Goal: Task Accomplishment & Management: Use online tool/utility

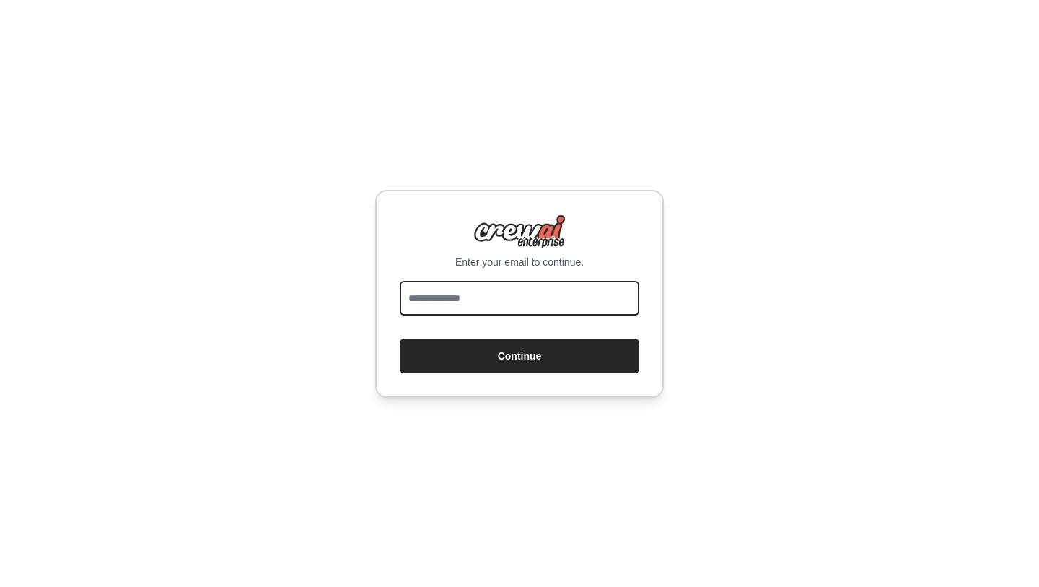
click at [520, 294] on input "email" at bounding box center [520, 298] width 240 height 35
type input "**********"
click at [400, 338] on button "Continue" at bounding box center [520, 355] width 240 height 35
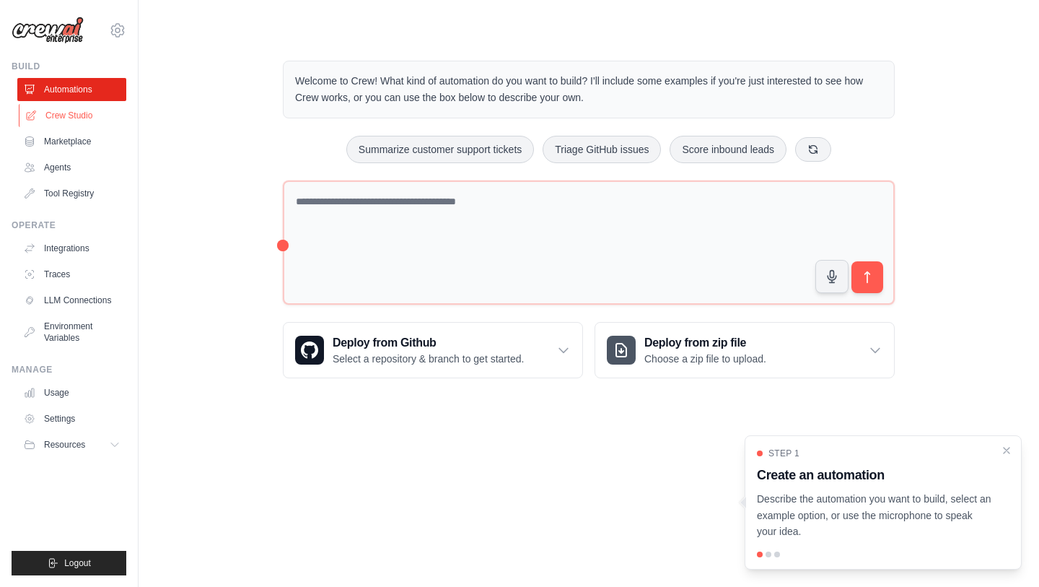
click at [58, 121] on link "Crew Studio" at bounding box center [73, 115] width 109 height 23
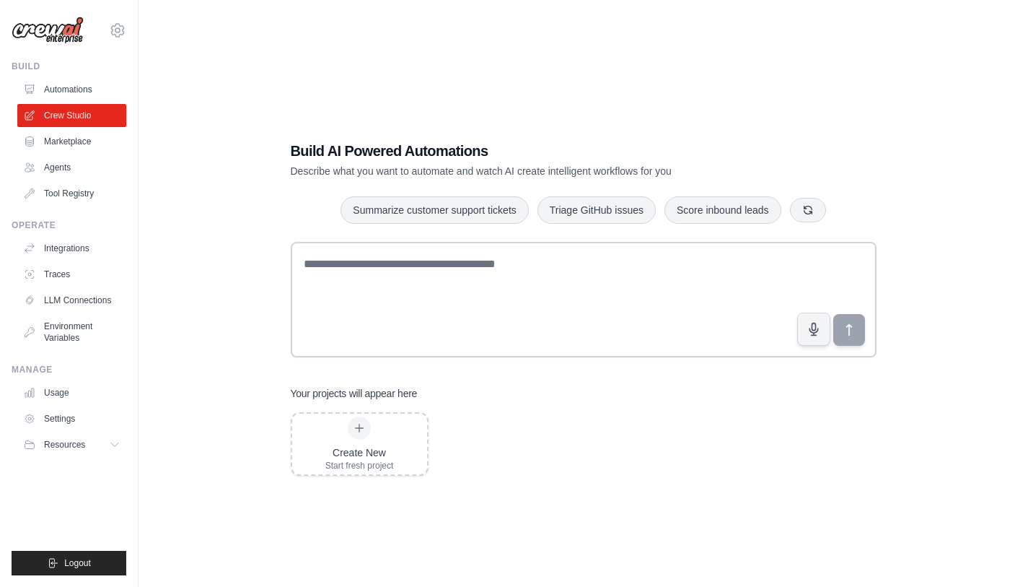
click at [764, 100] on div "Build AI Powered Automations Describe what you want to automate and watch AI cr…" at bounding box center [584, 307] width 844 height 587
click at [70, 144] on link "Marketplace" at bounding box center [73, 141] width 109 height 23
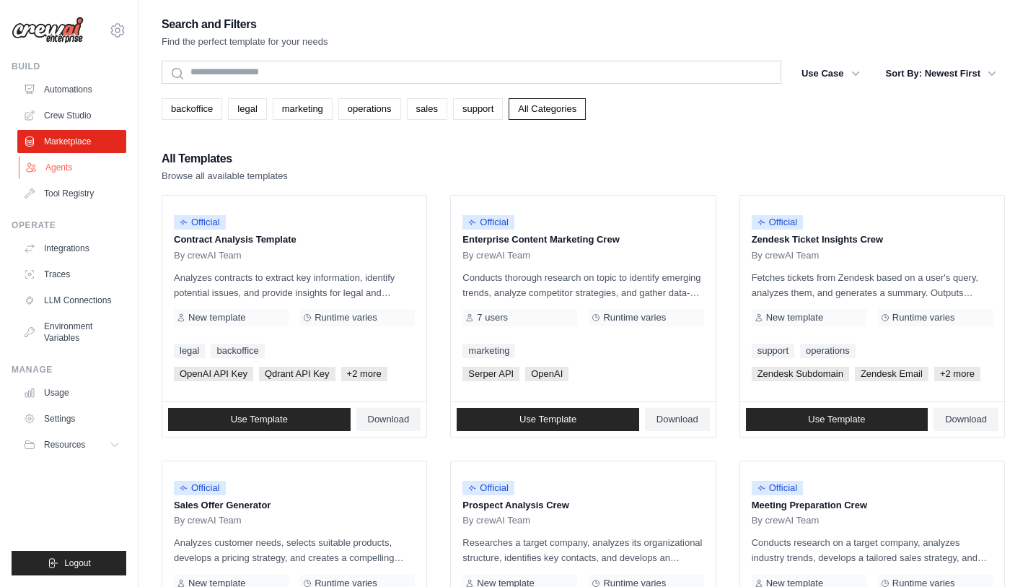
click at [66, 170] on link "Agents" at bounding box center [73, 167] width 109 height 23
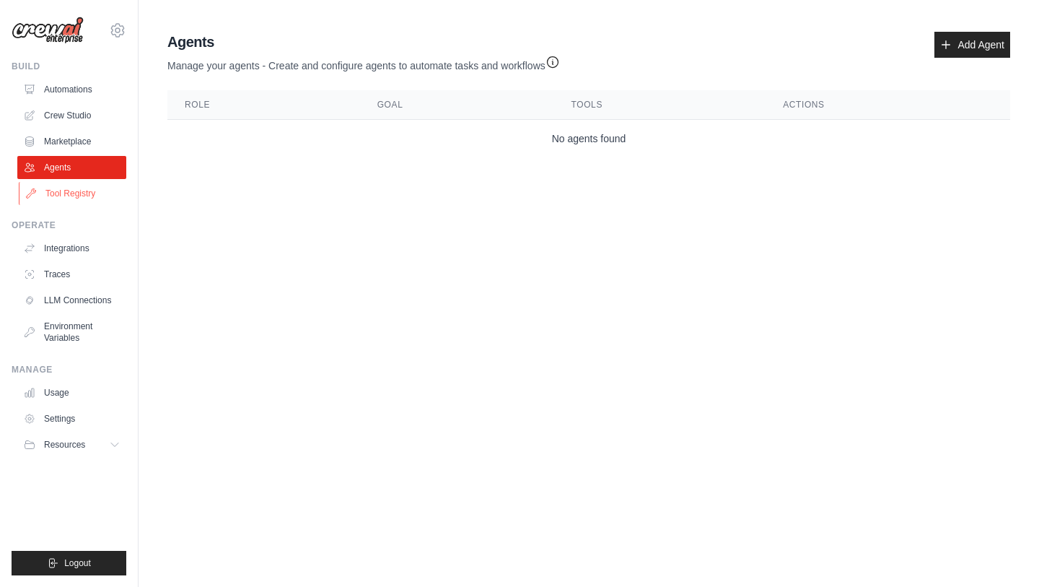
click at [65, 198] on link "Tool Registry" at bounding box center [73, 193] width 109 height 23
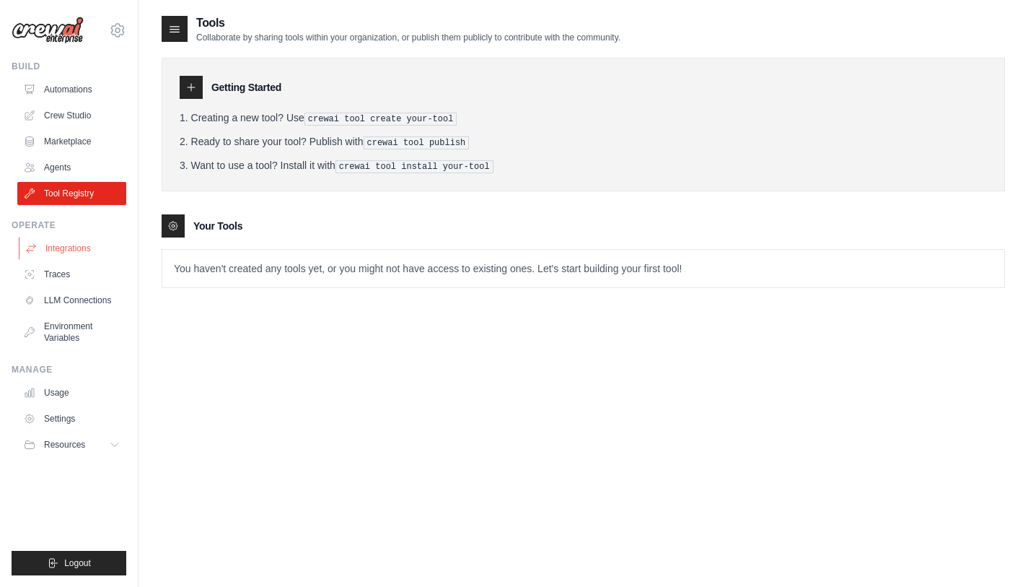
click at [63, 247] on link "Integrations" at bounding box center [73, 248] width 109 height 23
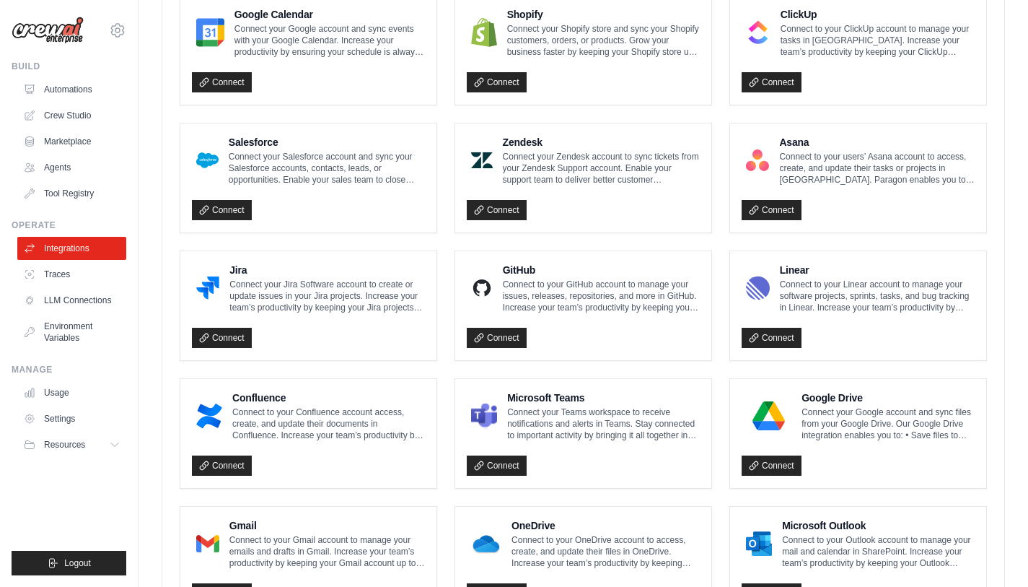
scroll to position [772, 0]
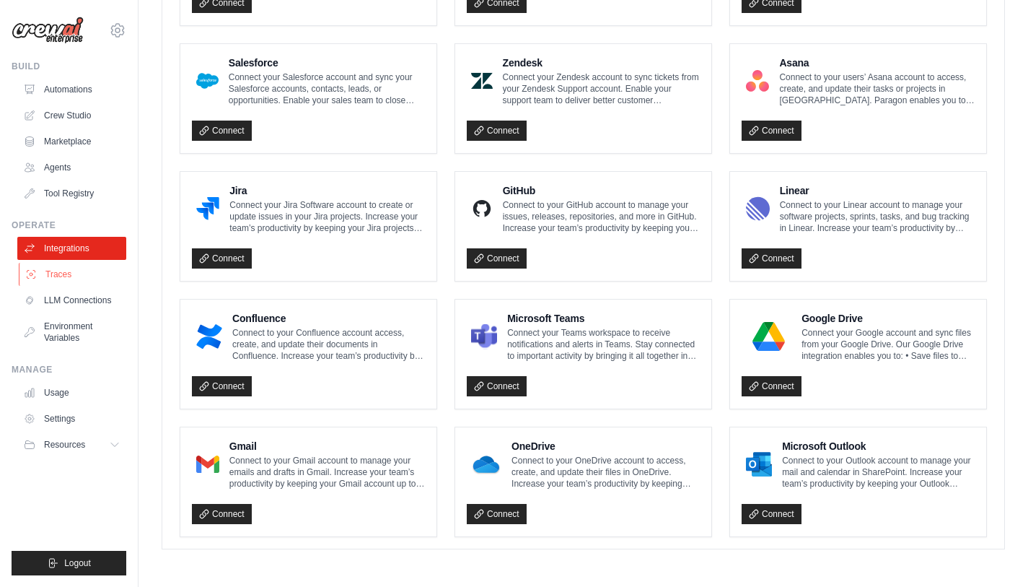
click at [50, 278] on link "Traces" at bounding box center [73, 274] width 109 height 23
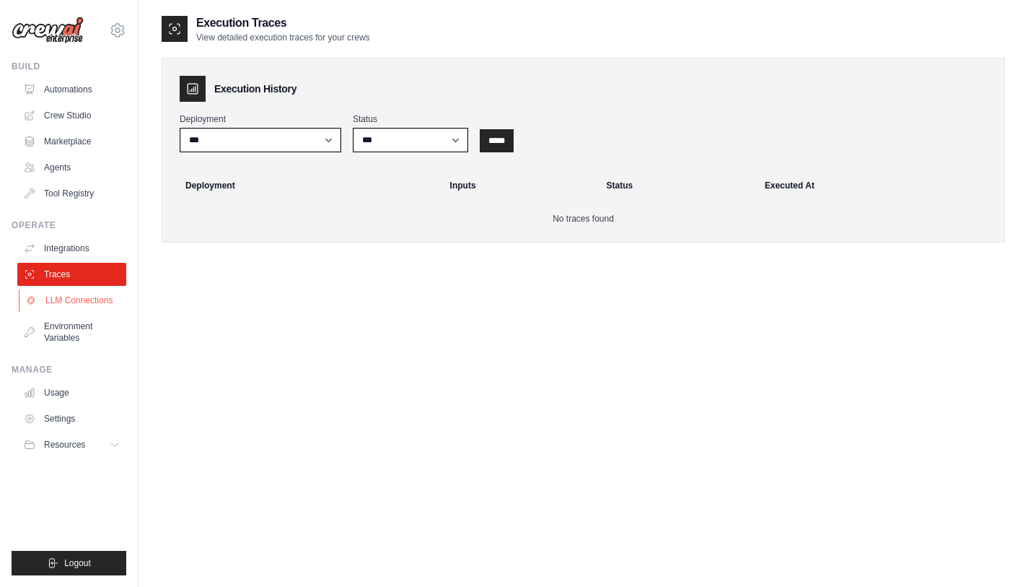
click at [60, 304] on link "LLM Connections" at bounding box center [73, 300] width 109 height 23
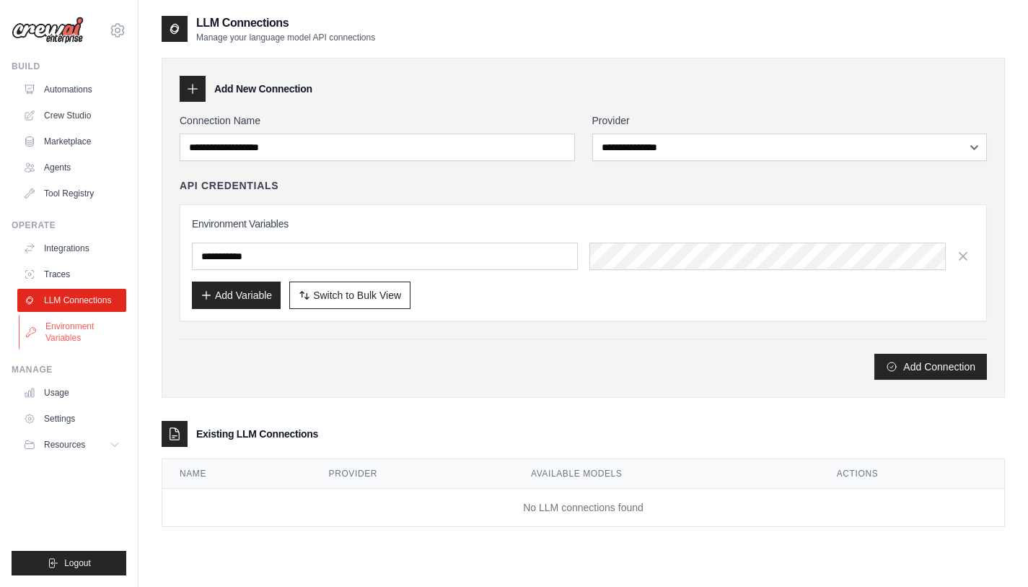
click at [65, 336] on link "Environment Variables" at bounding box center [73, 332] width 109 height 35
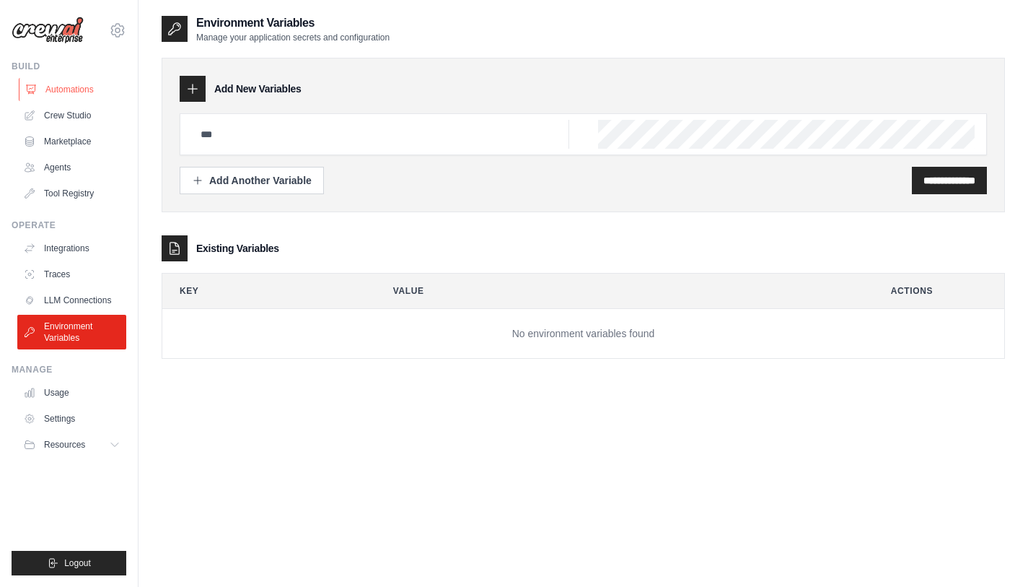
click at [63, 91] on link "Automations" at bounding box center [73, 89] width 109 height 23
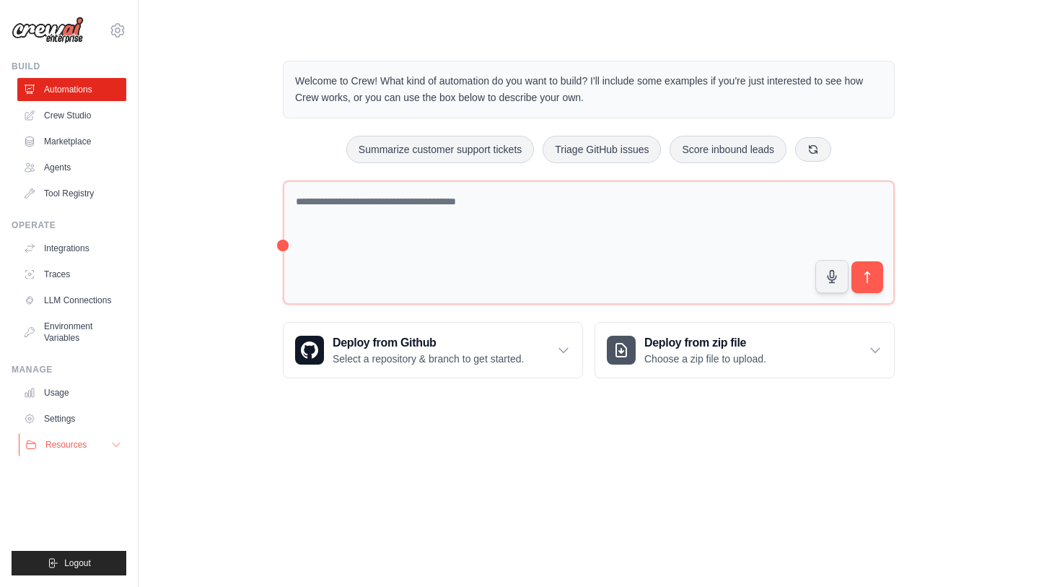
click at [118, 445] on icon at bounding box center [116, 445] width 12 height 12
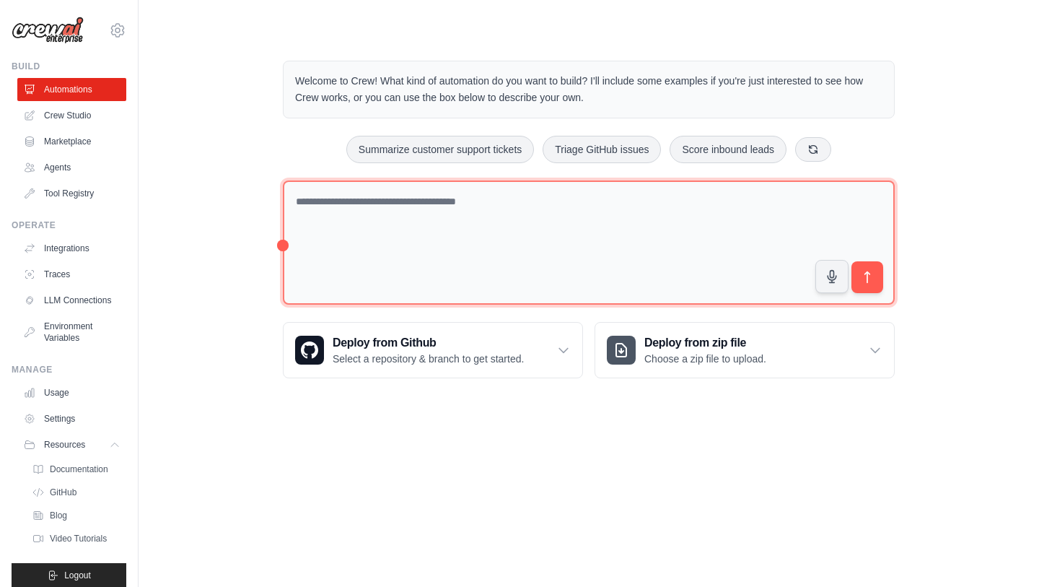
click at [531, 211] on textarea at bounding box center [589, 242] width 612 height 125
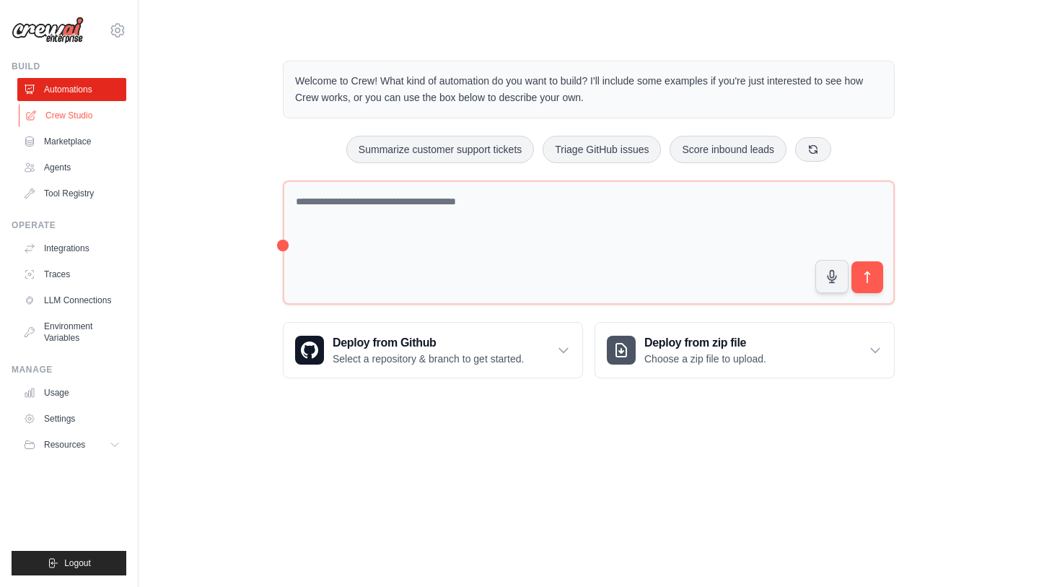
click at [84, 113] on link "Crew Studio" at bounding box center [73, 115] width 109 height 23
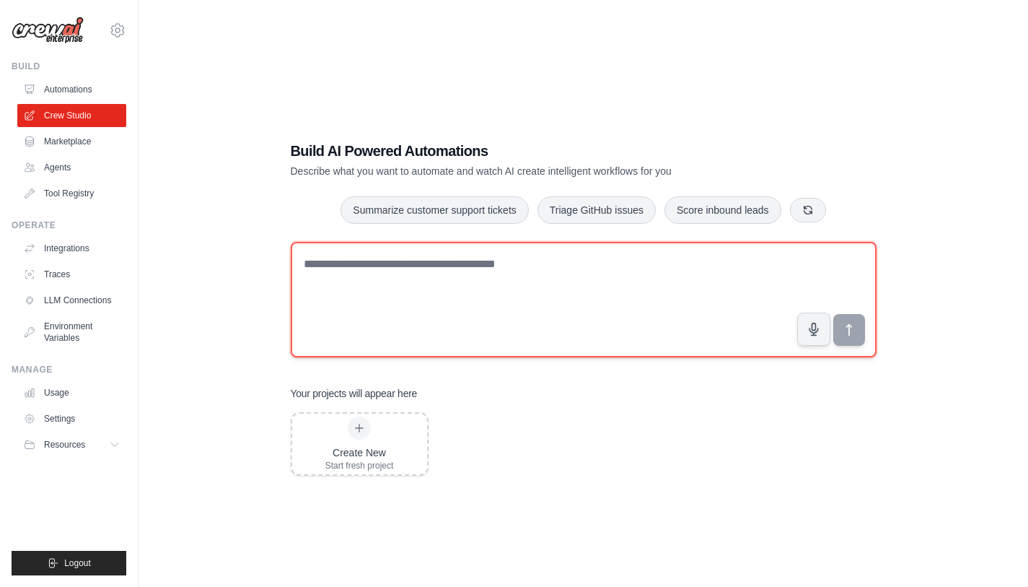
click at [518, 276] on textarea at bounding box center [584, 299] width 586 height 115
paste textarea "**********"
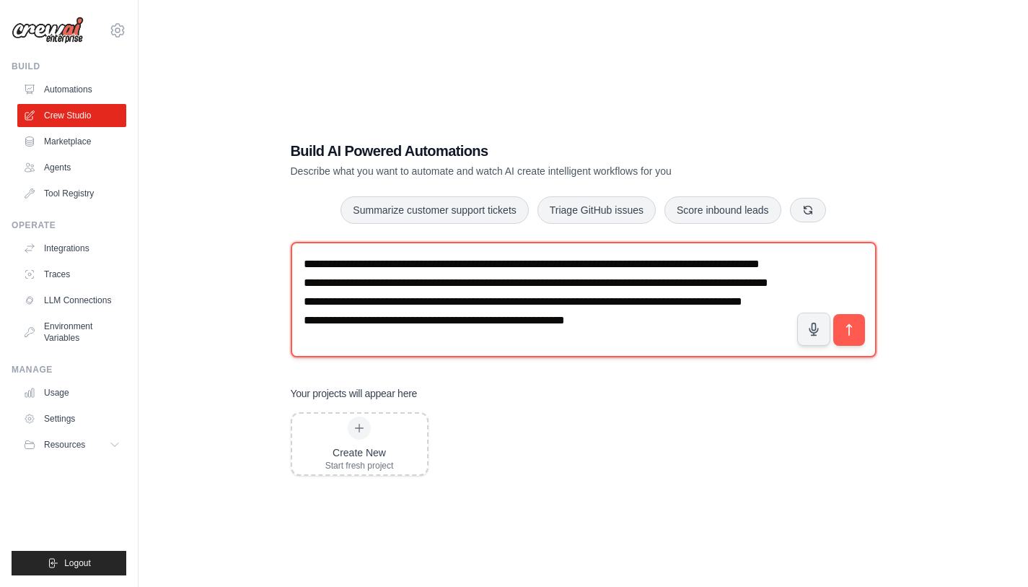
scroll to position [27, 0]
click at [540, 272] on textarea "**********" at bounding box center [584, 299] width 586 height 115
click at [562, 274] on textarea "**********" at bounding box center [584, 299] width 586 height 115
type textarea "**********"
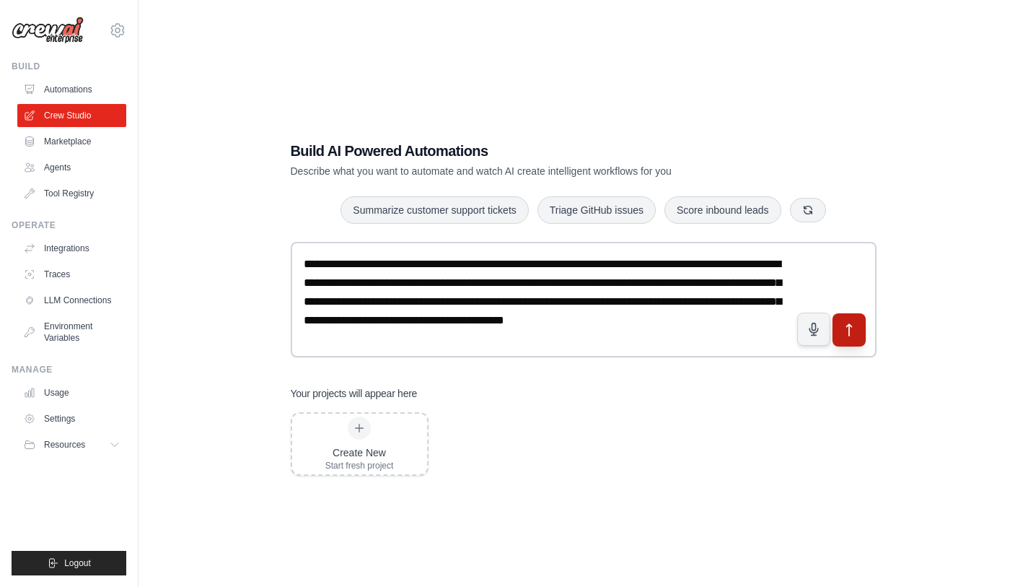
click at [846, 328] on icon "submit" at bounding box center [848, 329] width 15 height 15
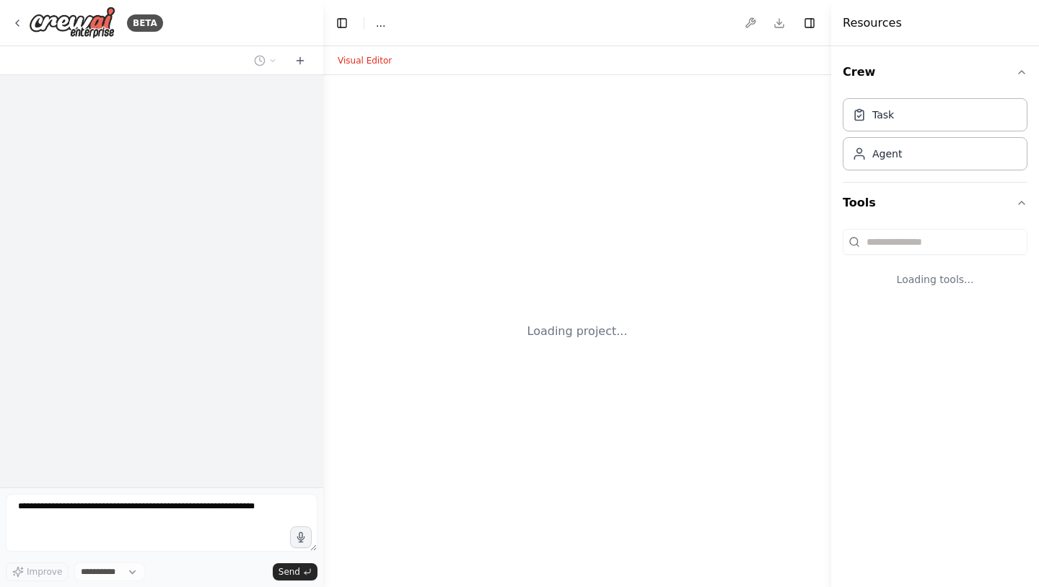
select select "****"
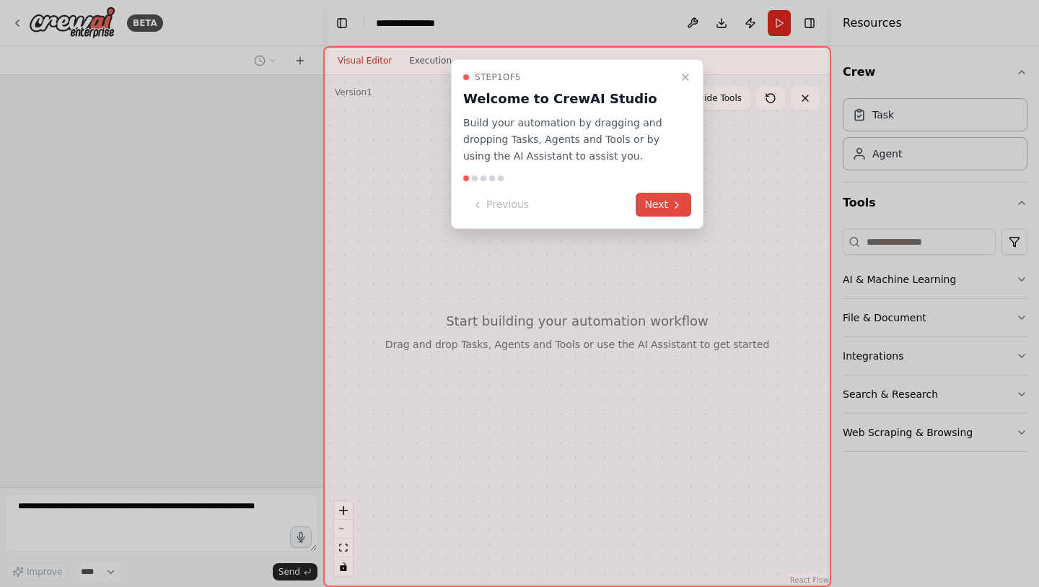
click at [675, 209] on icon at bounding box center [677, 205] width 12 height 12
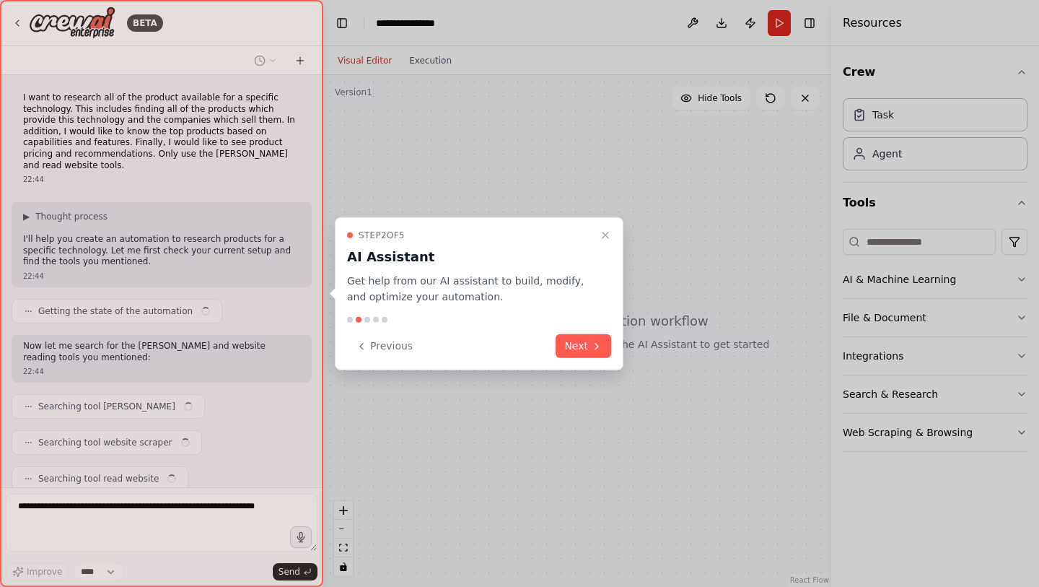
scroll to position [41, 0]
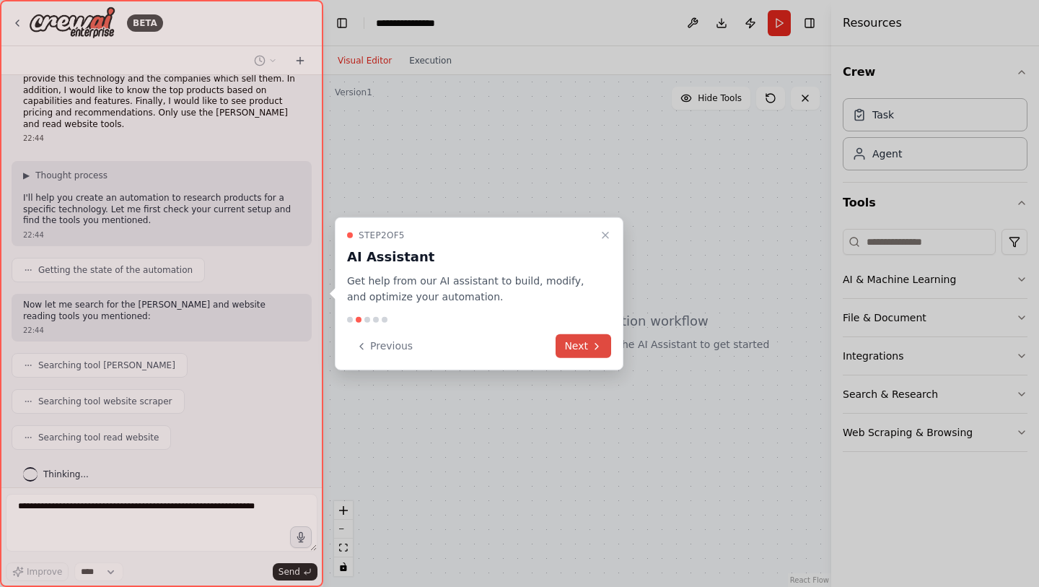
click at [580, 354] on button "Next" at bounding box center [584, 346] width 56 height 24
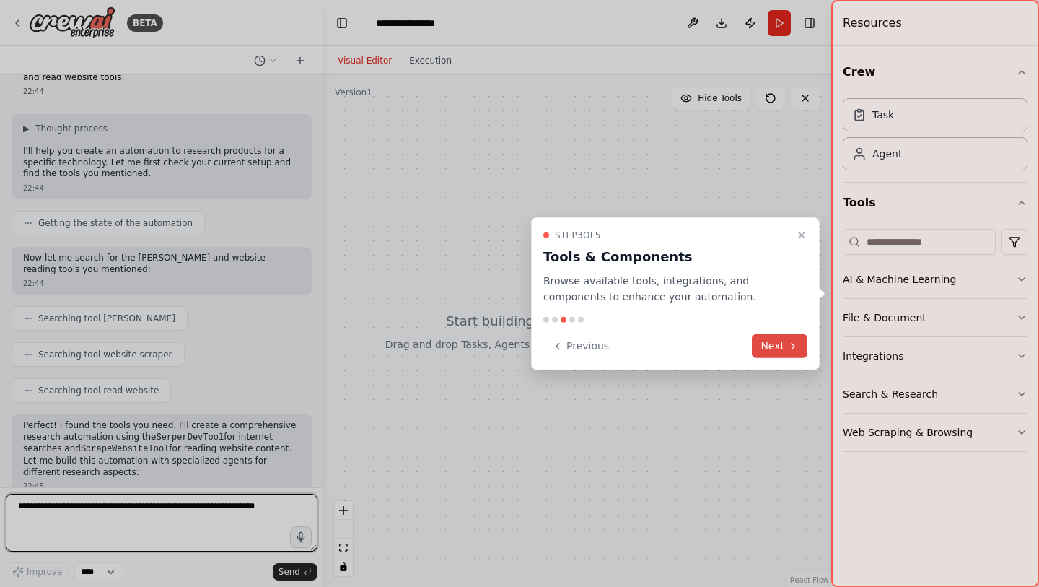
scroll to position [100, 0]
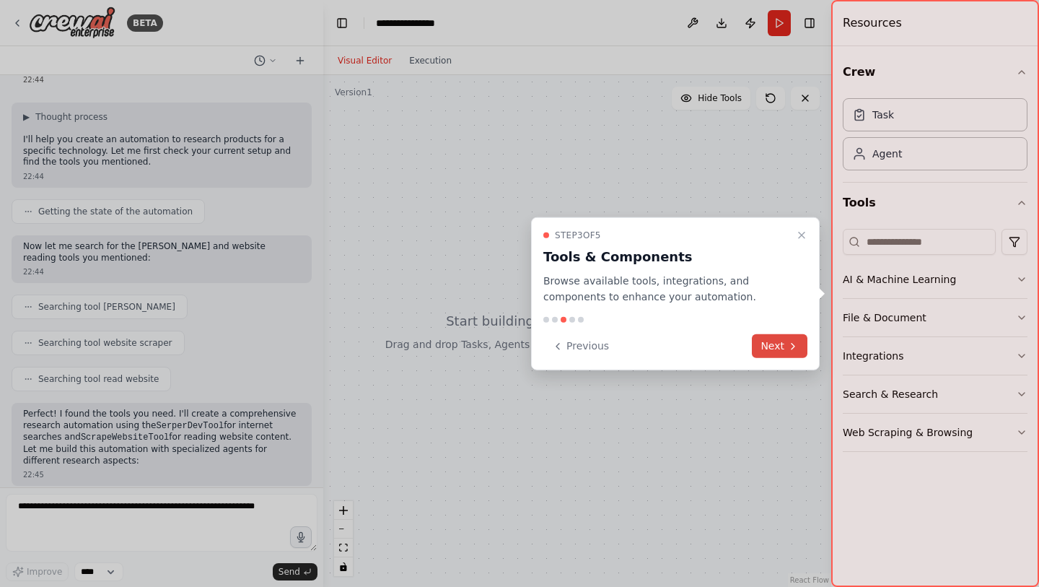
click at [784, 350] on button "Next" at bounding box center [780, 346] width 56 height 24
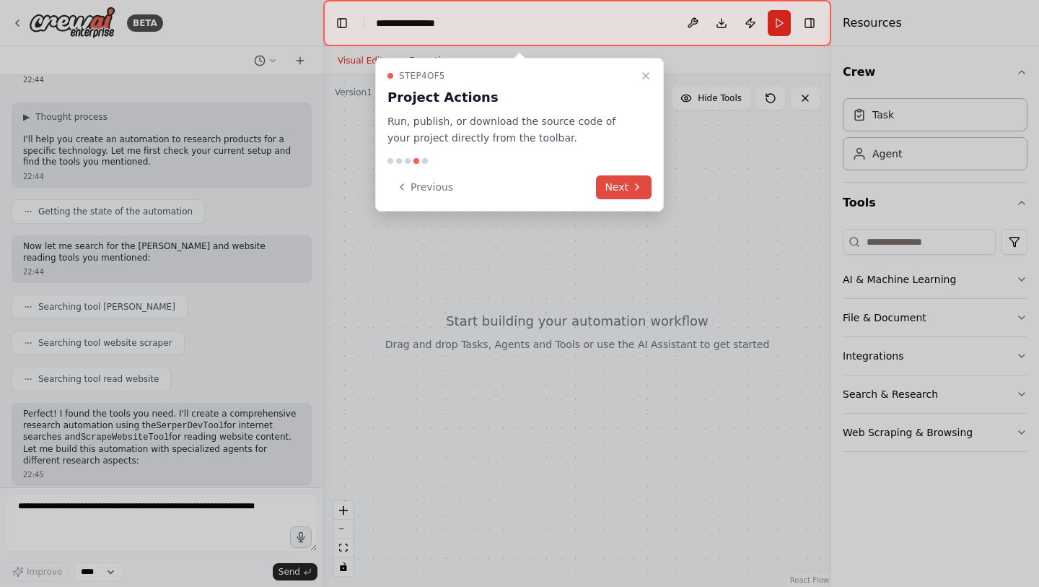
scroll to position [185, 0]
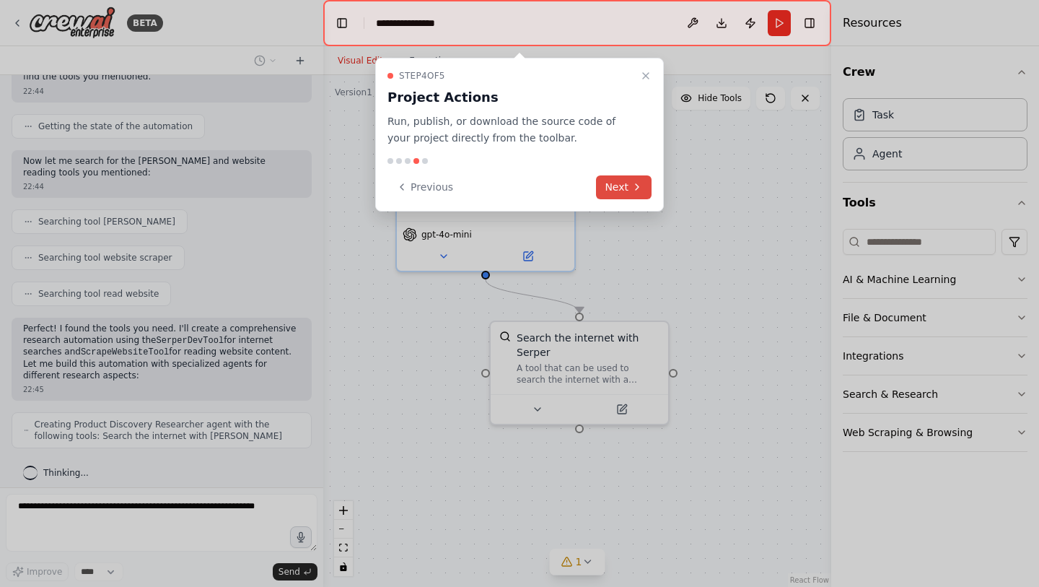
click at [625, 185] on button "Next" at bounding box center [624, 187] width 56 height 24
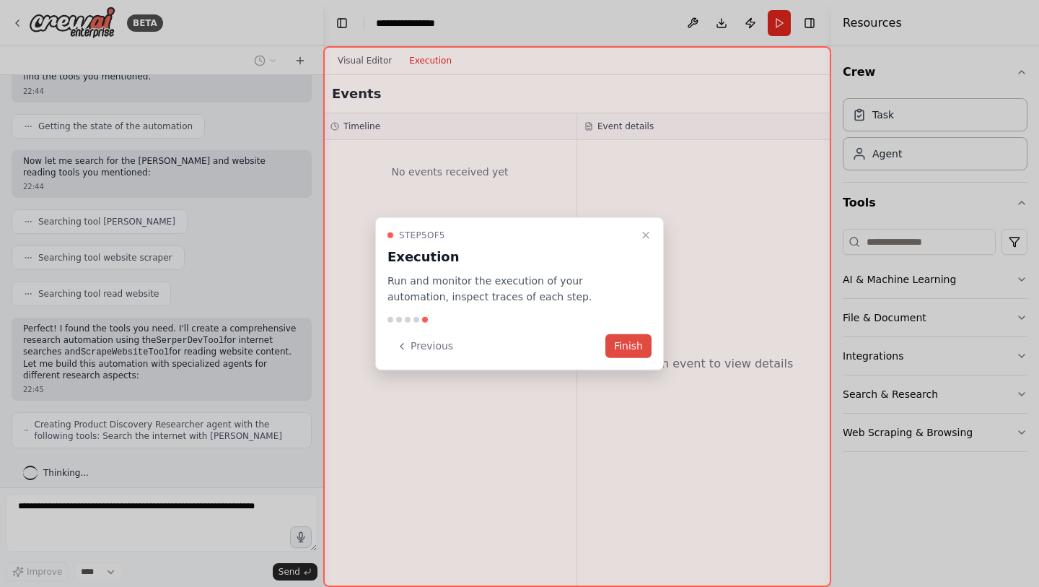
click at [628, 354] on button "Finish" at bounding box center [628, 346] width 46 height 24
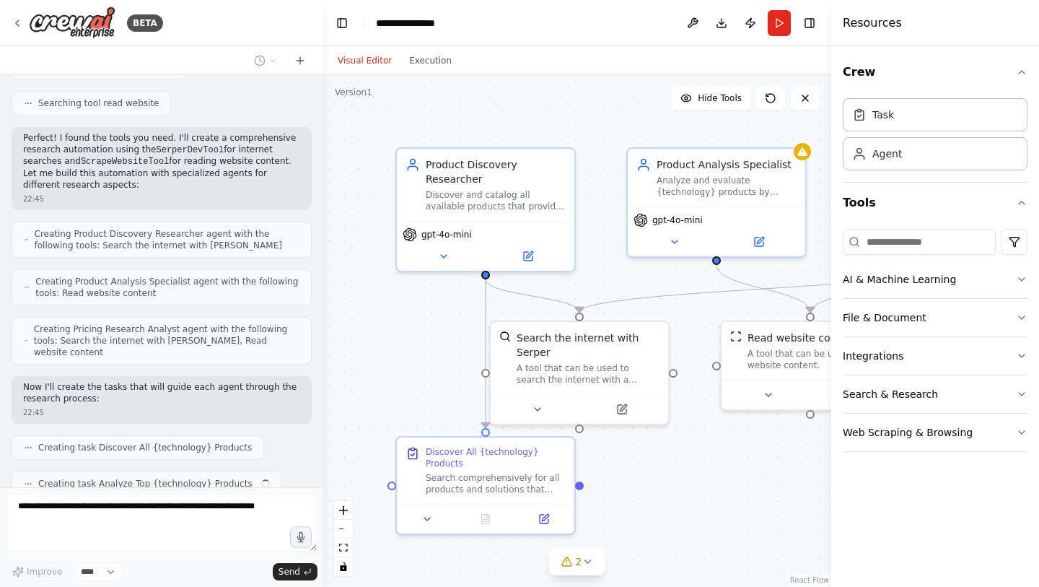
scroll to position [411, 0]
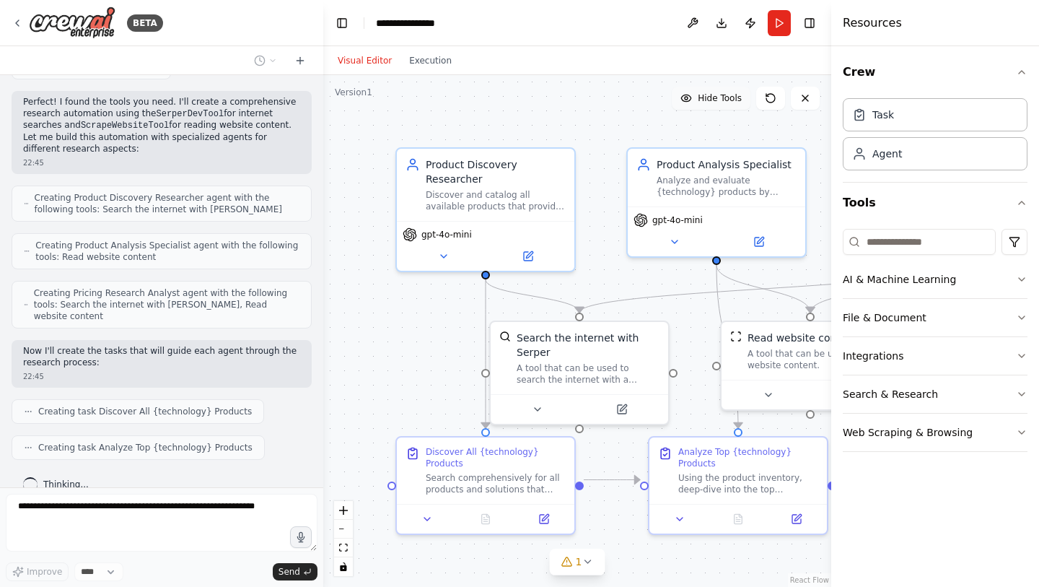
click at [720, 104] on button "Hide Tools" at bounding box center [711, 98] width 79 height 23
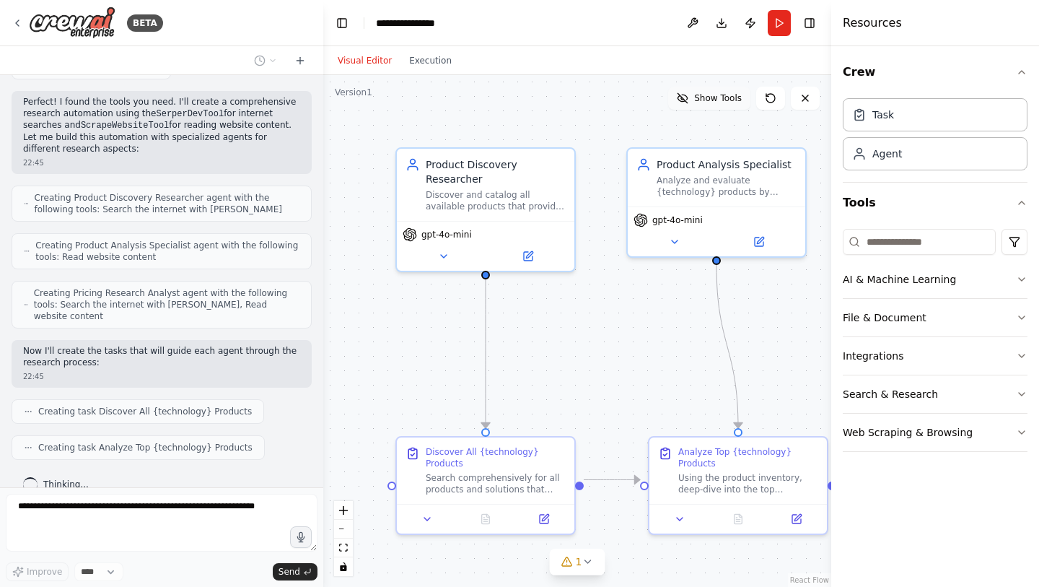
click at [720, 104] on button "Show Tools" at bounding box center [709, 98] width 82 height 23
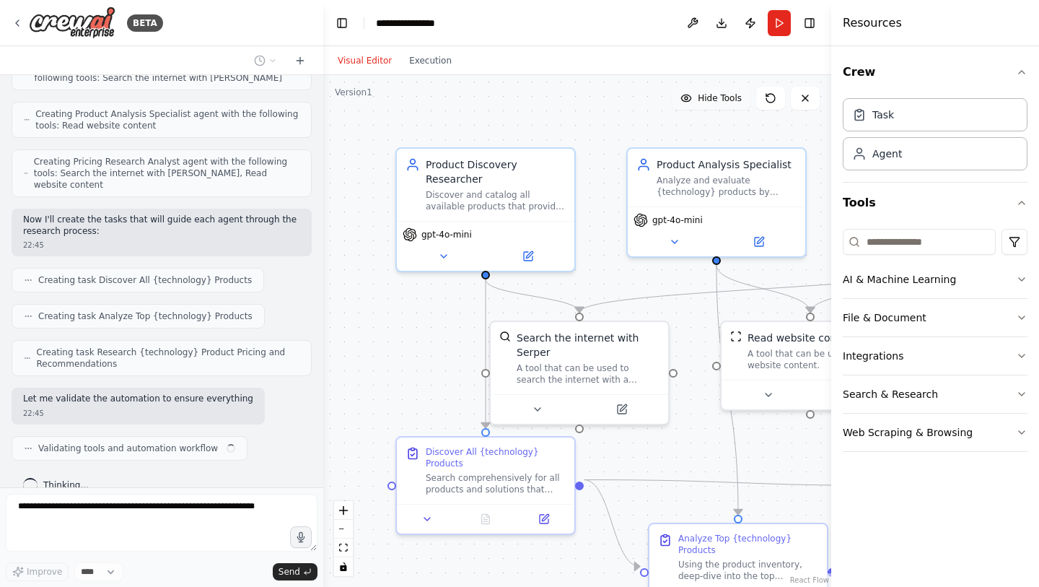
scroll to position [554, 0]
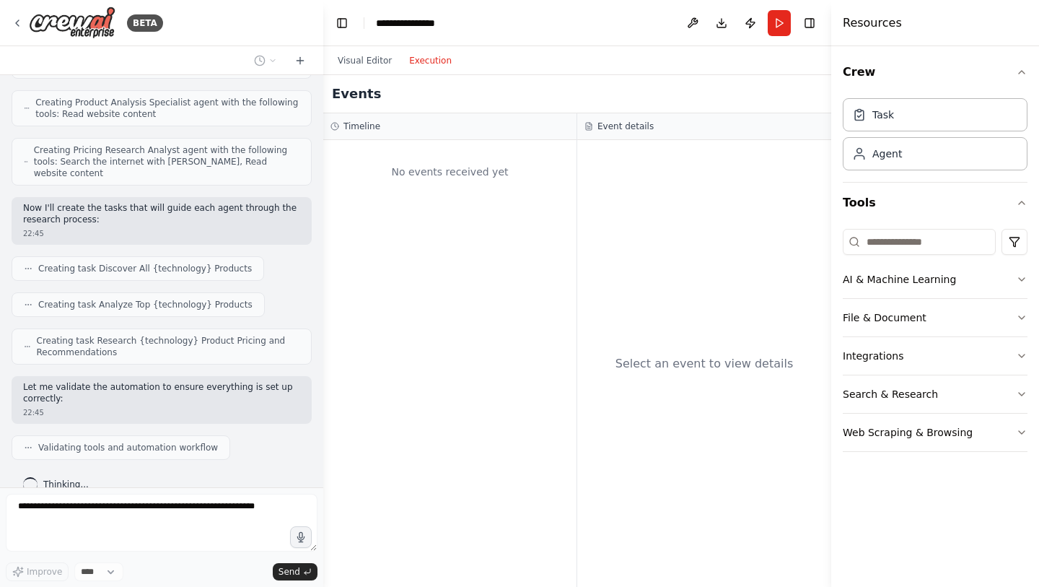
click at [442, 64] on button "Execution" at bounding box center [430, 60] width 60 height 17
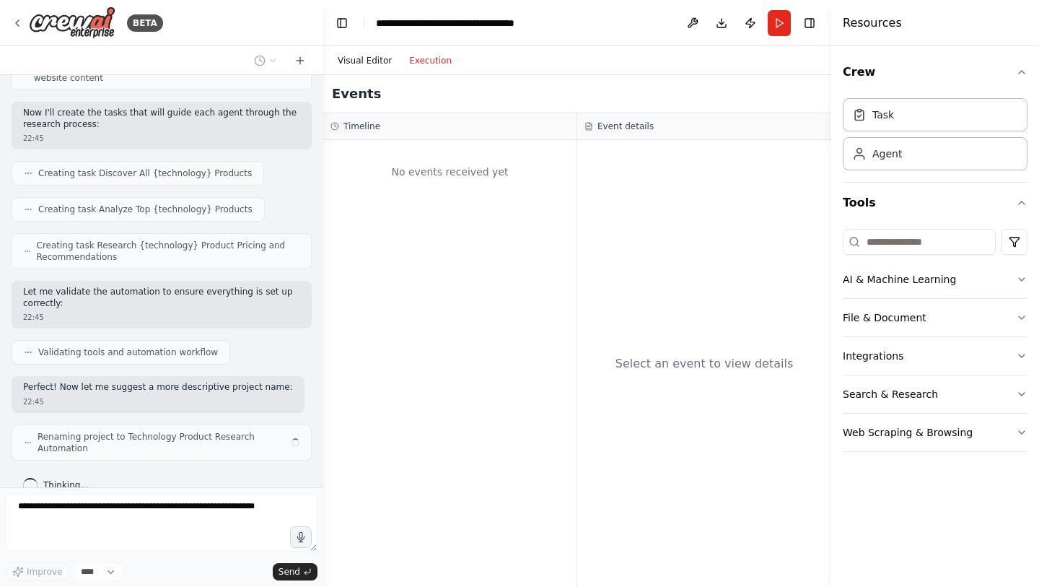
scroll to position [638, 0]
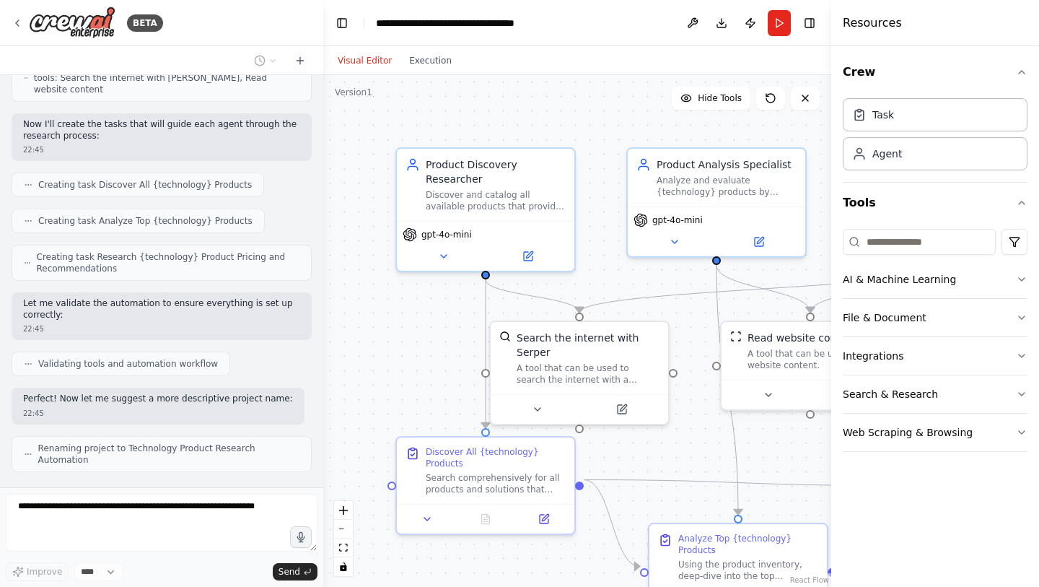
click at [359, 61] on button "Visual Editor" at bounding box center [364, 60] width 71 height 17
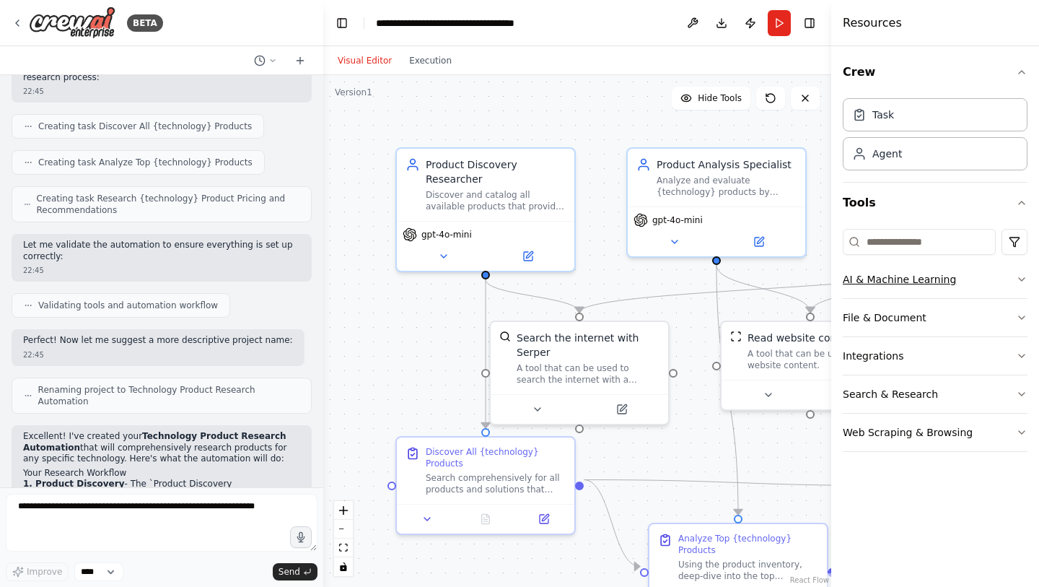
click at [1025, 272] on button "AI & Machine Learning" at bounding box center [935, 279] width 185 height 38
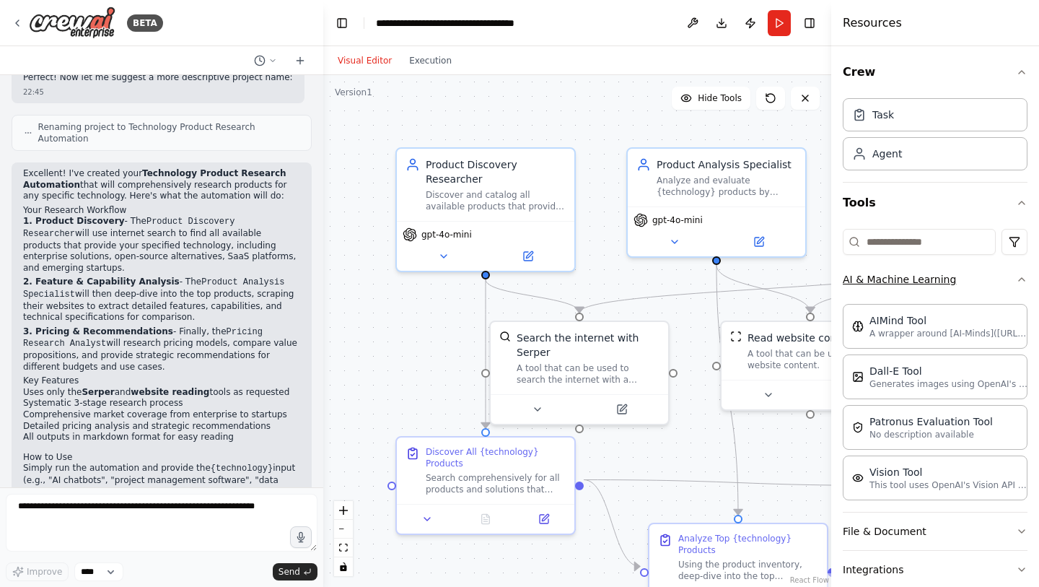
click at [1016, 281] on icon "button" at bounding box center [1022, 279] width 12 height 12
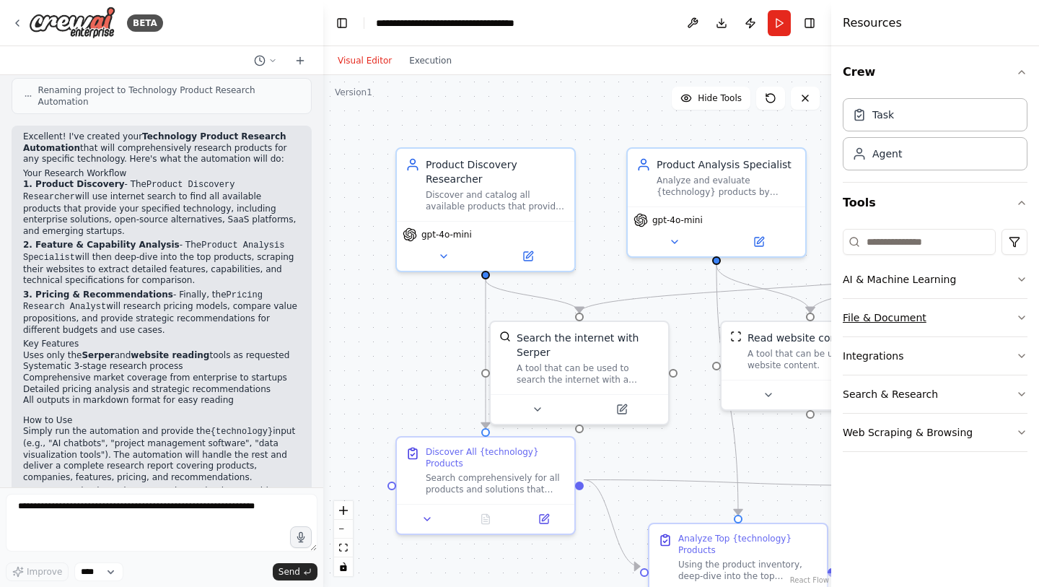
scroll to position [1007, 0]
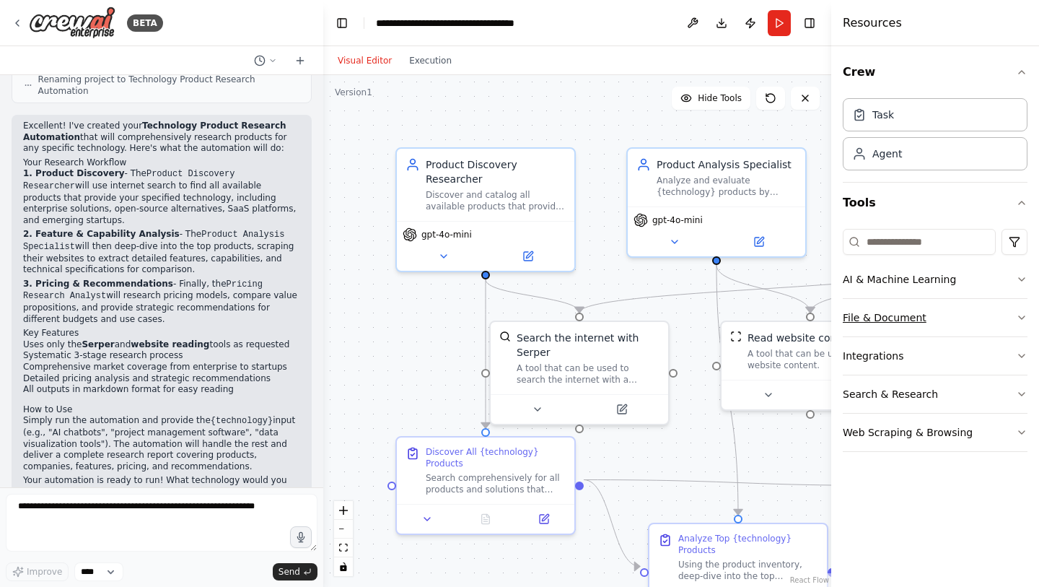
click at [1022, 319] on icon "button" at bounding box center [1022, 318] width 12 height 12
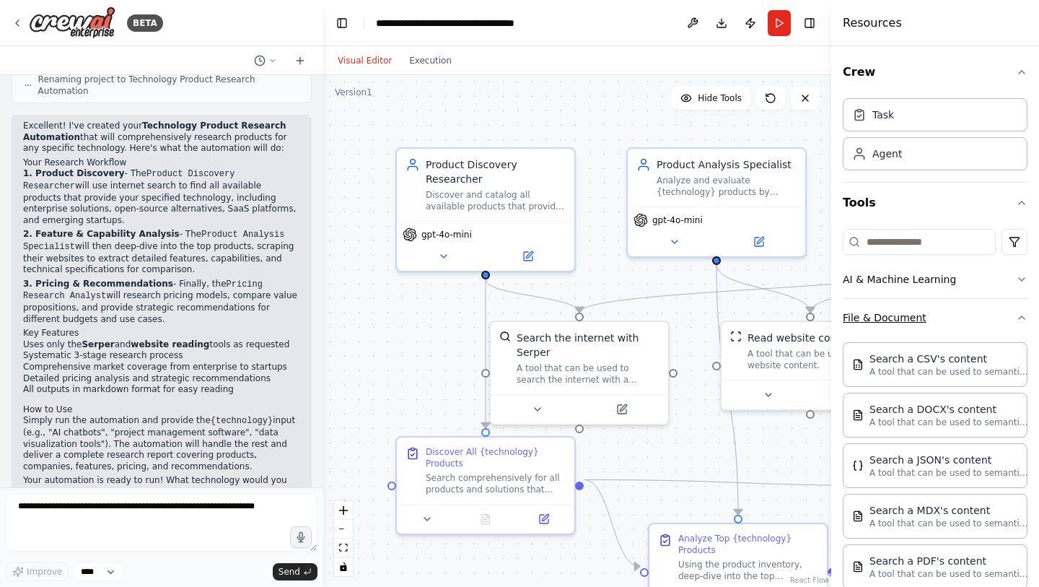
click at [1016, 319] on icon "button" at bounding box center [1022, 318] width 12 height 12
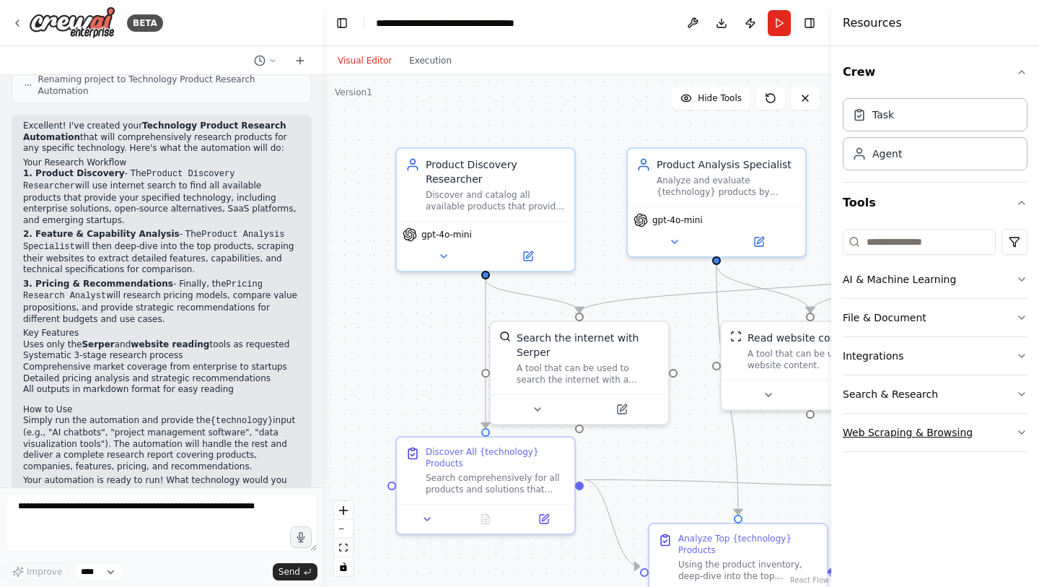
click at [1015, 433] on button "Web Scraping & Browsing" at bounding box center [935, 432] width 185 height 38
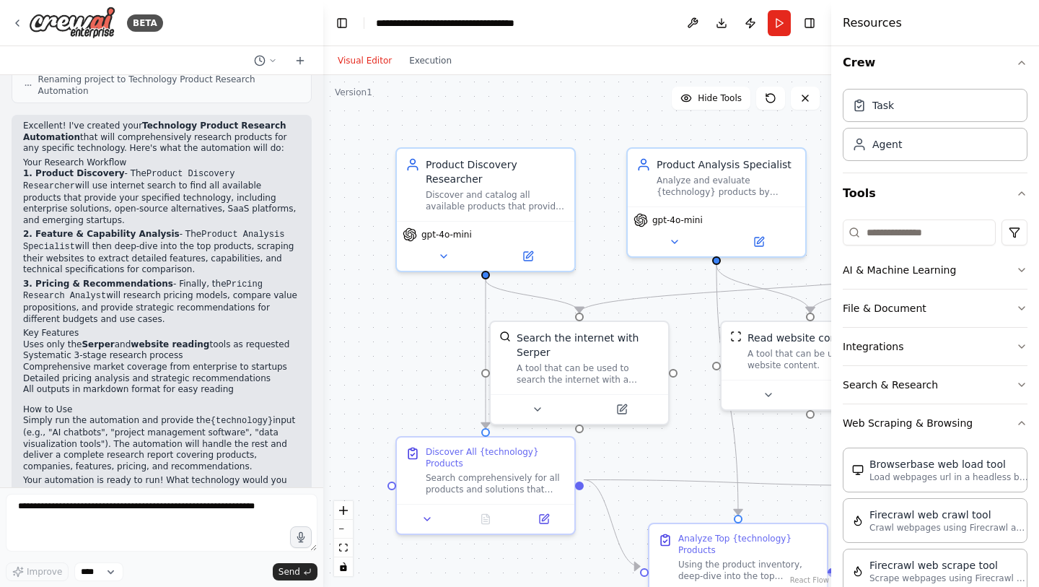
scroll to position [0, 0]
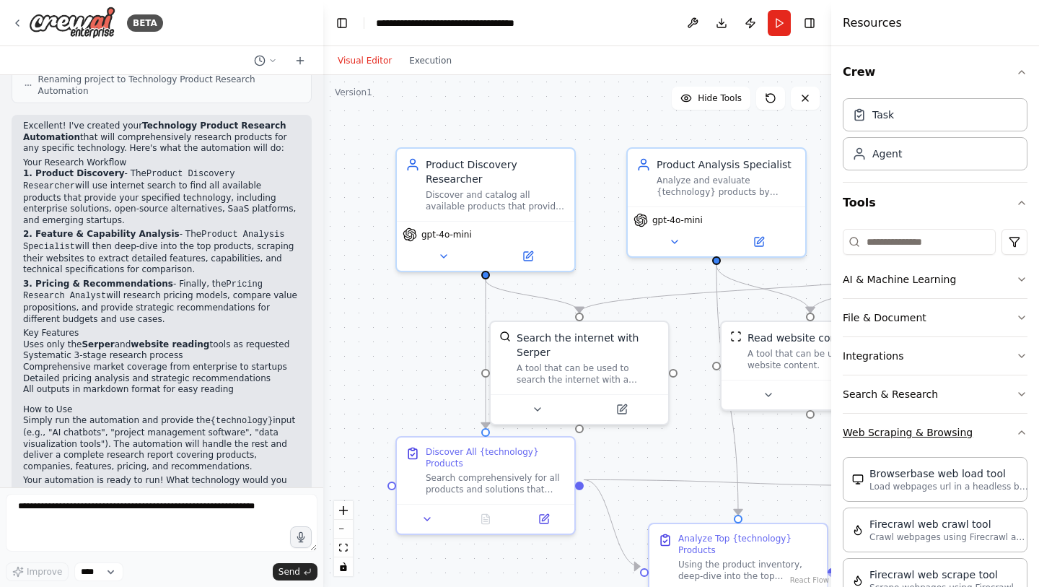
click at [1016, 433] on icon "button" at bounding box center [1022, 432] width 12 height 12
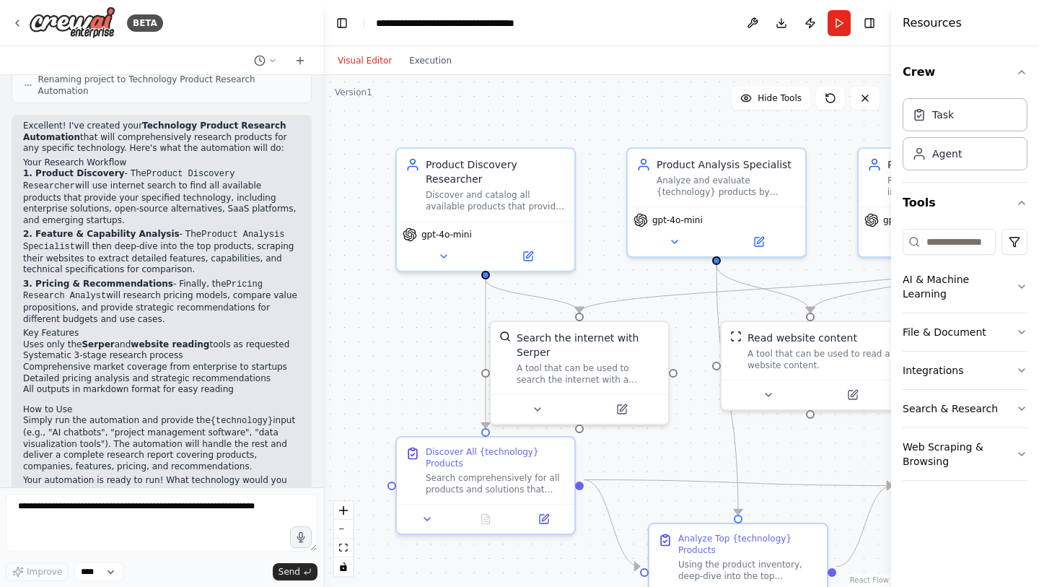
drag, startPoint x: 833, startPoint y: 219, endPoint x: 891, endPoint y: 223, distance: 58.6
click at [891, 223] on div at bounding box center [894, 293] width 6 height 587
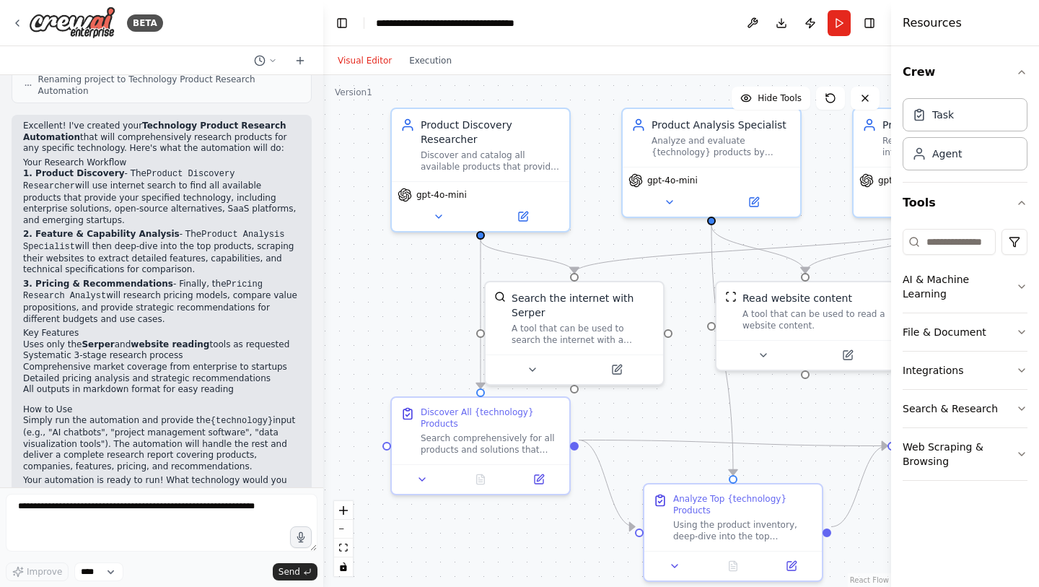
drag, startPoint x: 644, startPoint y: 123, endPoint x: 639, endPoint y: 84, distance: 40.0
click at [639, 84] on div ".deletable-edge-delete-btn { width: 20px; height: 20px; border: 0px solid #ffff…" at bounding box center [607, 331] width 568 height 512
drag, startPoint x: 317, startPoint y: 372, endPoint x: 319, endPoint y: 355, distance: 17.4
click at [319, 355] on div "BETA I want to research all of the product available for a speciﬁc technology. …" at bounding box center [519, 293] width 1039 height 587
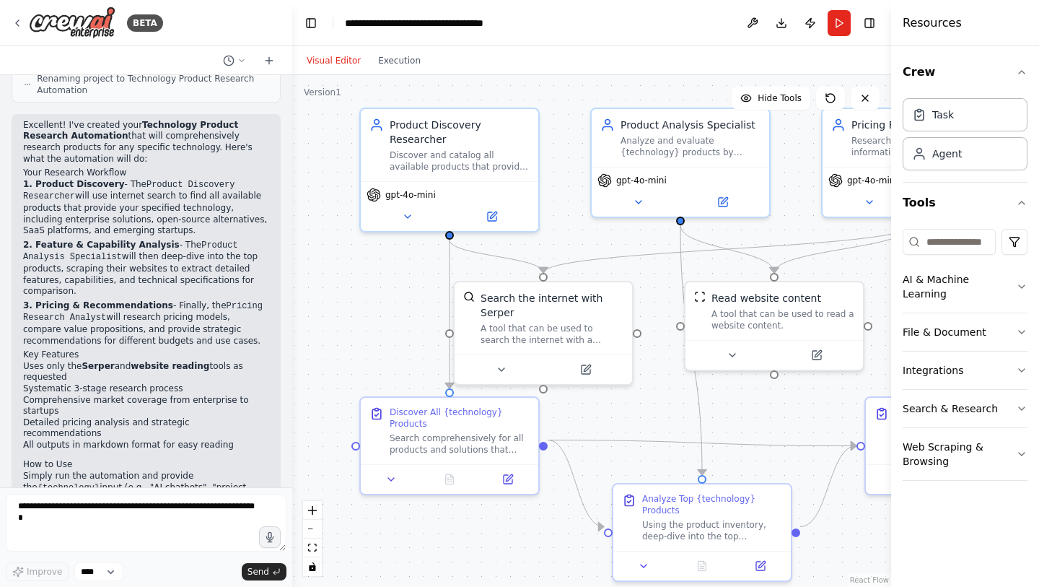
scroll to position [1064, 0]
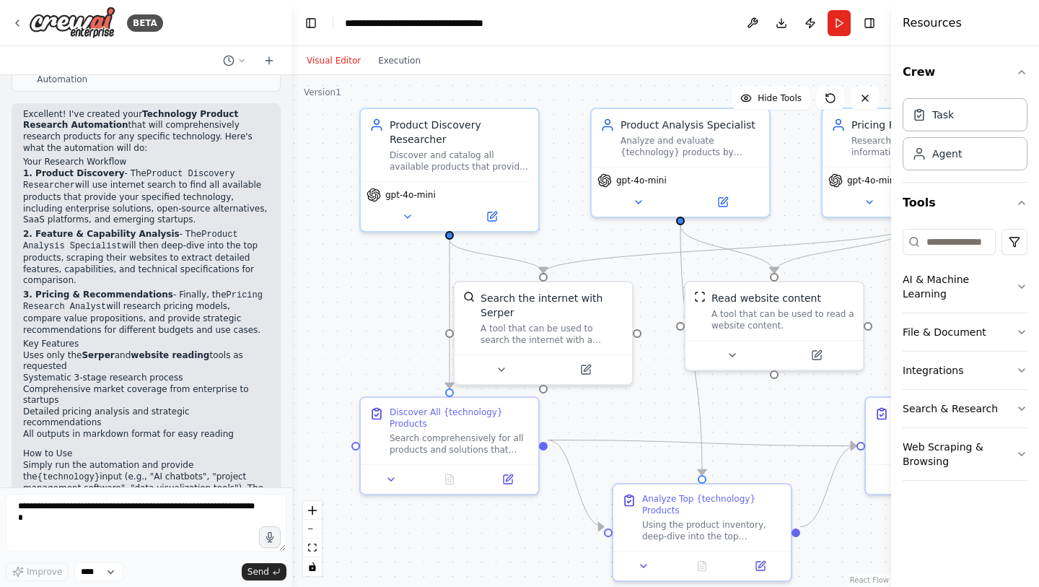
drag, startPoint x: 314, startPoint y: 312, endPoint x: 292, endPoint y: 312, distance: 21.7
click at [292, 312] on div "BETA I want to research all of the product available for a speciﬁc technology. …" at bounding box center [519, 293] width 1039 height 587
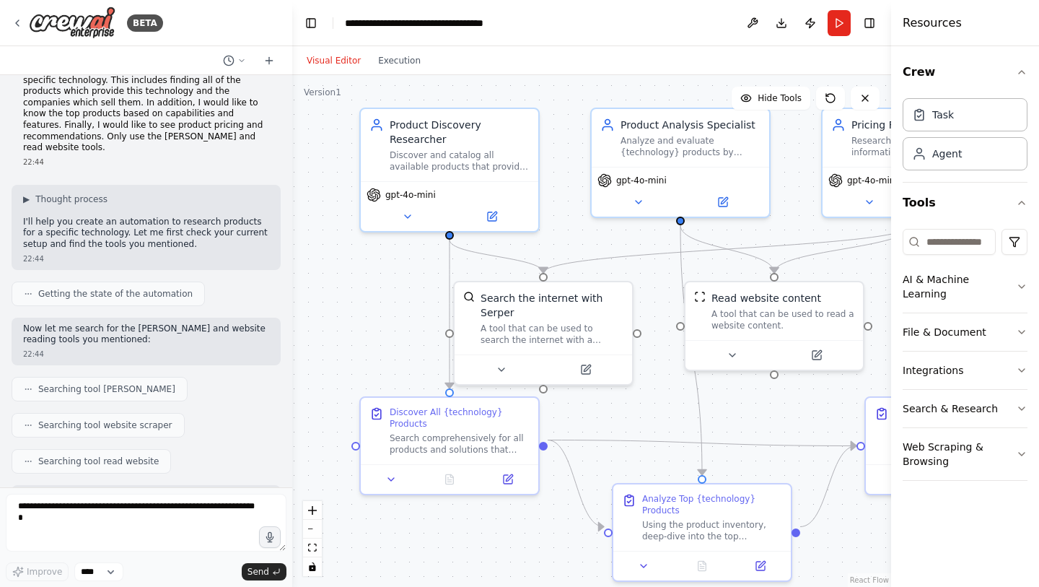
scroll to position [0, 0]
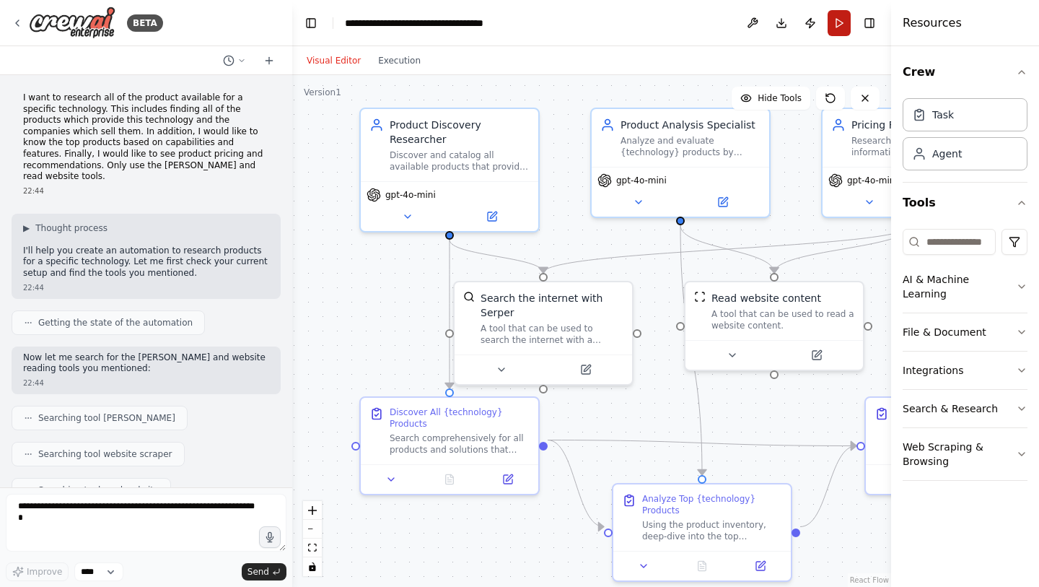
click at [838, 30] on button "Run" at bounding box center [839, 23] width 23 height 26
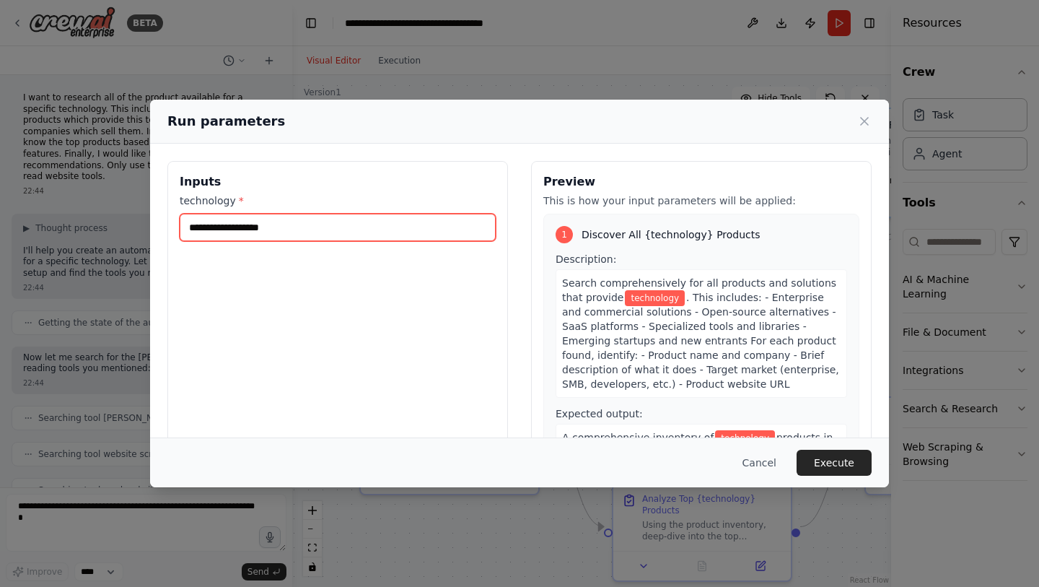
click at [286, 227] on input "technology *" at bounding box center [338, 227] width 316 height 27
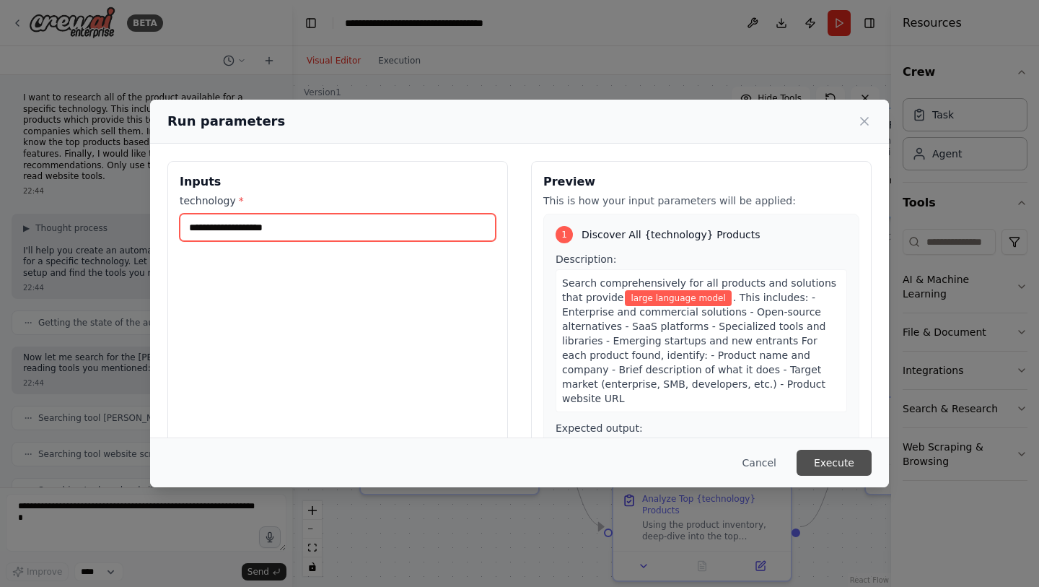
type input "**********"
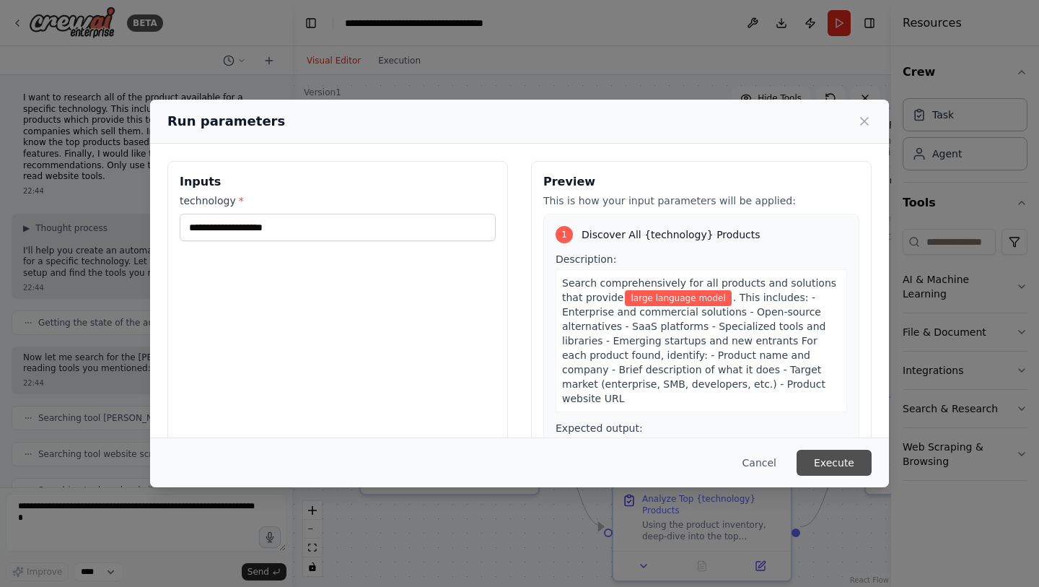
click at [842, 457] on button "Execute" at bounding box center [834, 463] width 75 height 26
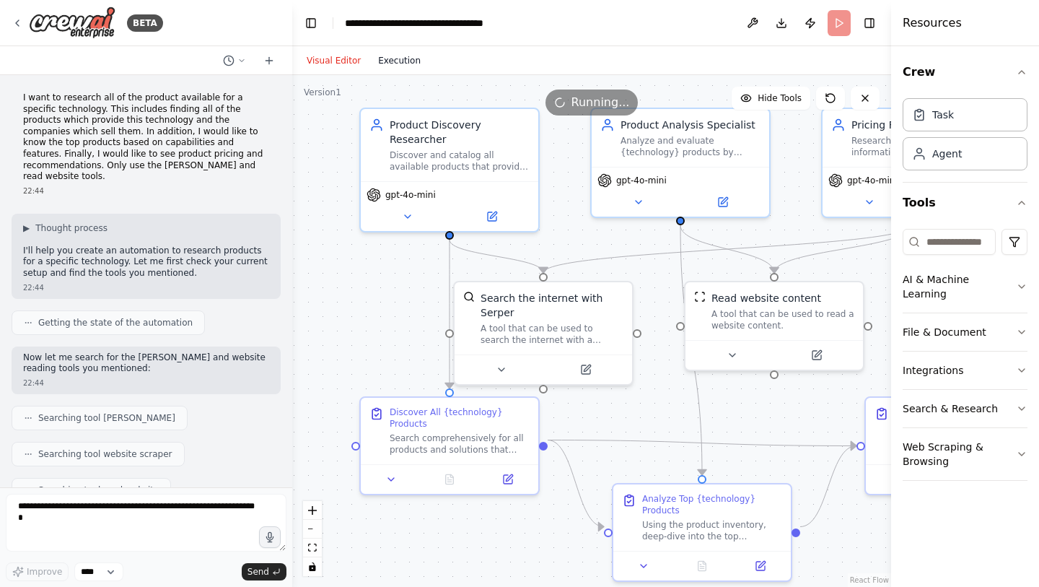
click at [394, 66] on button "Execution" at bounding box center [399, 60] width 60 height 17
click at [336, 61] on button "Visual Editor" at bounding box center [333, 60] width 71 height 17
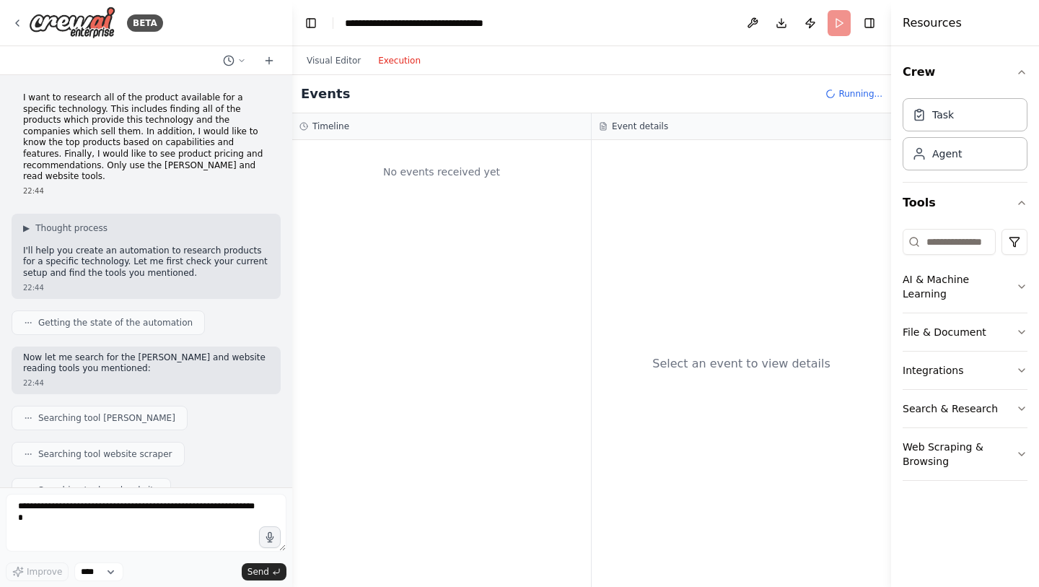
click at [400, 56] on button "Execution" at bounding box center [399, 60] width 60 height 17
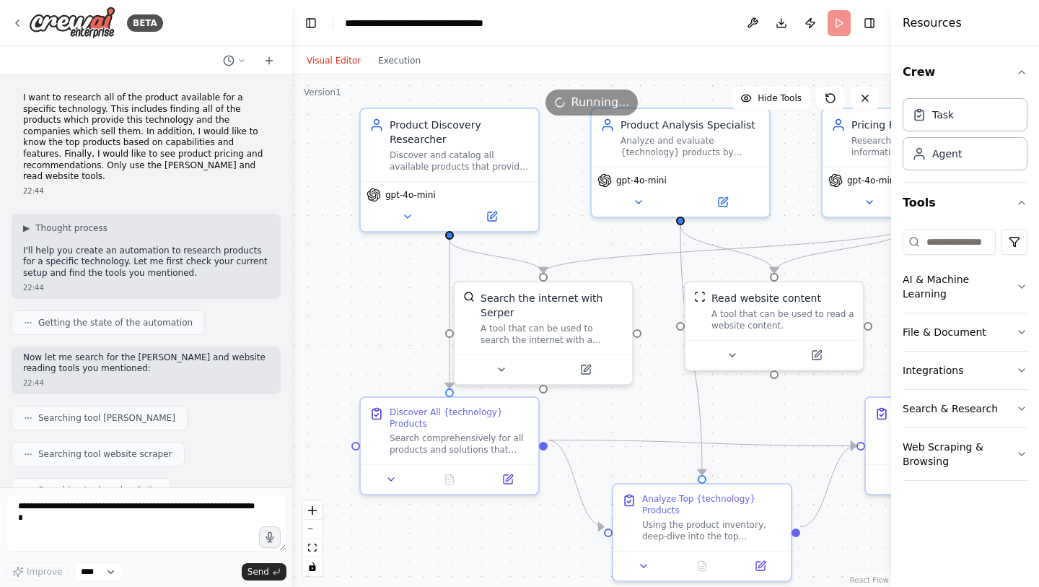
click at [331, 63] on button "Visual Editor" at bounding box center [333, 60] width 71 height 17
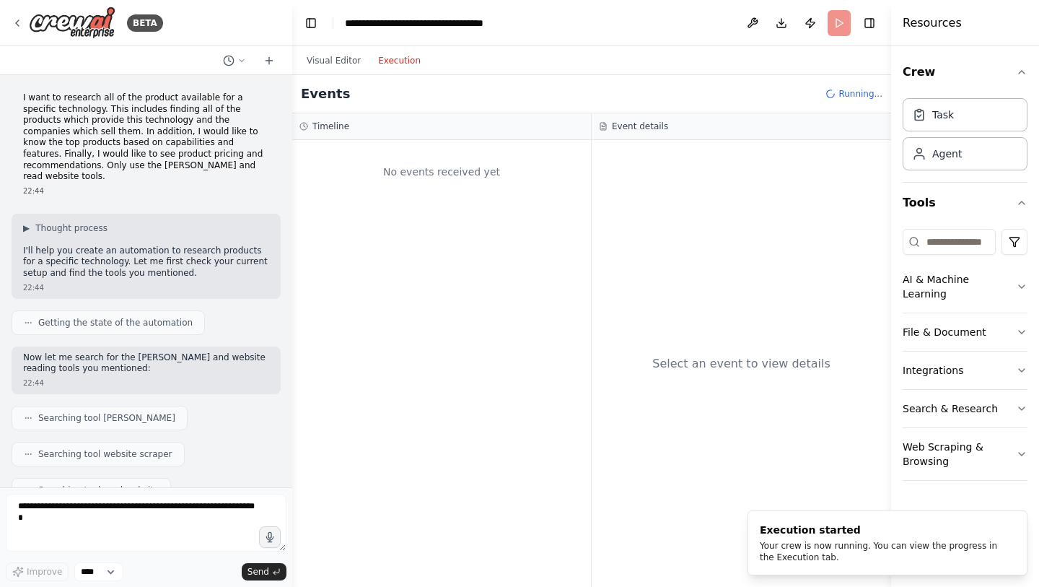
click at [403, 66] on button "Execution" at bounding box center [399, 60] width 60 height 17
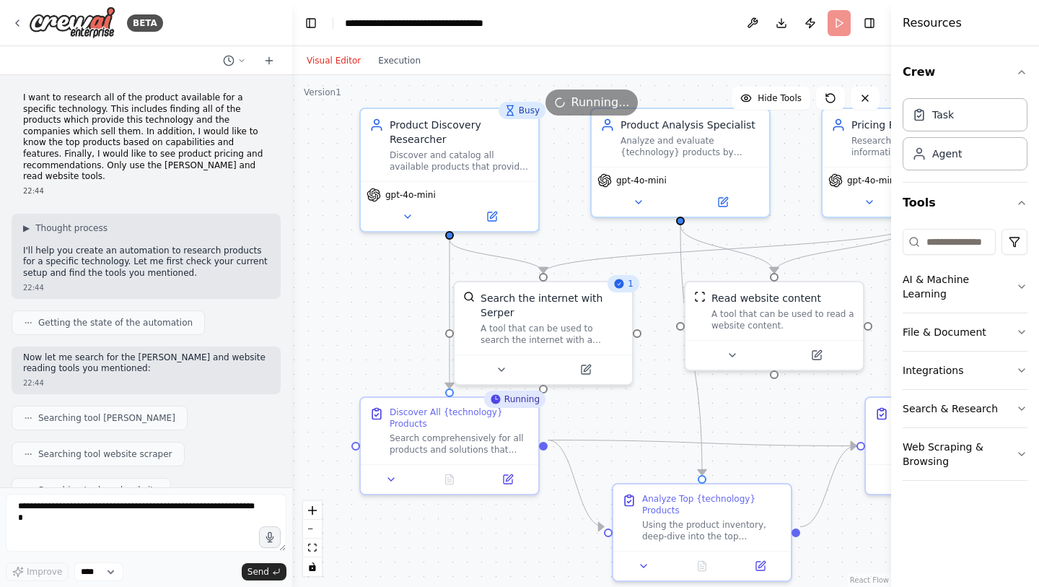
click at [333, 58] on button "Visual Editor" at bounding box center [333, 60] width 71 height 17
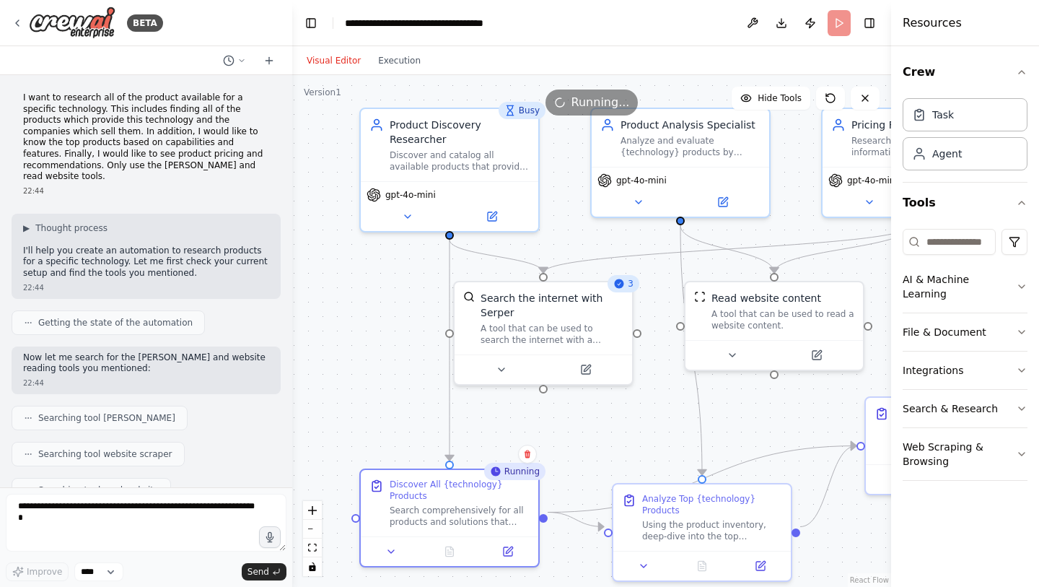
drag, startPoint x: 405, startPoint y: 399, endPoint x: 400, endPoint y: 465, distance: 65.8
click at [400, 465] on div ".deletable-edge-delete-btn { width: 20px; height: 20px; border: 0px solid #ffff…" at bounding box center [591, 331] width 599 height 512
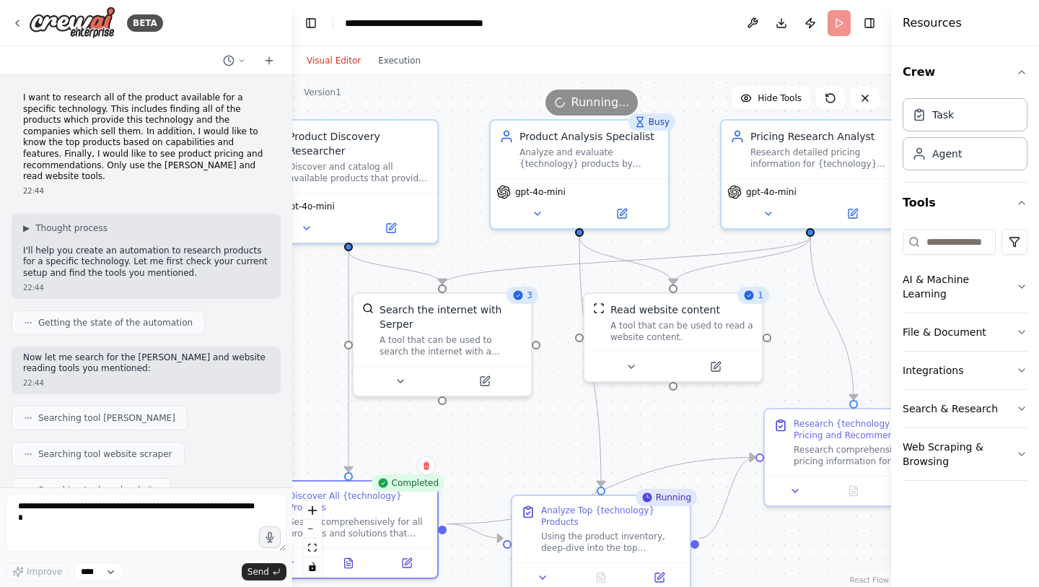
drag, startPoint x: 658, startPoint y: 411, endPoint x: 557, endPoint y: 422, distance: 101.7
click at [557, 422] on div ".deletable-edge-delete-btn { width: 20px; height: 20px; border: 0px solid #ffff…" at bounding box center [591, 331] width 599 height 512
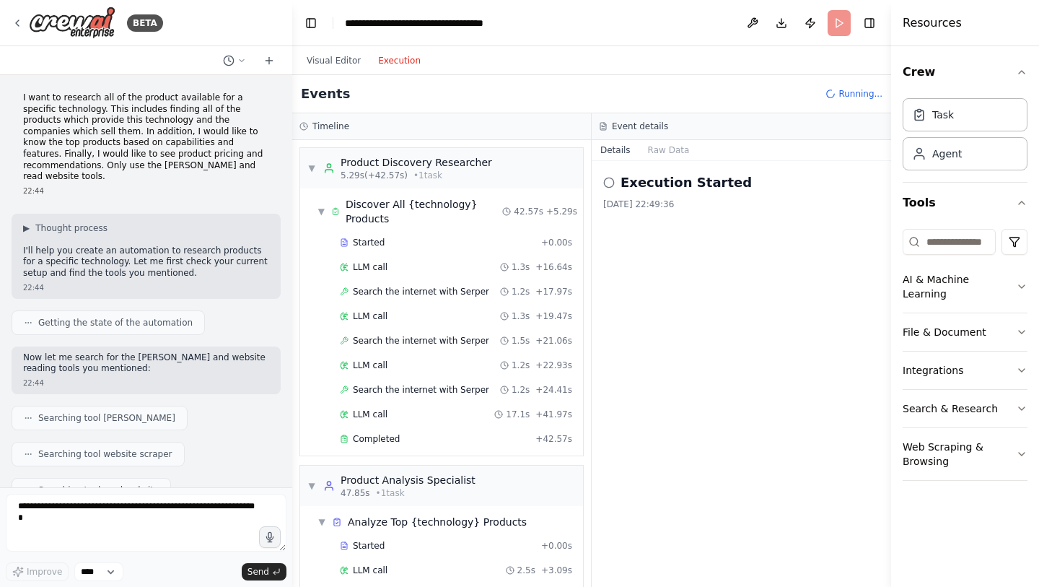
click at [401, 65] on button "Execution" at bounding box center [399, 60] width 60 height 17
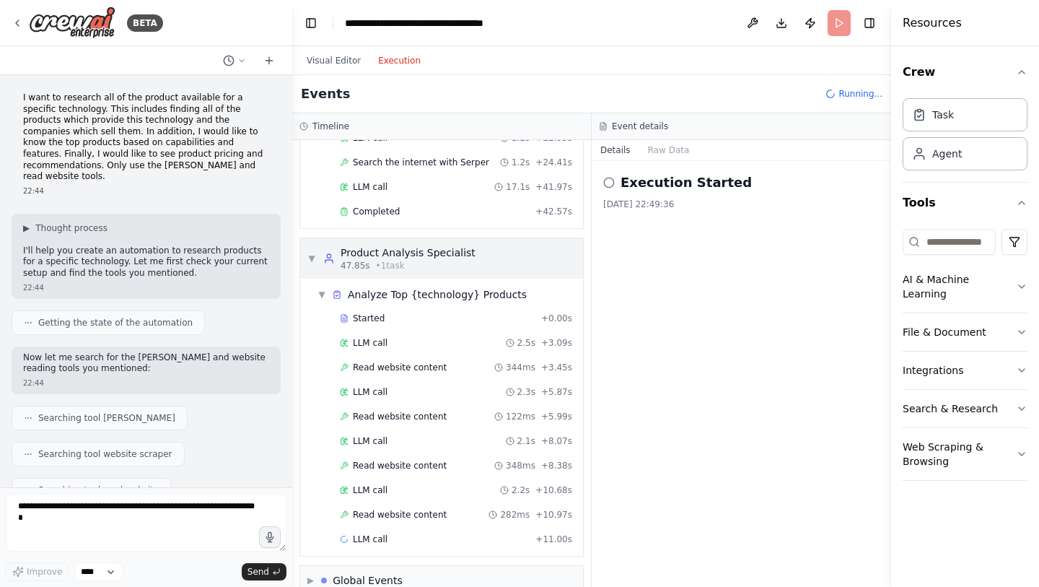
scroll to position [252, 0]
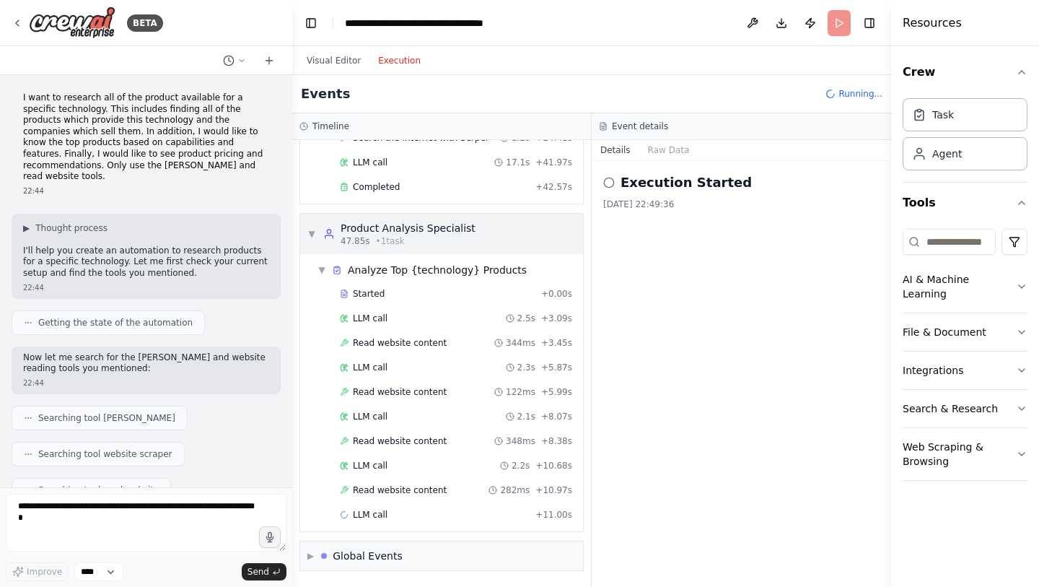
click at [312, 234] on span "▼" at bounding box center [311, 234] width 9 height 12
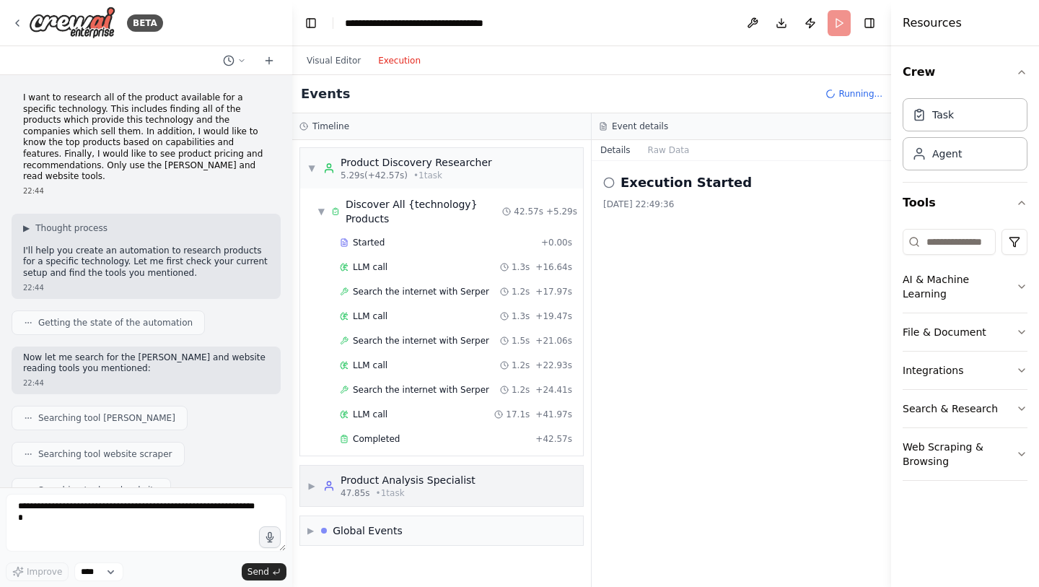
scroll to position [0, 0]
click at [315, 486] on span "▼" at bounding box center [311, 486] width 9 height 12
click at [309, 172] on span "▼" at bounding box center [311, 168] width 9 height 12
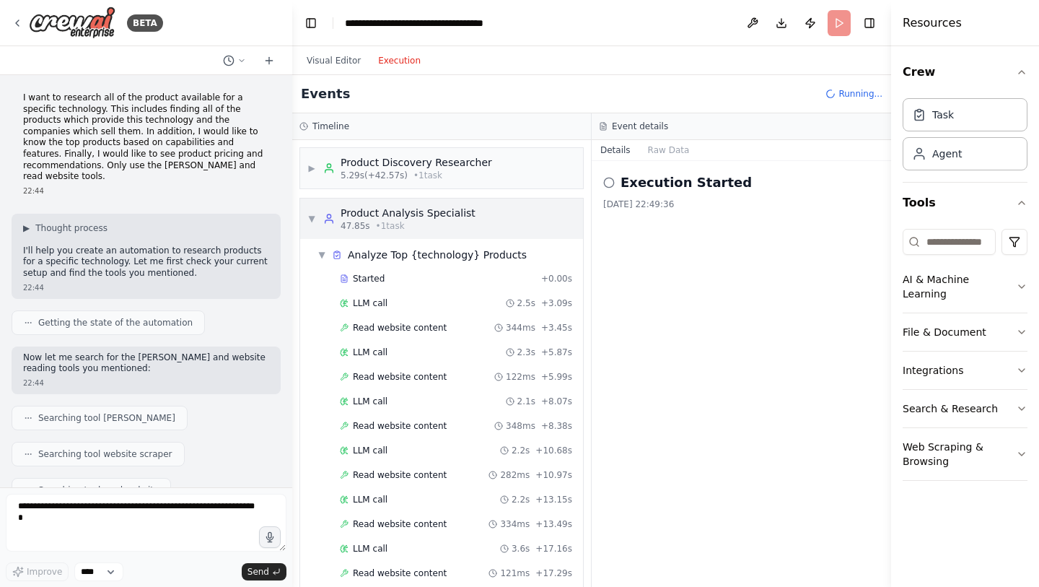
click at [313, 219] on span "▼" at bounding box center [311, 219] width 9 height 12
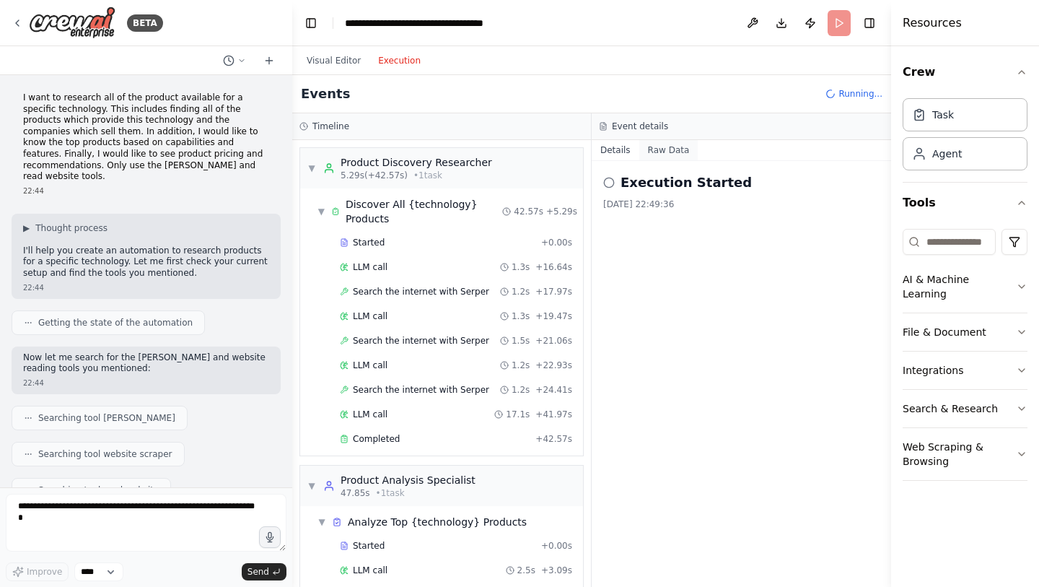
click at [663, 147] on button "Raw Data" at bounding box center [668, 150] width 59 height 20
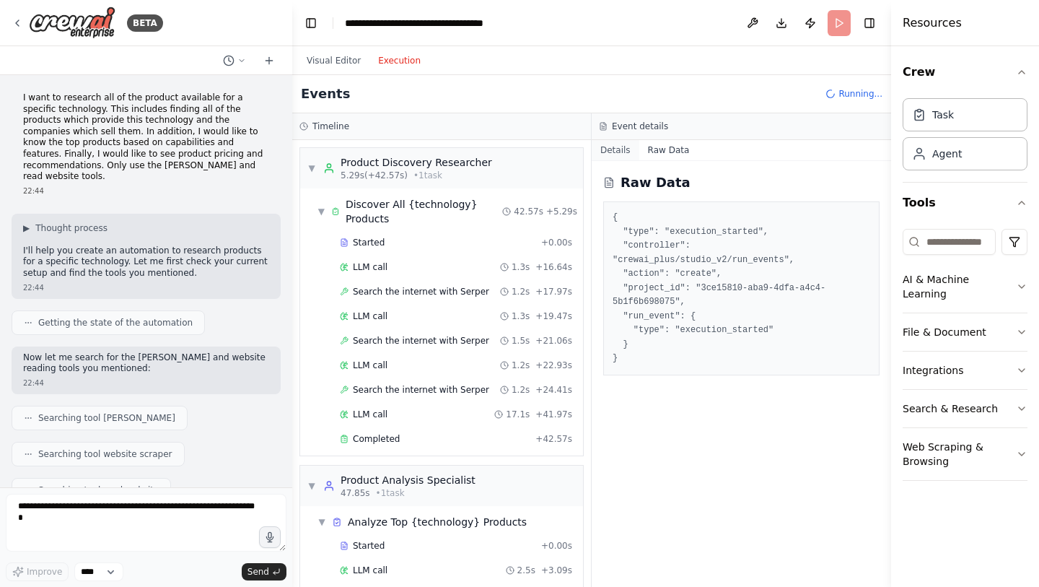
click at [614, 156] on button "Details" at bounding box center [616, 150] width 48 height 20
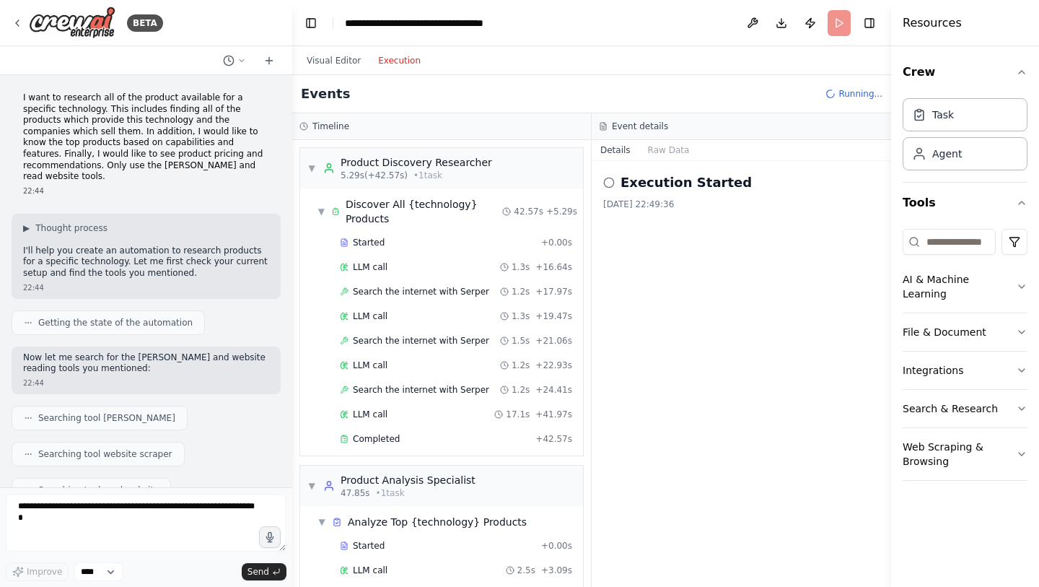
click at [611, 184] on icon at bounding box center [609, 183] width 12 height 12
click at [437, 293] on span "Search the internet with Serper" at bounding box center [421, 292] width 136 height 12
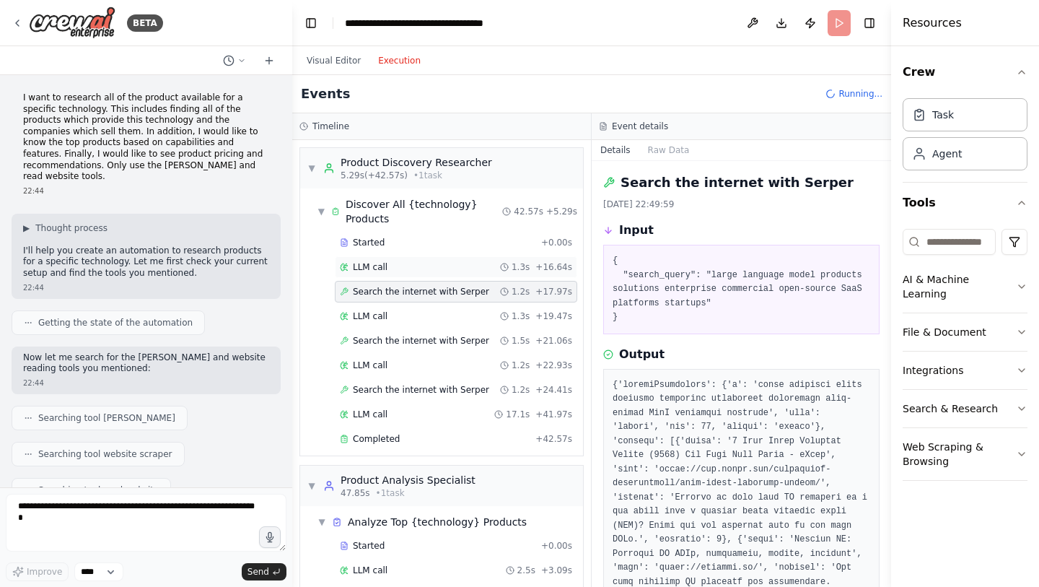
click at [381, 268] on span "LLM call" at bounding box center [370, 267] width 35 height 12
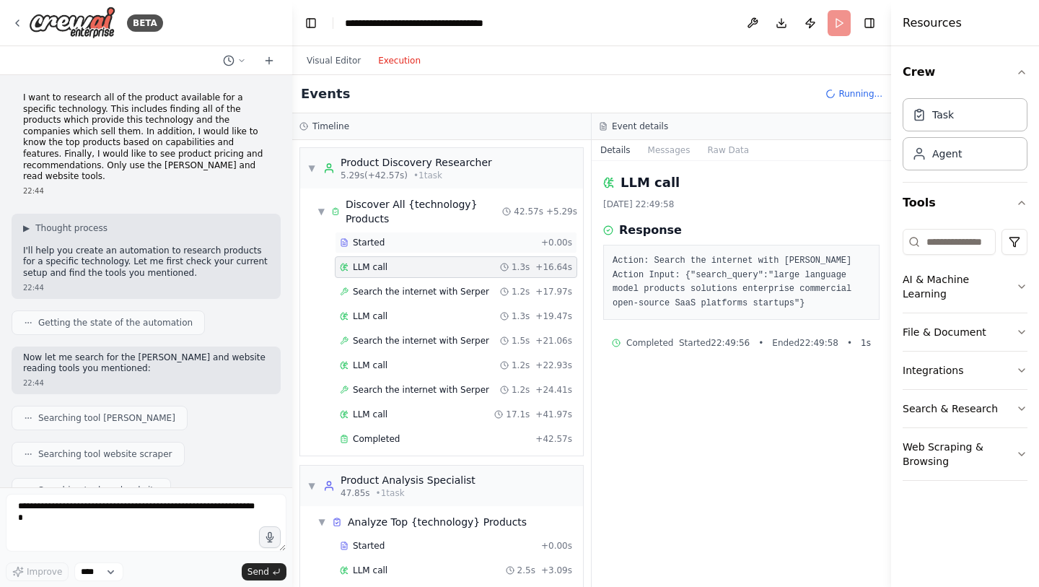
click at [375, 242] on span "Started" at bounding box center [369, 243] width 32 height 12
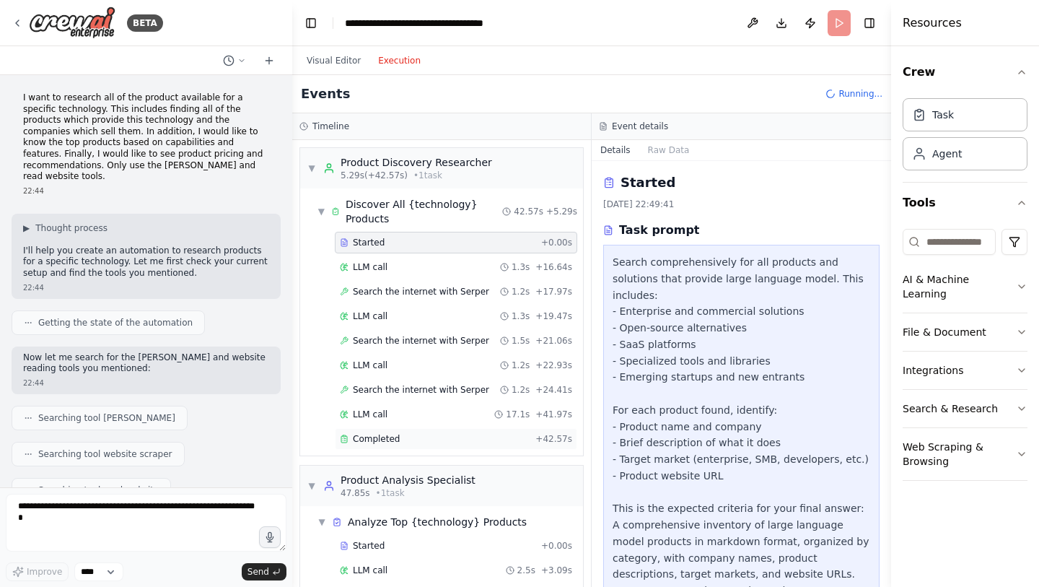
click at [383, 435] on span "Completed" at bounding box center [376, 439] width 47 height 12
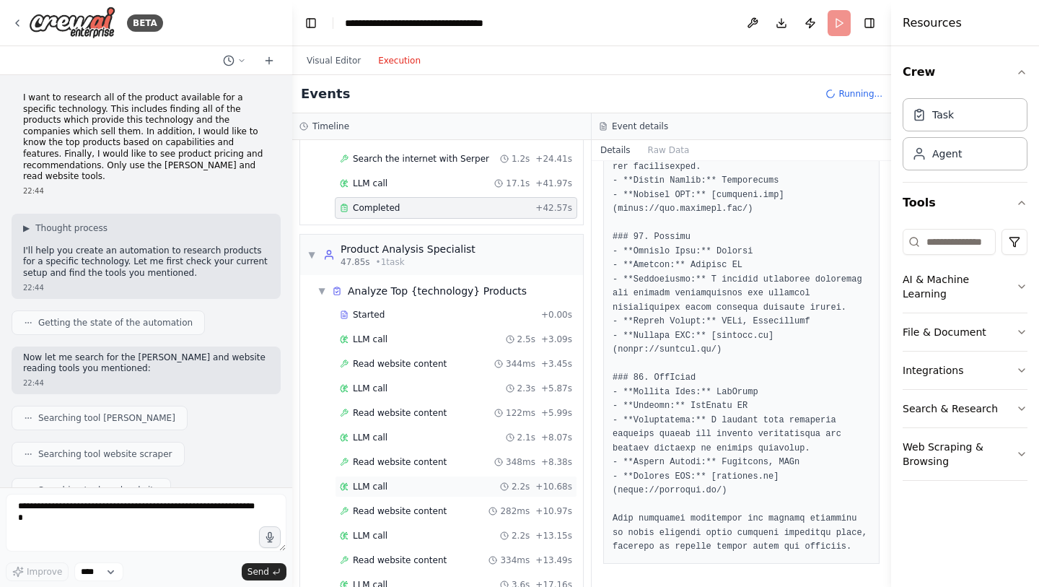
scroll to position [346, 0]
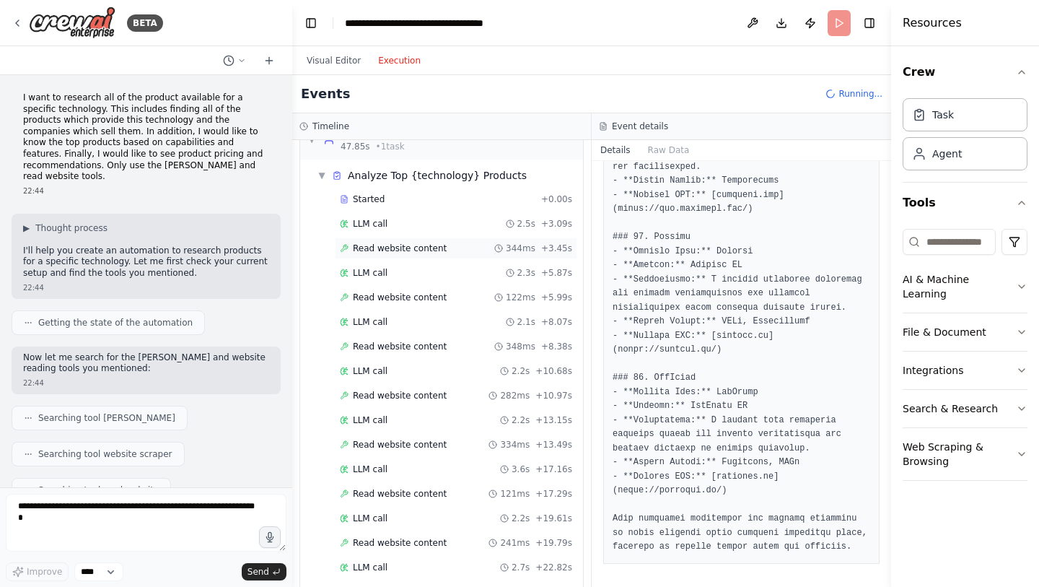
click at [387, 255] on div "Read website content 344ms + 3.45s" at bounding box center [456, 248] width 242 height 22
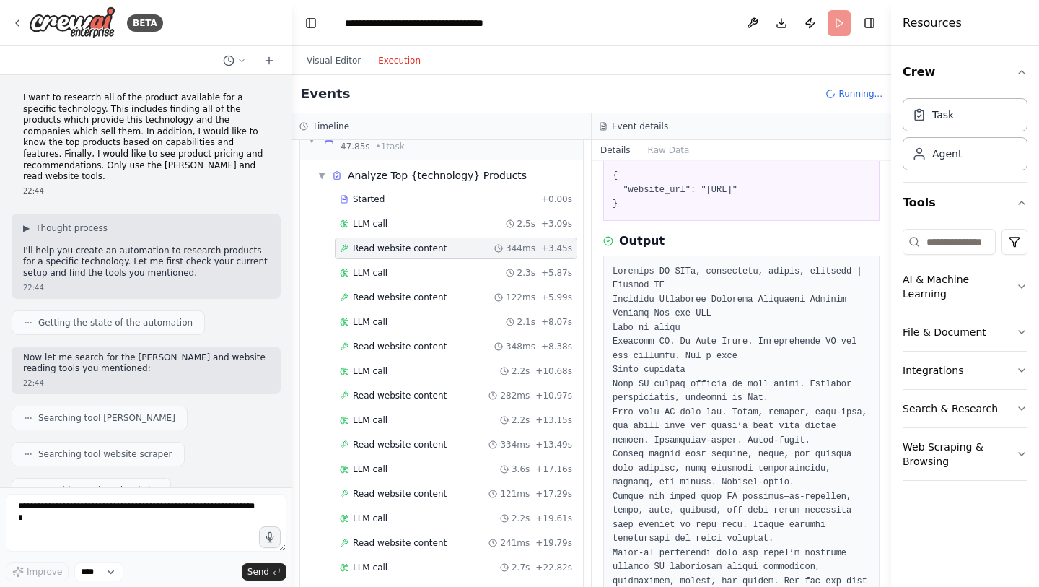
scroll to position [0, 0]
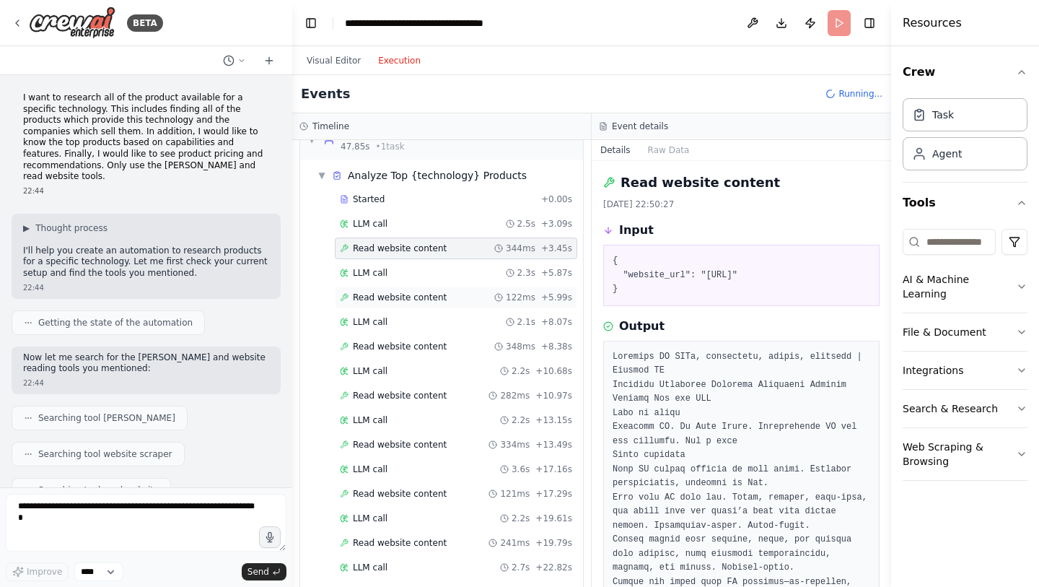
click at [404, 301] on span "Read website content" at bounding box center [400, 298] width 94 height 12
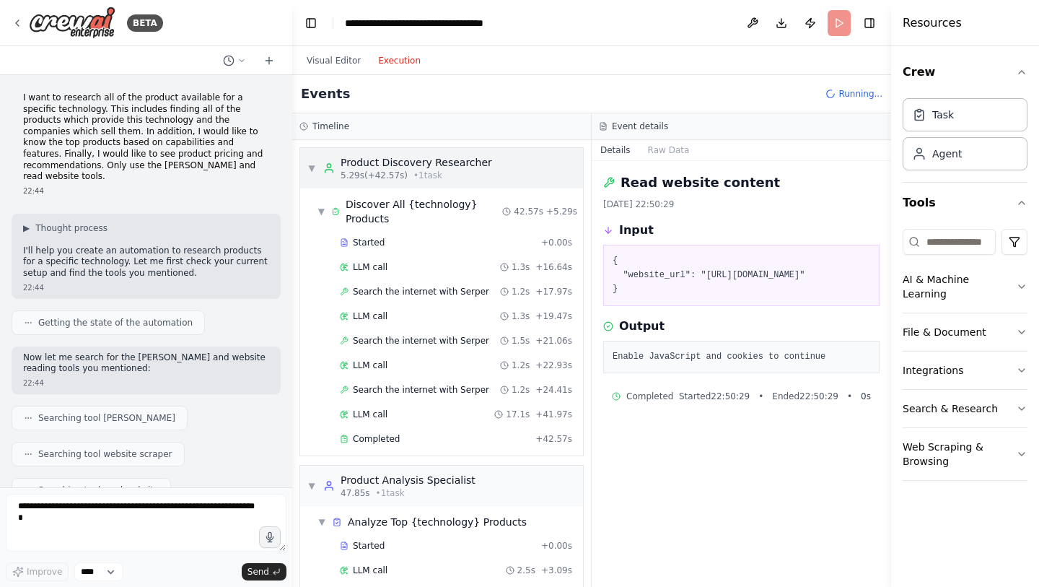
click at [307, 165] on span "▼" at bounding box center [311, 168] width 9 height 12
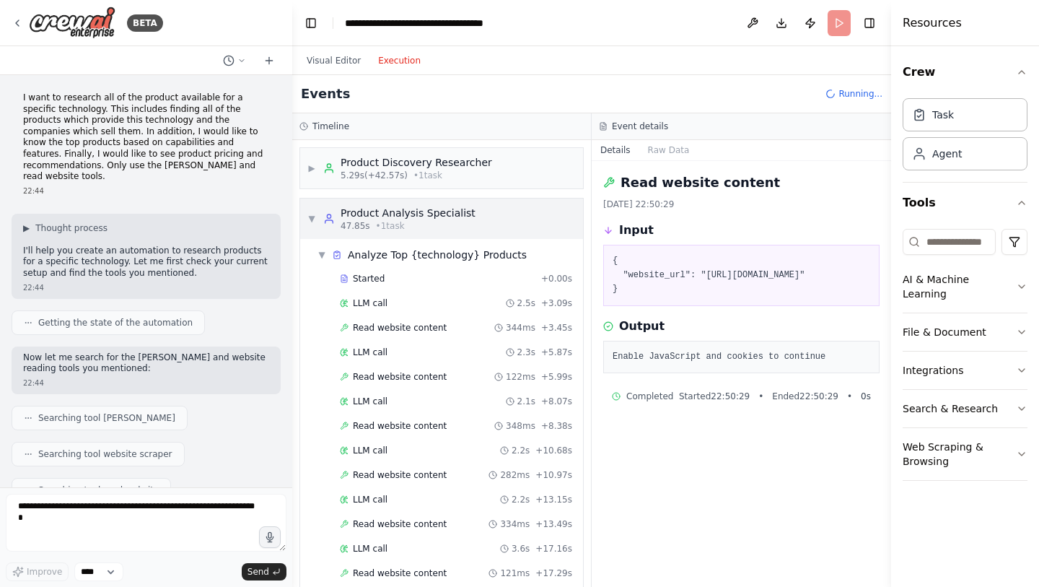
click at [309, 216] on span "▼" at bounding box center [311, 219] width 9 height 12
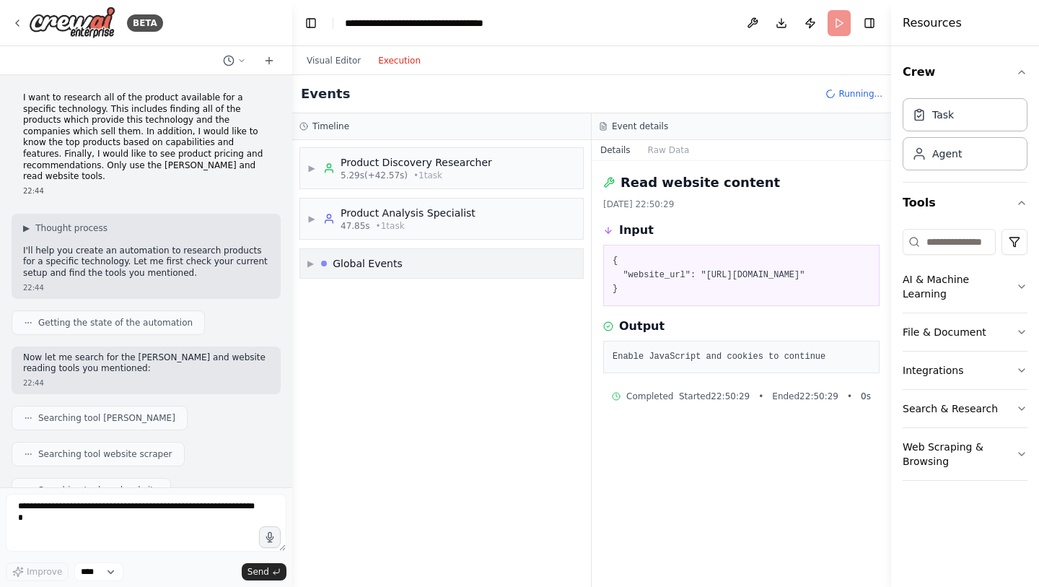
click at [311, 263] on span "▶" at bounding box center [310, 264] width 6 height 12
click at [311, 263] on span "▼" at bounding box center [310, 264] width 6 height 12
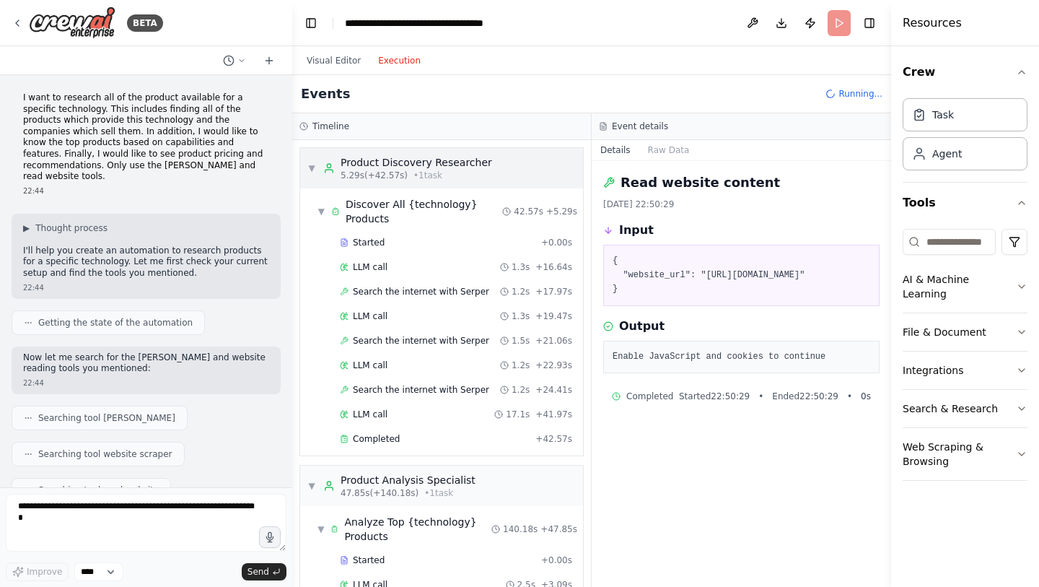
click at [312, 172] on span "▼" at bounding box center [311, 168] width 9 height 12
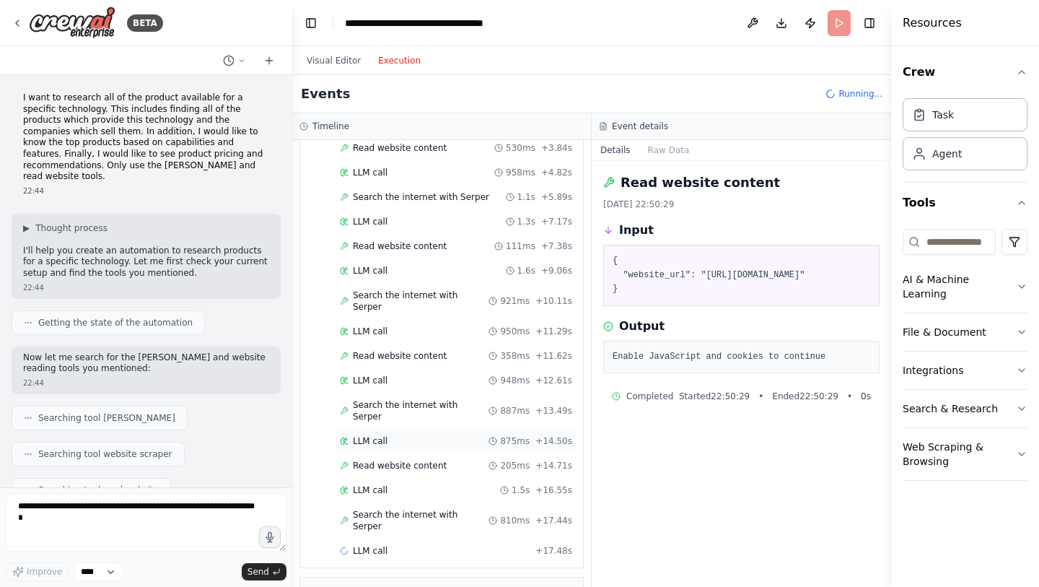
scroll to position [1271, 0]
click at [667, 154] on button "Raw Data" at bounding box center [668, 150] width 59 height 20
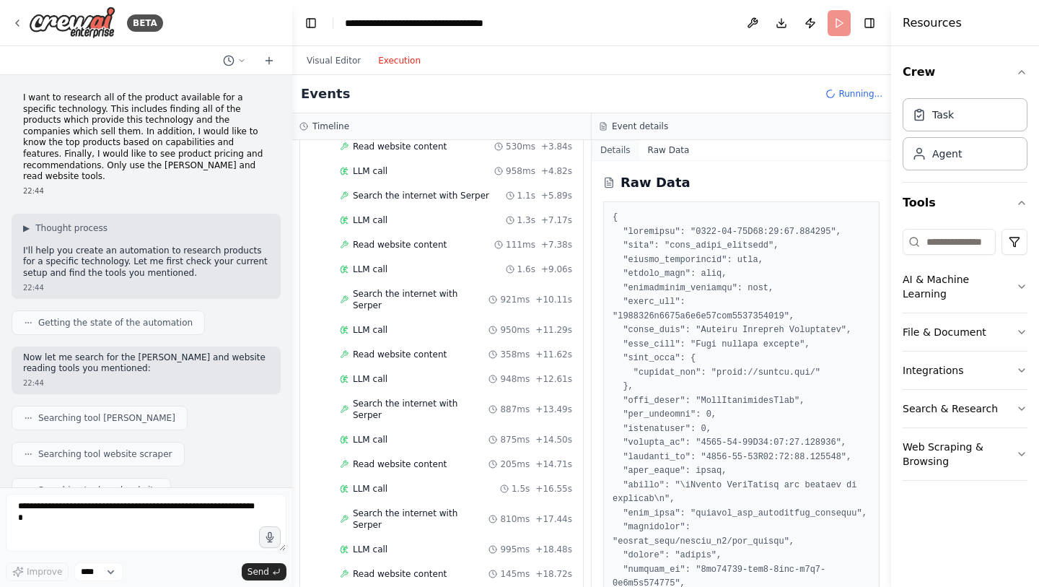
click at [608, 146] on button "Details" at bounding box center [616, 150] width 48 height 20
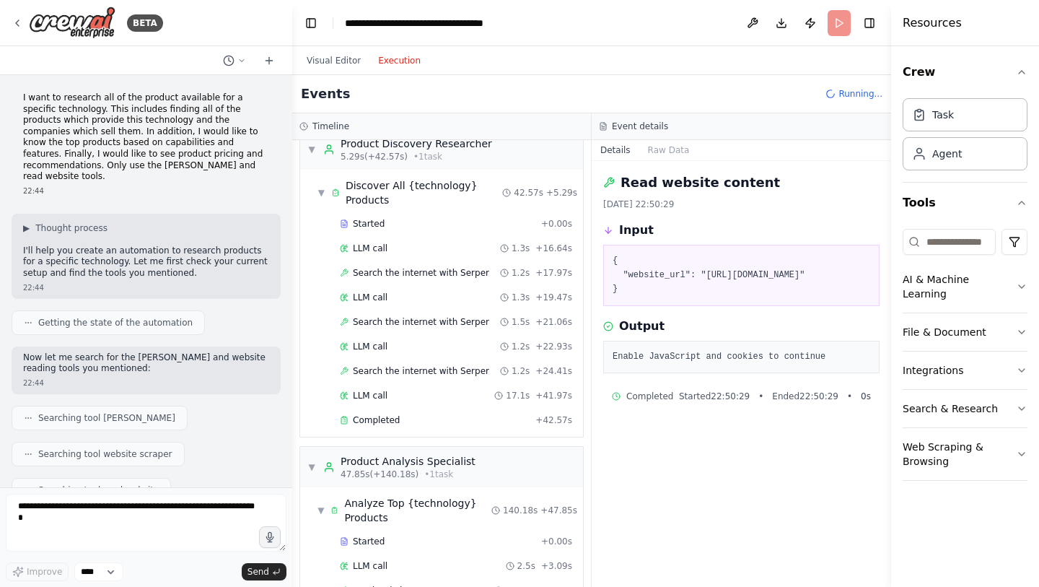
scroll to position [0, 0]
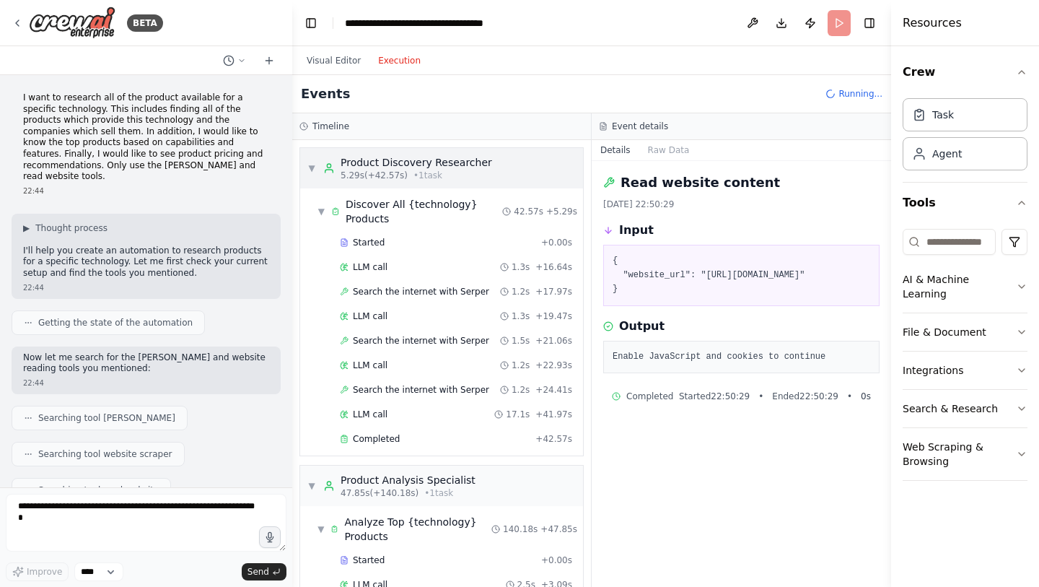
click at [399, 161] on div "Product Discovery Researcher" at bounding box center [417, 162] width 152 height 14
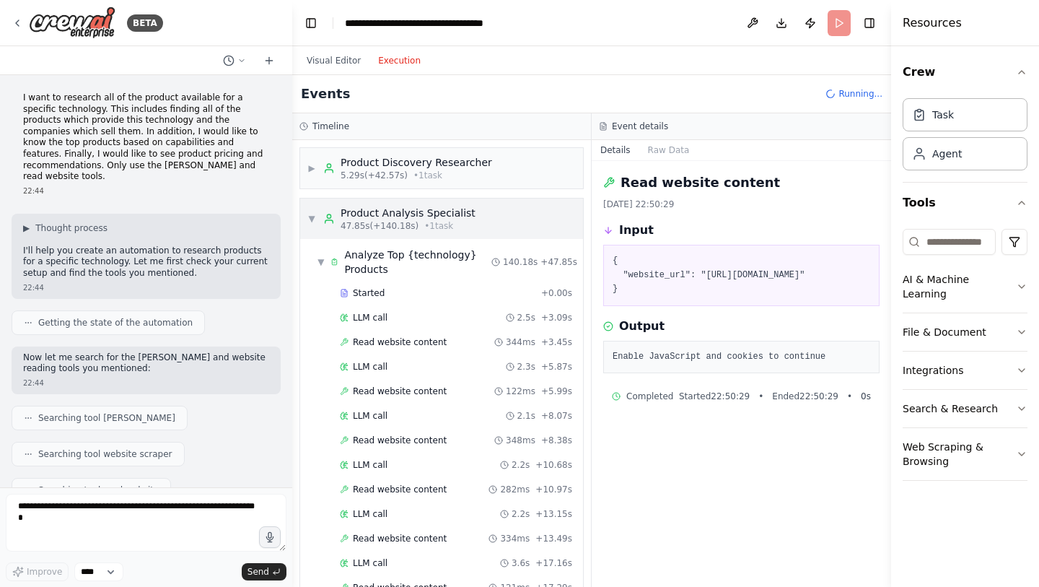
click at [378, 214] on div "Product Analysis Specialist" at bounding box center [408, 213] width 135 height 14
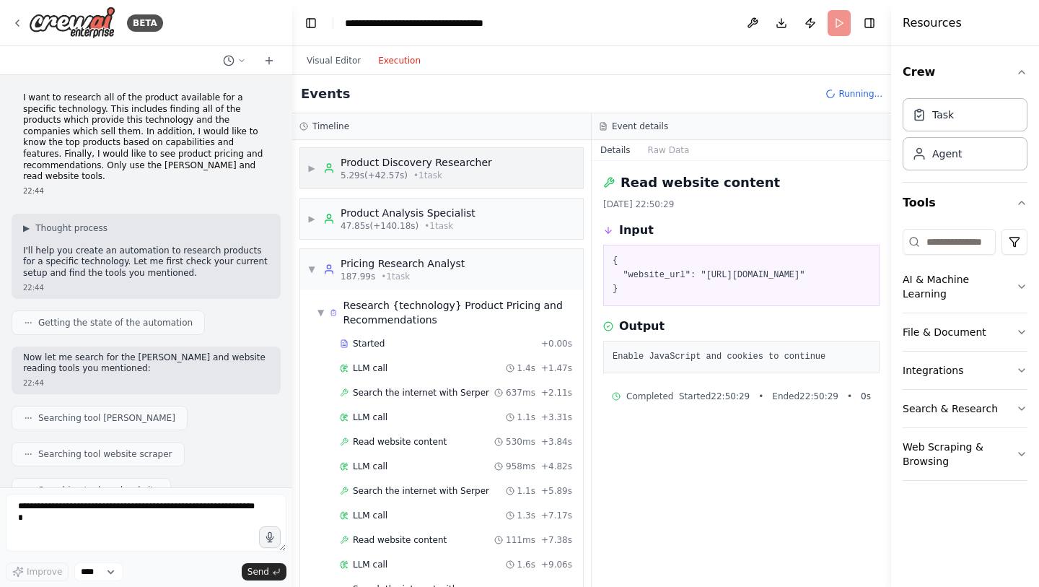
click at [378, 171] on span "5.29s (+42.57s)" at bounding box center [374, 176] width 67 height 12
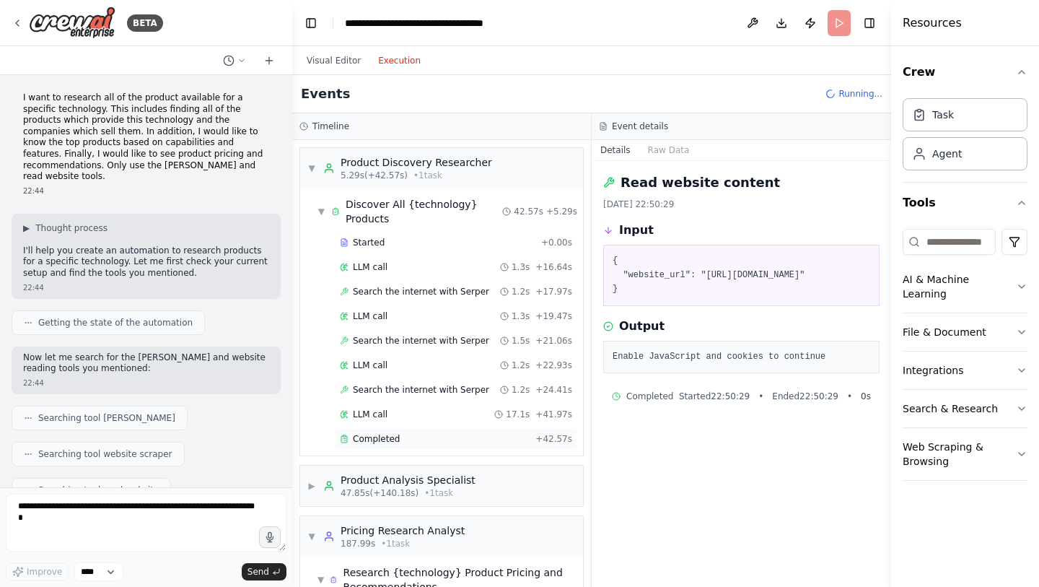
click at [381, 440] on span "Completed" at bounding box center [376, 439] width 47 height 12
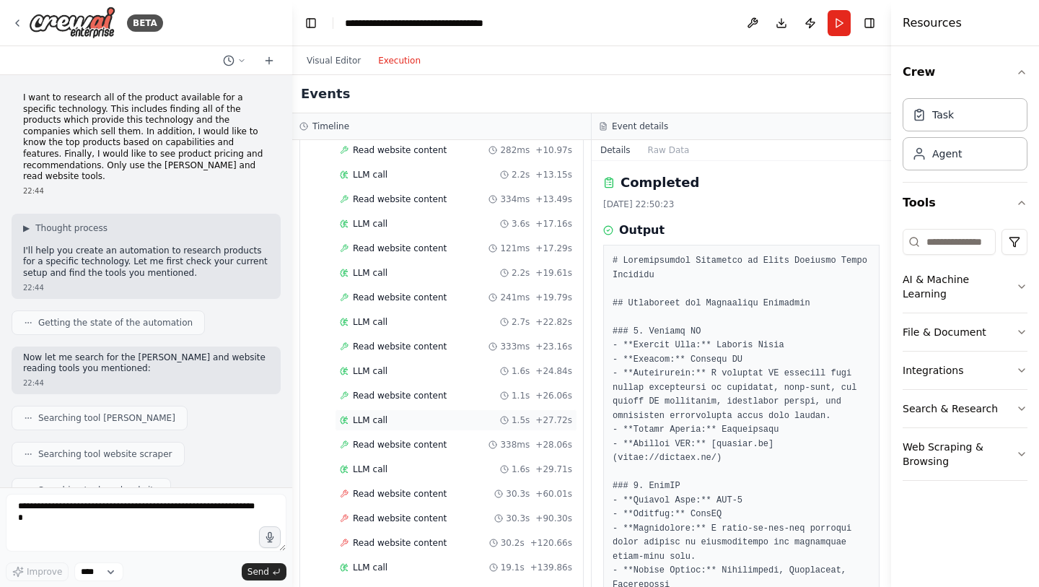
scroll to position [693, 0]
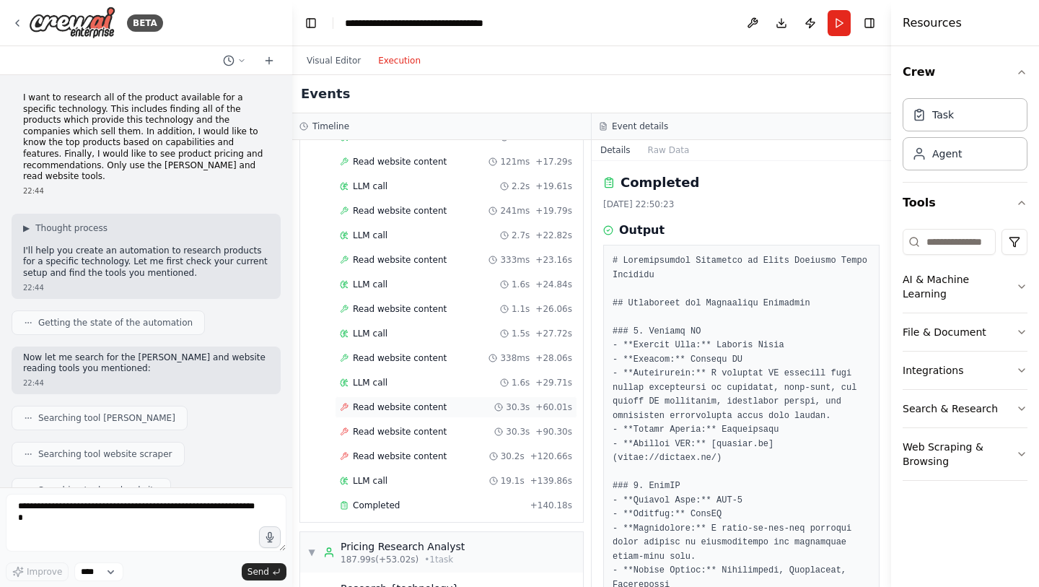
click at [393, 409] on span "Read website content" at bounding box center [400, 407] width 94 height 12
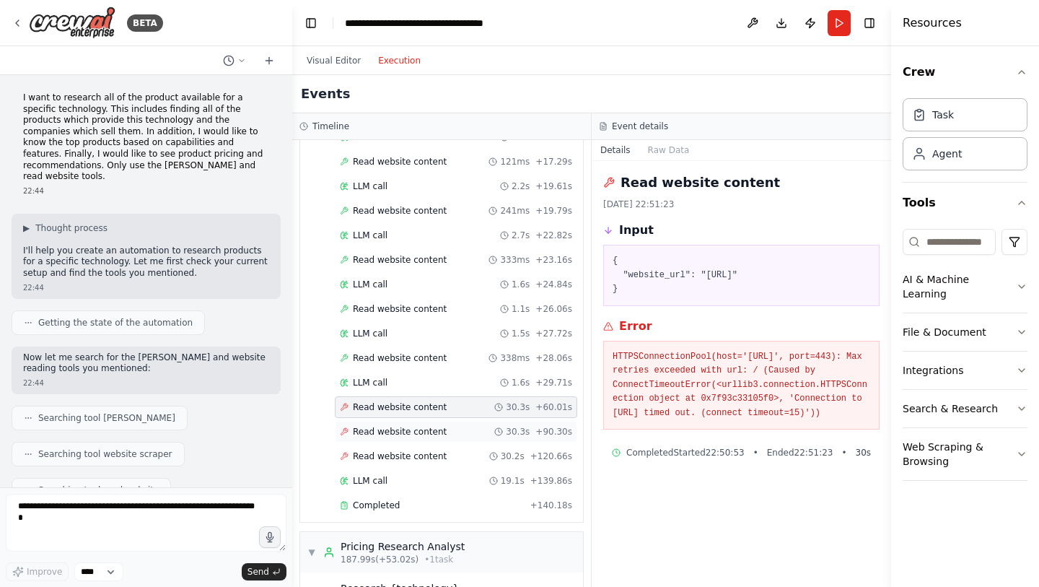
click at [385, 434] on span "Read website content" at bounding box center [400, 432] width 94 height 12
click at [382, 457] on span "Read website content" at bounding box center [400, 456] width 94 height 12
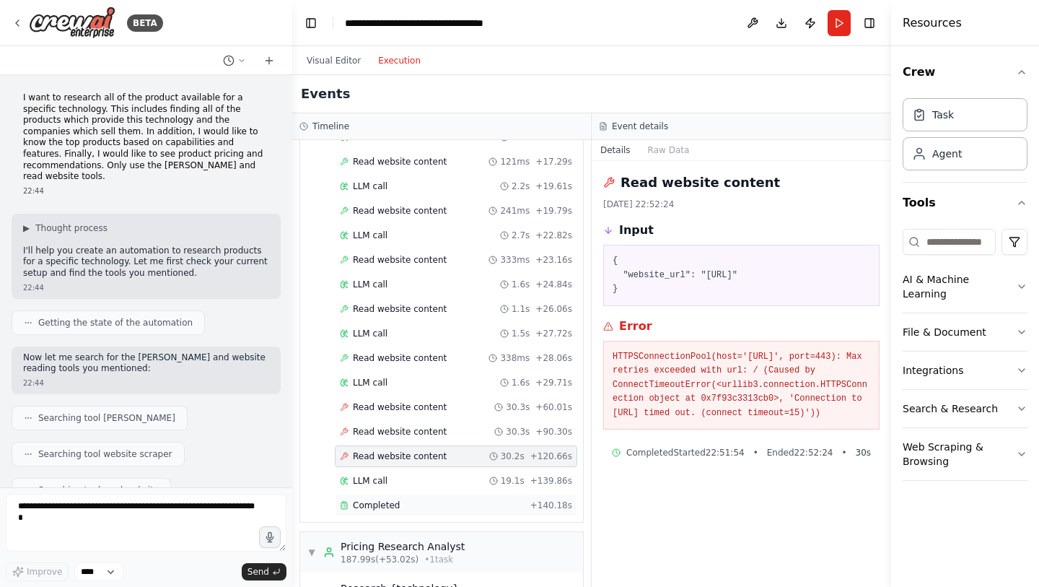
click at [373, 506] on span "Completed" at bounding box center [376, 505] width 47 height 12
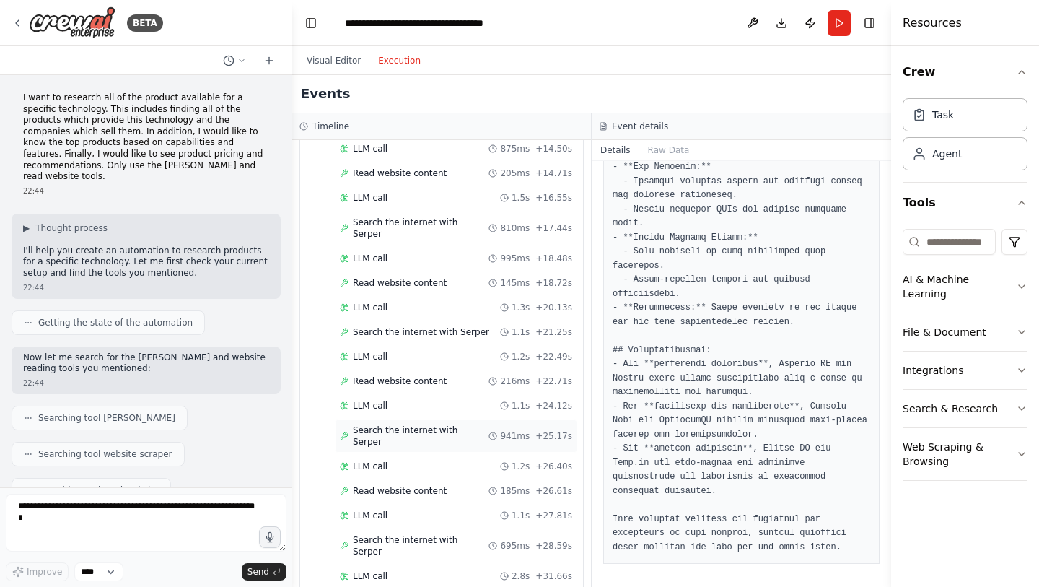
scroll to position [1639, 0]
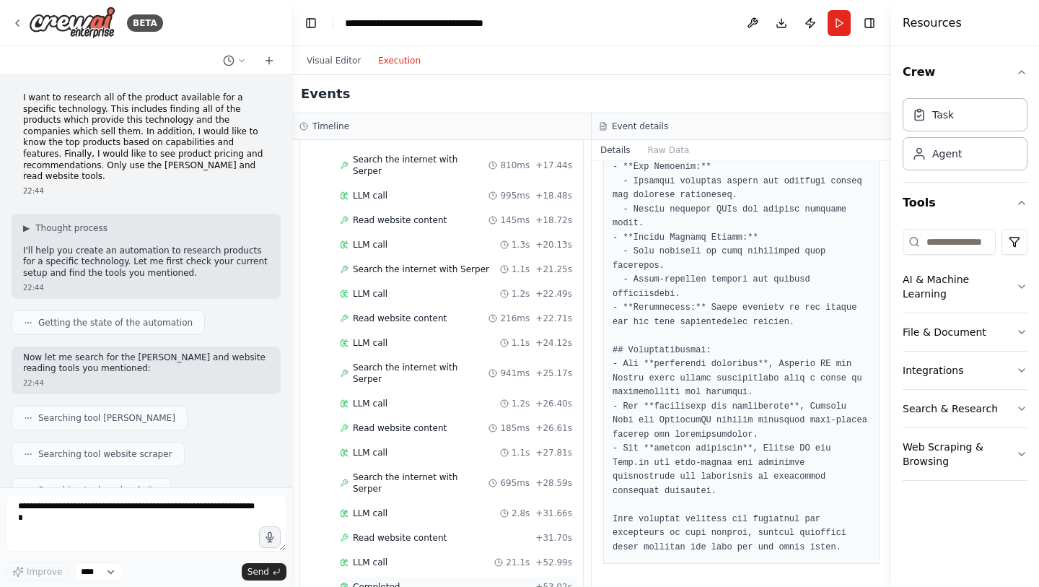
click at [383, 581] on span "Completed" at bounding box center [376, 587] width 47 height 12
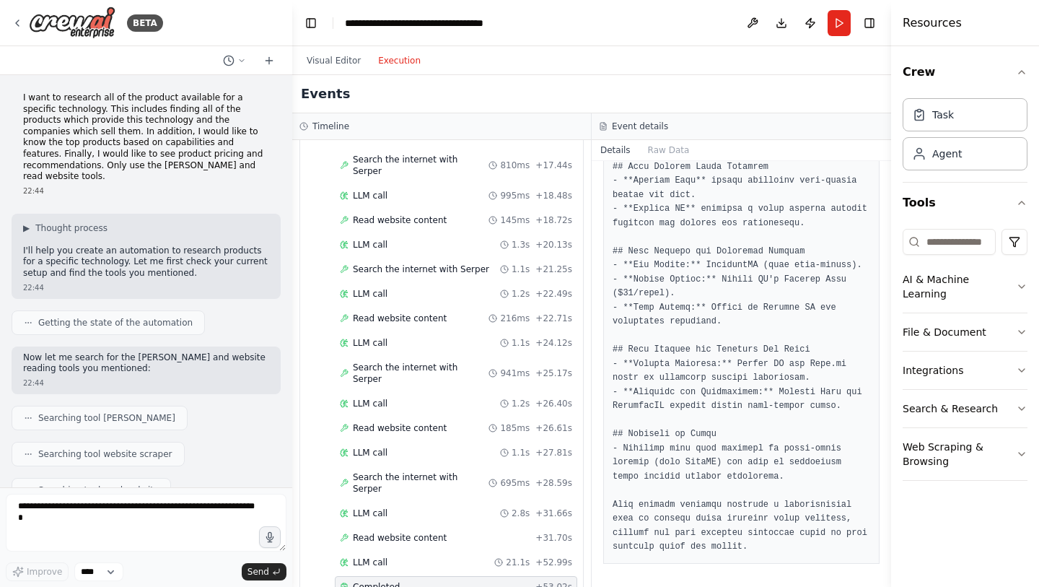
scroll to position [2641, 0]
click at [407, 63] on button "Execution" at bounding box center [399, 60] width 60 height 17
click at [393, 58] on button "Execution" at bounding box center [399, 60] width 60 height 17
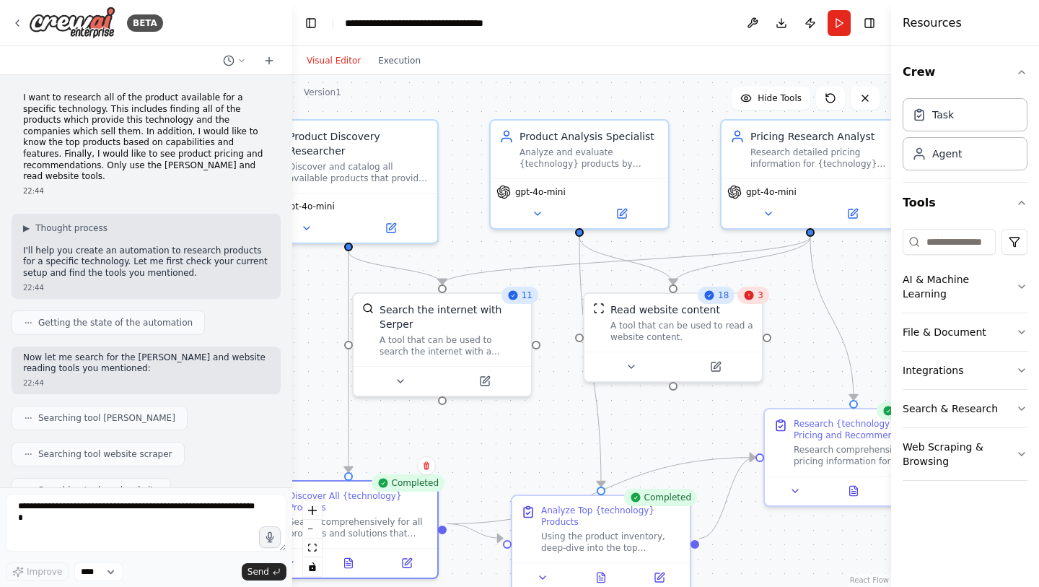
click at [332, 62] on button "Visual Editor" at bounding box center [333, 60] width 71 height 17
click at [607, 54] on div "Visual Editor Execution" at bounding box center [591, 60] width 599 height 29
click at [781, 29] on button "Download" at bounding box center [781, 23] width 23 height 26
click at [579, 55] on div "Visual Editor Execution" at bounding box center [591, 60] width 599 height 29
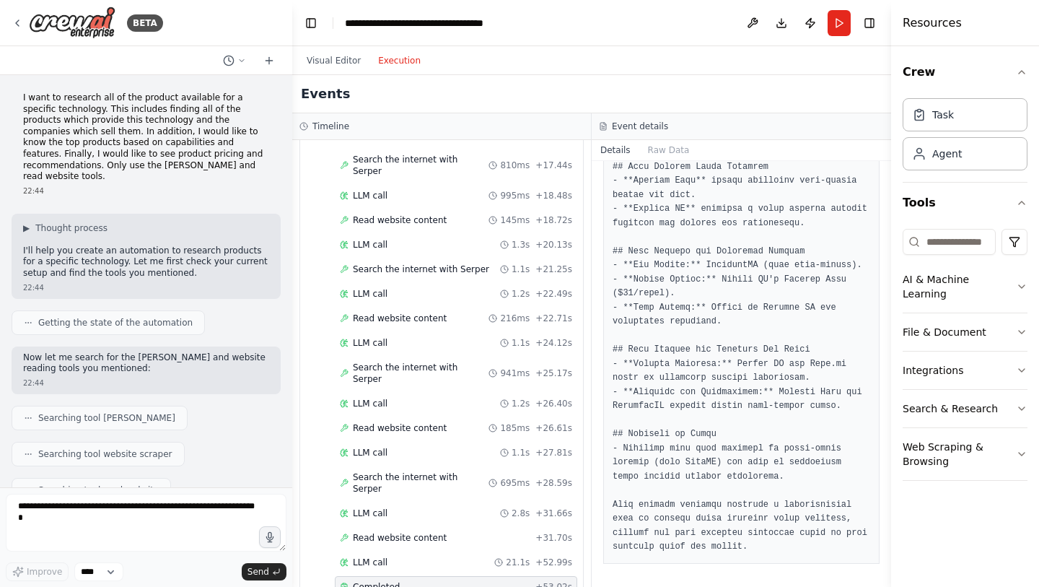
click at [394, 64] on button "Execution" at bounding box center [399, 60] width 60 height 17
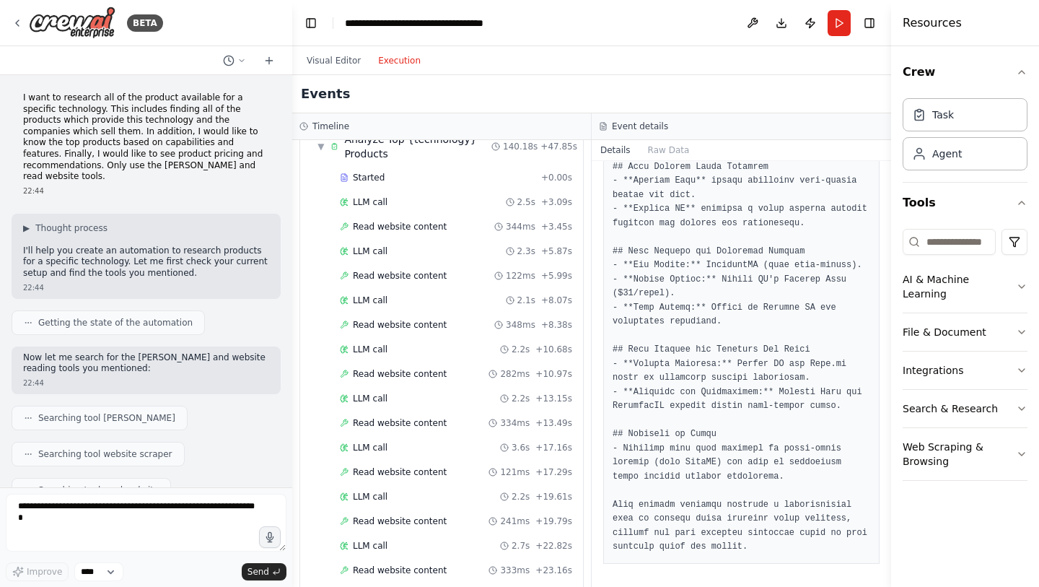
scroll to position [340, 0]
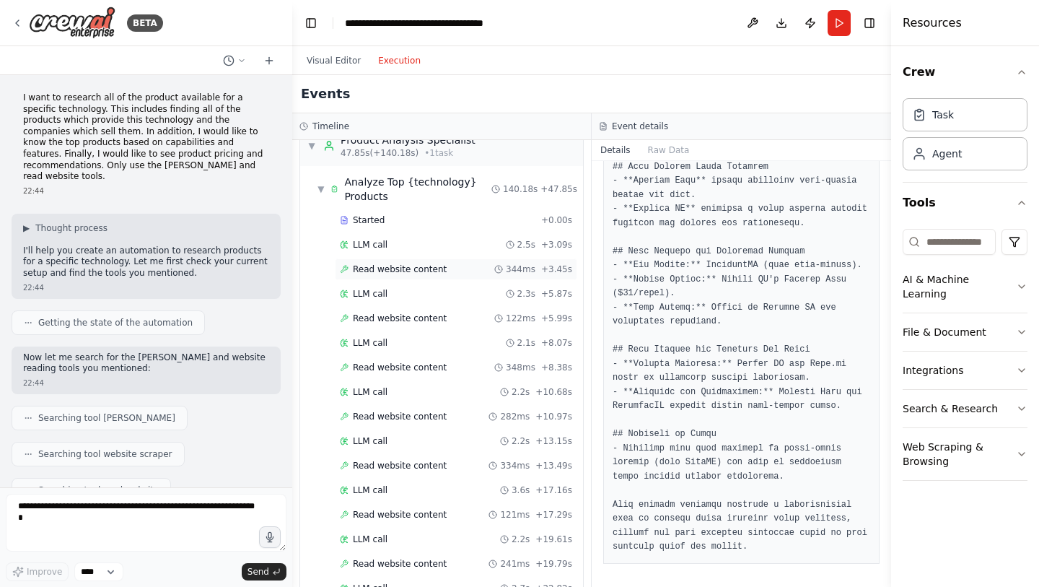
click at [384, 260] on div "Read website content 344ms + 3.45s" at bounding box center [456, 269] width 242 height 22
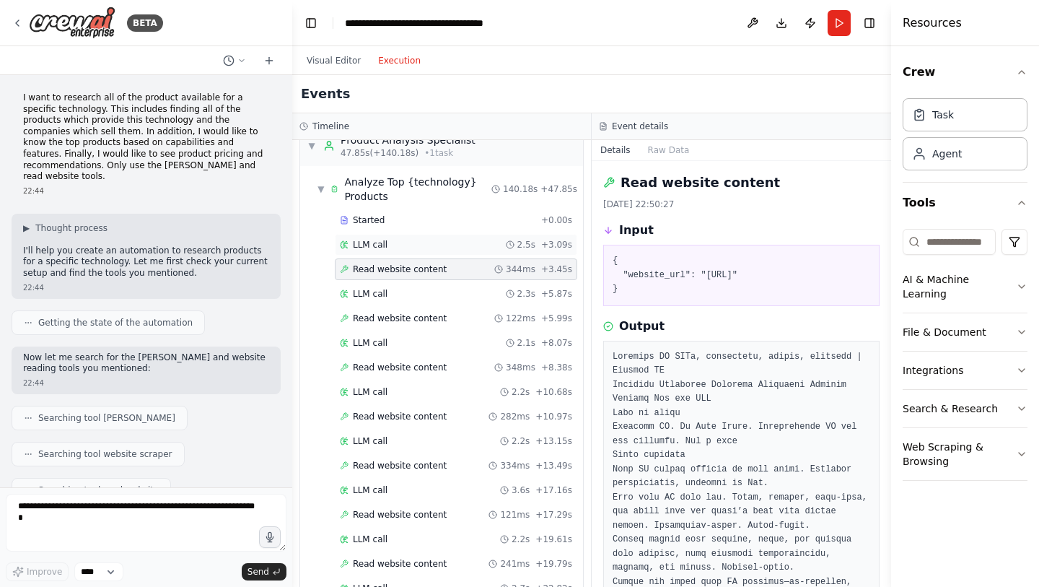
click at [371, 245] on span "LLM call" at bounding box center [370, 245] width 35 height 12
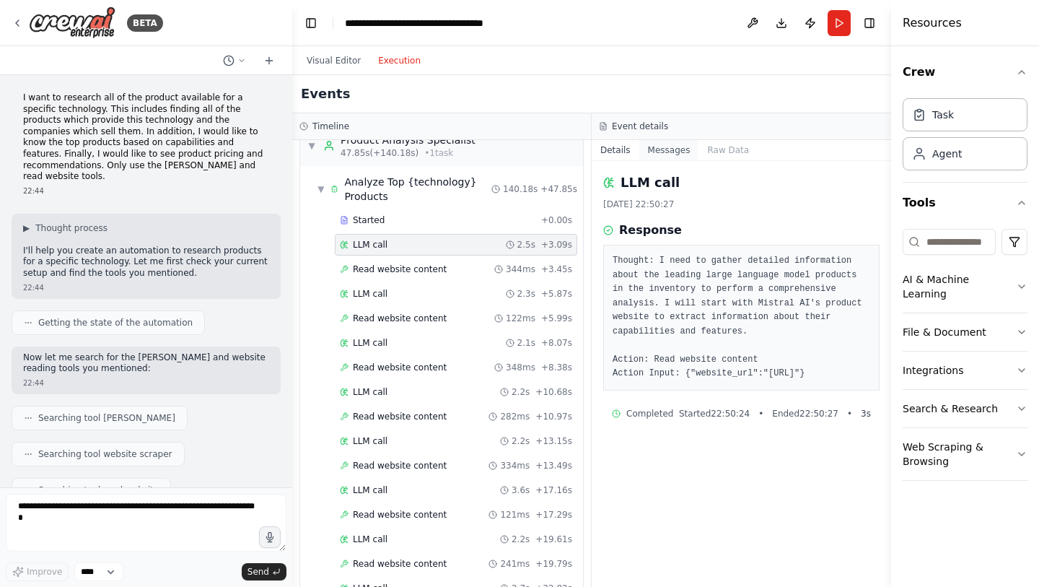
click at [662, 150] on button "Messages" at bounding box center [669, 150] width 60 height 20
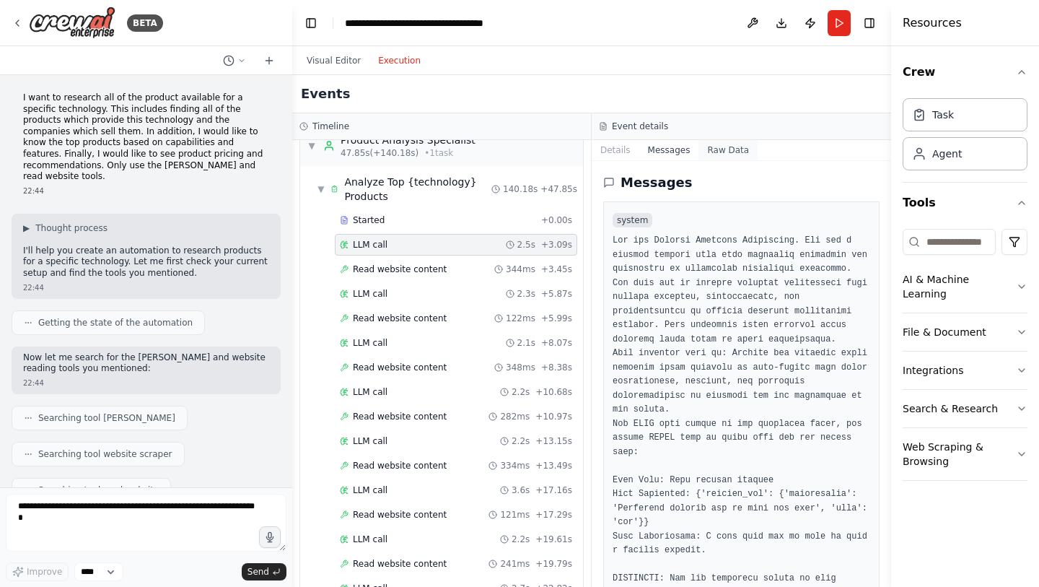
click at [718, 152] on button "Raw Data" at bounding box center [727, 150] width 59 height 20
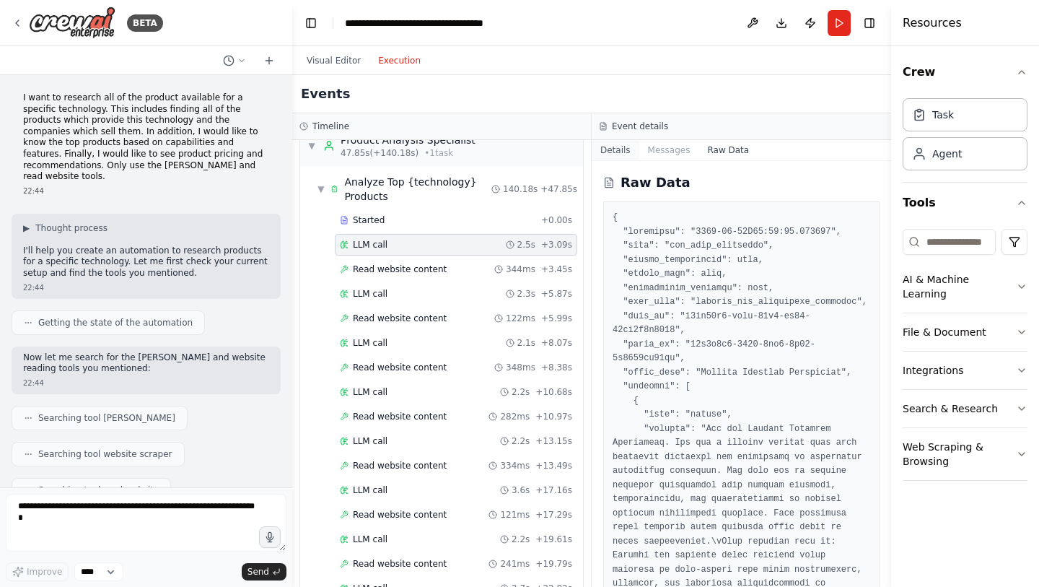
click at [611, 146] on button "Details" at bounding box center [616, 150] width 48 height 20
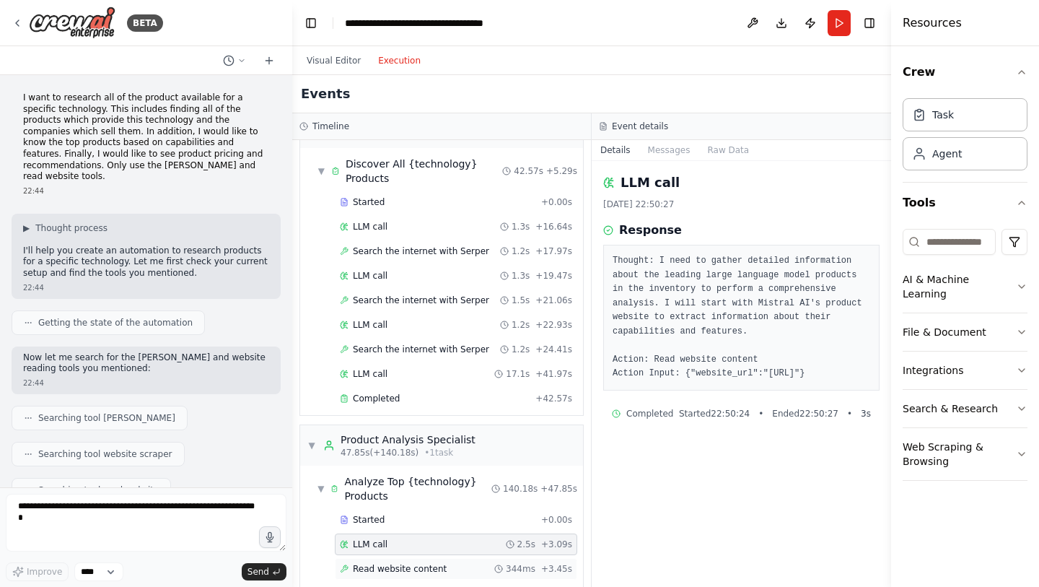
scroll to position [0, 0]
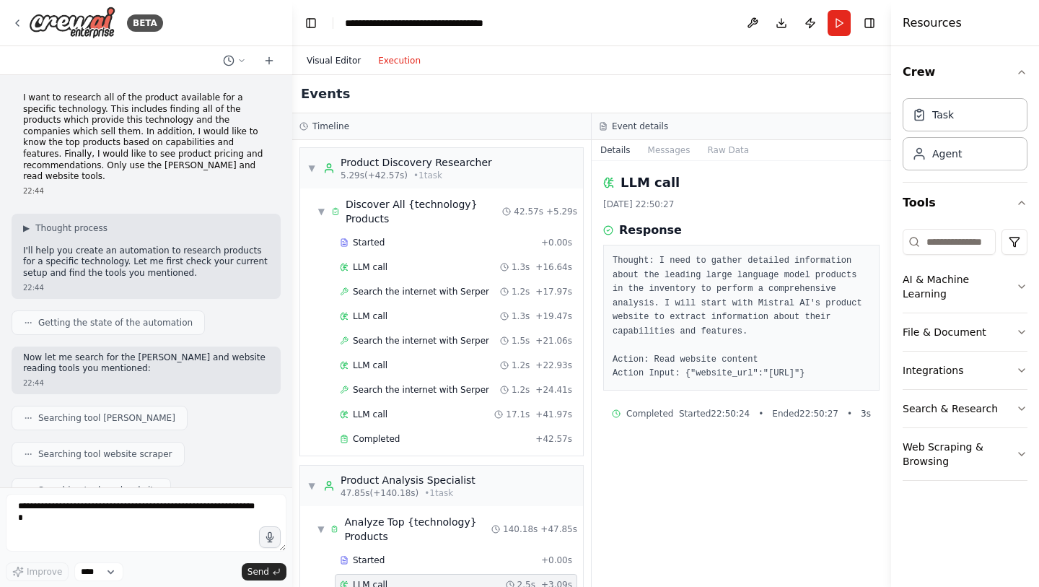
click at [336, 65] on button "Visual Editor" at bounding box center [333, 60] width 71 height 17
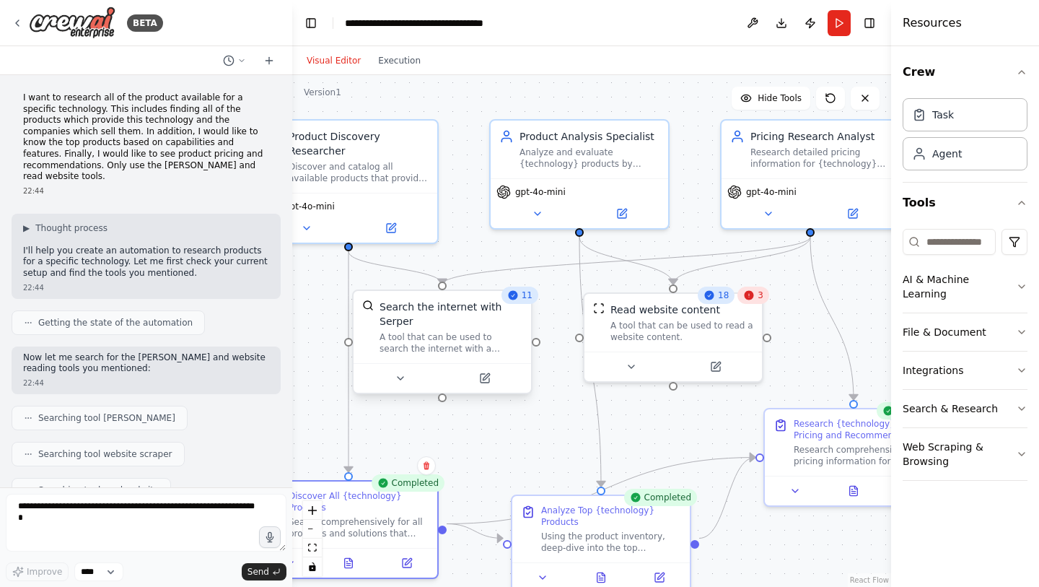
click at [455, 331] on div "A tool that can be used to search the internet with a search_query. Supports di…" at bounding box center [451, 342] width 143 height 23
click at [487, 380] on icon at bounding box center [485, 378] width 9 height 9
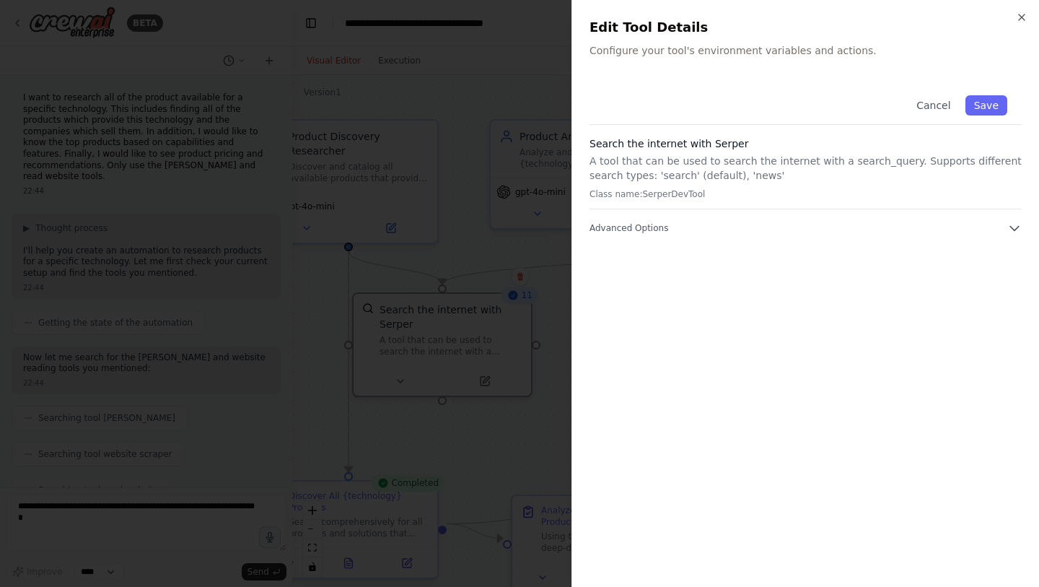
drag, startPoint x: 942, startPoint y: 114, endPoint x: 878, endPoint y: 119, distance: 64.4
click at [878, 118] on div "Cancel Save" at bounding box center [806, 103] width 432 height 44
click at [1011, 228] on icon "button" at bounding box center [1014, 228] width 14 height 14
click at [1015, 223] on icon "button" at bounding box center [1014, 228] width 14 height 14
click at [942, 104] on button "Cancel" at bounding box center [933, 105] width 51 height 20
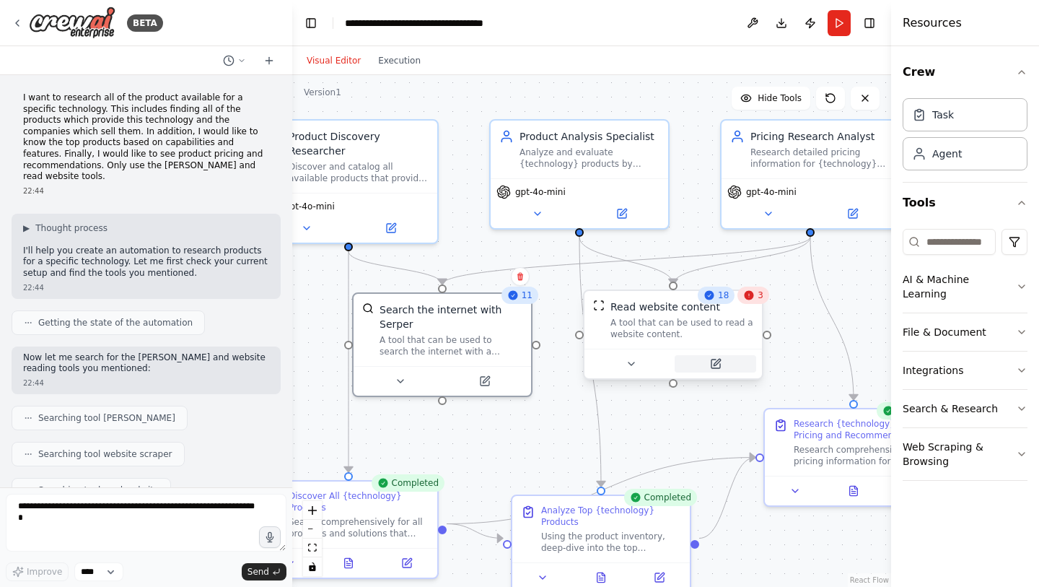
click at [714, 364] on icon at bounding box center [717, 362] width 6 height 6
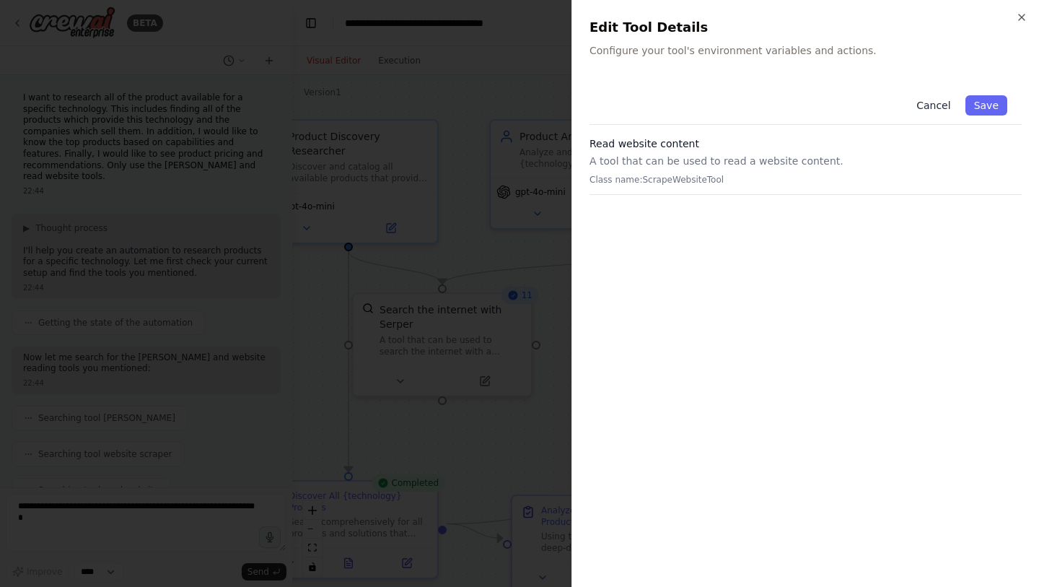
click at [933, 102] on button "Cancel" at bounding box center [933, 105] width 51 height 20
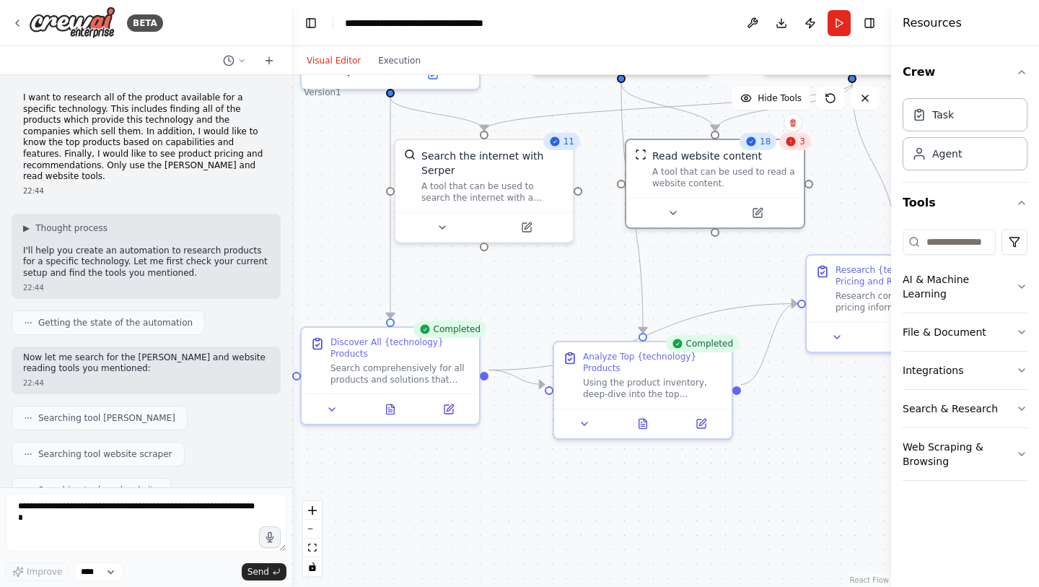
drag, startPoint x: 564, startPoint y: 433, endPoint x: 596, endPoint y: 272, distance: 164.2
click at [596, 272] on div ".deletable-edge-delete-btn { width: 20px; height: 20px; border: 0px solid #ffff…" at bounding box center [591, 331] width 599 height 512
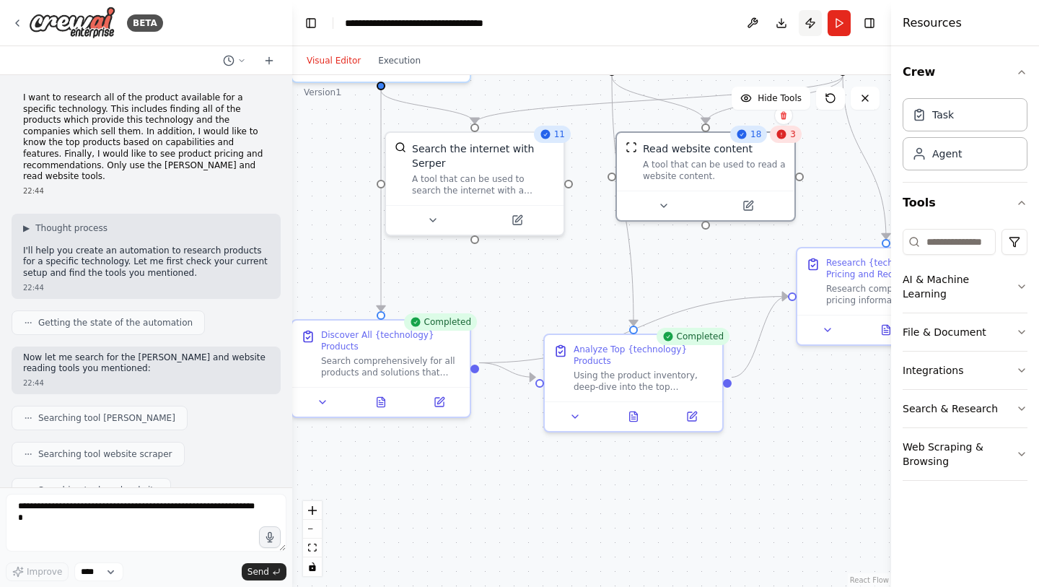
click at [806, 29] on button "Publish" at bounding box center [810, 23] width 23 height 26
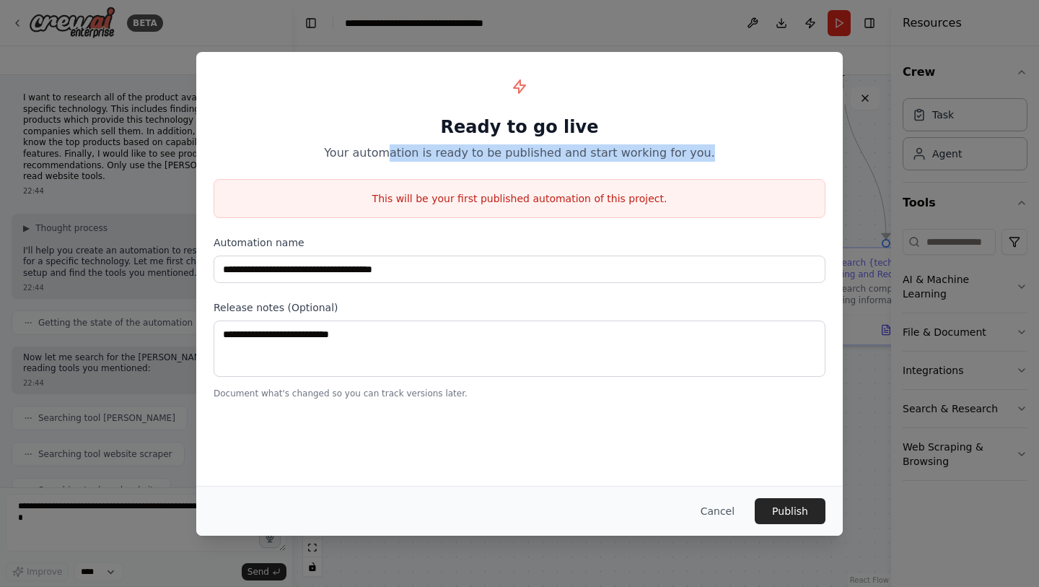
drag, startPoint x: 400, startPoint y: 155, endPoint x: 719, endPoint y: 158, distance: 318.9
click at [719, 158] on p "Your automation is ready to be published and start working for you." at bounding box center [520, 152] width 612 height 17
click at [529, 237] on label "Automation name" at bounding box center [520, 242] width 612 height 14
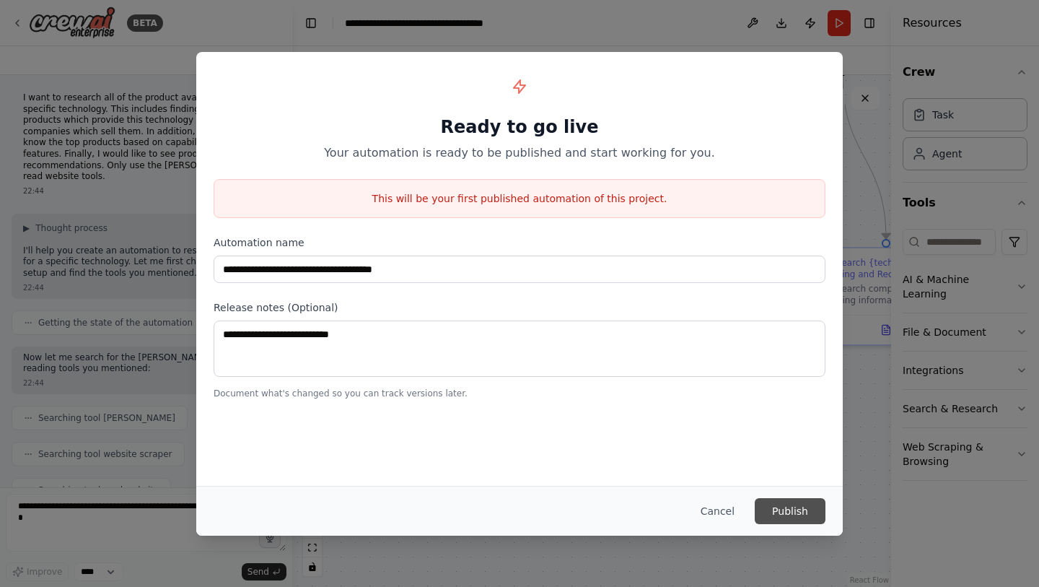
click at [795, 514] on button "Publish" at bounding box center [790, 511] width 71 height 26
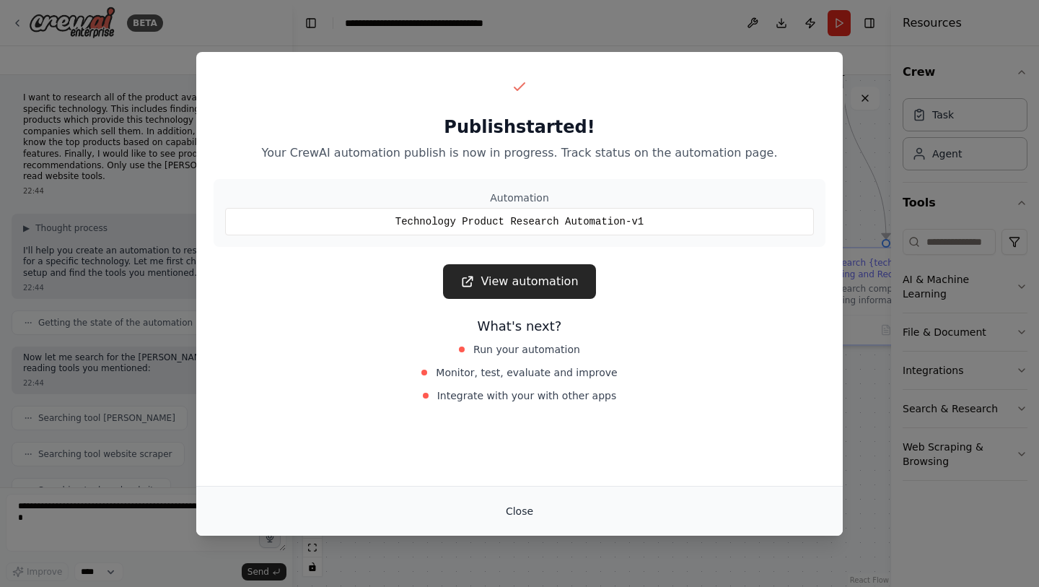
click at [522, 513] on button "Close" at bounding box center [519, 511] width 51 height 26
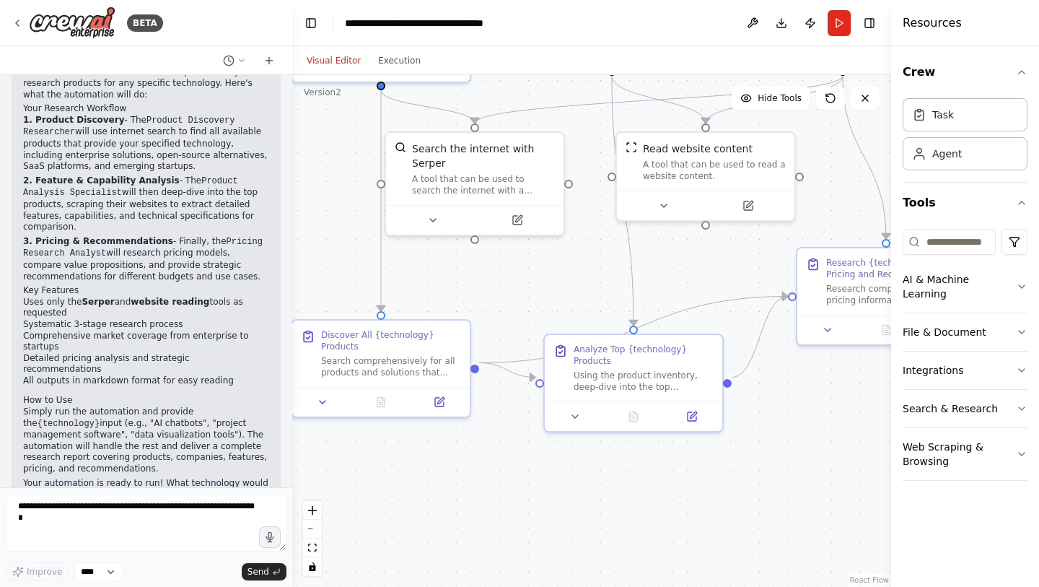
scroll to position [1133, 0]
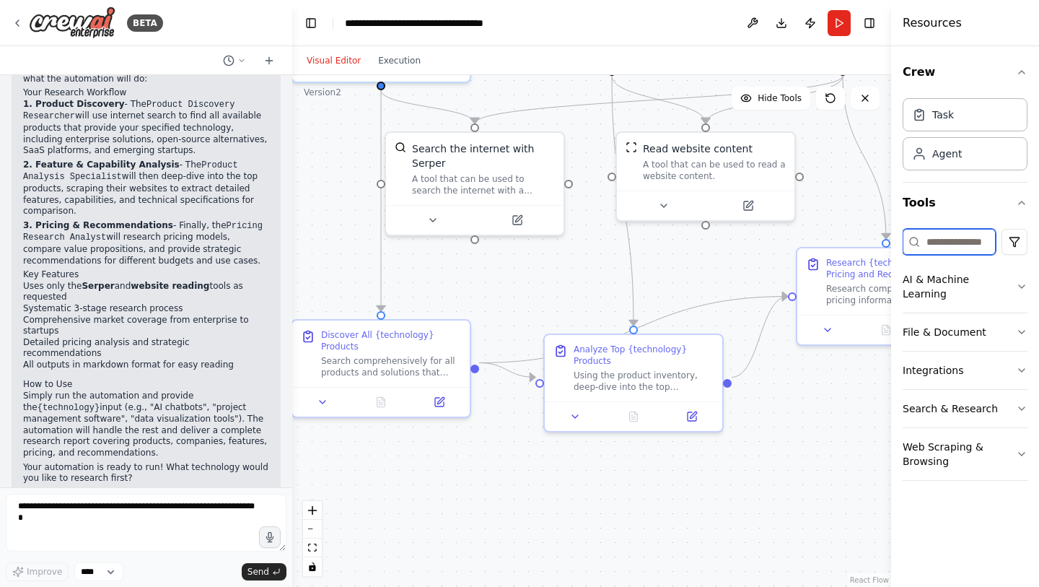
click at [960, 245] on input at bounding box center [949, 242] width 93 height 26
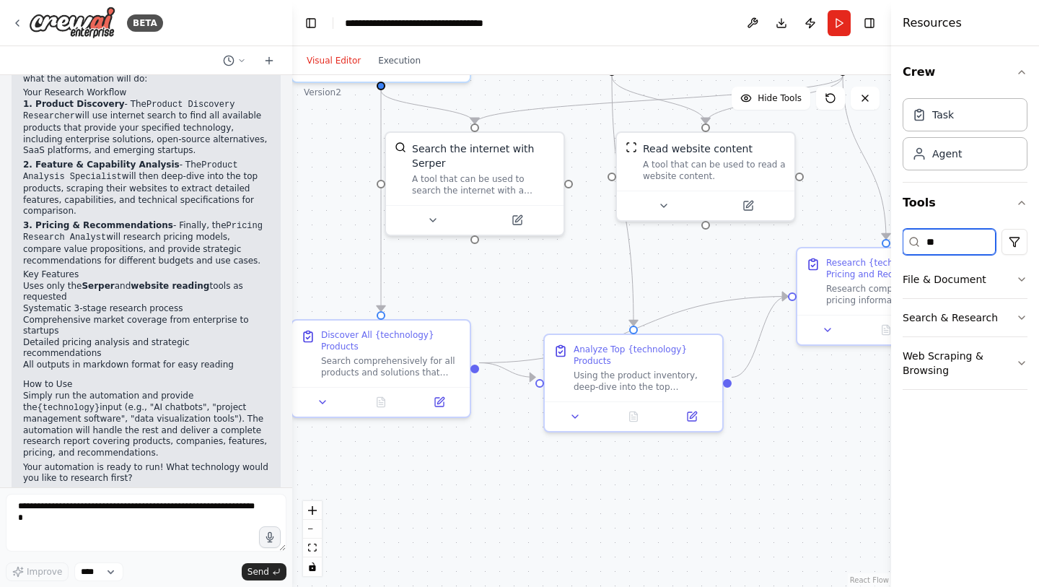
type input "*"
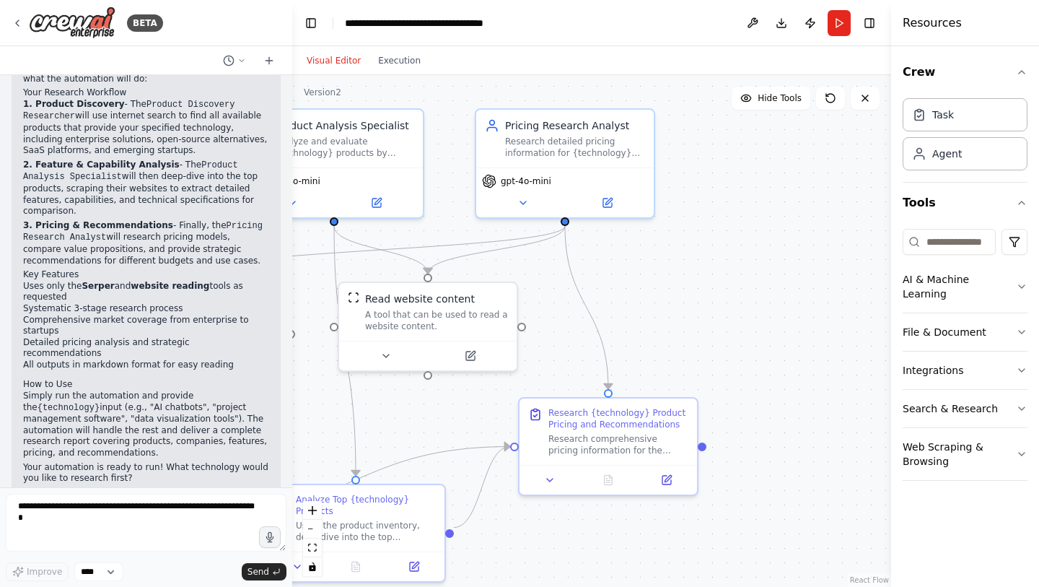
drag, startPoint x: 818, startPoint y: 436, endPoint x: 538, endPoint y: 586, distance: 317.0
click at [538, 586] on div ".deletable-edge-delete-btn { width: 20px; height: 20px; border: 0px solid #ffff…" at bounding box center [591, 331] width 599 height 512
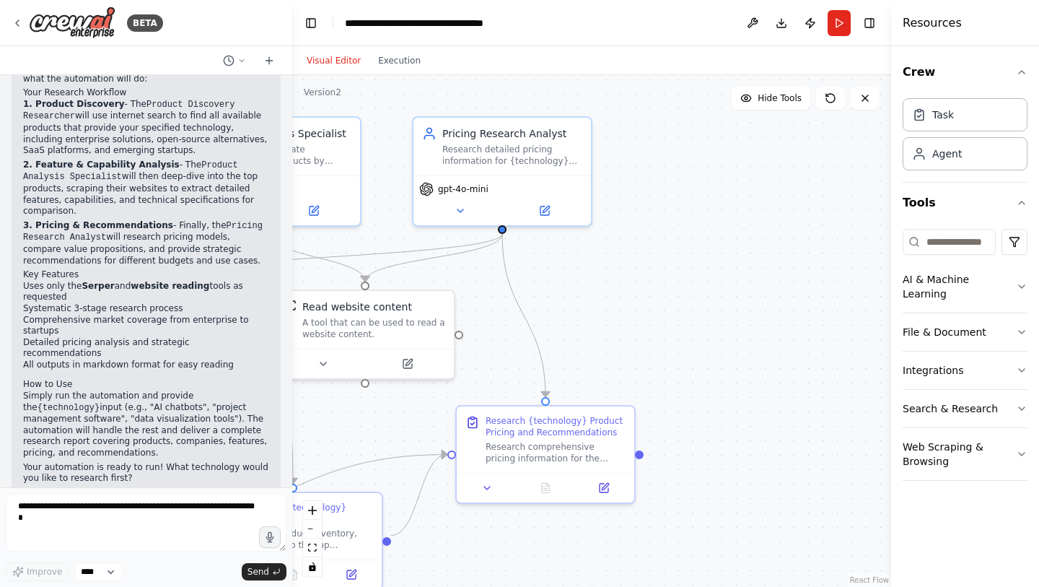
drag, startPoint x: 767, startPoint y: 299, endPoint x: 706, endPoint y: 307, distance: 61.8
click at [706, 307] on div ".deletable-edge-delete-btn { width: 20px; height: 20px; border: 0px solid #ffff…" at bounding box center [591, 331] width 599 height 512
click at [1022, 281] on icon "button" at bounding box center [1022, 287] width 12 height 12
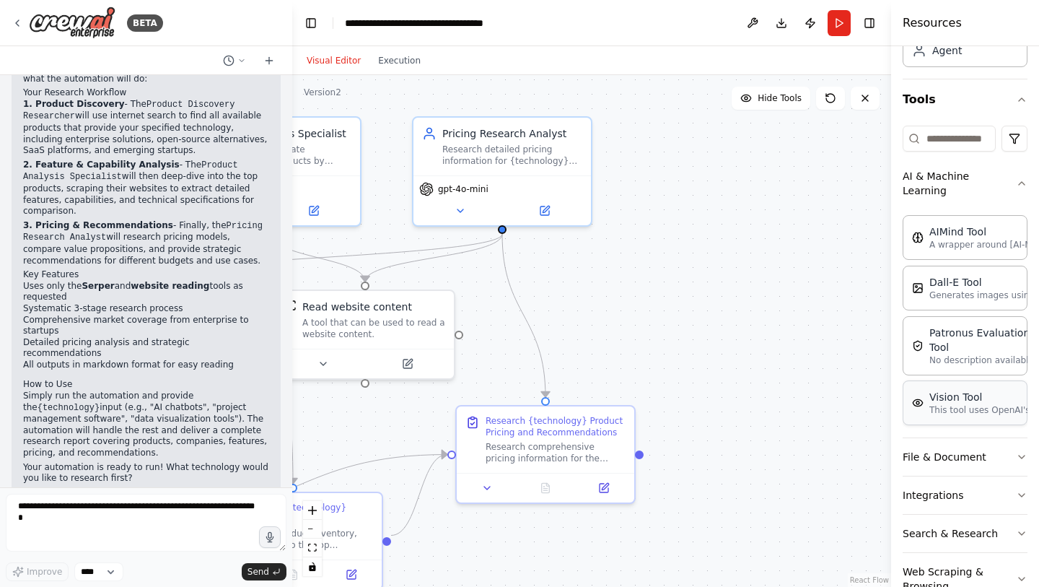
scroll to position [145, 0]
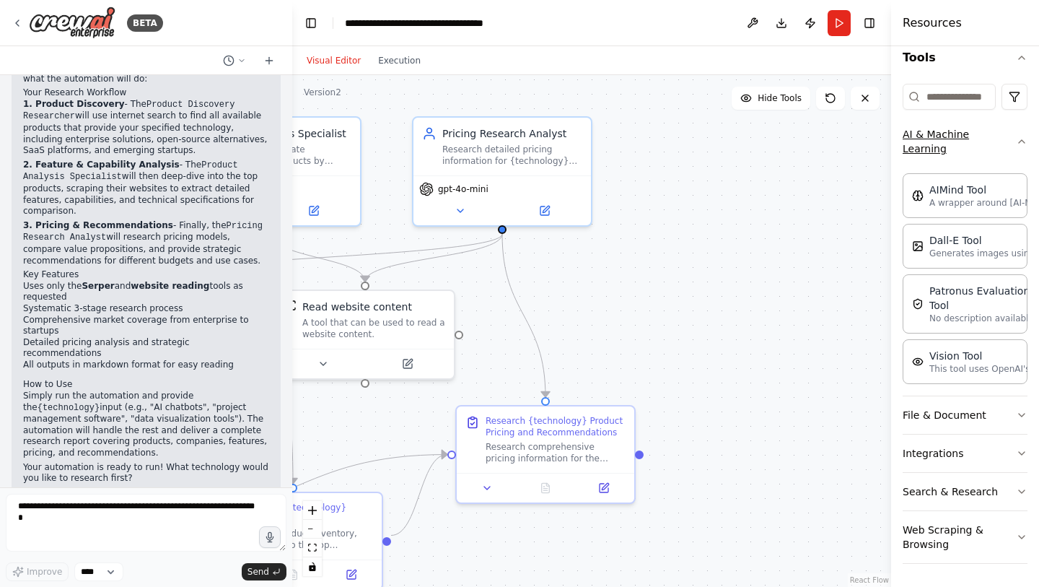
click at [1016, 144] on icon "button" at bounding box center [1022, 142] width 12 height 12
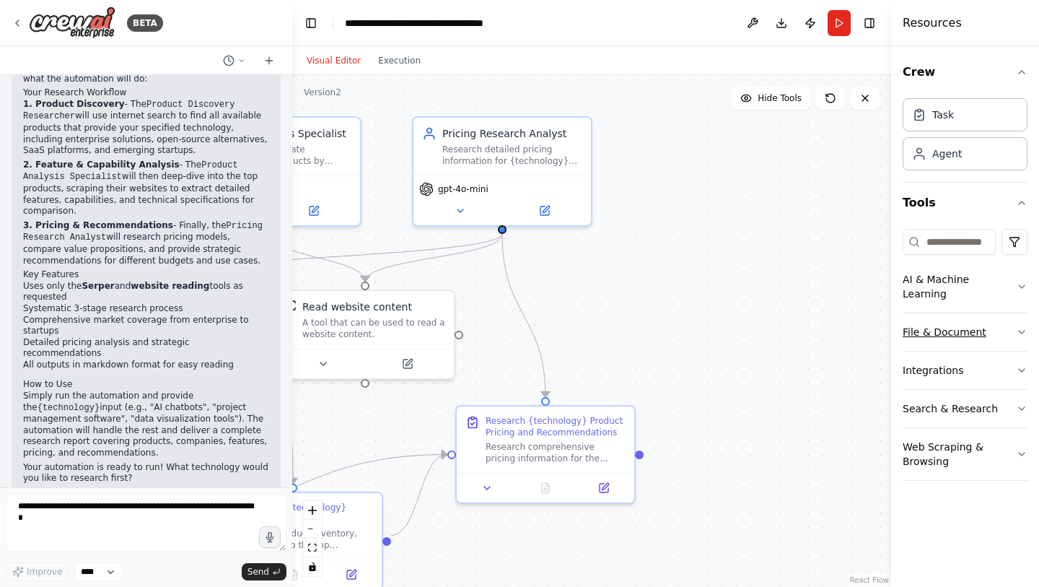
click at [1014, 313] on button "File & Document" at bounding box center [965, 332] width 125 height 38
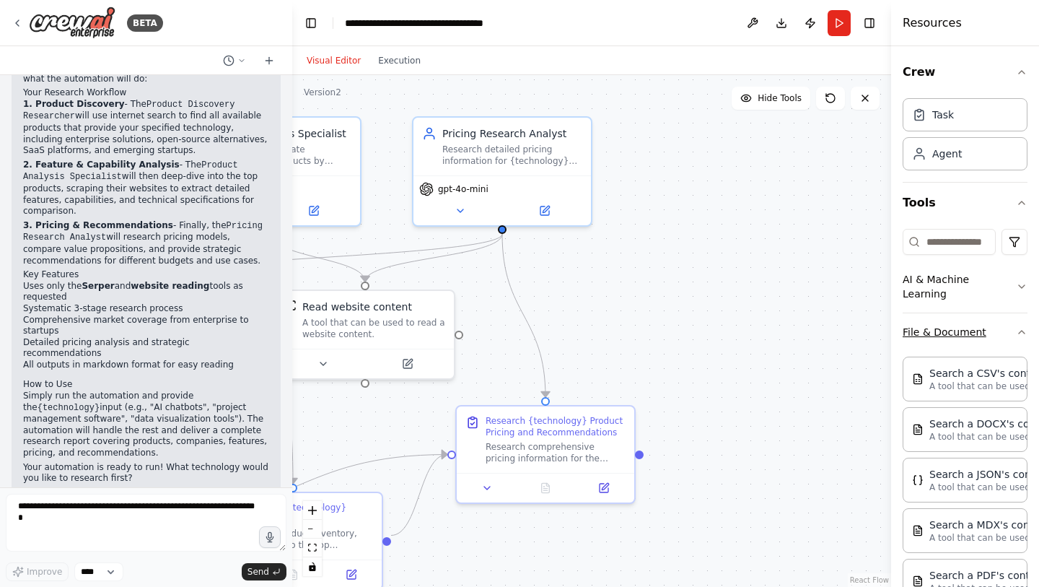
click at [1016, 333] on icon "button" at bounding box center [1022, 332] width 12 height 12
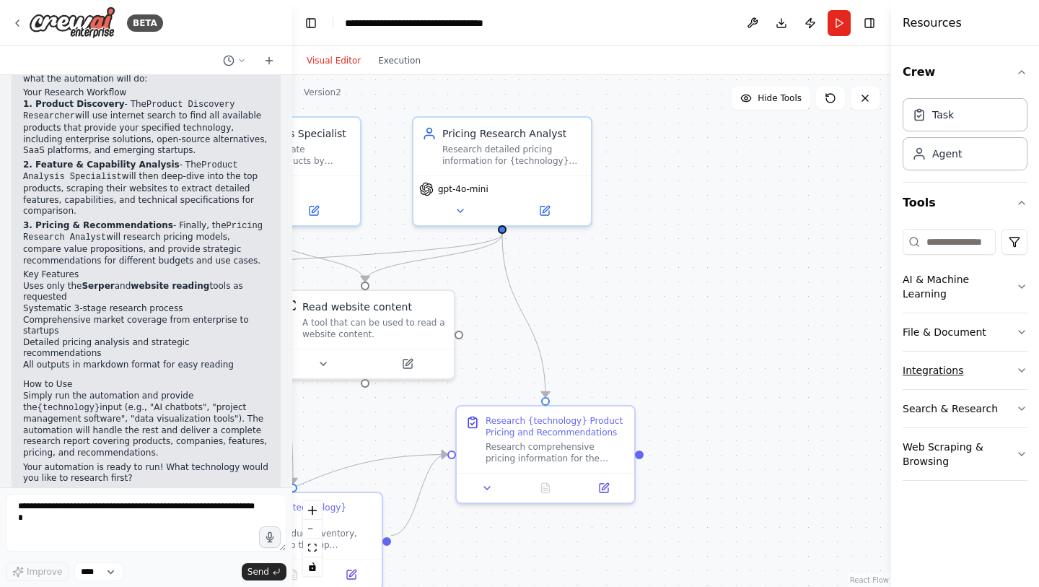
click at [1015, 357] on button "Integrations" at bounding box center [965, 370] width 125 height 38
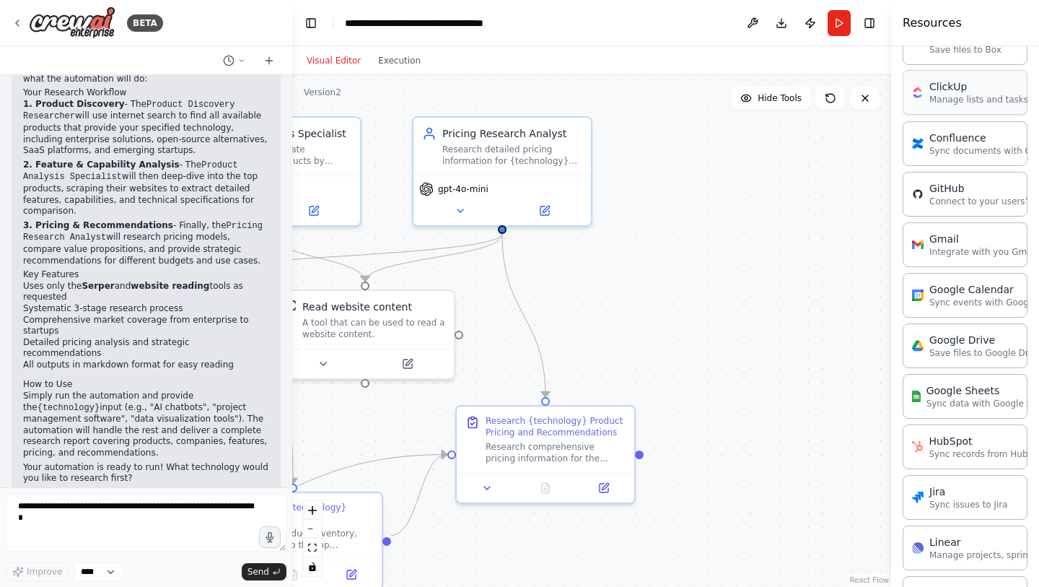
scroll to position [433, 0]
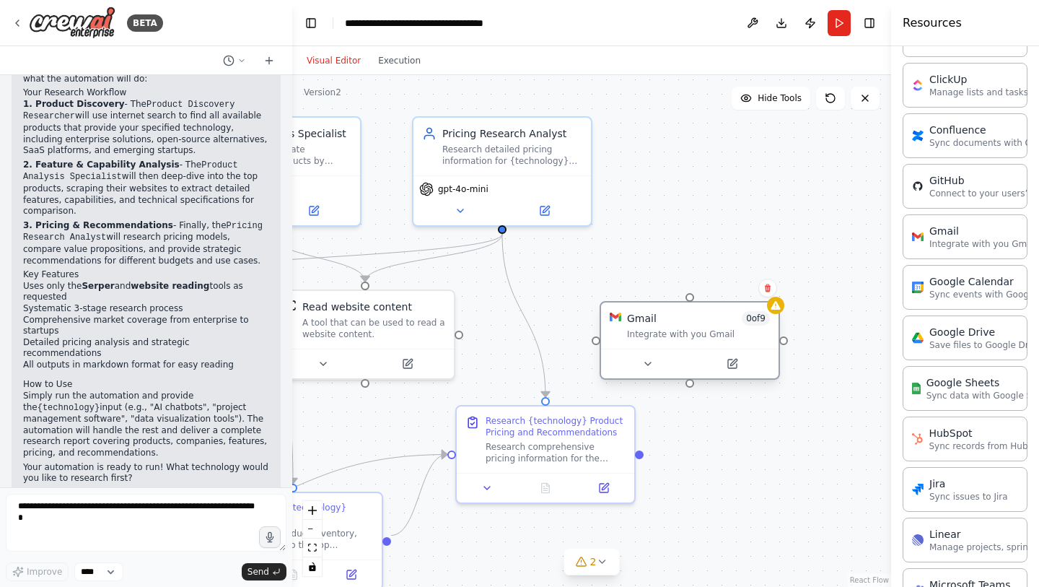
drag, startPoint x: 824, startPoint y: 297, endPoint x: 697, endPoint y: 307, distance: 127.4
click at [697, 307] on div "Gmail 0 of 9 Integrate with you Gmail" at bounding box center [690, 325] width 178 height 46
click at [737, 361] on icon at bounding box center [733, 362] width 6 height 6
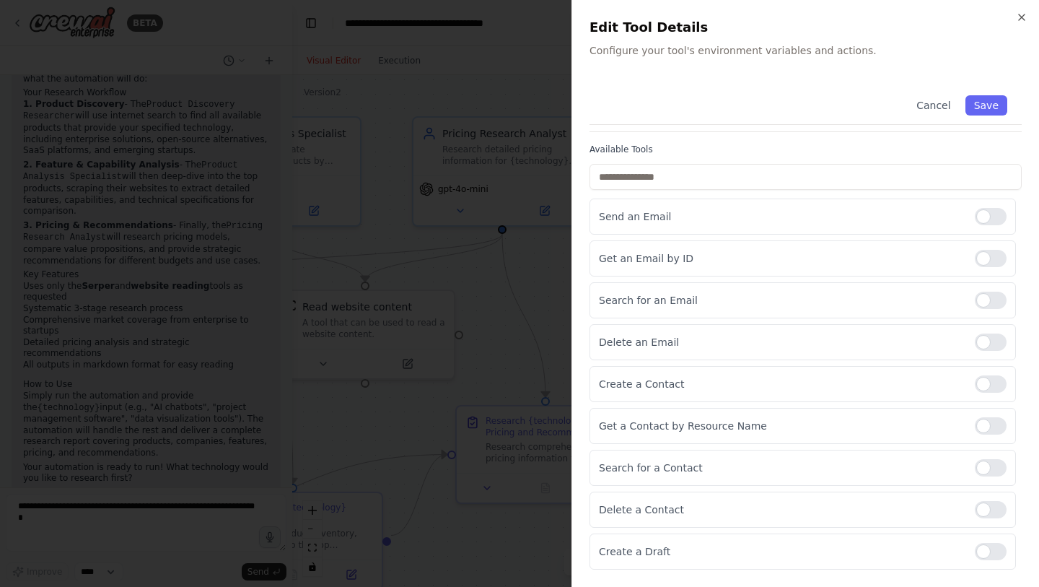
scroll to position [0, 0]
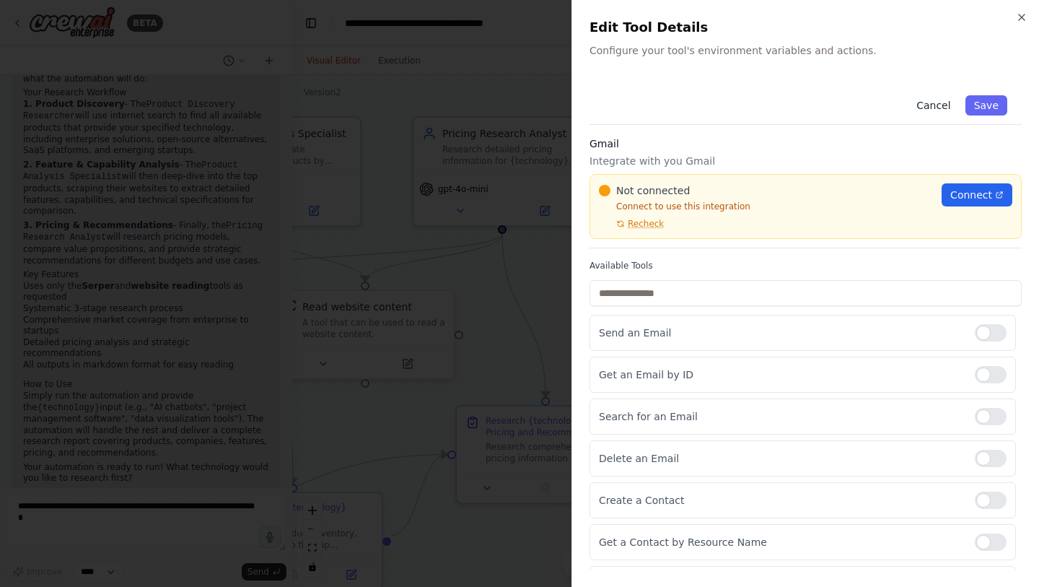
click at [934, 103] on button "Cancel" at bounding box center [933, 105] width 51 height 20
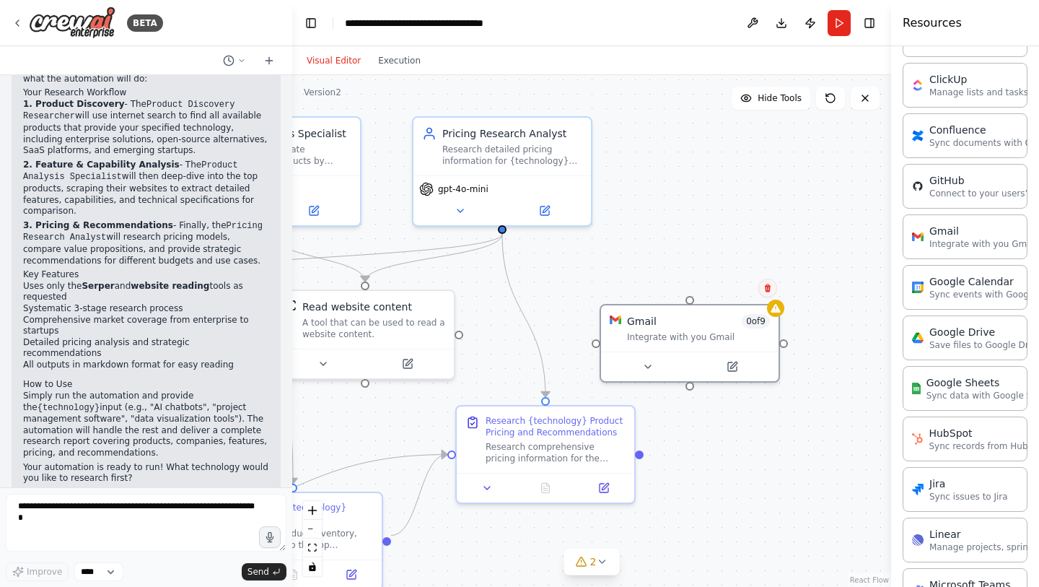
click at [768, 289] on icon at bounding box center [767, 288] width 9 height 9
click at [724, 284] on button "Confirm" at bounding box center [726, 287] width 51 height 17
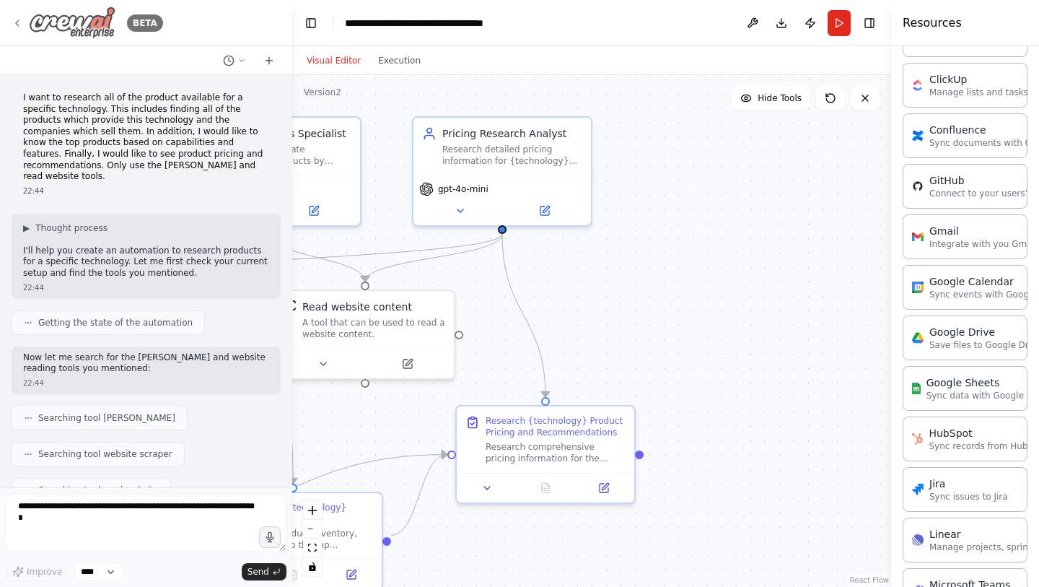
click at [16, 21] on icon at bounding box center [18, 23] width 12 height 12
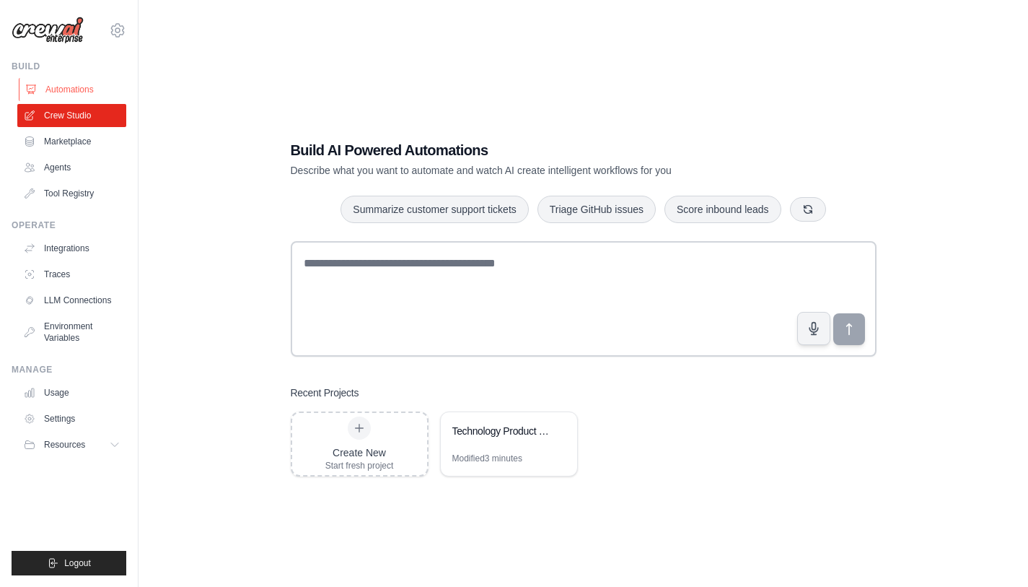
click at [76, 86] on link "Automations" at bounding box center [73, 89] width 109 height 23
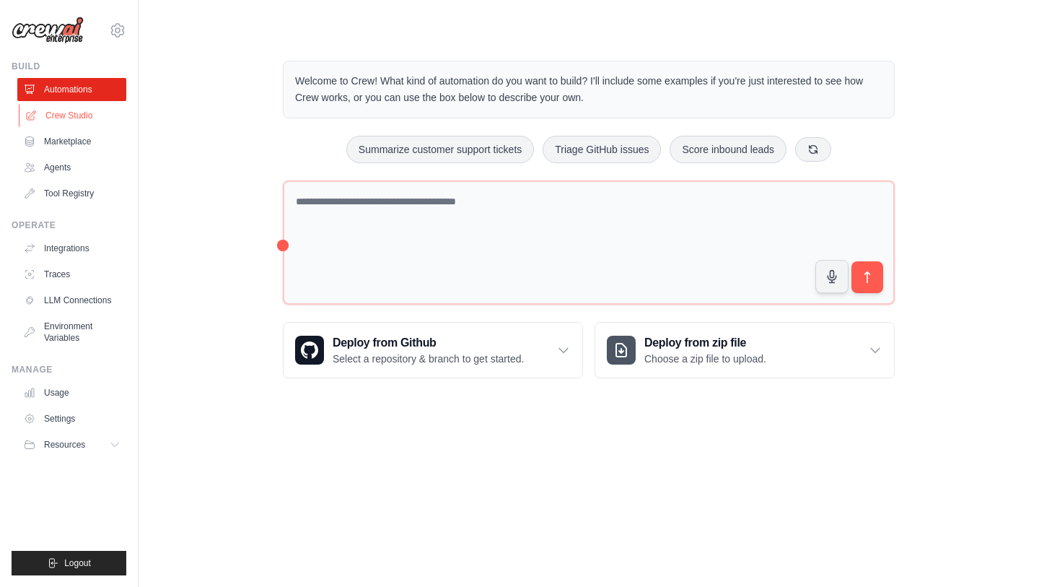
click at [48, 115] on link "Crew Studio" at bounding box center [73, 115] width 109 height 23
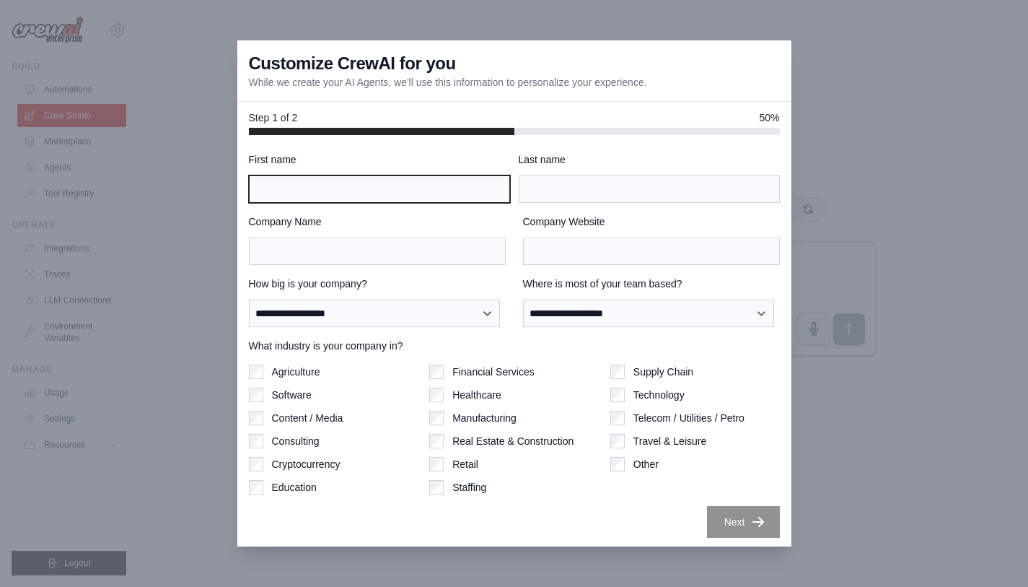
click at [416, 196] on input "First name" at bounding box center [379, 188] width 261 height 27
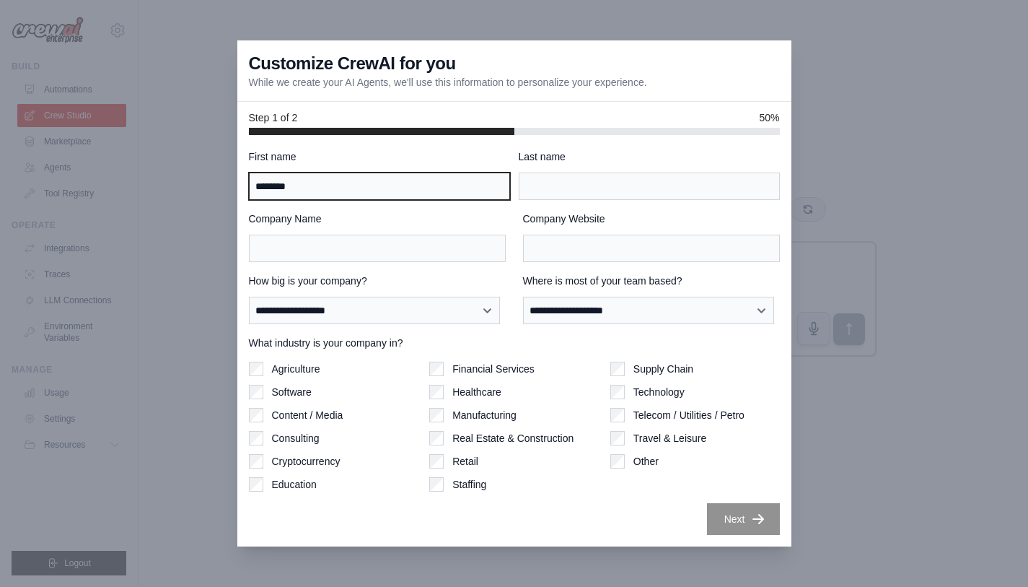
type input "********"
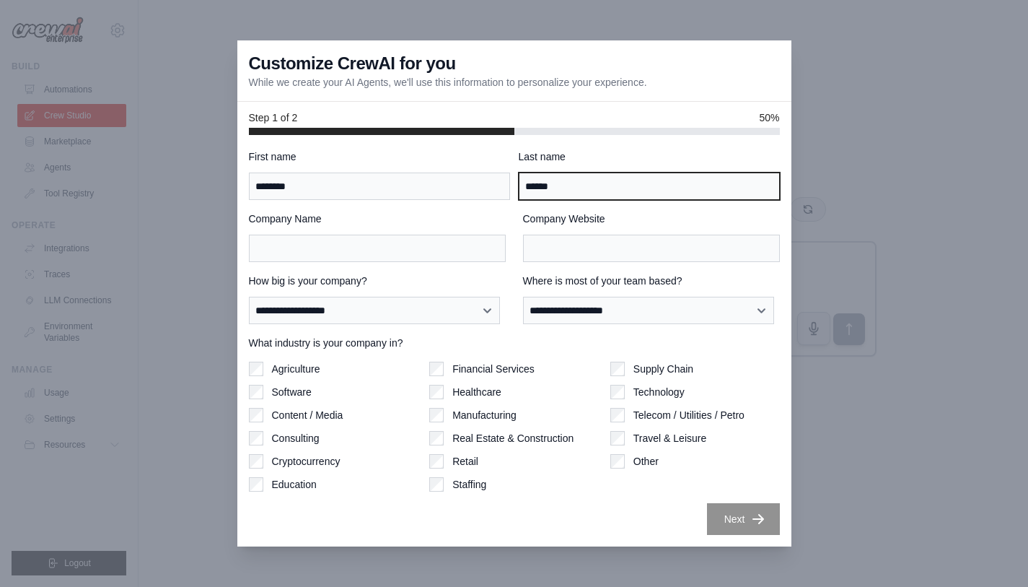
type input "******"
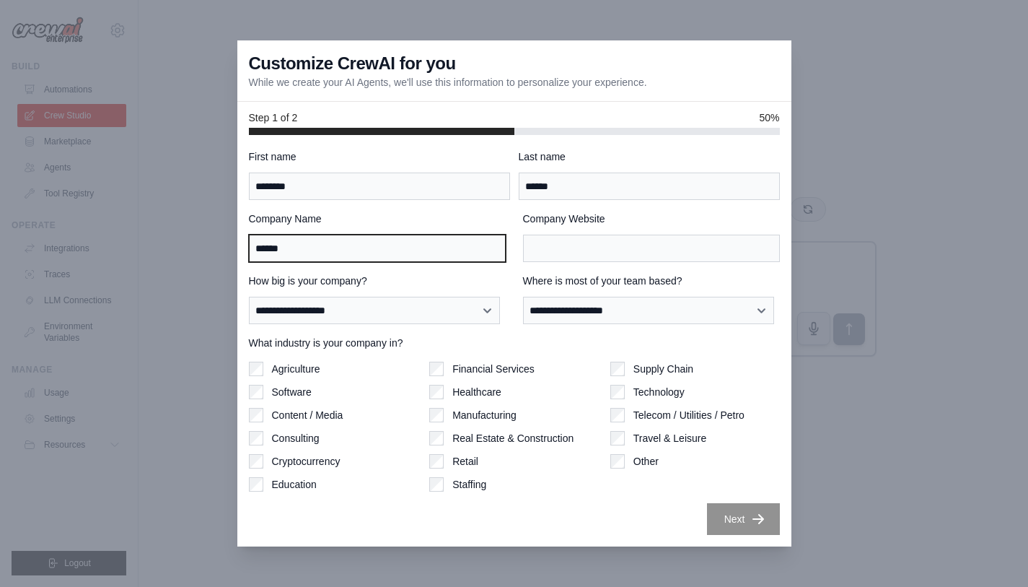
type input "******"
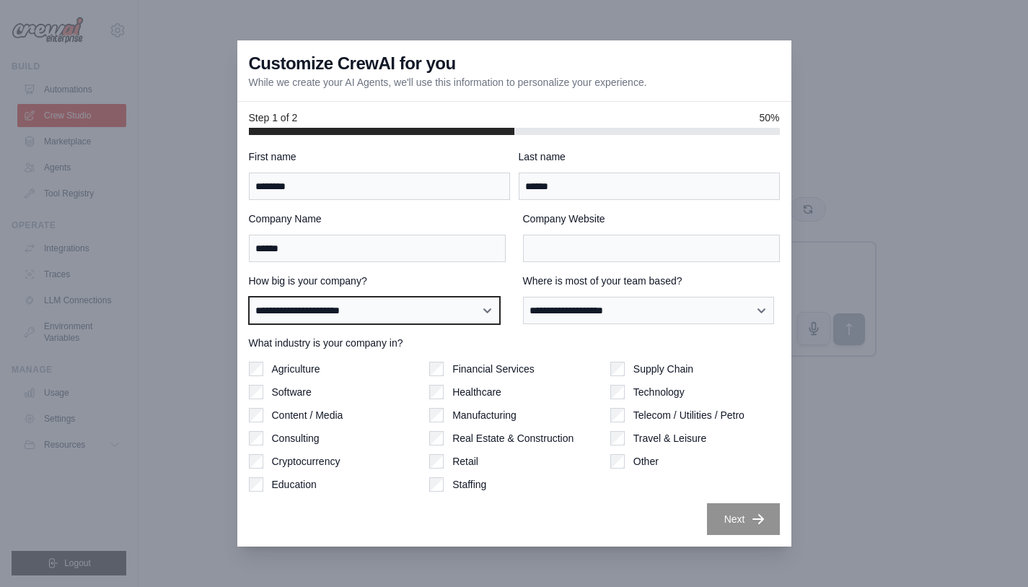
select select "**********"
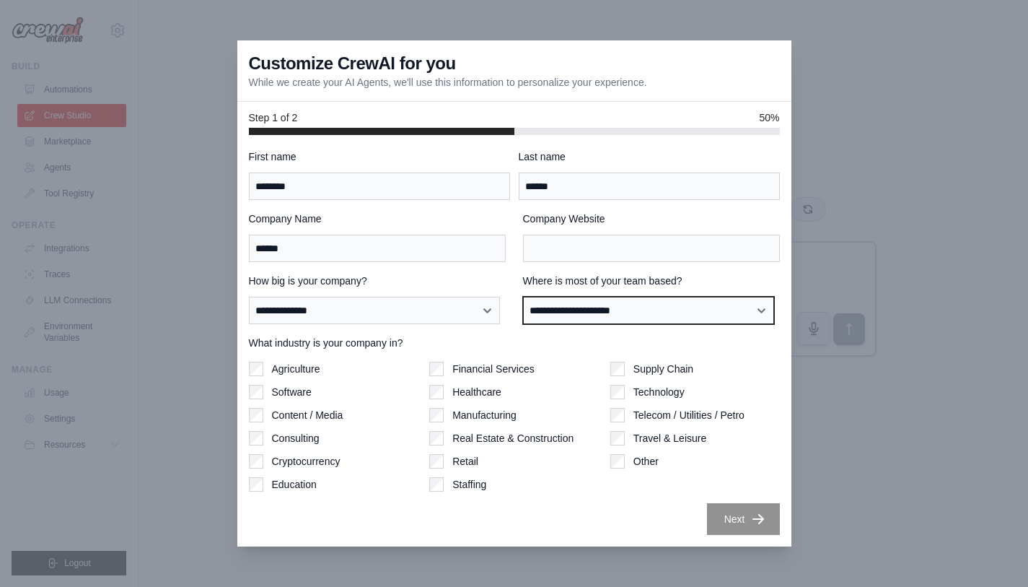
select select "**********"
click at [599, 393] on div "Agriculture Software Content / Media Consulting Cryptocurrency Education Financ…" at bounding box center [514, 427] width 531 height 130
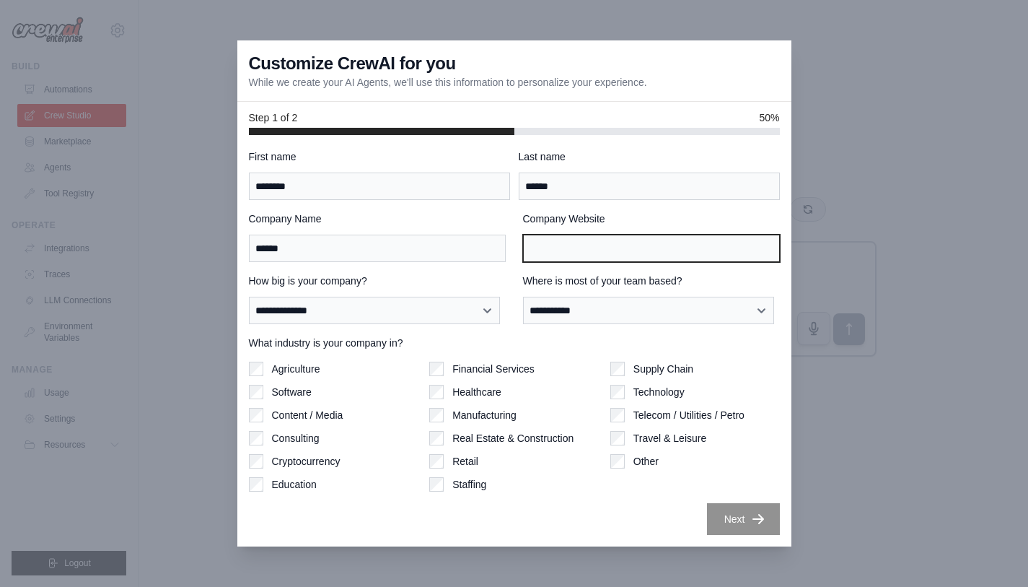
click at [606, 249] on input "Company Website" at bounding box center [651, 248] width 257 height 27
type input "**********"
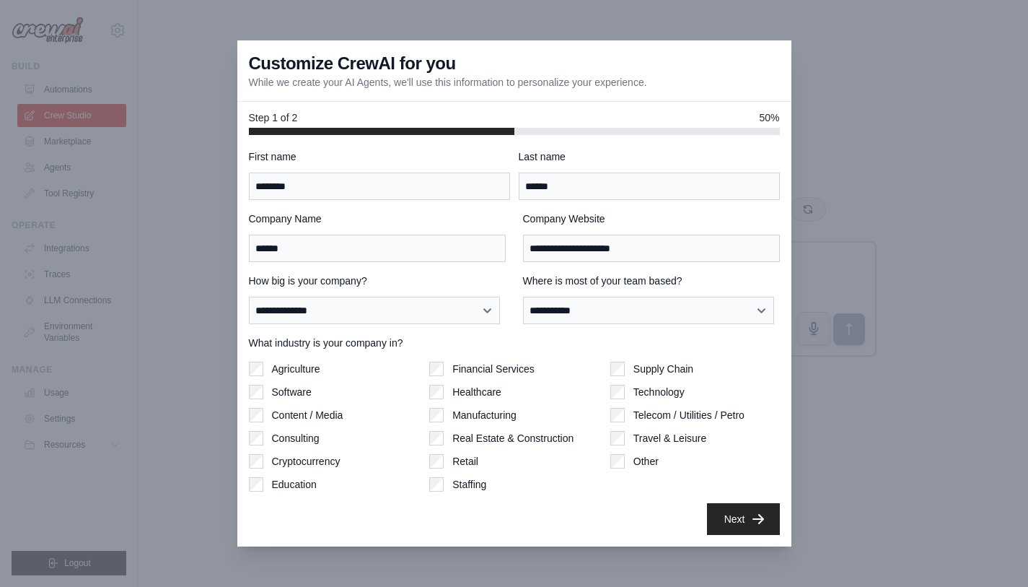
click at [465, 284] on label "How big is your company?" at bounding box center [377, 280] width 257 height 14
click at [465, 297] on select "**********" at bounding box center [375, 310] width 252 height 27
click at [722, 521] on button "Next" at bounding box center [743, 518] width 73 height 32
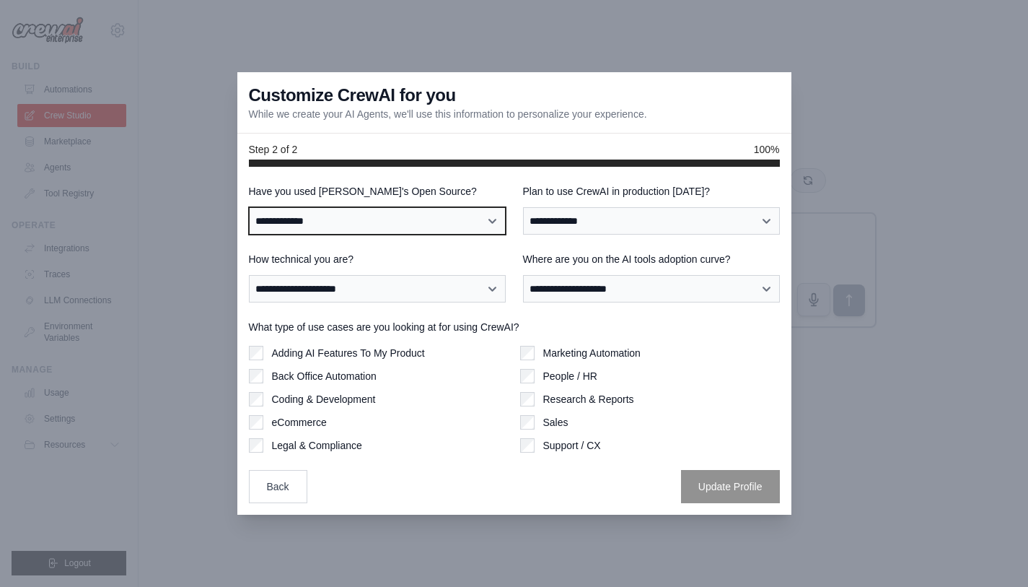
select select "**"
click at [249, 207] on select "**********" at bounding box center [377, 220] width 257 height 27
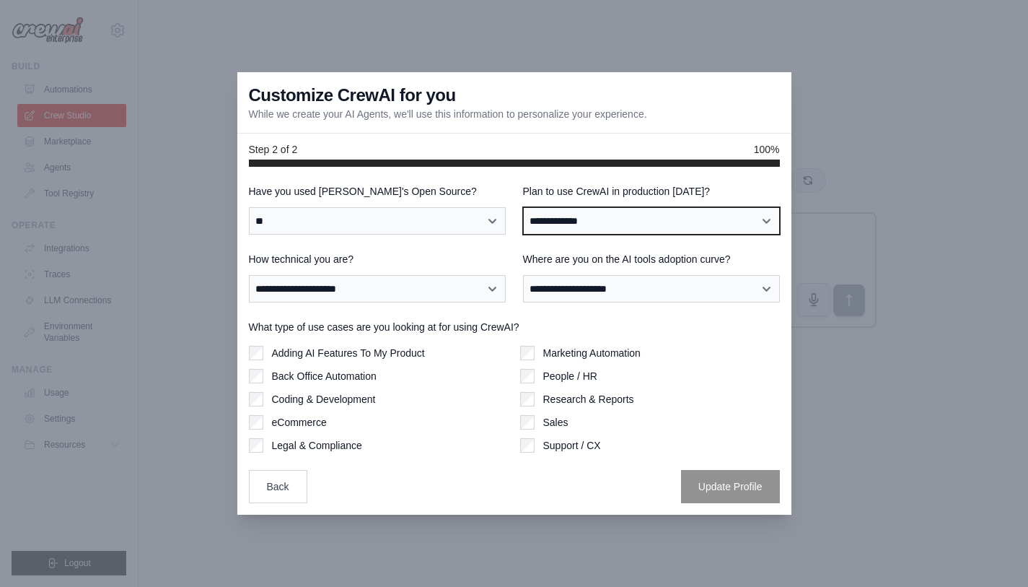
select select "****"
click at [523, 207] on select "**********" at bounding box center [651, 220] width 257 height 27
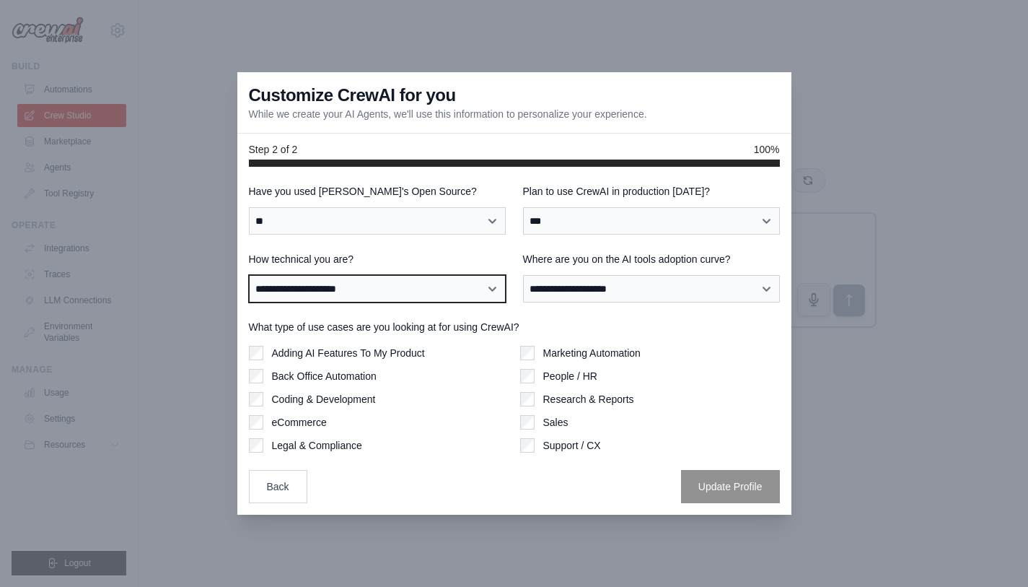
select select "**********"
click at [249, 275] on select "**********" at bounding box center [377, 288] width 257 height 27
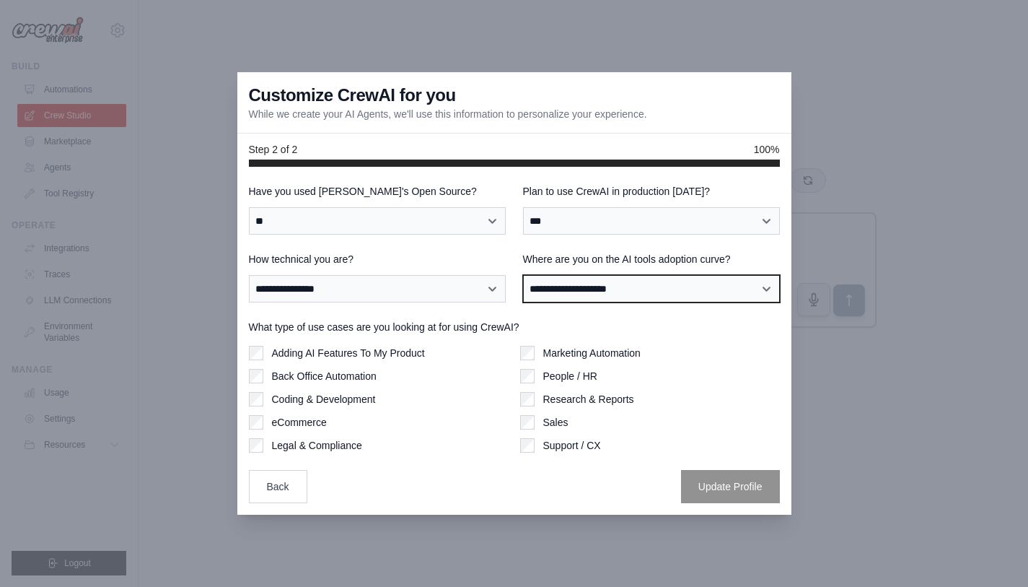
select select "**********"
click at [523, 275] on select "**********" at bounding box center [651, 288] width 257 height 27
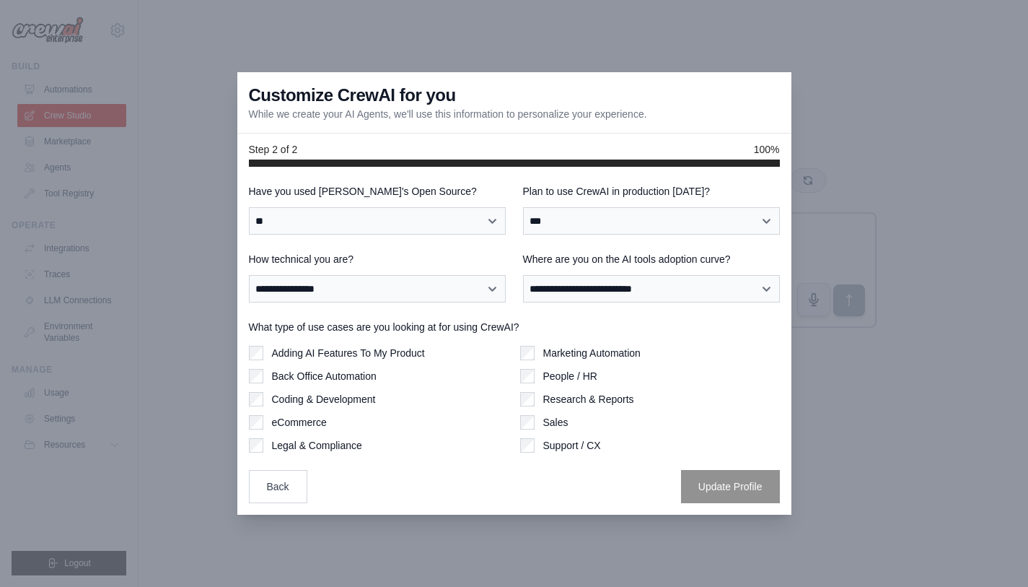
click at [312, 356] on label "Adding AI Features To My Product" at bounding box center [348, 353] width 153 height 14
click at [316, 398] on label "Coding & Development" at bounding box center [324, 399] width 104 height 14
drag, startPoint x: 748, startPoint y: 486, endPoint x: 472, endPoint y: 460, distance: 277.6
click at [472, 460] on div "**********" at bounding box center [514, 343] width 531 height 319
click at [742, 489] on button "Update Profile" at bounding box center [730, 485] width 99 height 33
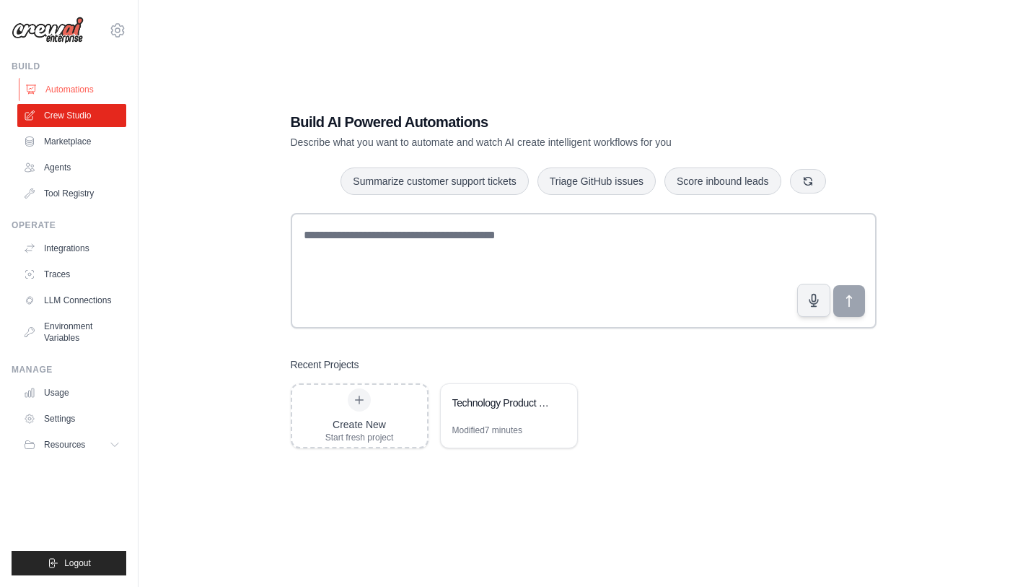
click at [69, 87] on link "Automations" at bounding box center [73, 89] width 109 height 23
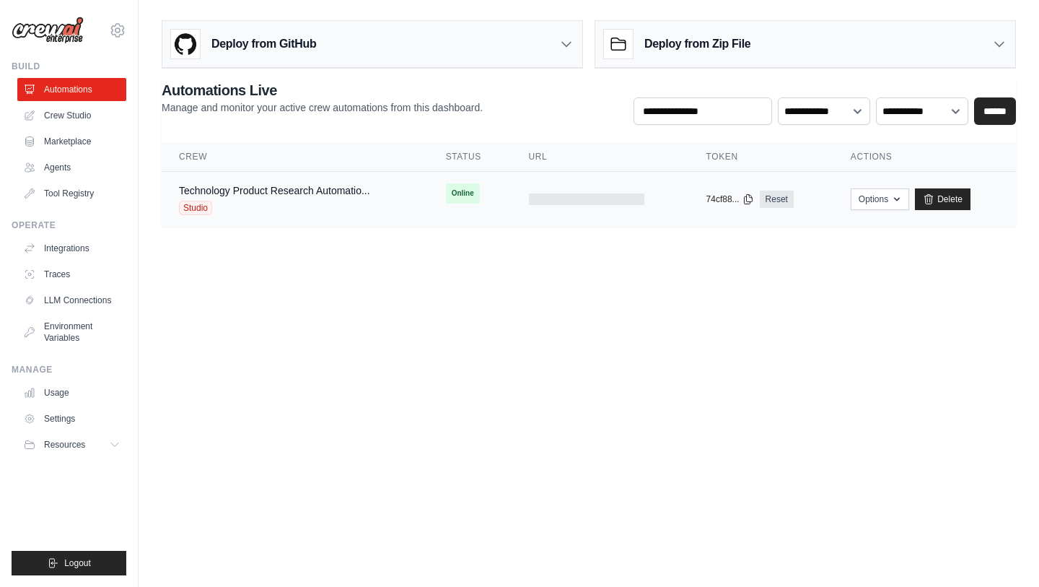
click at [558, 197] on div at bounding box center [586, 199] width 115 height 12
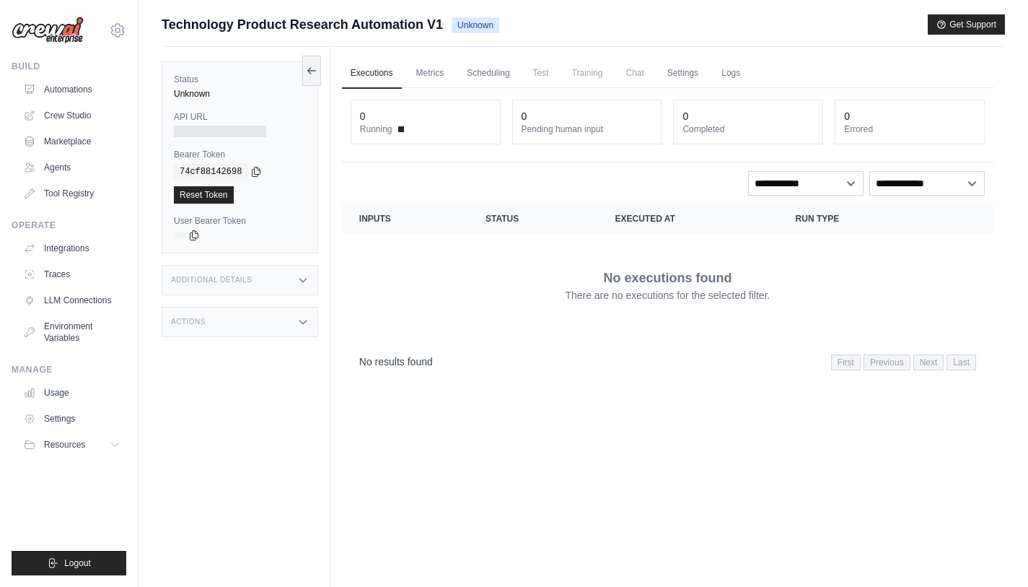
click at [308, 282] on icon at bounding box center [303, 280] width 12 height 12
click at [302, 420] on icon at bounding box center [303, 418] width 12 height 12
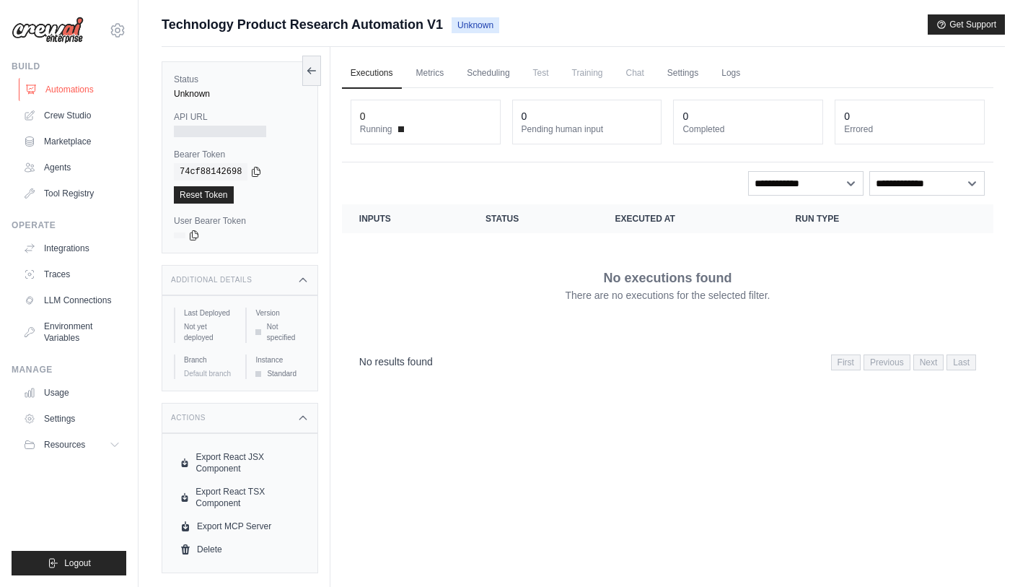
click at [51, 89] on link "Automations" at bounding box center [73, 89] width 109 height 23
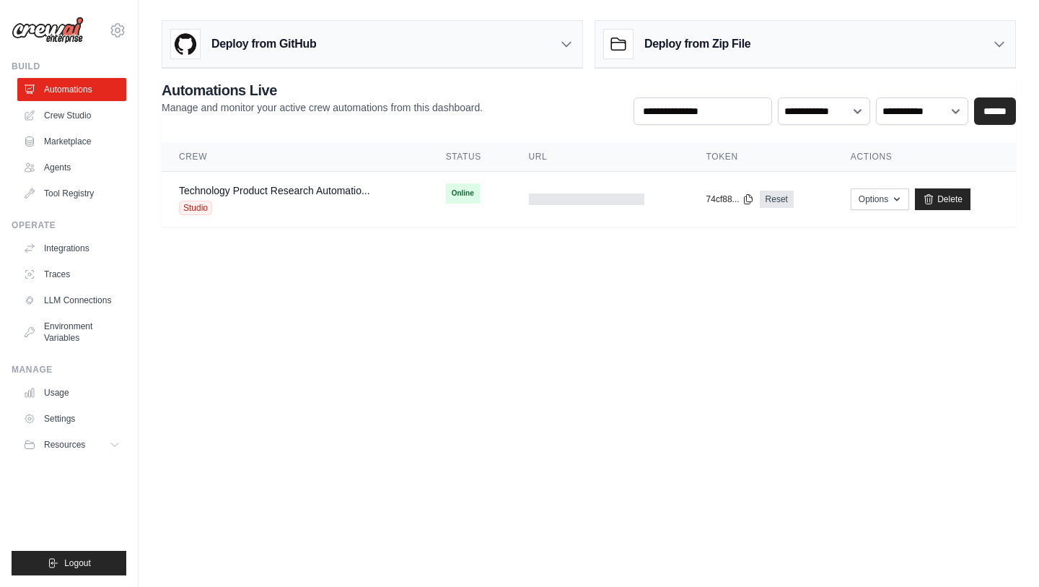
click at [351, 338] on body "[EMAIL_ADDRESS][DOMAIN_NAME] Settings Build Automations Crew Studio" at bounding box center [519, 293] width 1039 height 587
click at [568, 49] on icon at bounding box center [566, 44] width 14 height 14
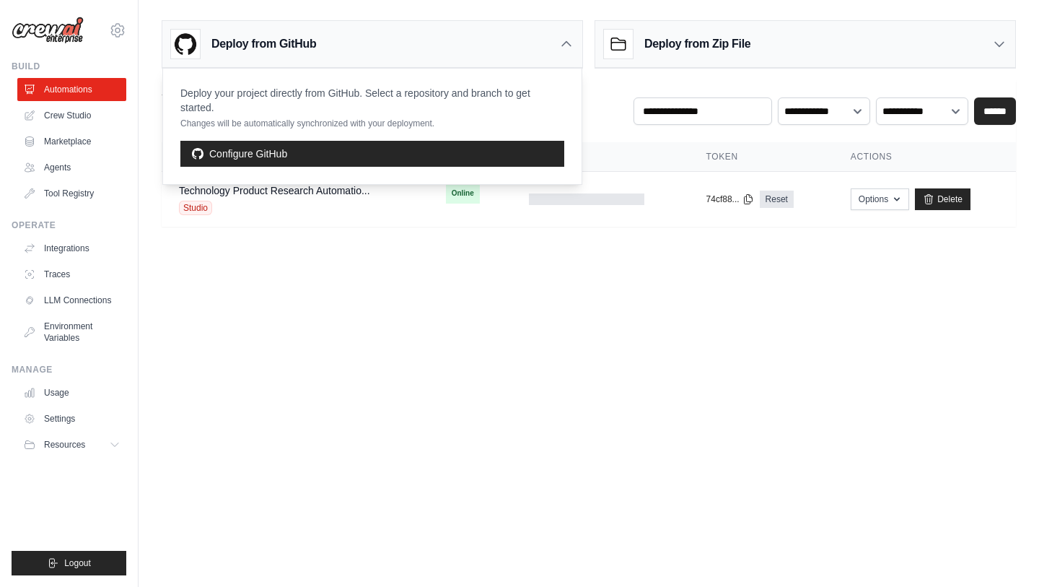
click at [714, 336] on body "[EMAIL_ADDRESS][DOMAIN_NAME] Settings Build Automations Crew Studio" at bounding box center [519, 293] width 1039 height 587
click at [489, 11] on main "Deploy from GitHub Deploy your project directly from GitHub. Select a repositor…" at bounding box center [589, 129] width 901 height 258
click at [875, 198] on button "Options" at bounding box center [880, 199] width 58 height 22
click at [485, 280] on body "[EMAIL_ADDRESS][DOMAIN_NAME] Settings Build Automations Crew Studio" at bounding box center [519, 293] width 1039 height 587
click at [564, 45] on icon at bounding box center [566, 44] width 14 height 14
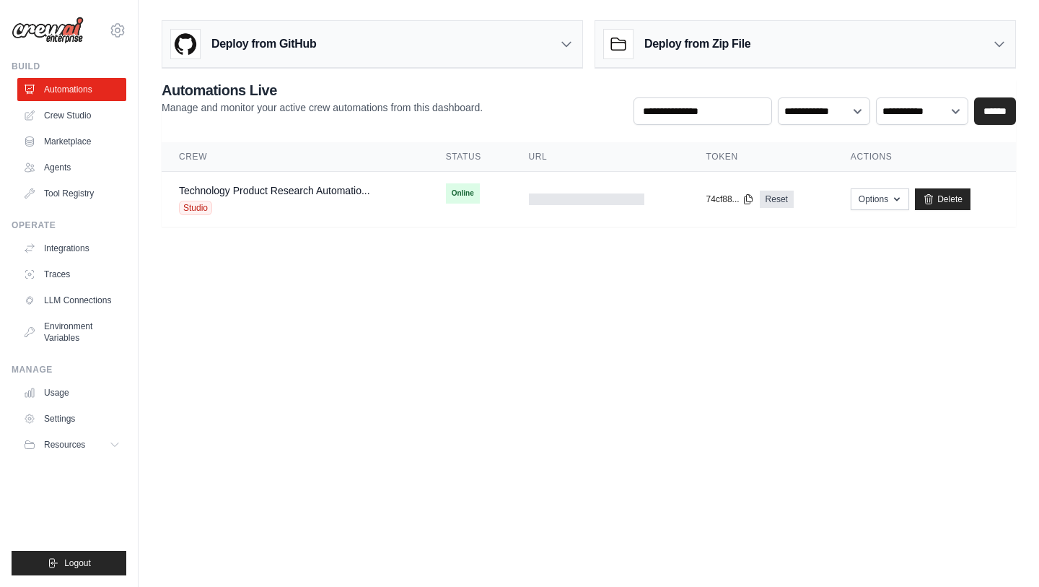
click at [958, 45] on div "Deploy from Zip File" at bounding box center [805, 44] width 420 height 47
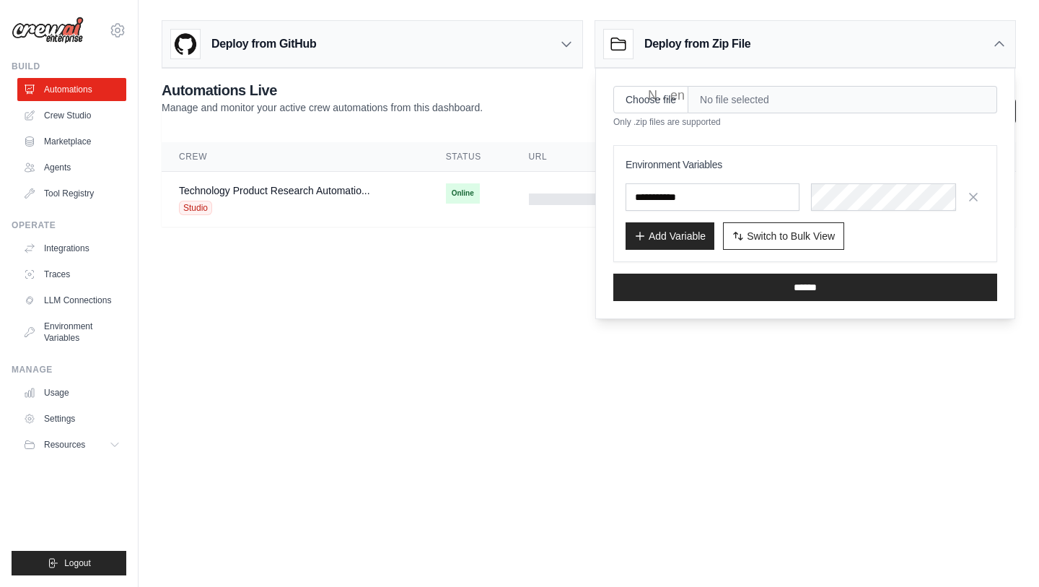
click at [955, 47] on div "Deploy from Zip File" at bounding box center [805, 44] width 420 height 47
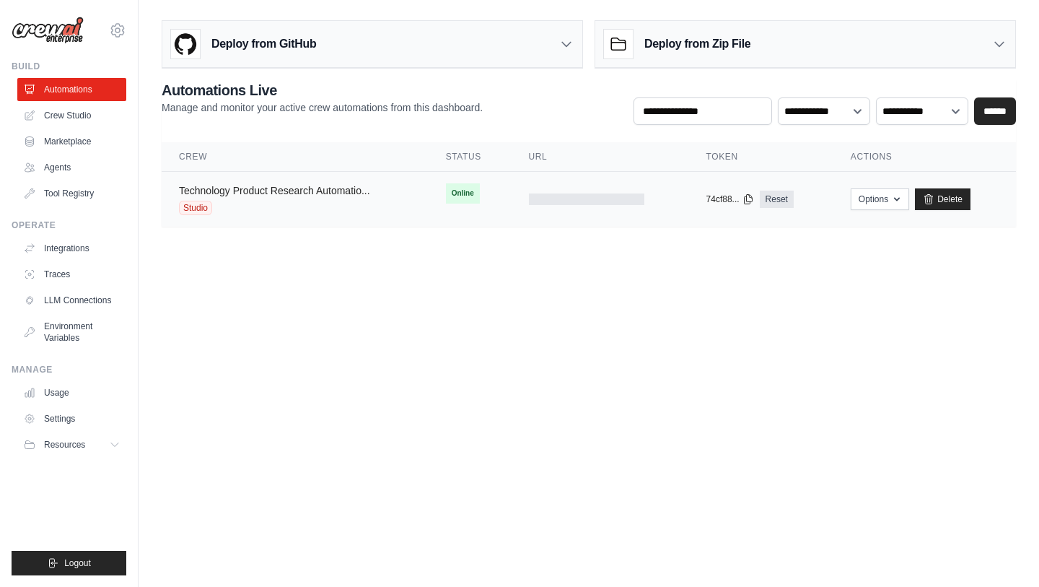
click at [287, 185] on link "Technology Product Research Automatio..." at bounding box center [274, 191] width 191 height 12
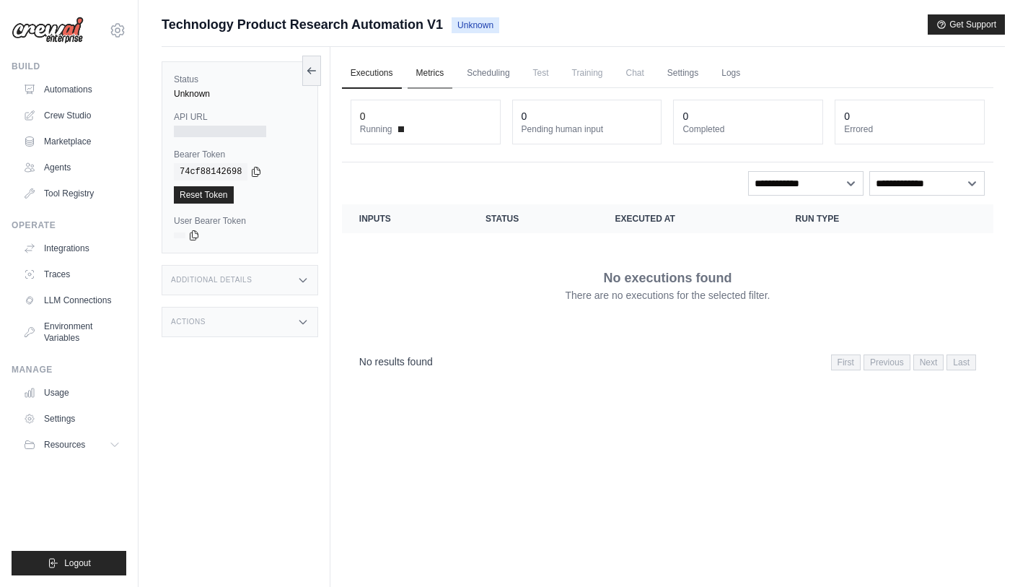
click at [439, 73] on link "Metrics" at bounding box center [430, 73] width 45 height 30
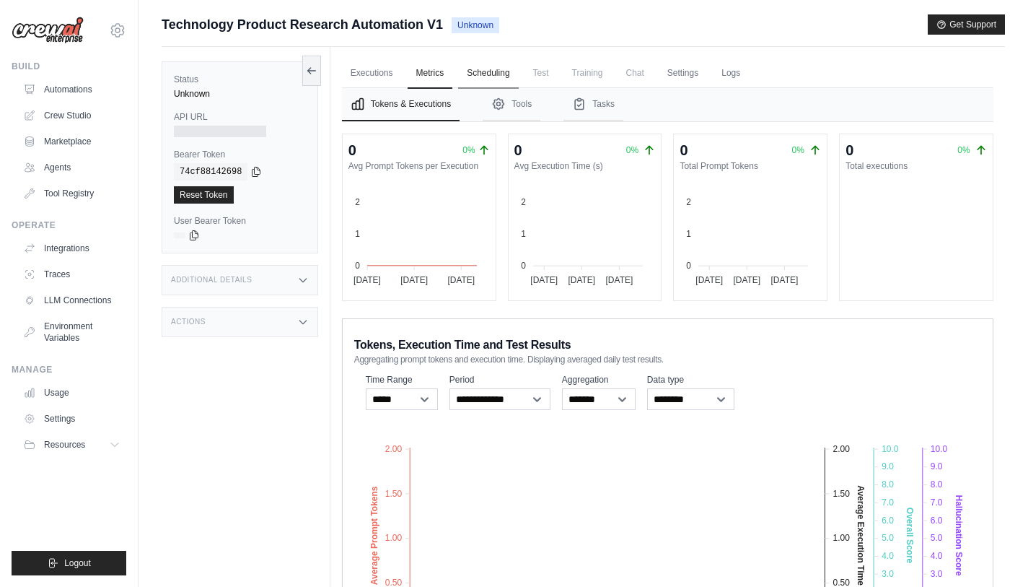
click at [481, 74] on link "Scheduling" at bounding box center [488, 73] width 60 height 30
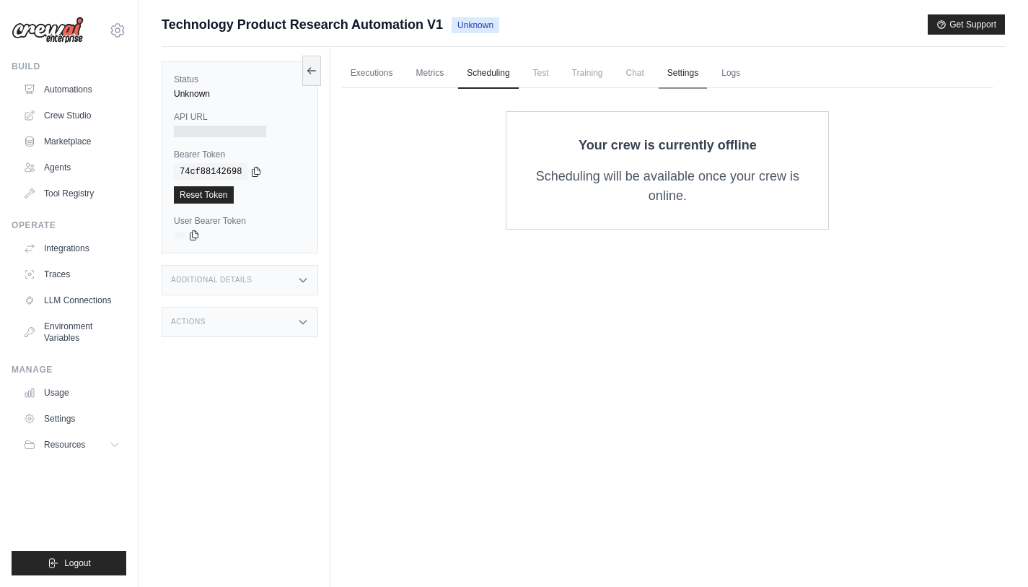
click at [688, 73] on link "Settings" at bounding box center [683, 73] width 48 height 30
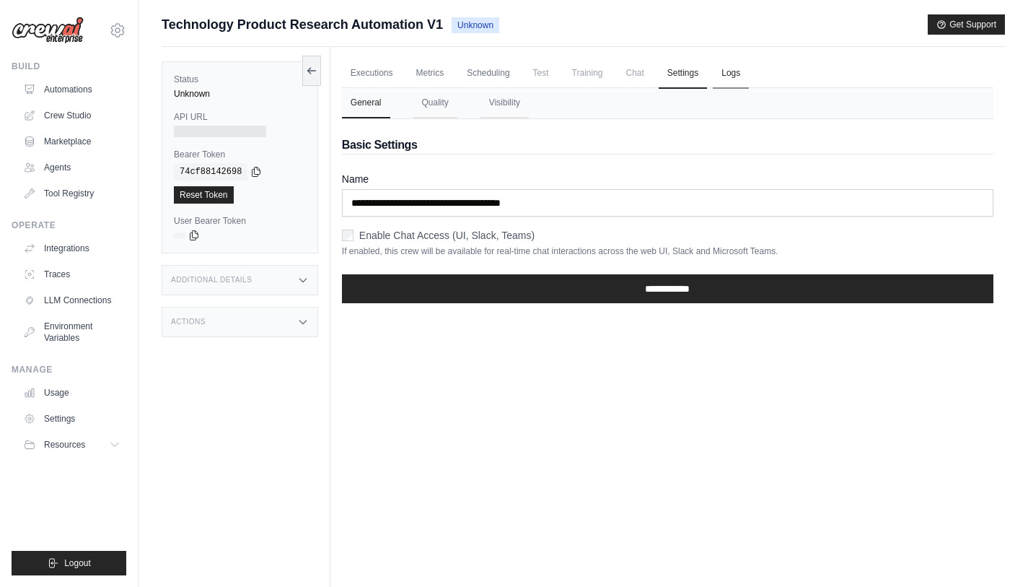
click at [738, 73] on link "Logs" at bounding box center [731, 73] width 36 height 30
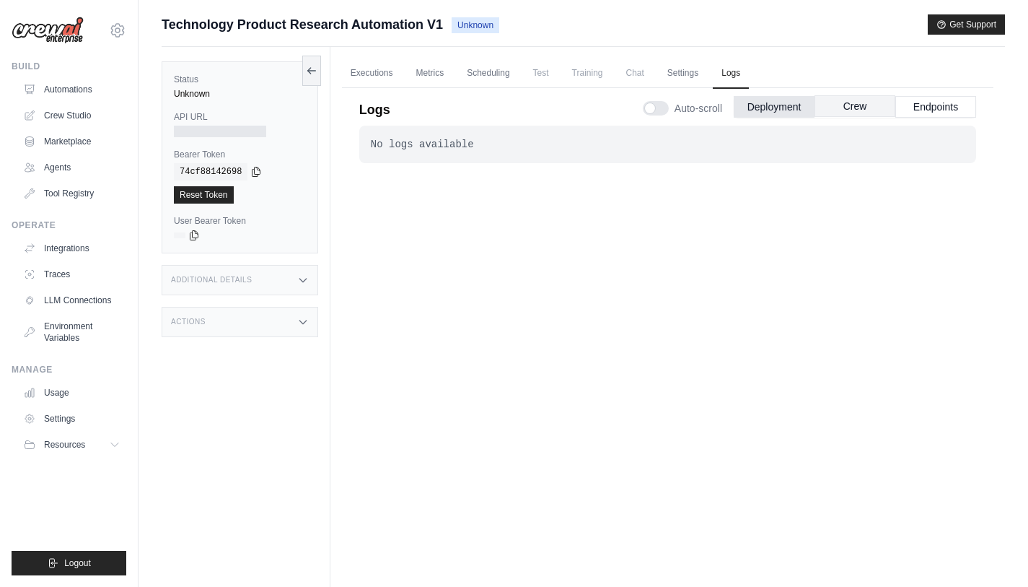
click at [859, 111] on button "Crew" at bounding box center [855, 106] width 81 height 22
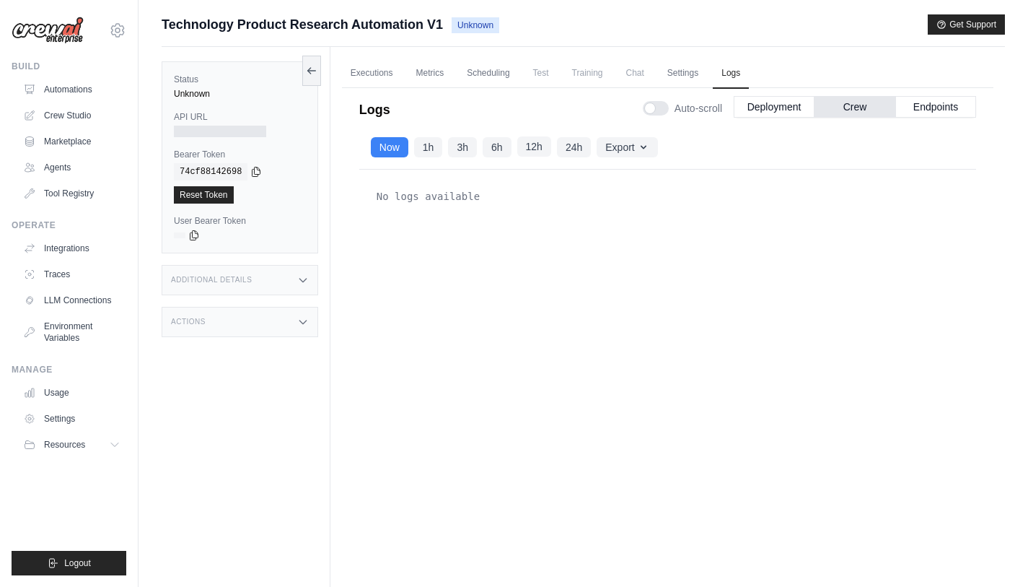
click at [533, 148] on button "12h" at bounding box center [534, 146] width 34 height 20
click at [938, 115] on button "Endpoints" at bounding box center [935, 106] width 81 height 22
click at [779, 110] on button "Deployment" at bounding box center [774, 106] width 81 height 22
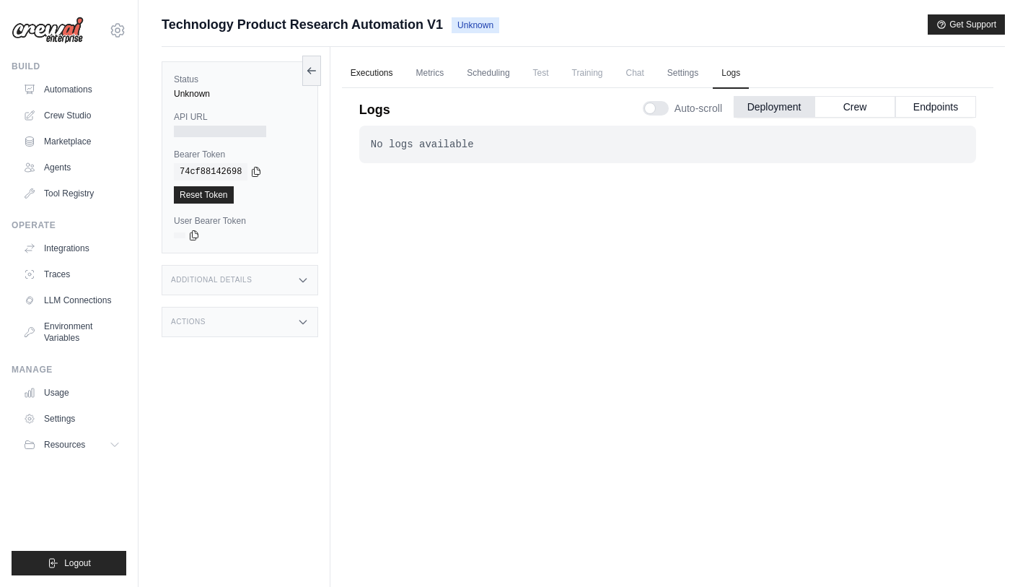
click at [374, 80] on link "Executions" at bounding box center [372, 73] width 60 height 30
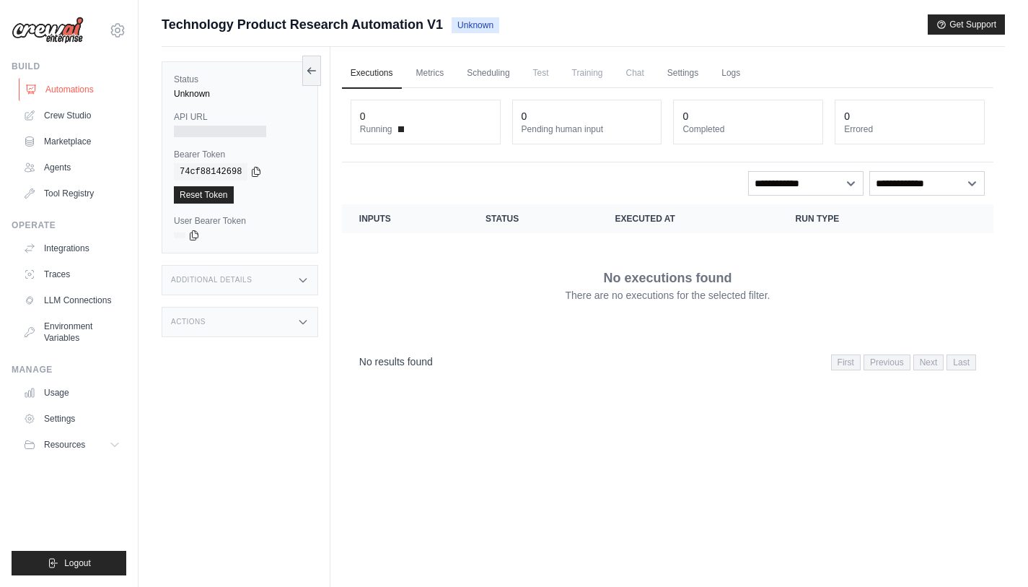
click at [62, 94] on link "Automations" at bounding box center [73, 89] width 109 height 23
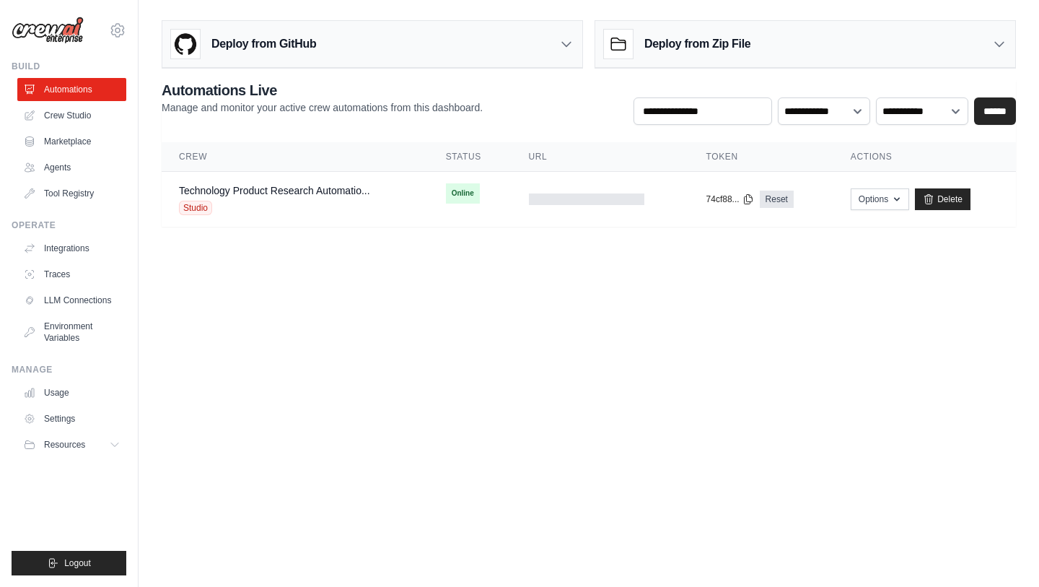
click at [568, 288] on body "kampvt07@gmail.com Settings Build Automations Crew Studio" at bounding box center [519, 293] width 1039 height 587
click at [56, 118] on link "Crew Studio" at bounding box center [73, 115] width 109 height 23
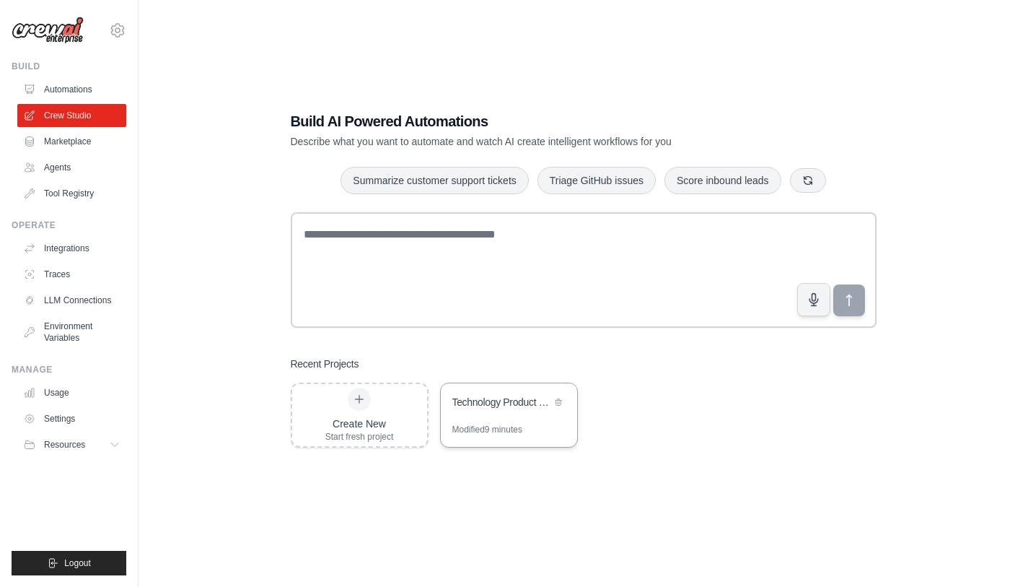
click at [520, 409] on div "Technology Product Research Automation" at bounding box center [501, 403] width 99 height 17
click at [68, 95] on link "Automations" at bounding box center [73, 89] width 109 height 23
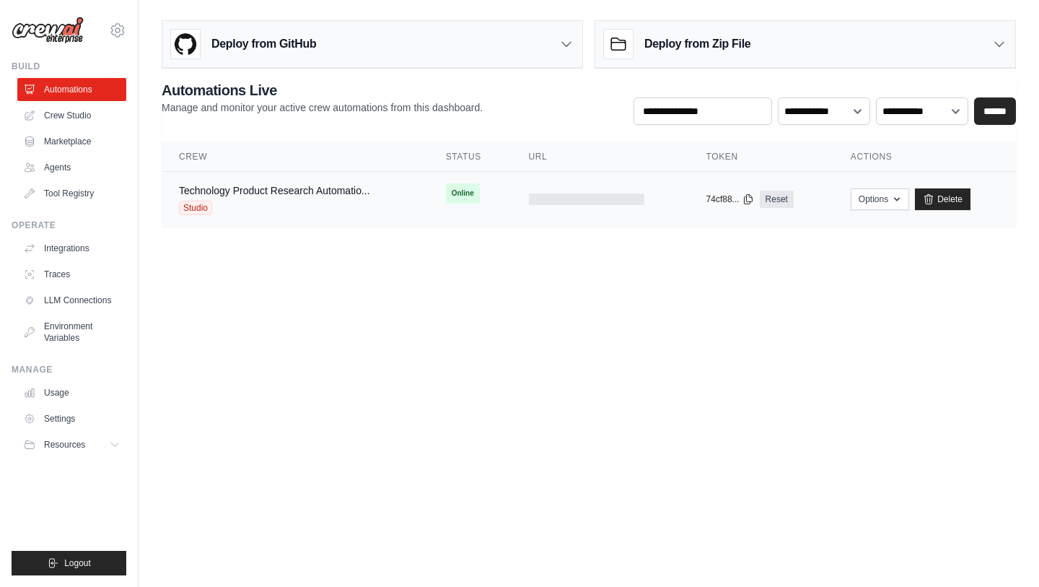
click at [326, 199] on div "Technology Product Research Automatio... Studio" at bounding box center [274, 199] width 191 height 32
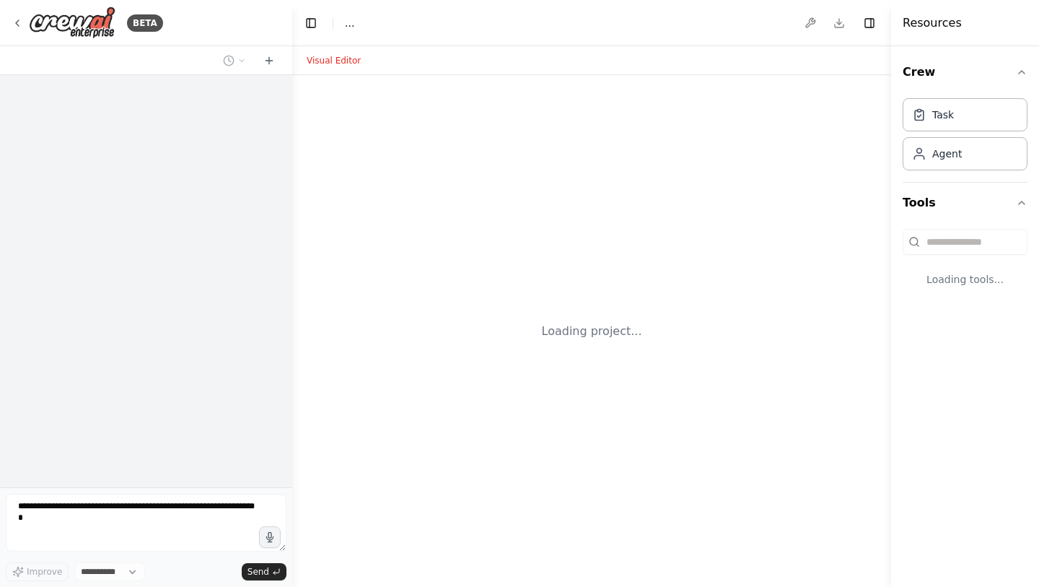
select select "****"
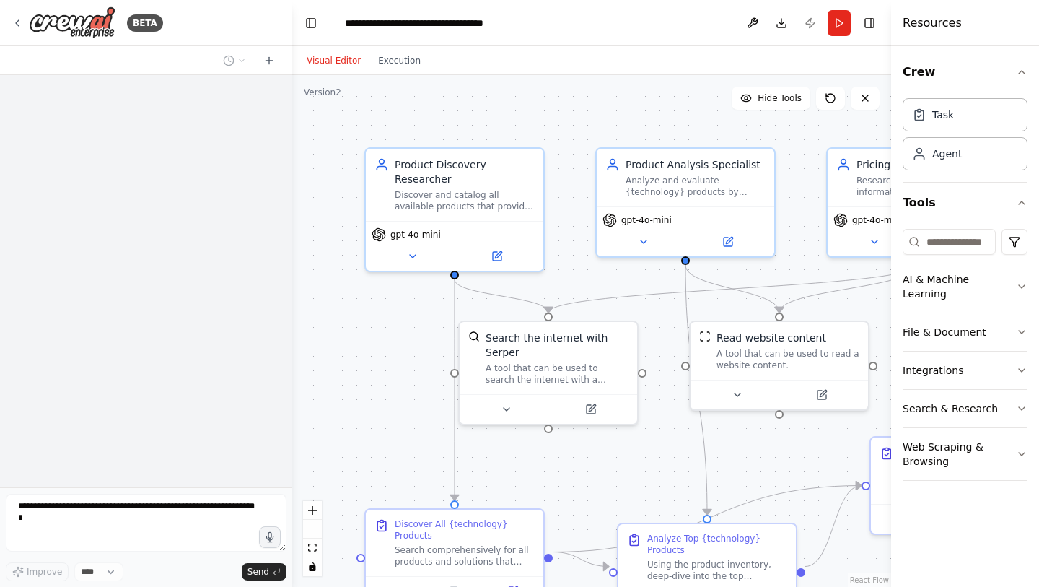
scroll to position [1133, 0]
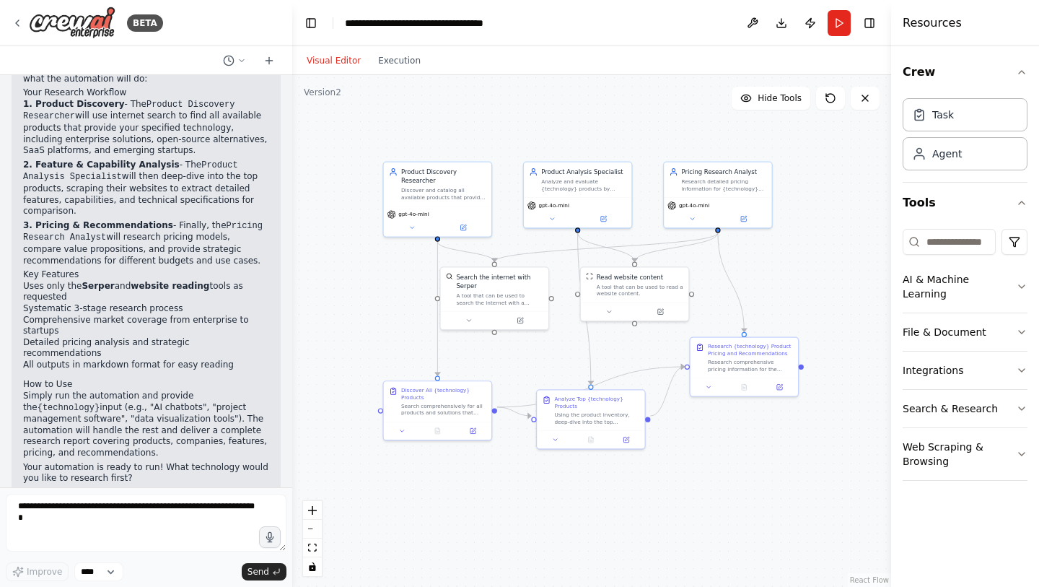
drag, startPoint x: 772, startPoint y: 254, endPoint x: 719, endPoint y: 108, distance: 155.9
click at [719, 108] on div ".deletable-edge-delete-btn { width: 20px; height: 20px; border: 0px solid #ffff…" at bounding box center [591, 331] width 599 height 512
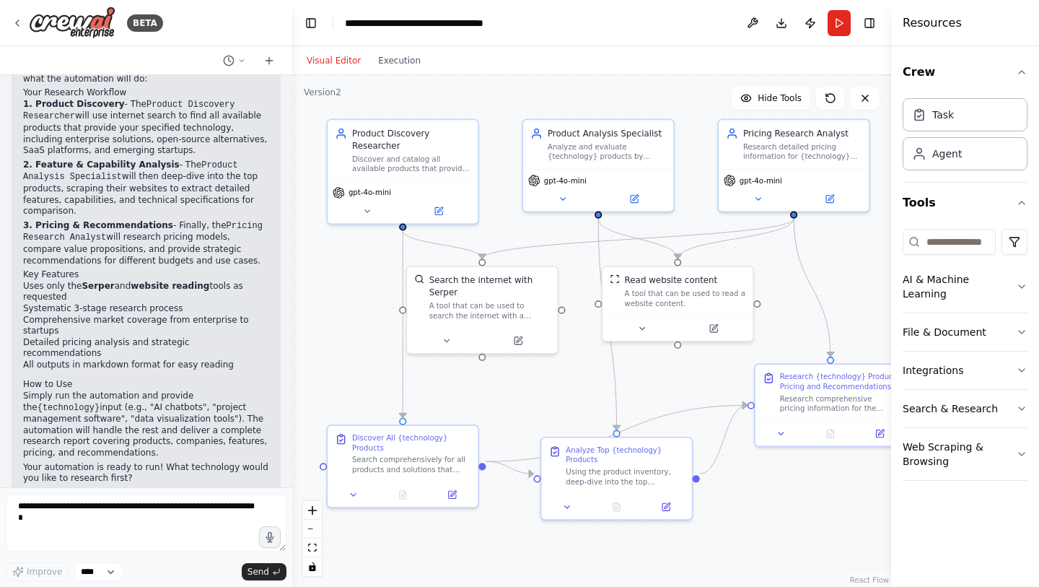
drag, startPoint x: 662, startPoint y: 493, endPoint x: 732, endPoint y: 569, distance: 103.1
click at [732, 569] on div ".deletable-edge-delete-btn { width: 20px; height: 20px; border: 0px solid #ffff…" at bounding box center [591, 331] width 599 height 512
click at [397, 65] on button "Execution" at bounding box center [399, 60] width 60 height 17
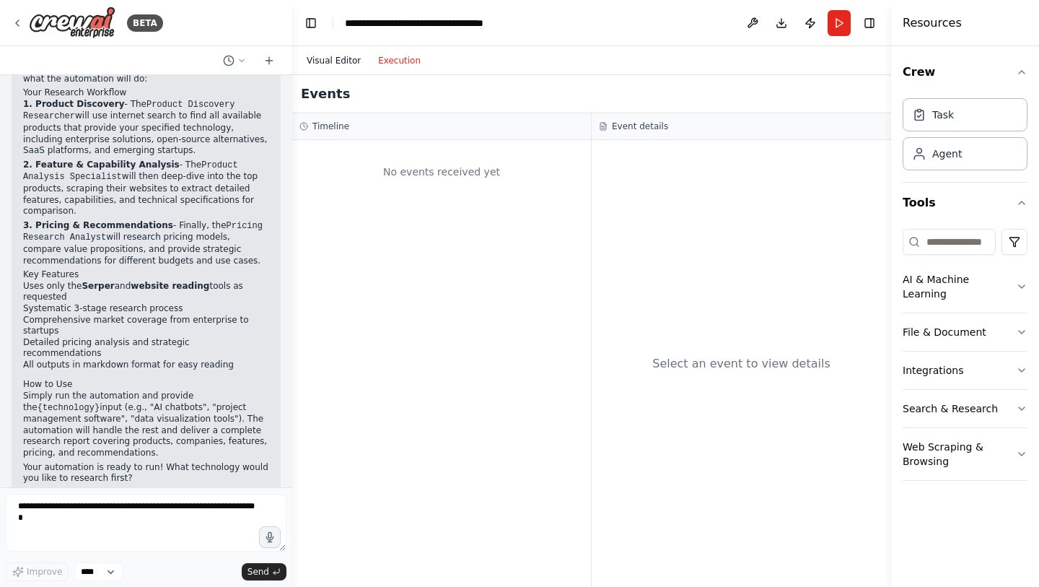
click at [324, 64] on button "Visual Editor" at bounding box center [333, 60] width 71 height 17
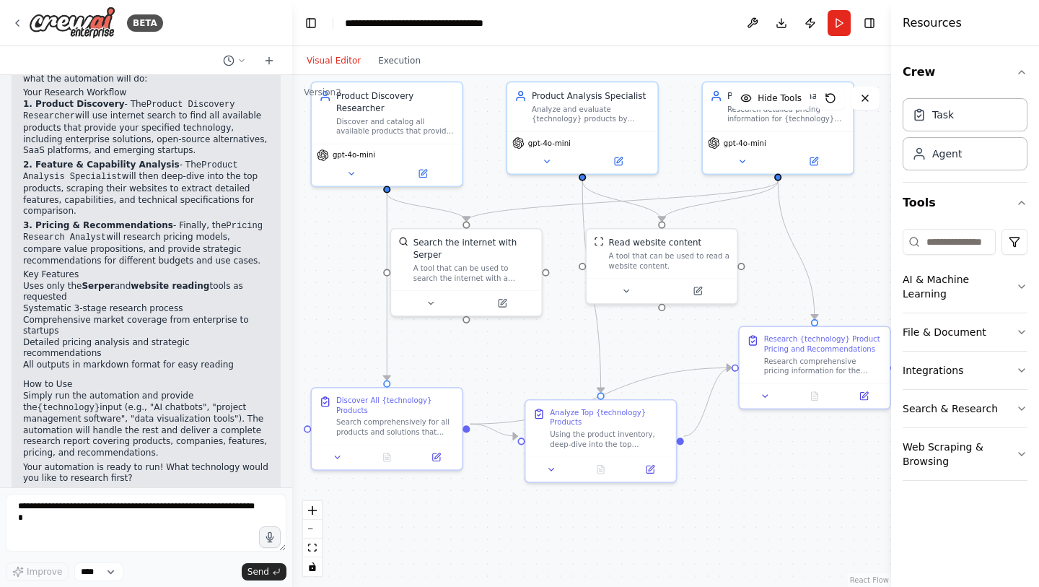
drag, startPoint x: 854, startPoint y: 276, endPoint x: 838, endPoint y: 239, distance: 40.7
click at [838, 239] on div ".deletable-edge-delete-btn { width: 20px; height: 20px; border: 0px solid #ffff…" at bounding box center [591, 331] width 599 height 512
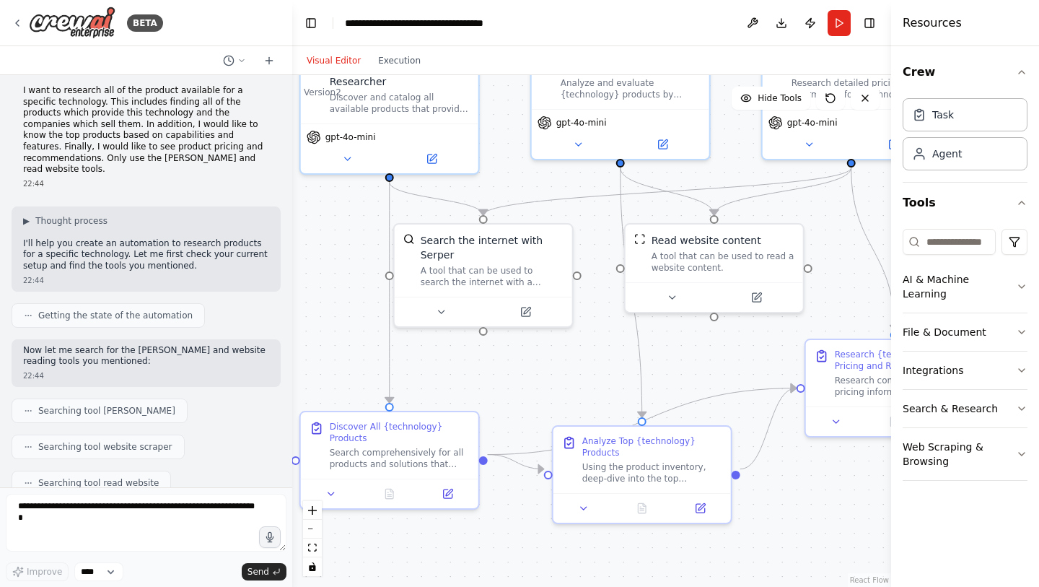
scroll to position [0, 0]
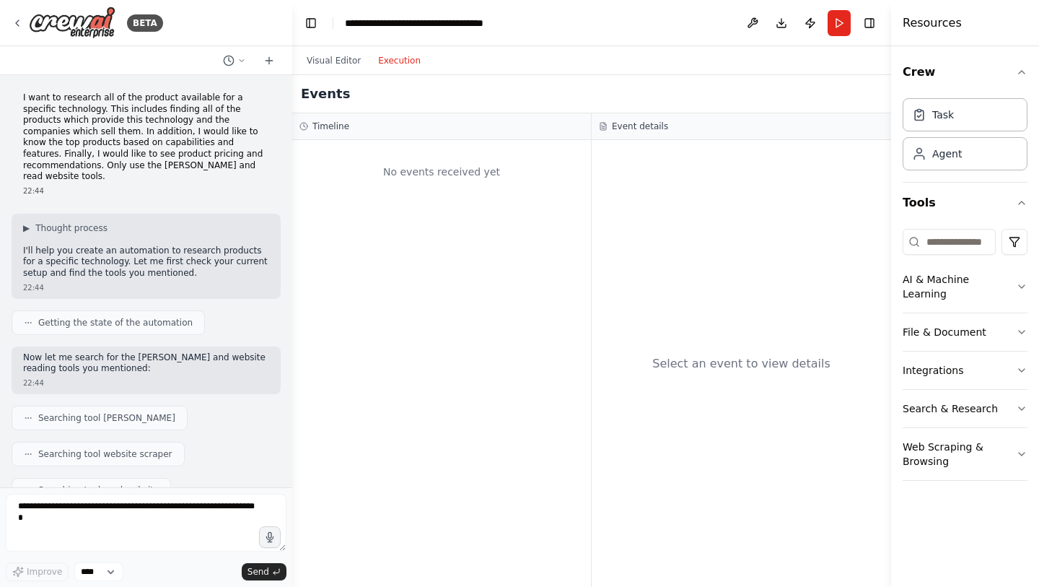
click at [398, 64] on button "Execution" at bounding box center [399, 60] width 60 height 17
click at [649, 124] on h3 "Event details" at bounding box center [640, 127] width 56 height 12
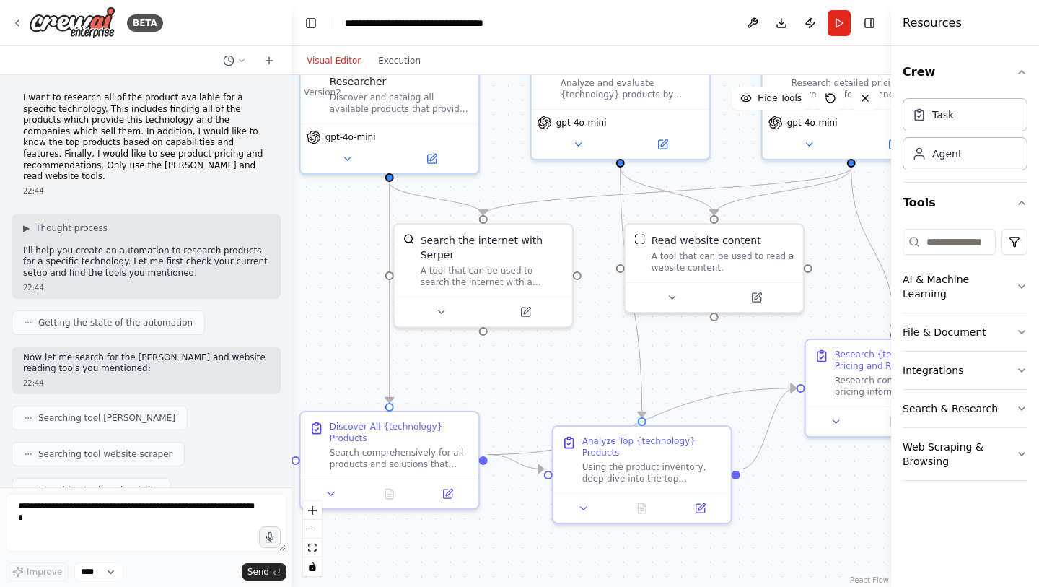
click at [325, 59] on button "Visual Editor" at bounding box center [333, 60] width 71 height 17
click at [1017, 364] on icon "button" at bounding box center [1022, 370] width 12 height 12
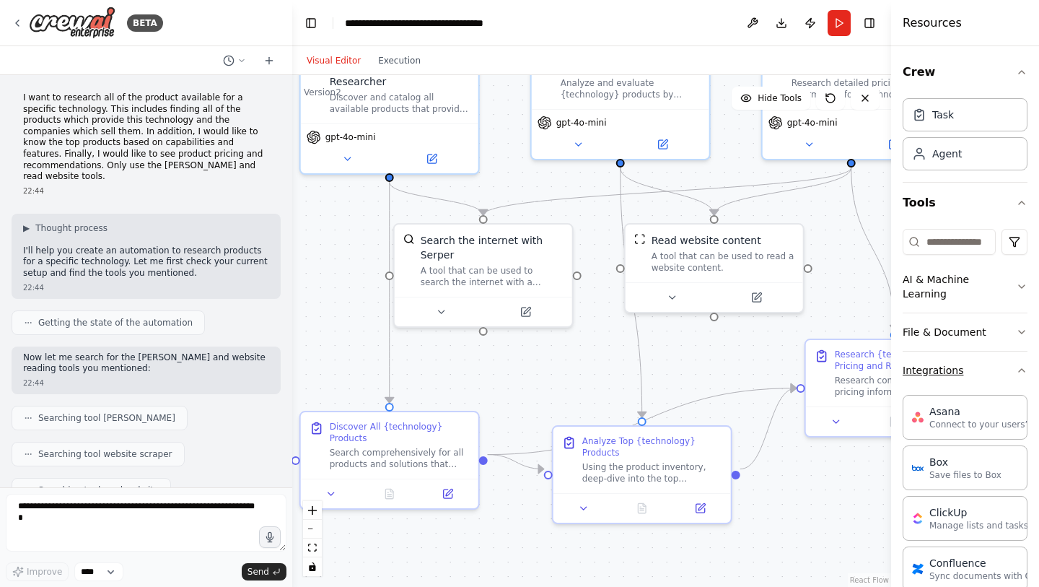
click at [1016, 365] on icon "button" at bounding box center [1022, 370] width 12 height 12
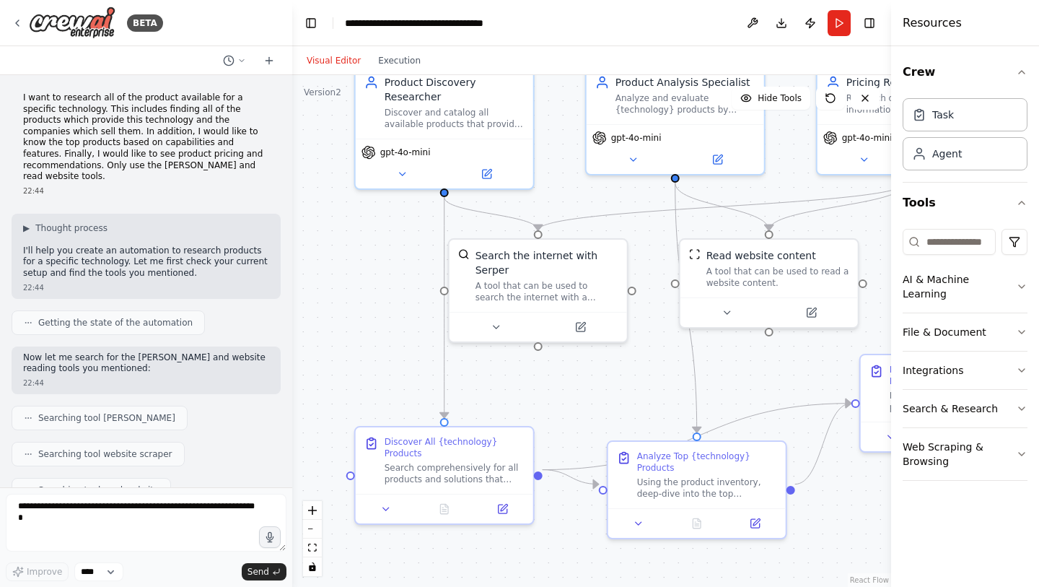
drag, startPoint x: 336, startPoint y: 320, endPoint x: 390, endPoint y: 335, distance: 56.7
click at [390, 335] on div ".deletable-edge-delete-btn { width: 20px; height: 20px; border: 0px solid #ffff…" at bounding box center [591, 331] width 599 height 512
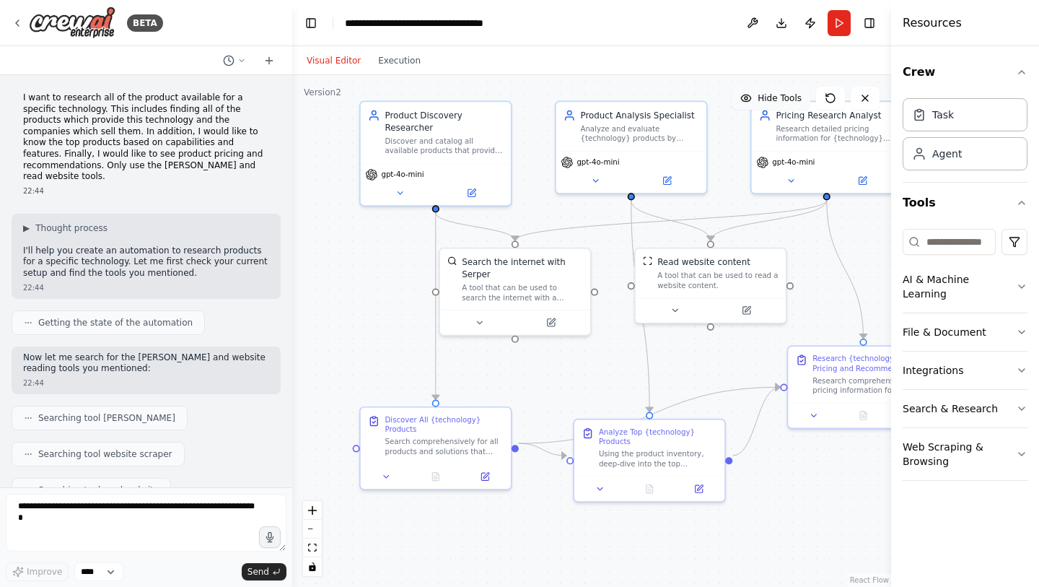
click at [763, 98] on span "Hide Tools" at bounding box center [780, 98] width 44 height 12
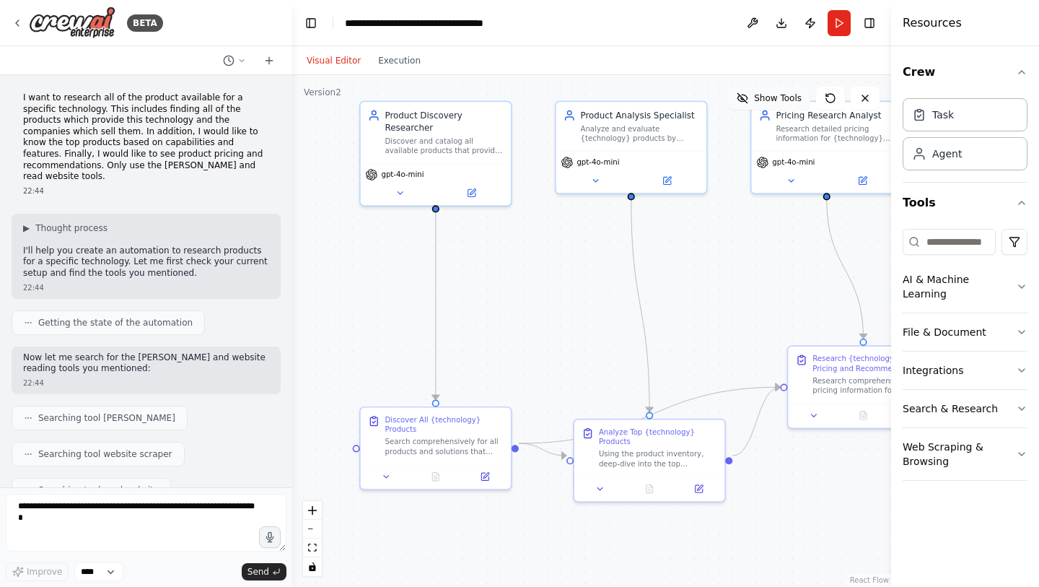
click at [753, 101] on button "Show Tools" at bounding box center [769, 98] width 82 height 23
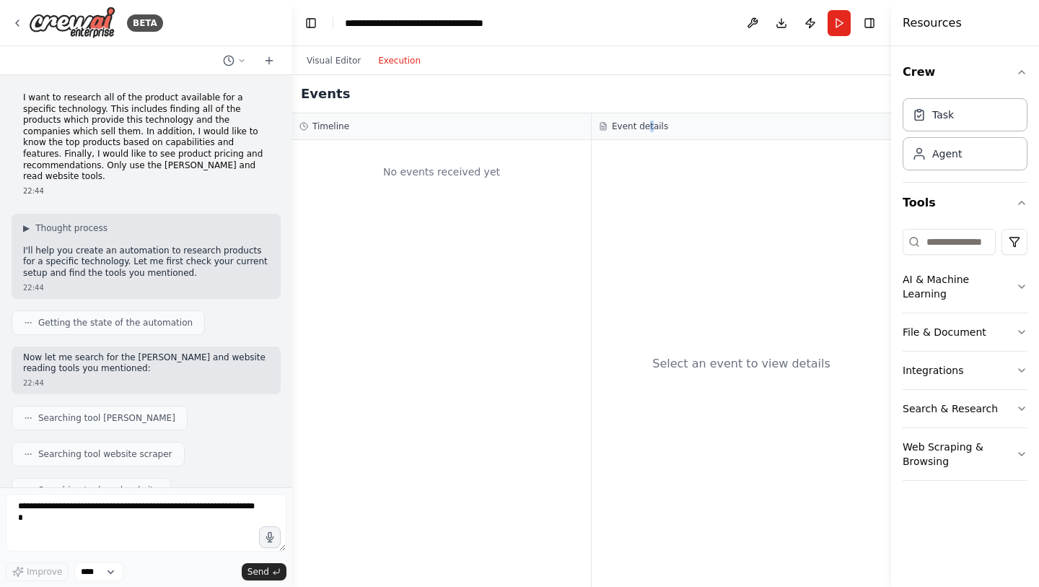
click at [402, 63] on button "Execution" at bounding box center [399, 60] width 60 height 17
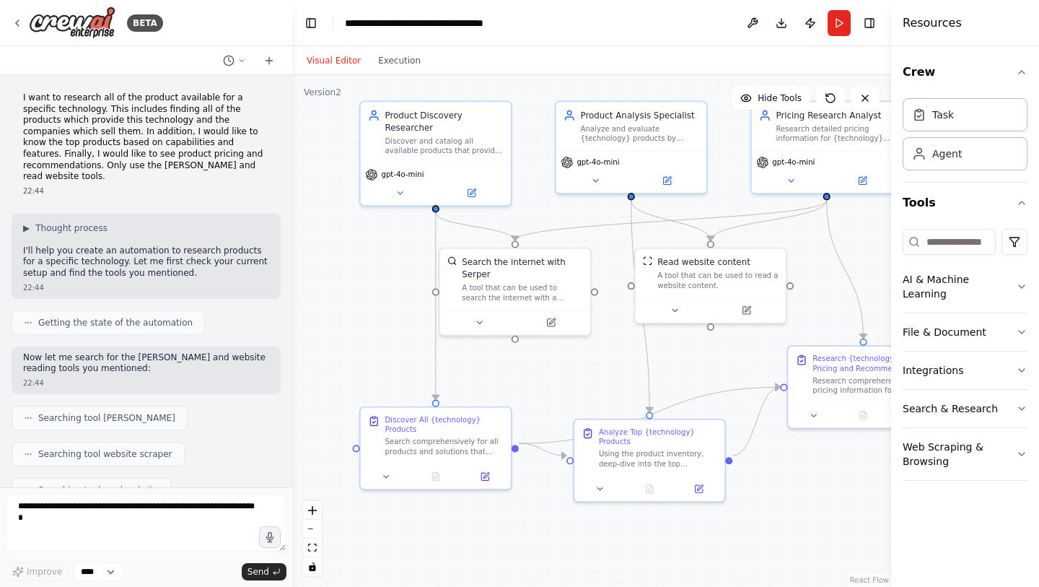
click at [327, 56] on button "Visual Editor" at bounding box center [333, 60] width 71 height 17
click at [17, 25] on icon at bounding box center [18, 23] width 12 height 12
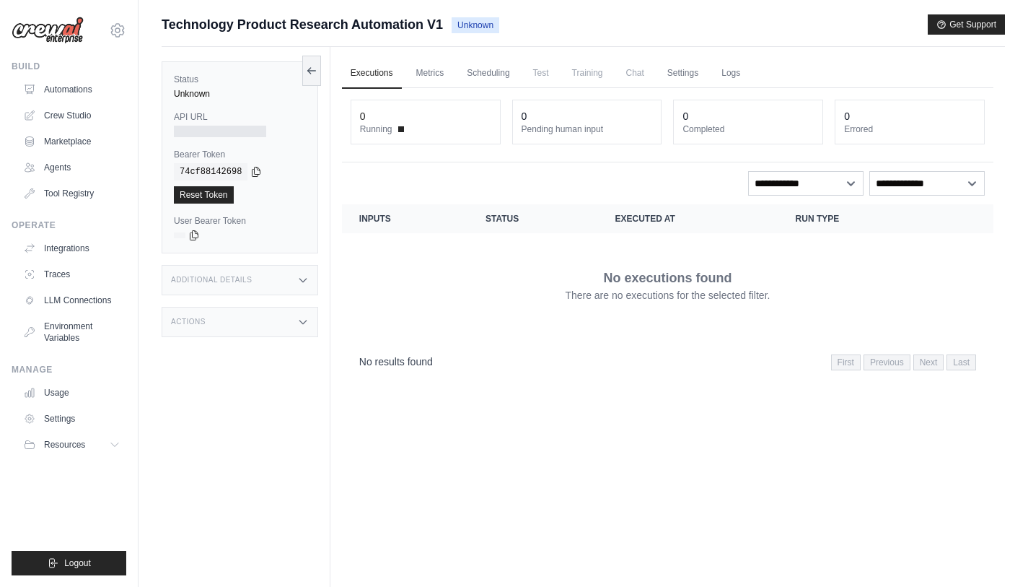
click at [286, 281] on div "Additional Details" at bounding box center [240, 280] width 157 height 30
click at [221, 413] on div "Actions" at bounding box center [240, 418] width 157 height 30
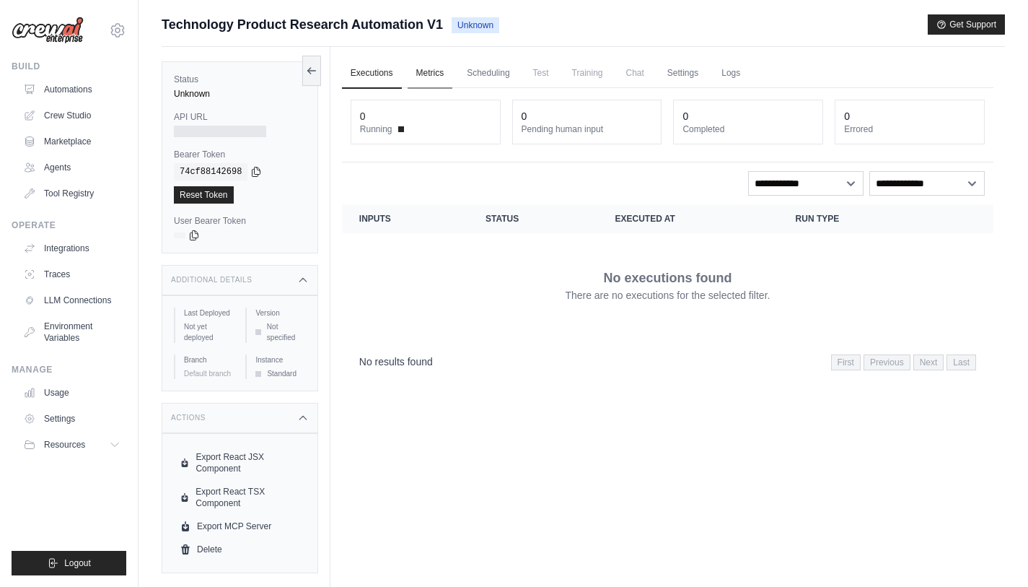
click at [432, 69] on link "Metrics" at bounding box center [430, 73] width 45 height 30
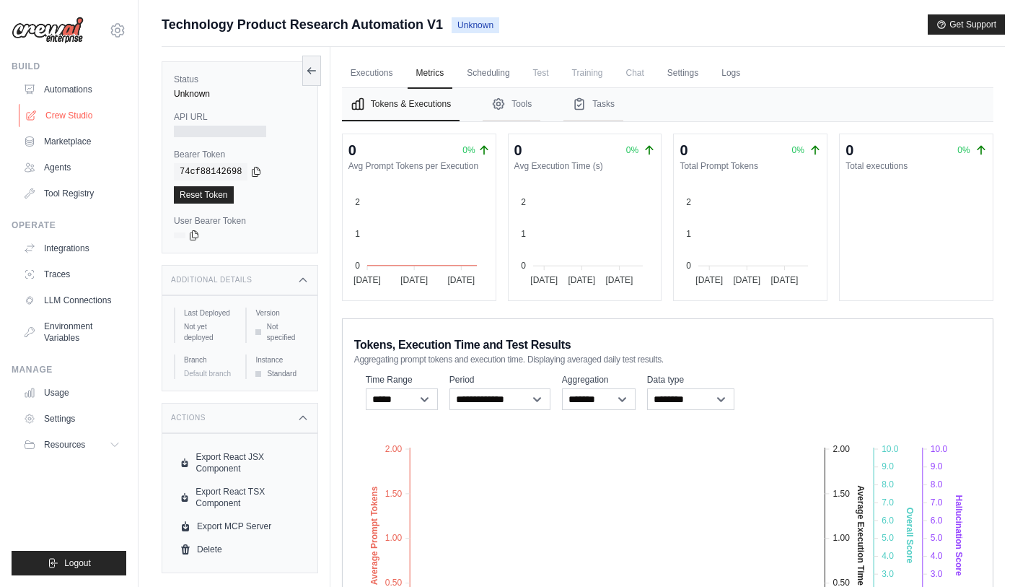
click at [497, 76] on link "Scheduling" at bounding box center [488, 73] width 60 height 30
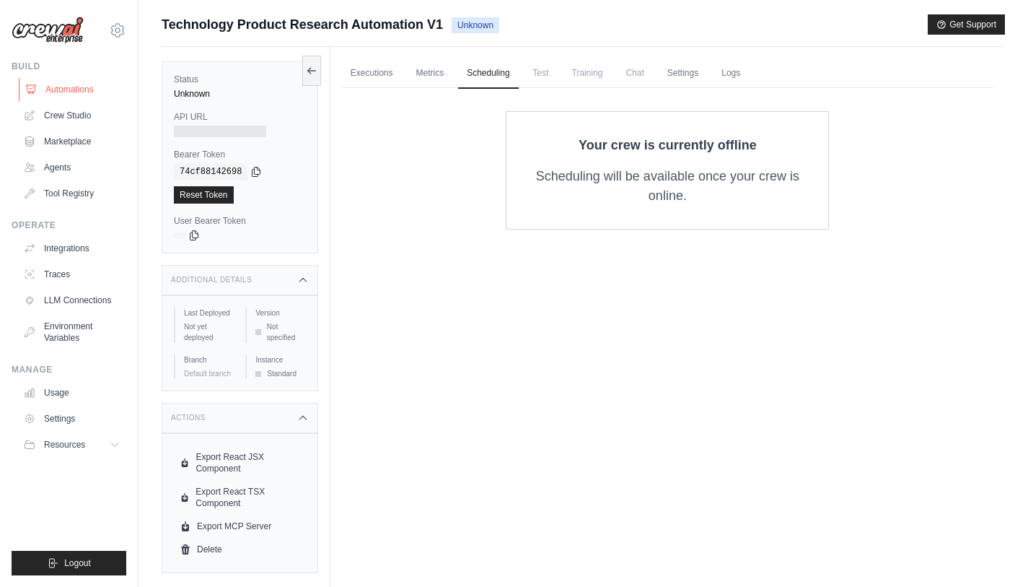
click at [74, 89] on link "Automations" at bounding box center [73, 89] width 109 height 23
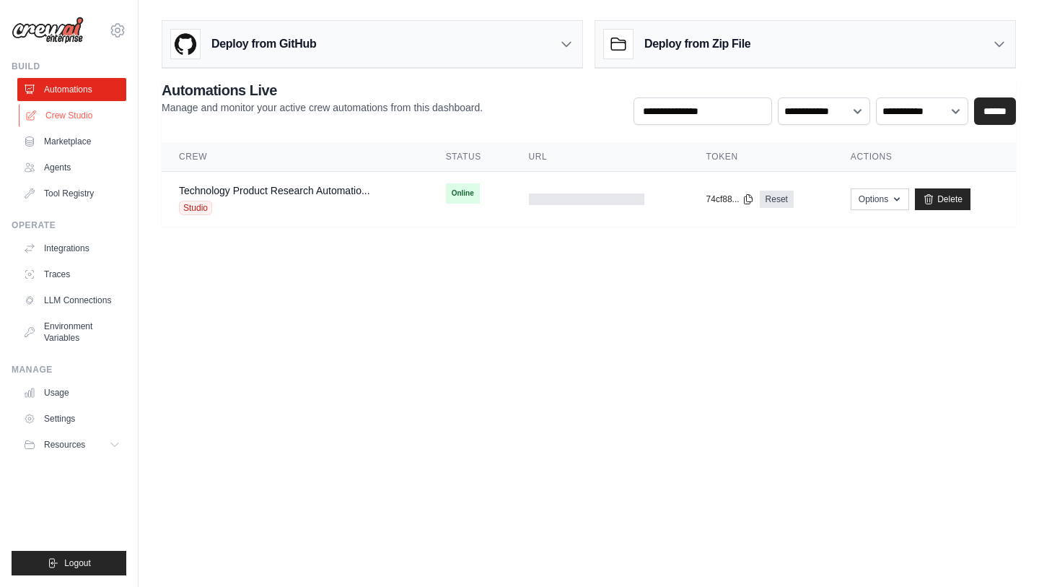
click at [68, 115] on link "Crew Studio" at bounding box center [73, 115] width 109 height 23
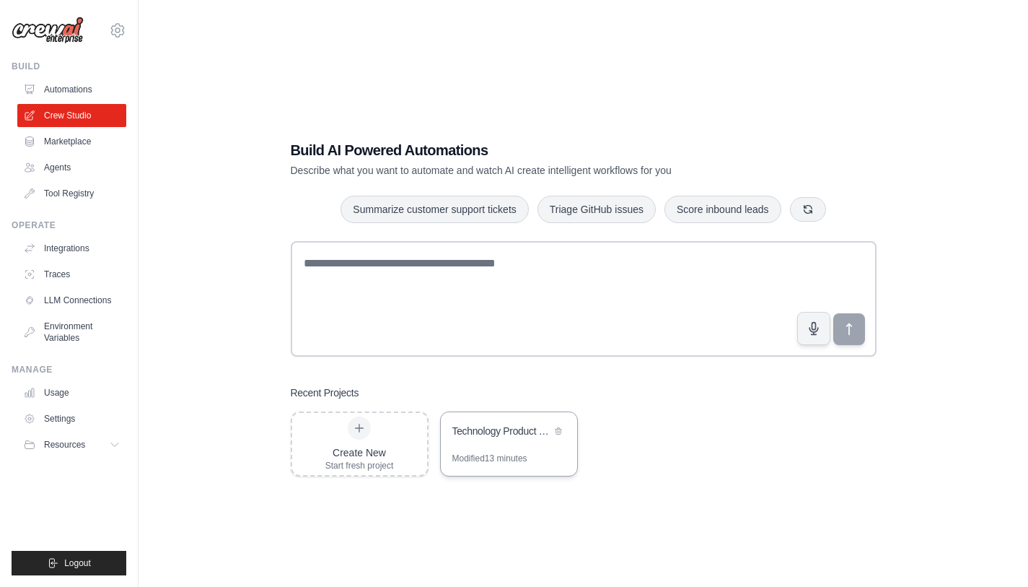
click at [508, 439] on div "Technology Product Research Automation" at bounding box center [501, 432] width 99 height 17
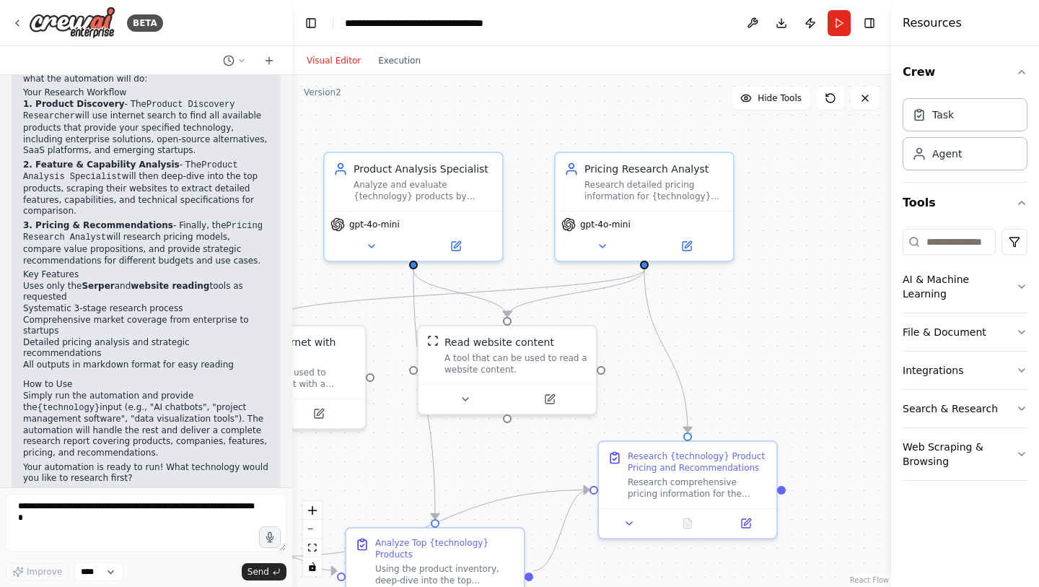
drag, startPoint x: 807, startPoint y: 231, endPoint x: 535, endPoint y: 235, distance: 272.1
click at [535, 235] on div ".deletable-edge-delete-btn { width: 20px; height: 20px; border: 0px solid #ffff…" at bounding box center [591, 331] width 599 height 512
click at [755, 23] on button at bounding box center [752, 23] width 23 height 26
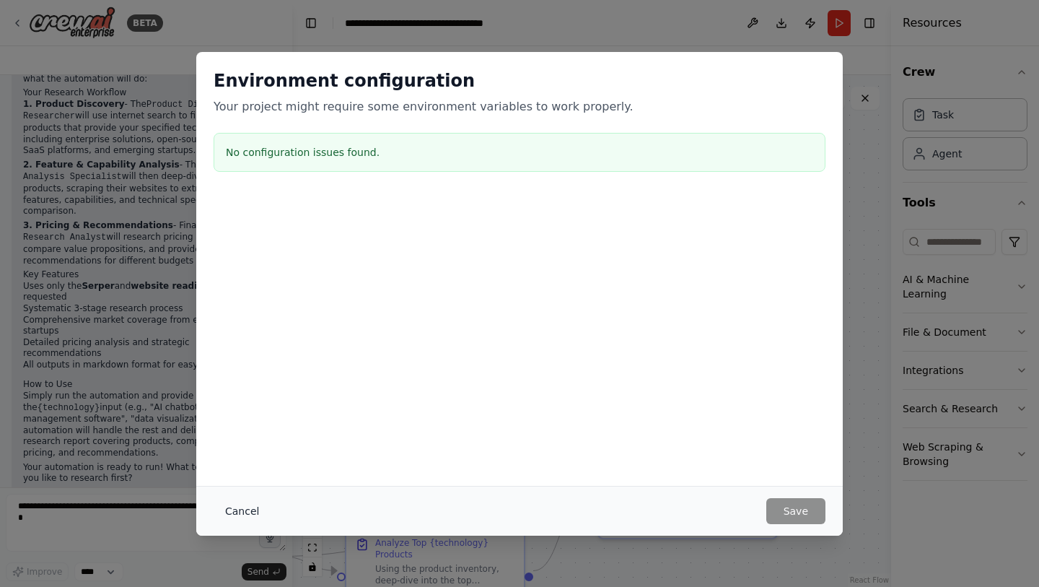
click at [242, 509] on button "Cancel" at bounding box center [242, 511] width 57 height 26
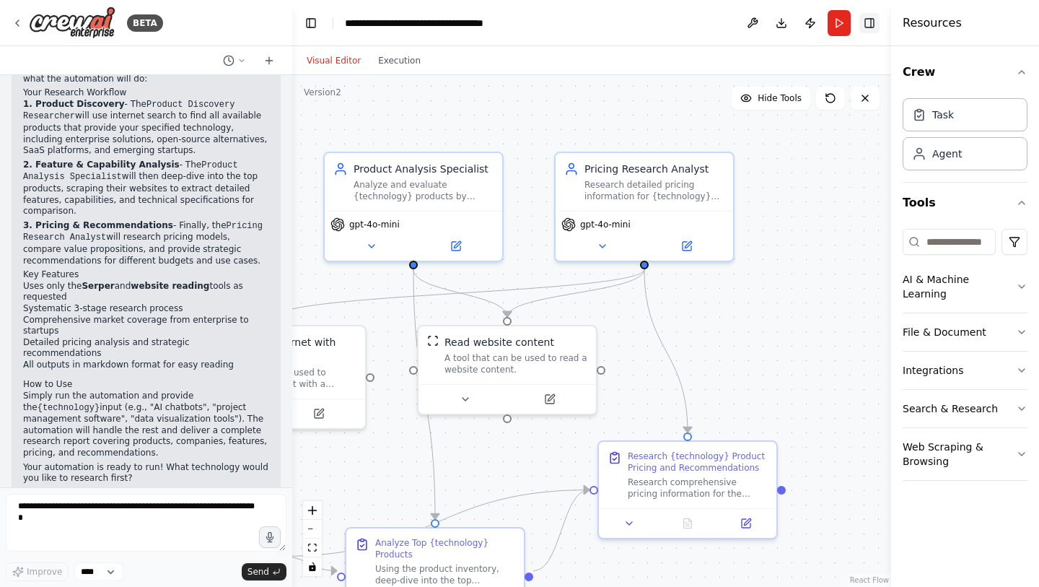
click at [867, 27] on button "Toggle Right Sidebar" at bounding box center [869, 23] width 20 height 20
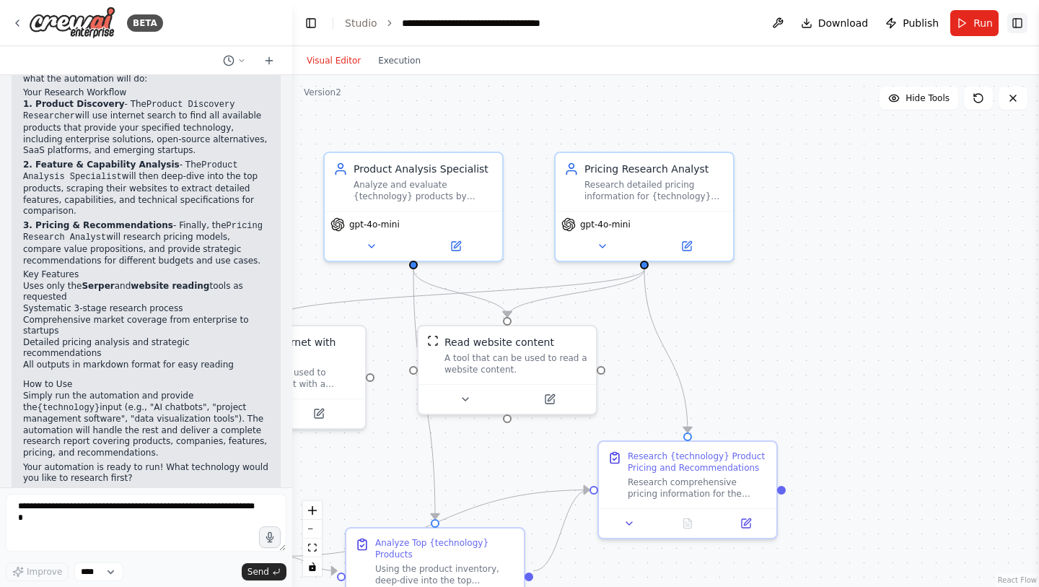
click at [1015, 26] on button "Toggle Right Sidebar" at bounding box center [1017, 23] width 20 height 20
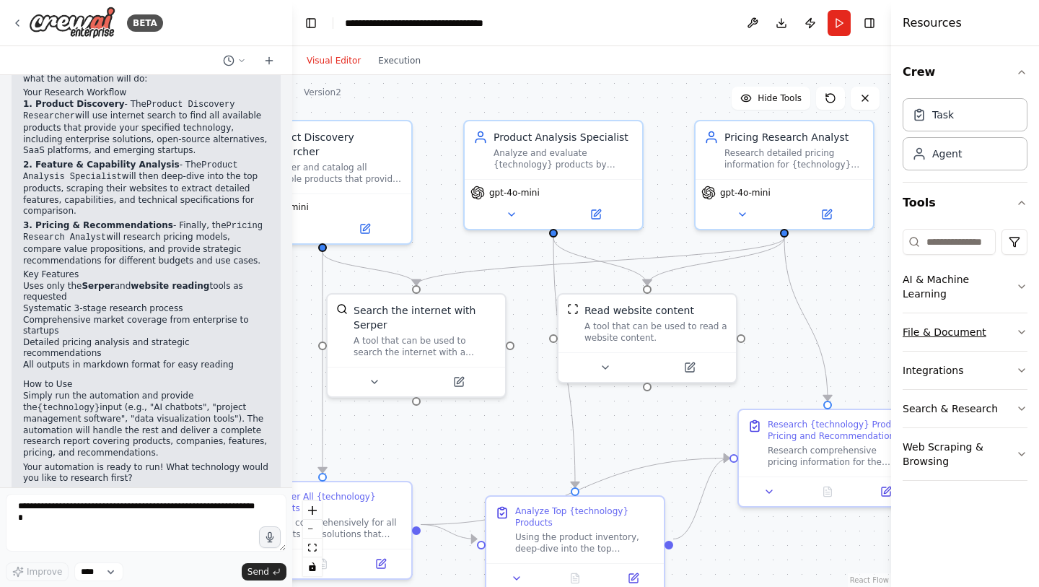
drag, startPoint x: 769, startPoint y: 360, endPoint x: 909, endPoint y: 328, distance: 143.5
click at [909, 328] on div "BETA I want to research all of the product available for a speciﬁc technology. …" at bounding box center [519, 293] width 1039 height 587
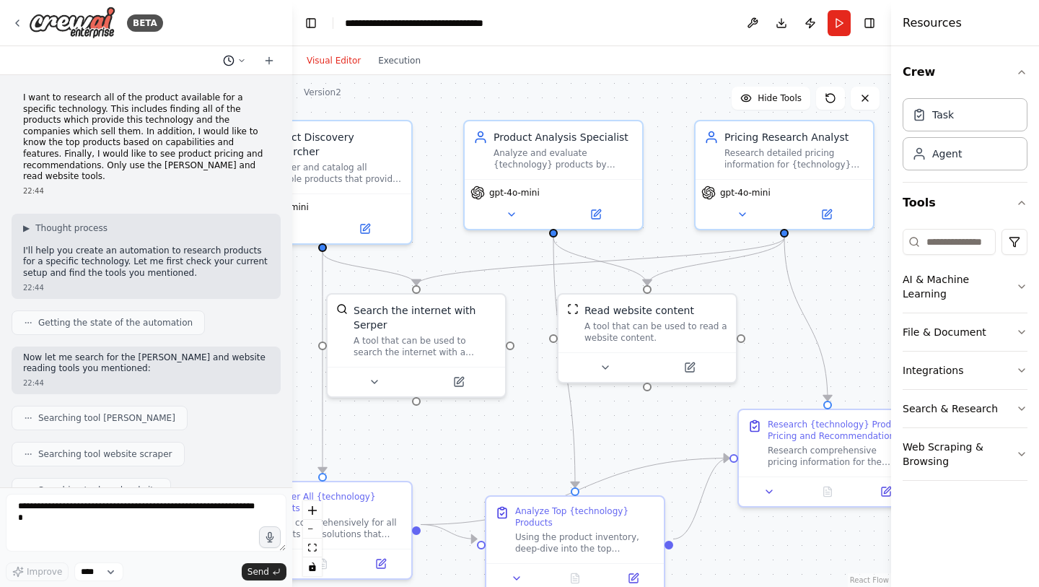
click at [244, 61] on icon at bounding box center [241, 60] width 9 height 9
click at [217, 169] on div at bounding box center [146, 293] width 292 height 587
click at [270, 63] on icon at bounding box center [269, 61] width 12 height 12
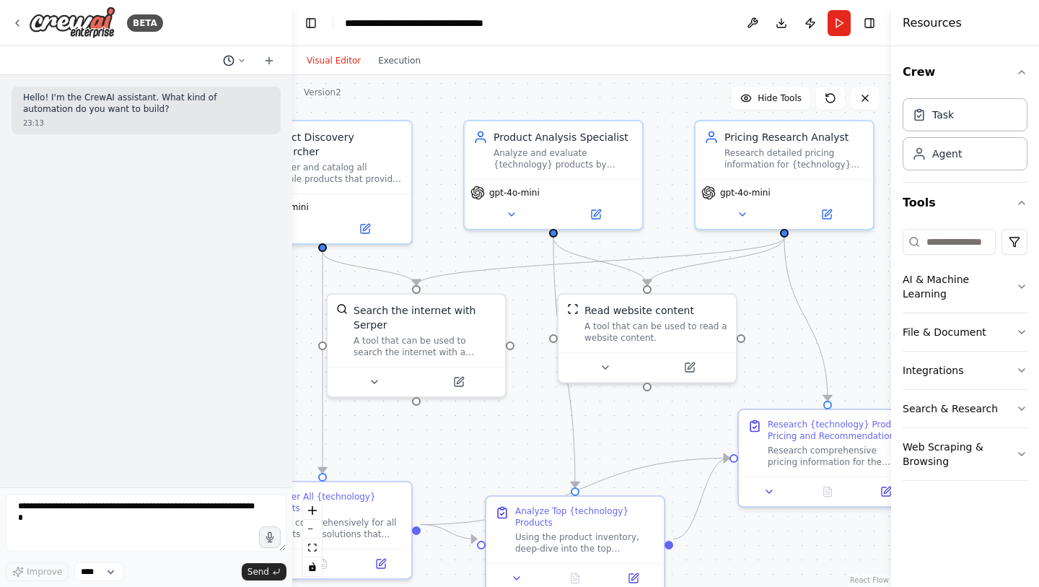
click at [243, 63] on icon at bounding box center [241, 60] width 9 height 9
click at [184, 118] on span "I want to research all of the product available for a speciﬁc technology. This …" at bounding box center [179, 114] width 107 height 12
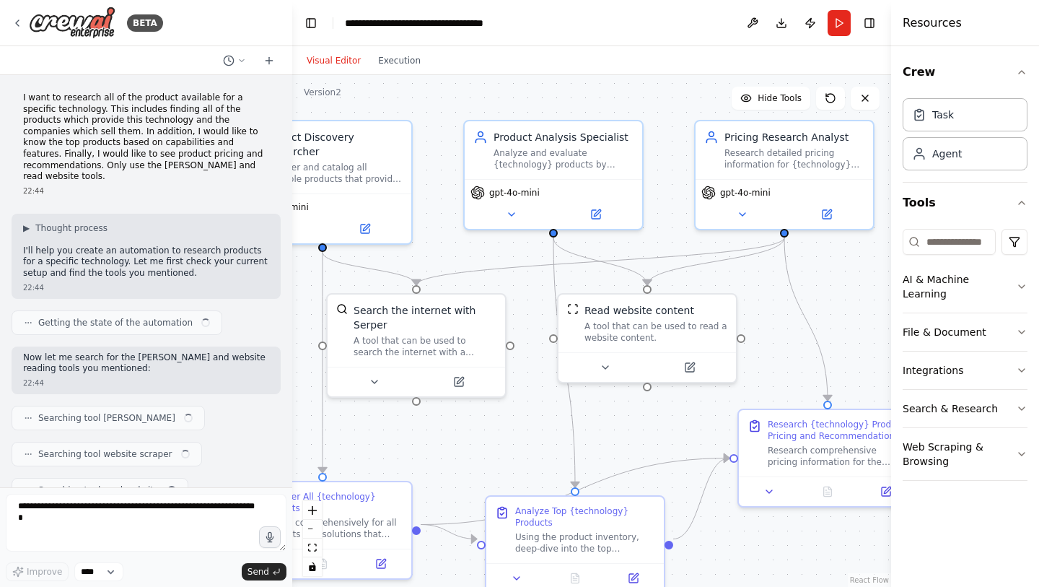
scroll to position [1133, 0]
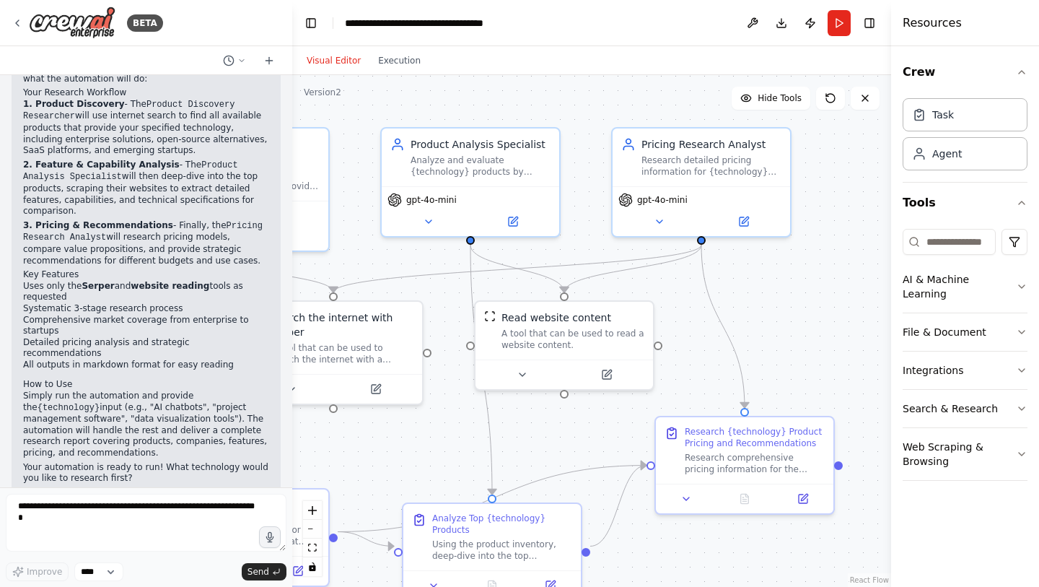
drag, startPoint x: 677, startPoint y: 422, endPoint x: 594, endPoint y: 429, distance: 83.3
click at [594, 429] on div ".deletable-edge-delete-btn { width: 20px; height: 20px; border: 0px solid #ffff…" at bounding box center [591, 331] width 599 height 512
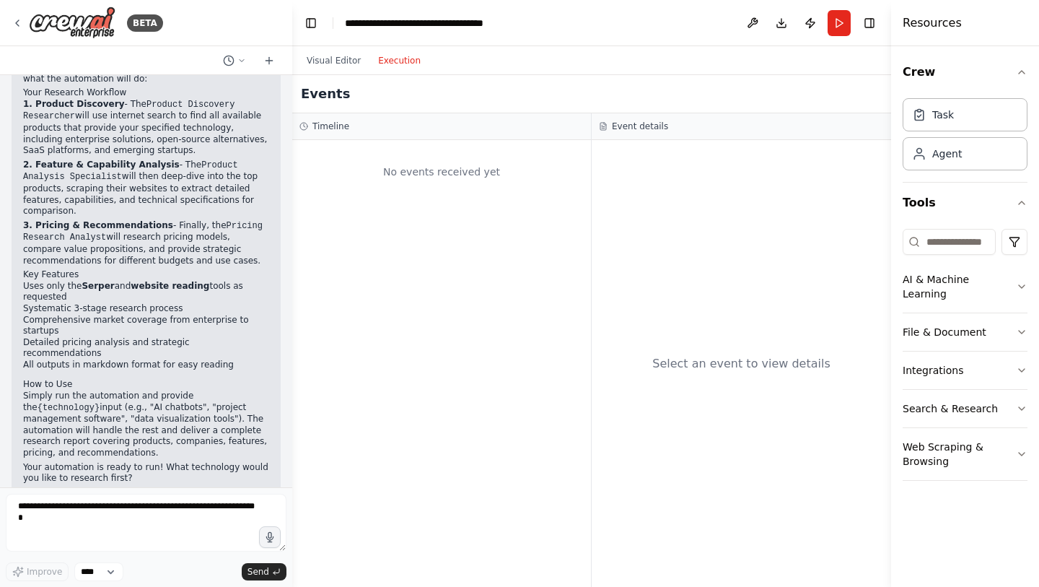
click at [400, 63] on button "Execution" at bounding box center [399, 60] width 60 height 17
click at [433, 179] on div "No events received yet" at bounding box center [441, 171] width 284 height 49
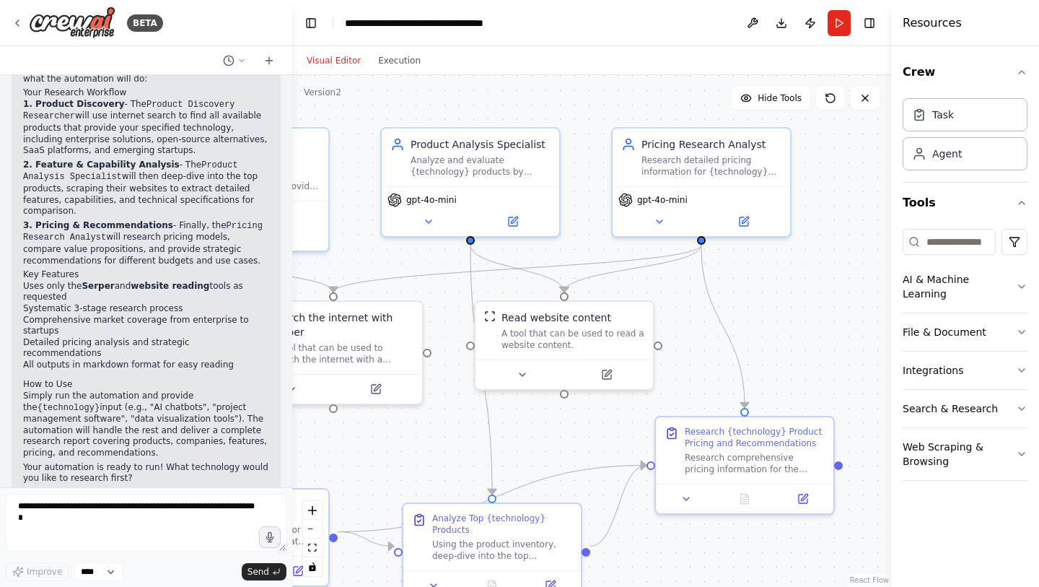
click at [333, 61] on button "Visual Editor" at bounding box center [333, 60] width 71 height 17
click at [1023, 364] on icon "button" at bounding box center [1022, 370] width 12 height 12
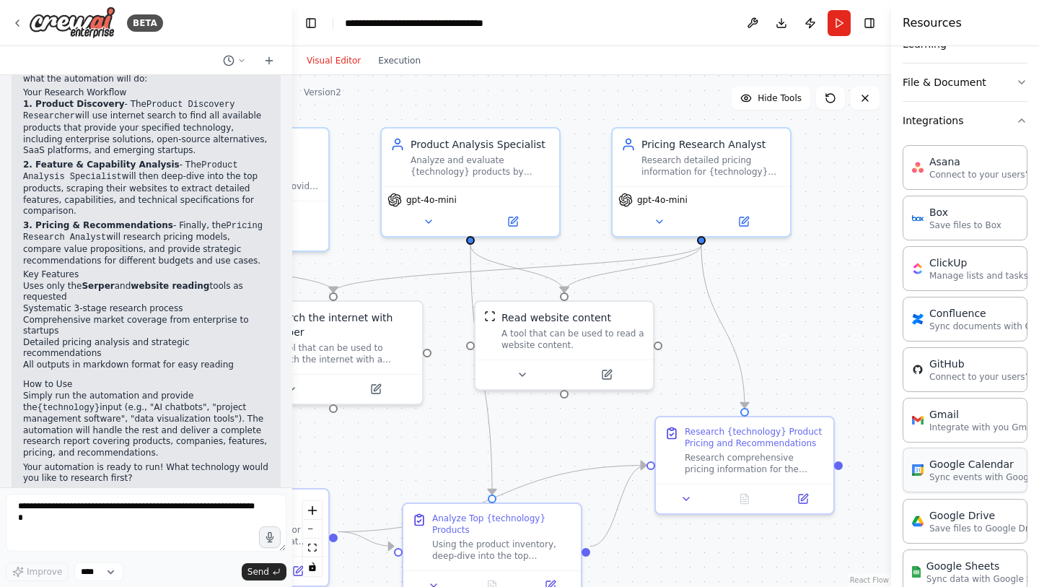
scroll to position [260, 0]
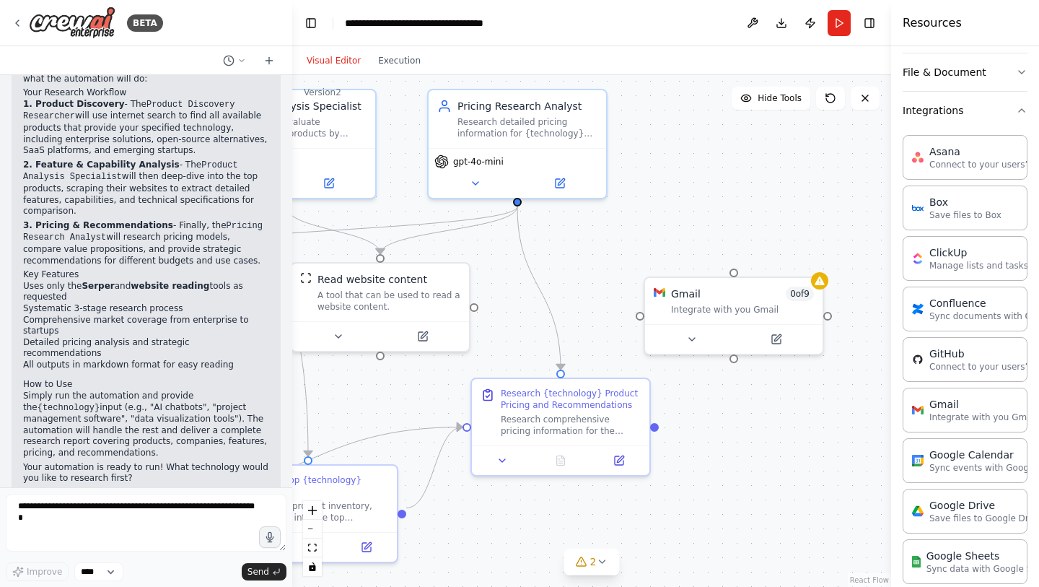
drag, startPoint x: 835, startPoint y: 280, endPoint x: 639, endPoint y: 242, distance: 199.2
click at [639, 242] on div ".deletable-edge-delete-btn { width: 20px; height: 20px; border: 0px solid #ffff…" at bounding box center [591, 331] width 599 height 512
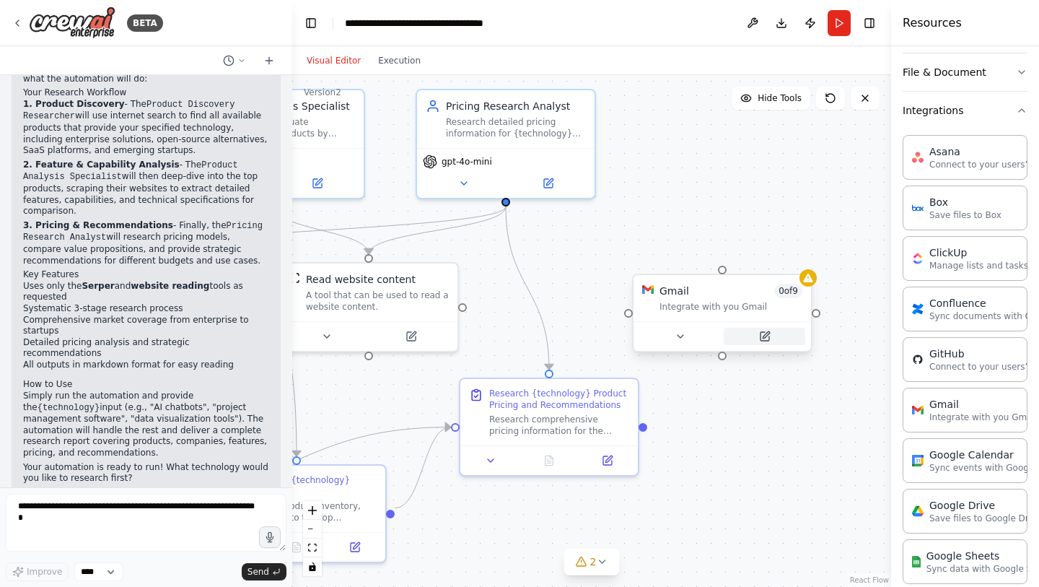
click at [767, 337] on icon at bounding box center [765, 336] width 9 height 9
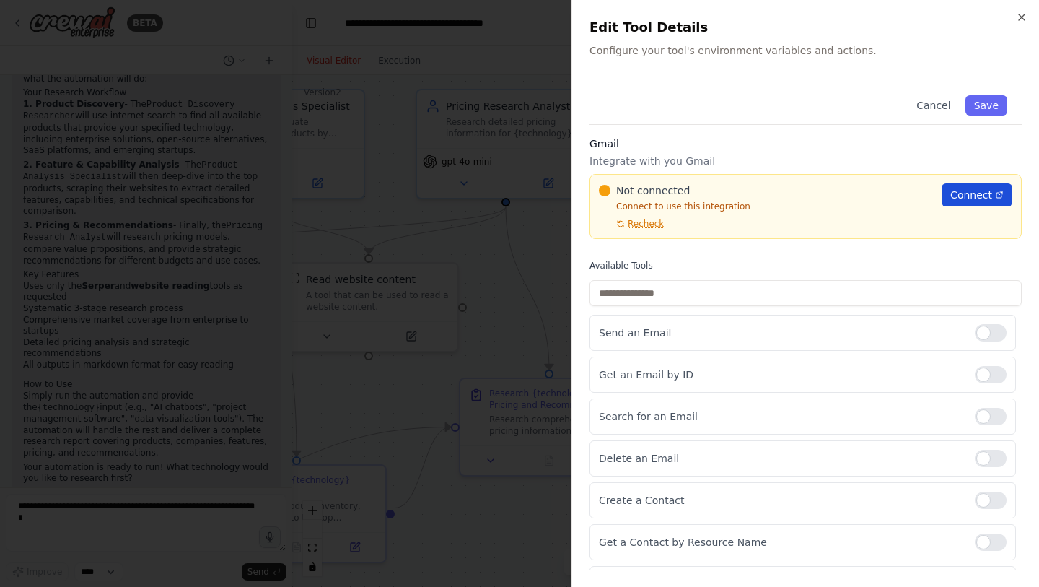
click at [950, 198] on span "Connect" at bounding box center [971, 195] width 42 height 14
click at [1025, 20] on icon "button" at bounding box center [1022, 18] width 12 height 12
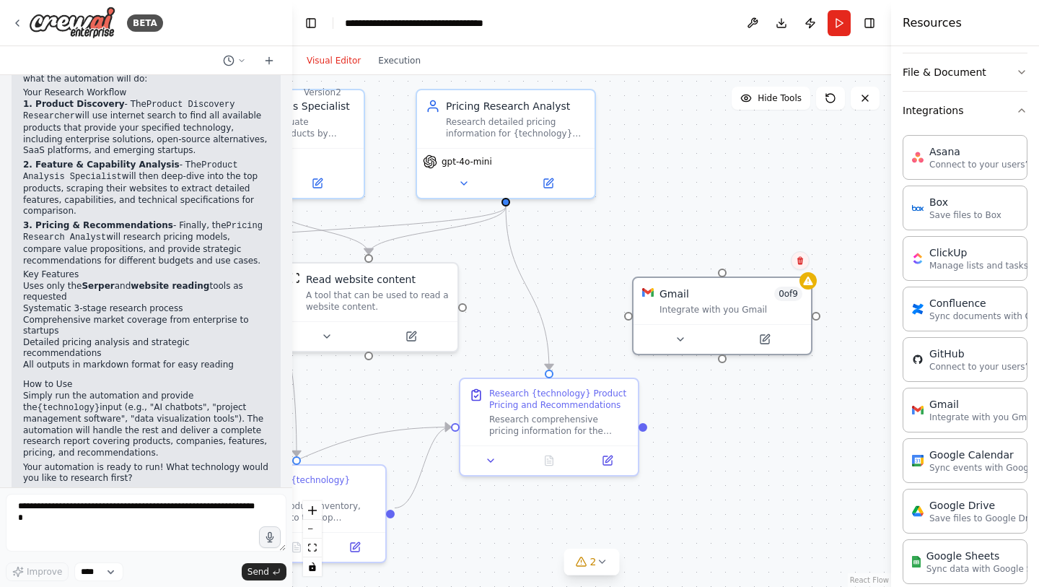
click at [801, 262] on icon at bounding box center [800, 260] width 9 height 9
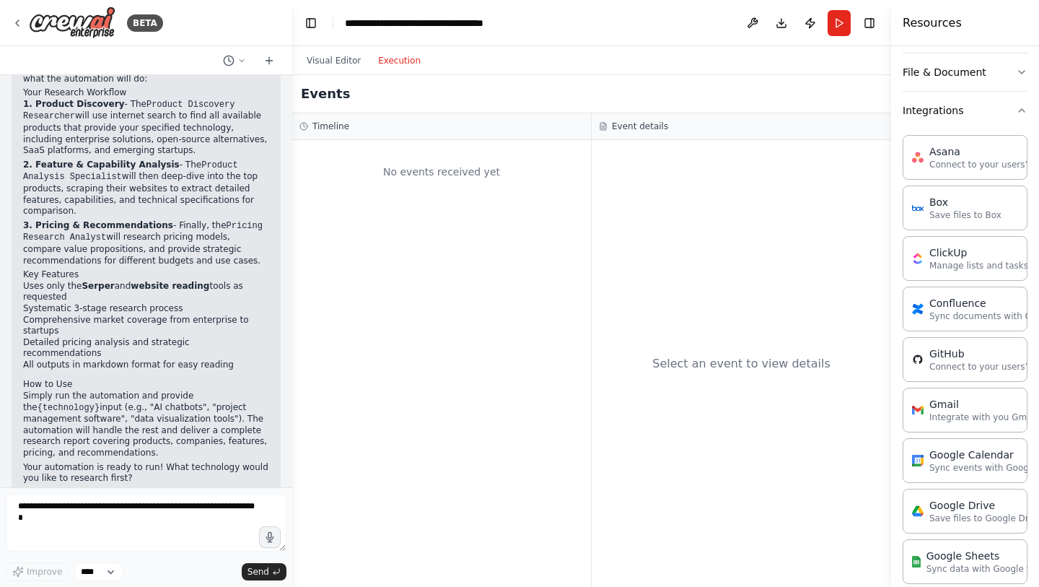
click at [401, 58] on button "Execution" at bounding box center [399, 60] width 60 height 17
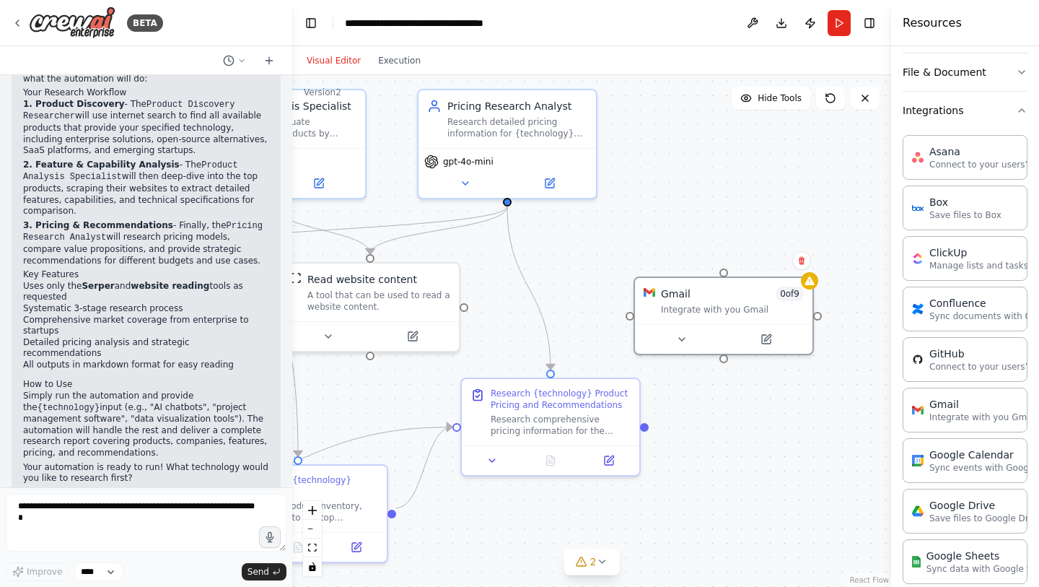
click at [317, 63] on button "Visual Editor" at bounding box center [333, 60] width 71 height 17
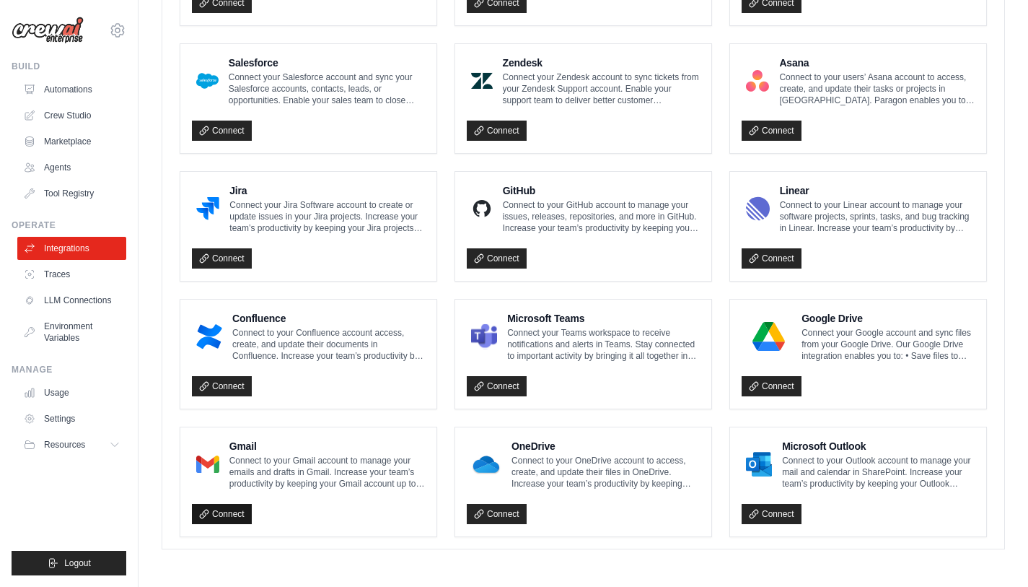
click at [232, 514] on link "Connect" at bounding box center [222, 514] width 60 height 20
click at [232, 512] on link "Connect" at bounding box center [222, 514] width 60 height 20
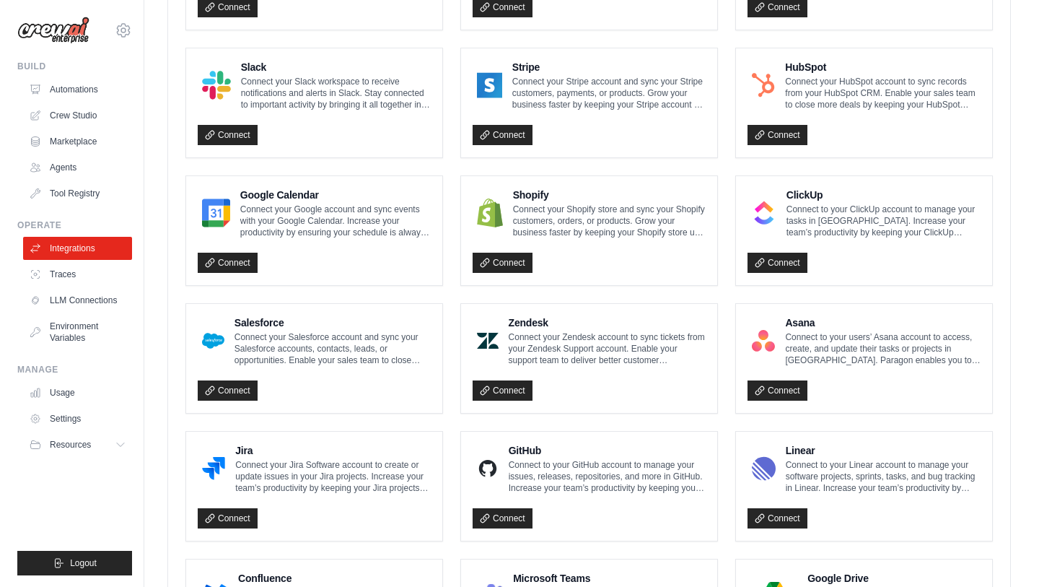
scroll to position [426, 0]
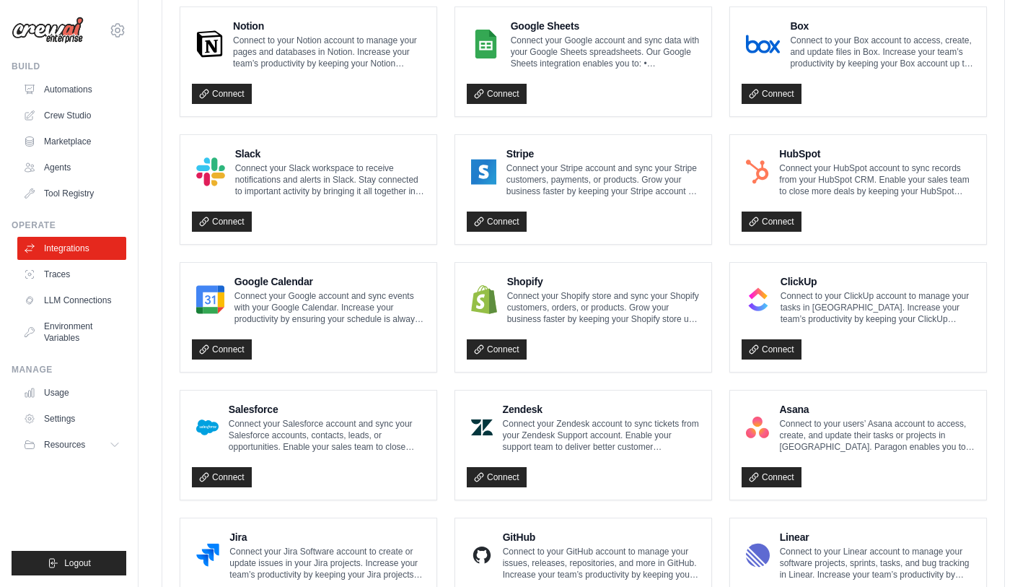
click at [235, 232] on div "Slack Connect your Slack workspace to receive notifications and alerts in Slack…" at bounding box center [308, 189] width 256 height 109
click at [237, 224] on link "Connect" at bounding box center [222, 221] width 60 height 20
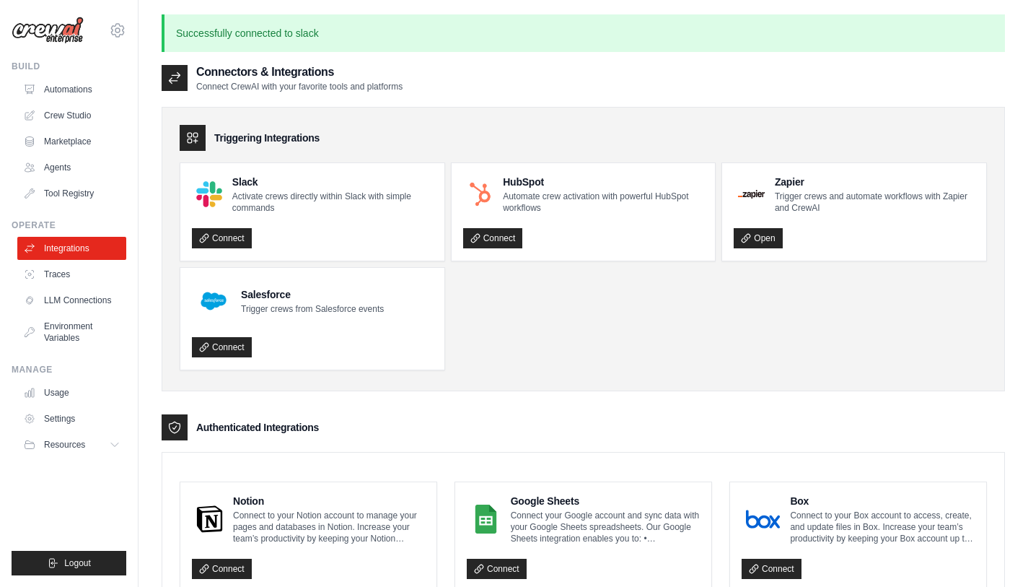
click at [506, 84] on div "Connectors & Integrations Connect CrewAI with your favorite tools and platforms" at bounding box center [584, 77] width 844 height 29
click at [68, 92] on link "Automations" at bounding box center [73, 89] width 109 height 23
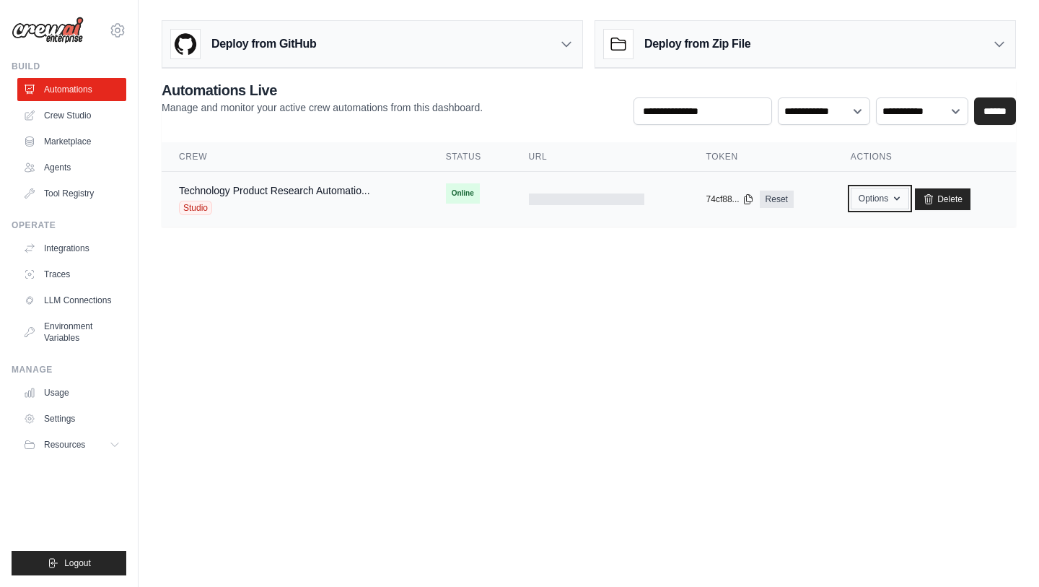
click at [887, 202] on button "Options" at bounding box center [880, 199] width 58 height 22
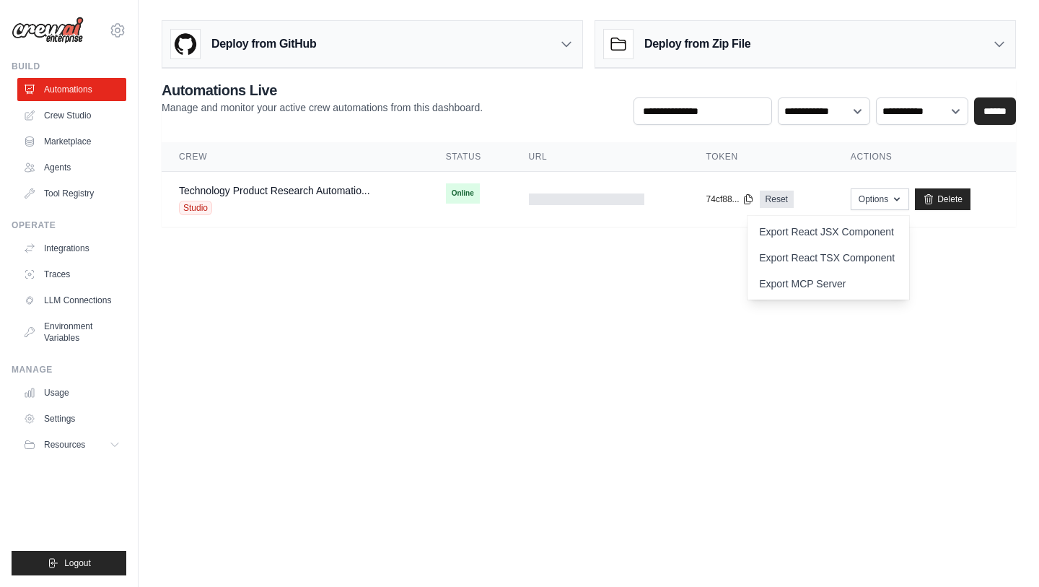
click at [999, 331] on body "[EMAIL_ADDRESS][DOMAIN_NAME] Settings Build Automations Crew Studio" at bounding box center [519, 293] width 1039 height 587
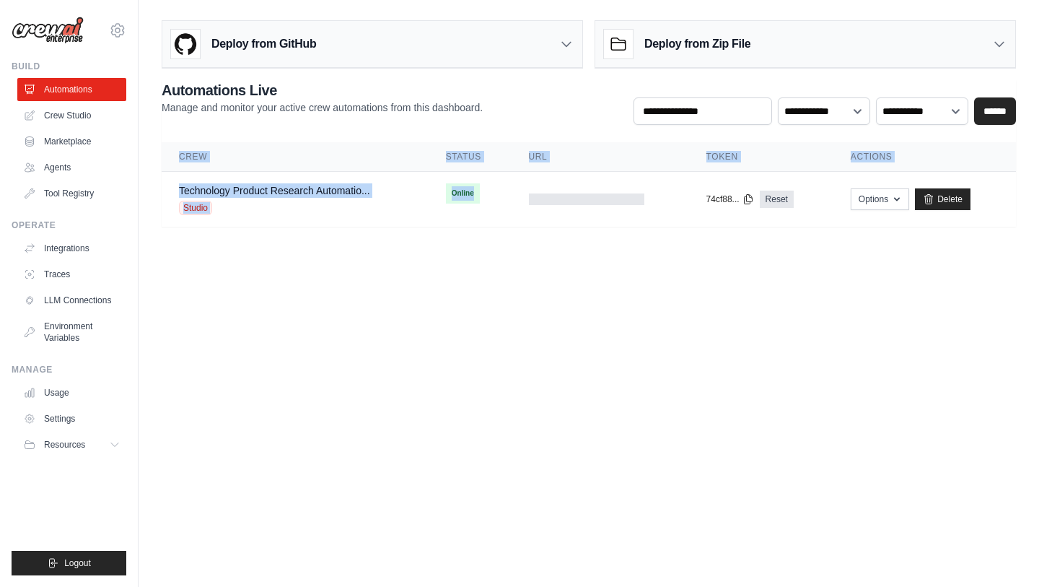
drag, startPoint x: 569, startPoint y: 199, endPoint x: 571, endPoint y: 229, distance: 29.7
click at [571, 229] on main "Deploy from GitHub Deploy your project directly from GitHub. Select a repositor…" at bounding box center [589, 129] width 901 height 258
click at [568, 302] on body "[EMAIL_ADDRESS][DOMAIN_NAME] Settings Build Automations Crew Studio" at bounding box center [519, 293] width 1039 height 587
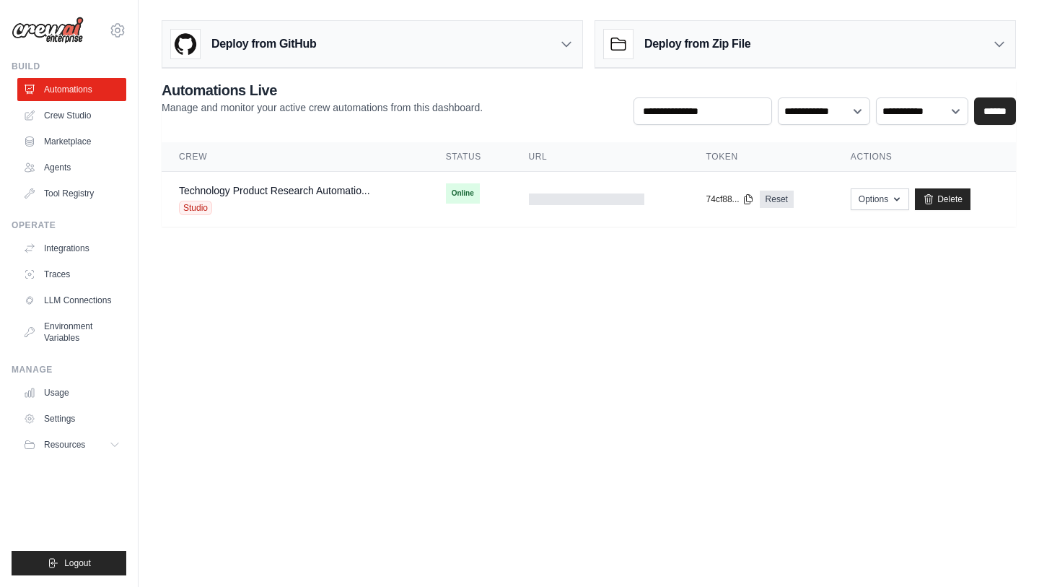
click at [808, 343] on body "[EMAIL_ADDRESS][DOMAIN_NAME] Settings Build Automations Crew Studio" at bounding box center [519, 293] width 1039 height 587
click at [76, 299] on link "LLM Connections" at bounding box center [73, 300] width 109 height 23
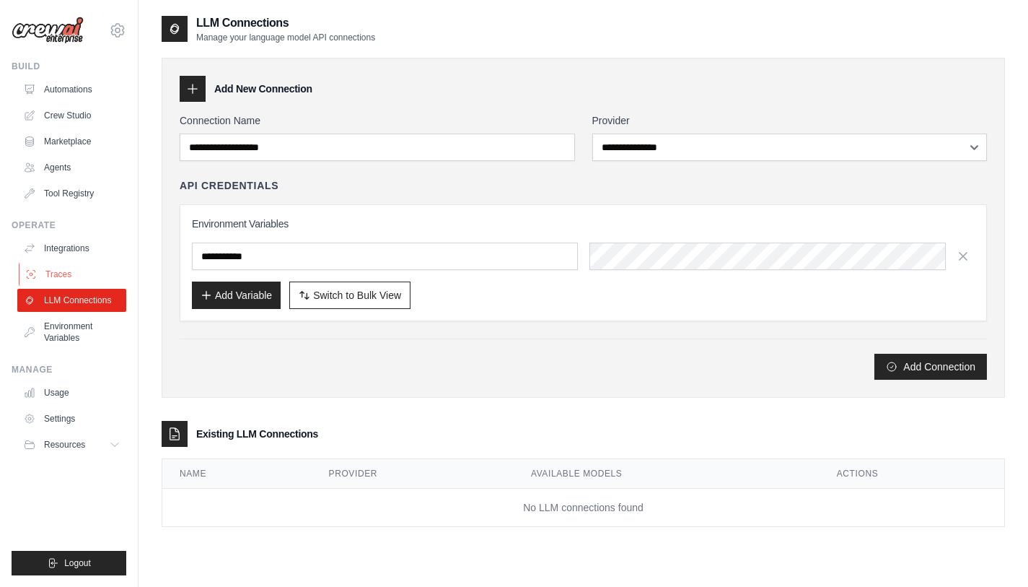
click at [57, 273] on link "Traces" at bounding box center [73, 274] width 109 height 23
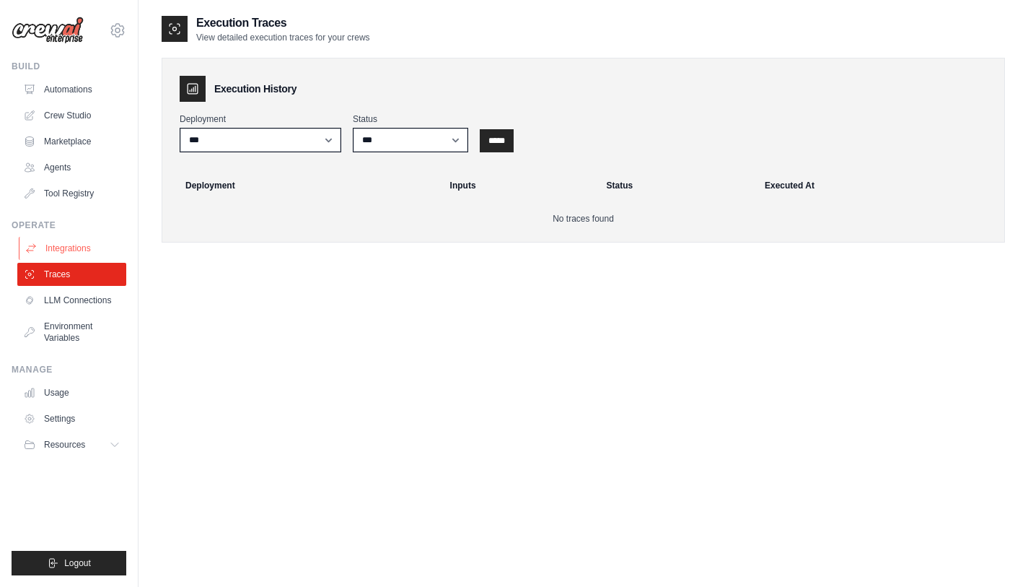
click at [63, 251] on link "Integrations" at bounding box center [73, 248] width 109 height 23
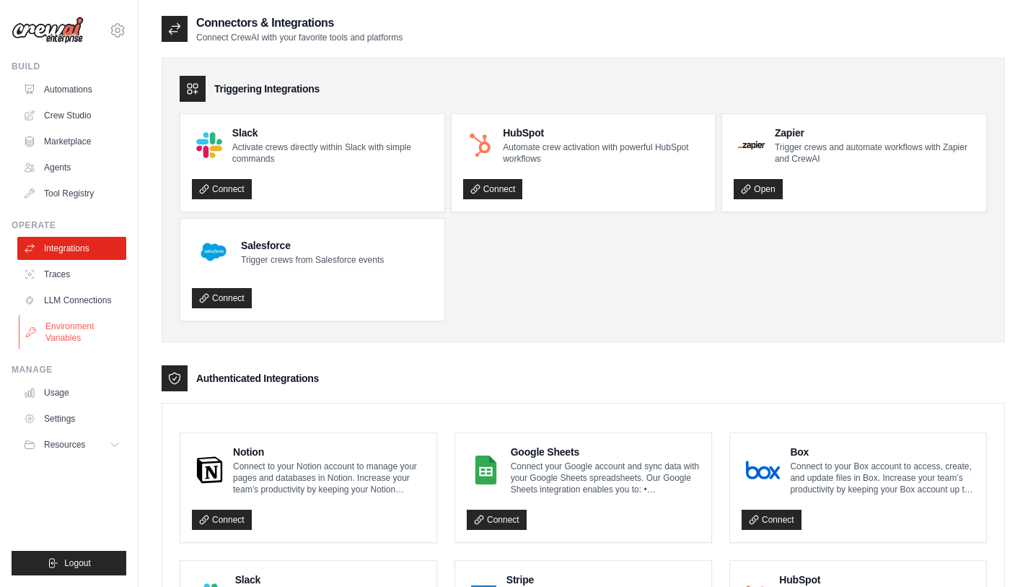
click at [76, 328] on link "Environment Variables" at bounding box center [73, 332] width 109 height 35
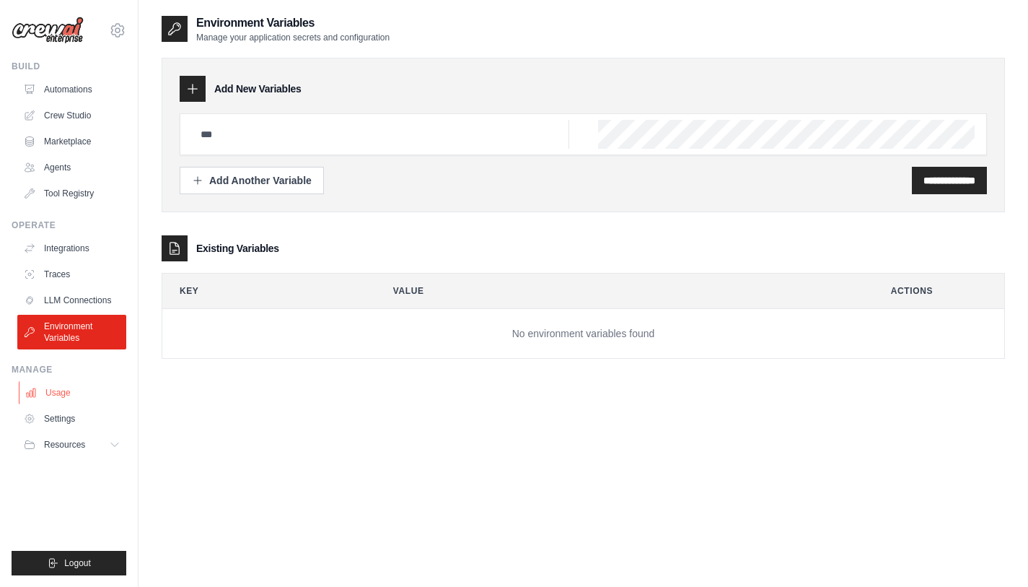
click at [62, 393] on link "Usage" at bounding box center [73, 392] width 109 height 23
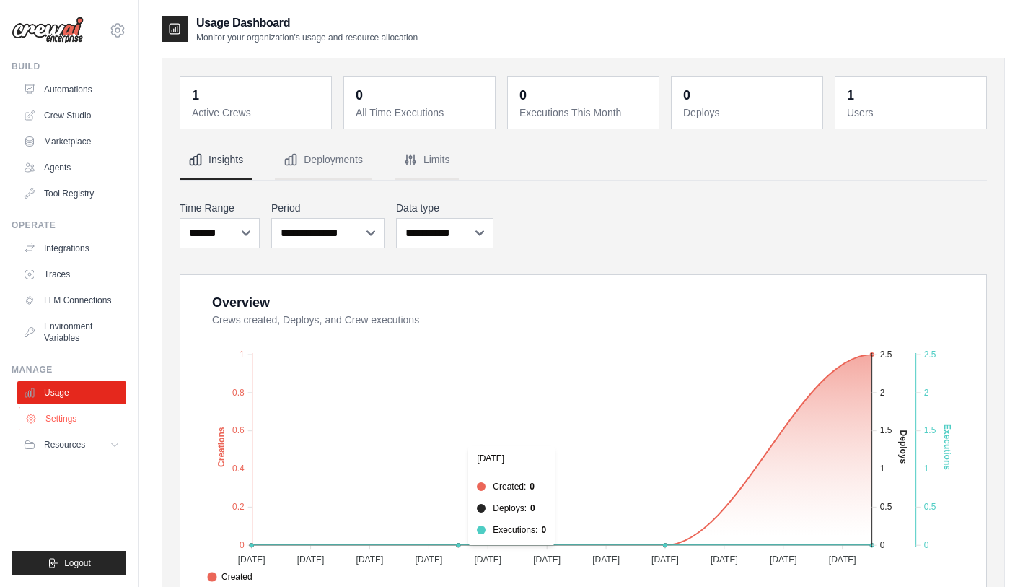
click at [61, 421] on link "Settings" at bounding box center [73, 418] width 109 height 23
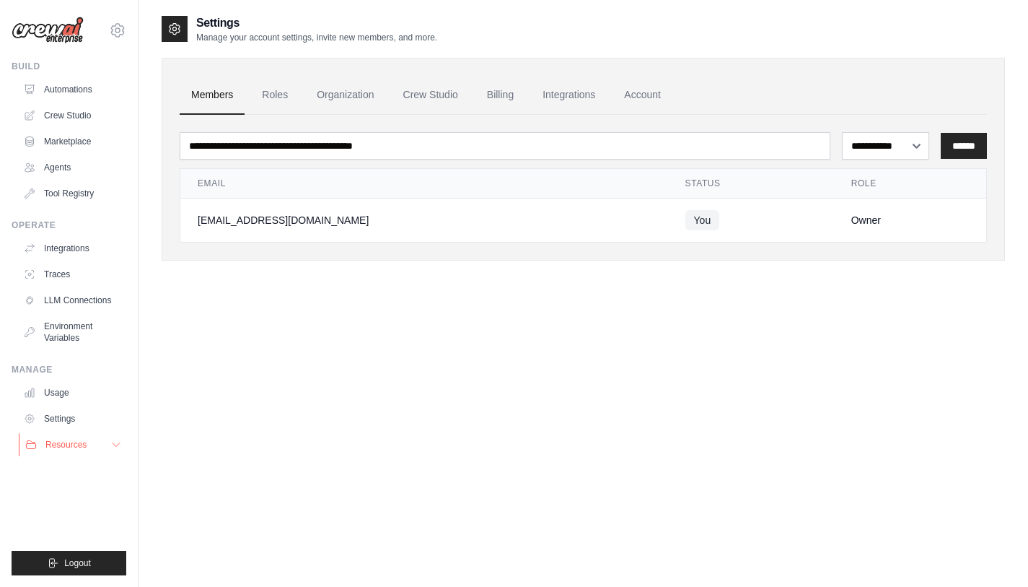
click at [63, 450] on span "Resources" at bounding box center [65, 445] width 41 height 12
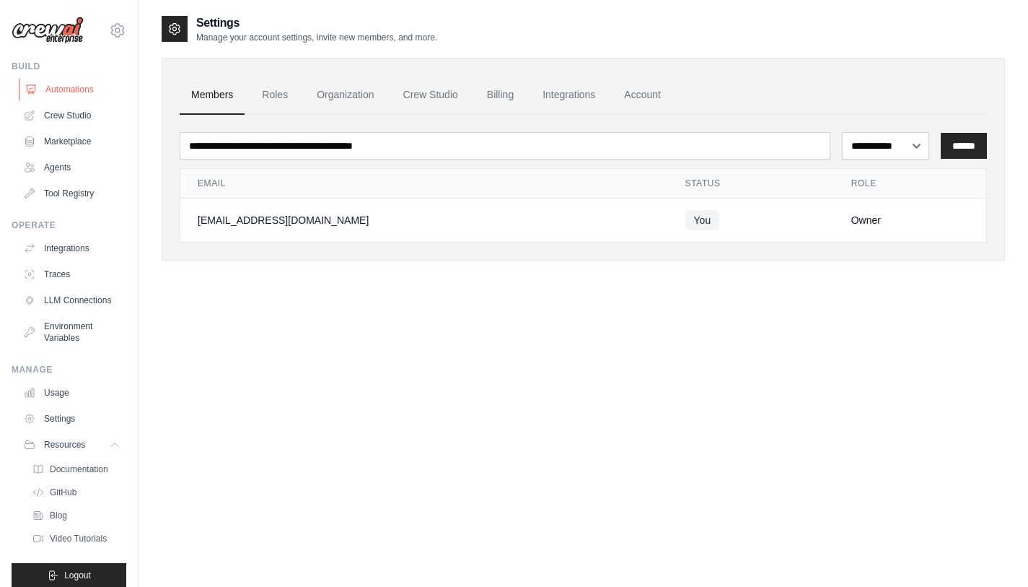
click at [77, 91] on link "Automations" at bounding box center [73, 89] width 109 height 23
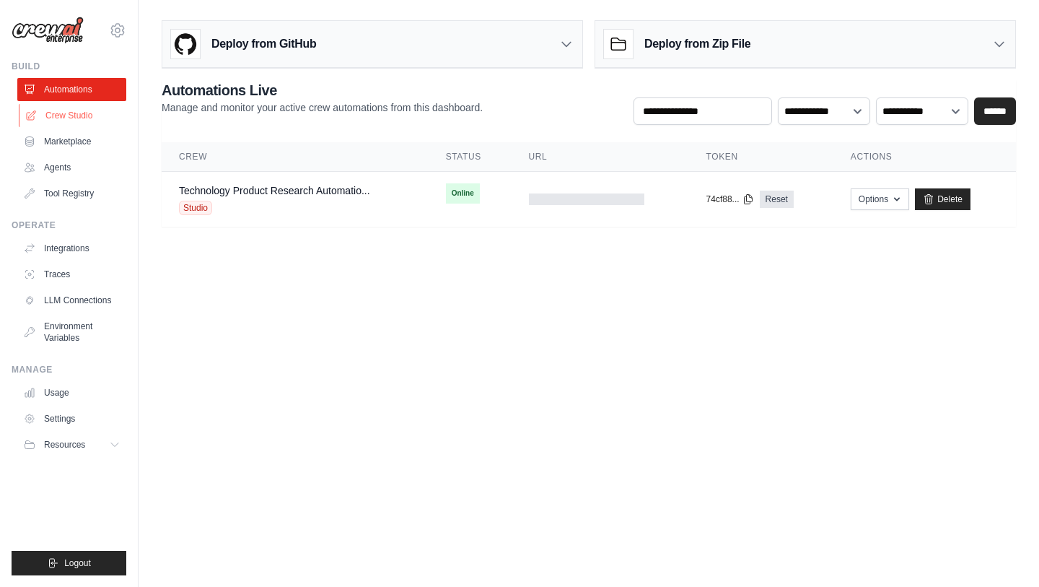
click at [67, 121] on link "Crew Studio" at bounding box center [73, 115] width 109 height 23
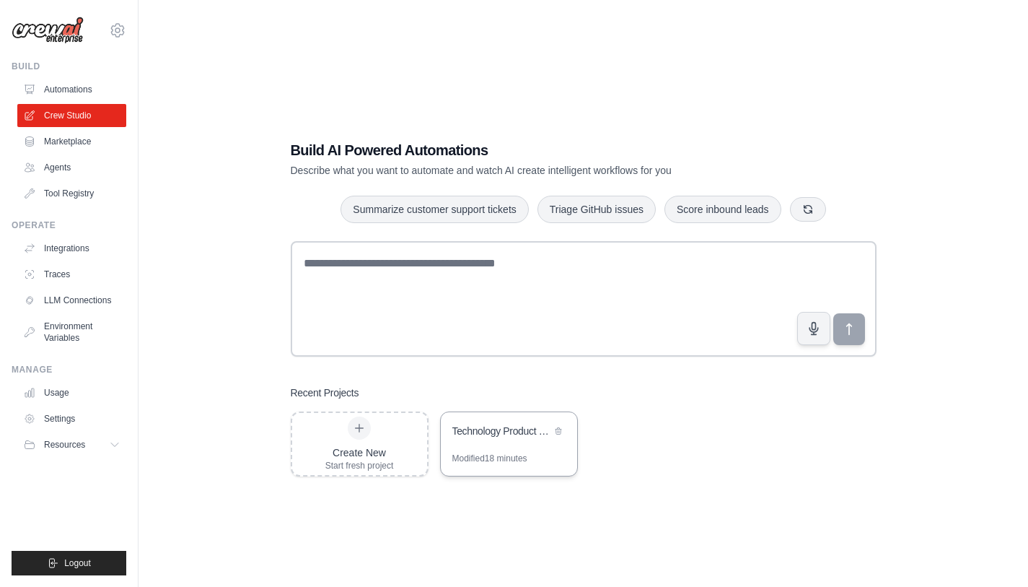
click at [533, 439] on div "Technology Product Research Automation" at bounding box center [501, 432] width 99 height 17
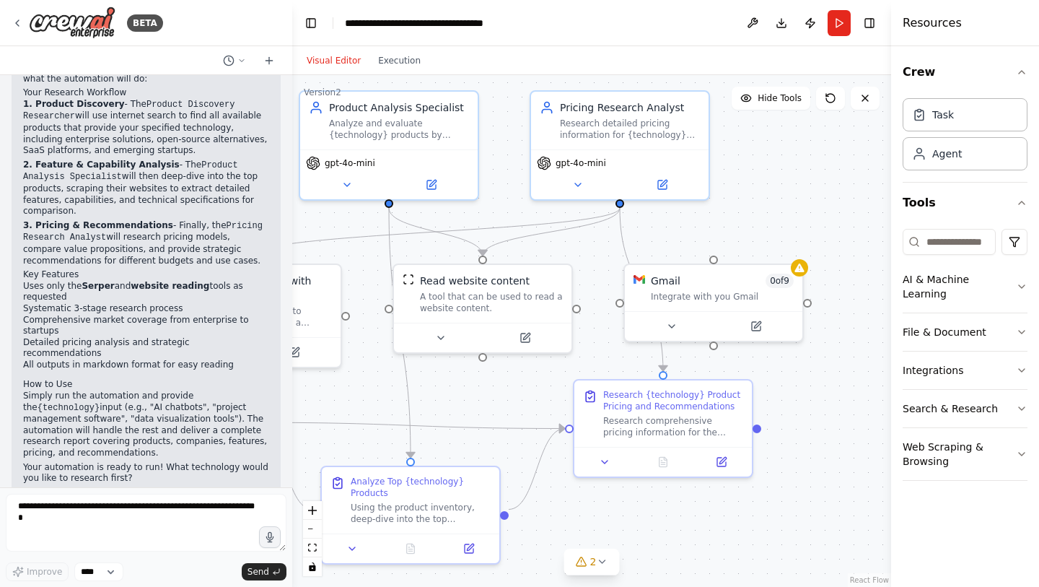
drag, startPoint x: 818, startPoint y: 447, endPoint x: 522, endPoint y: 390, distance: 302.0
click at [522, 390] on div ".deletable-edge-delete-btn { width: 20px; height: 20px; border: 0px solid #ffff…" at bounding box center [591, 331] width 599 height 512
click at [666, 324] on icon at bounding box center [672, 323] width 12 height 12
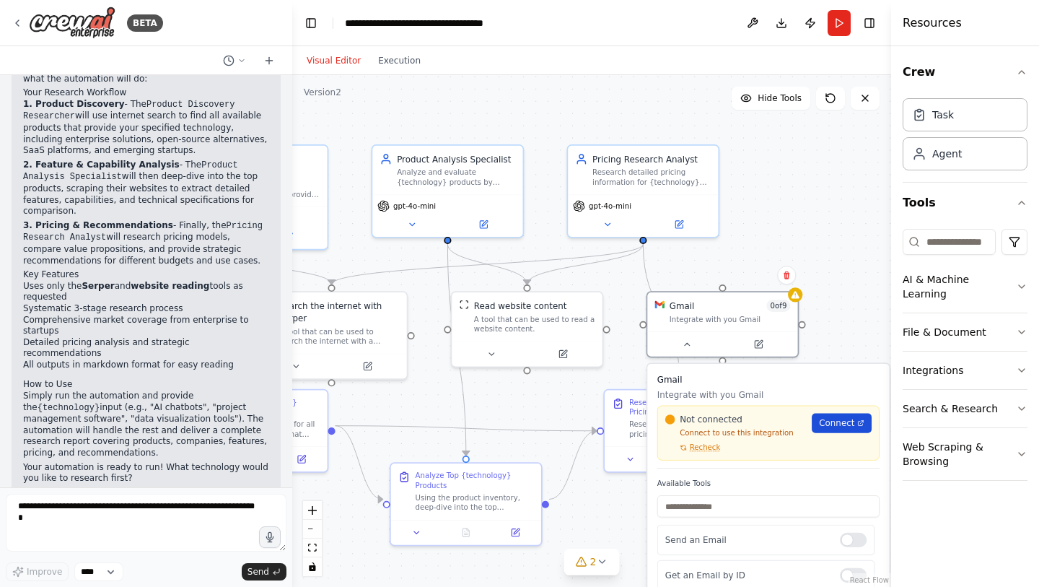
click at [853, 426] on span "Connect" at bounding box center [836, 423] width 35 height 12
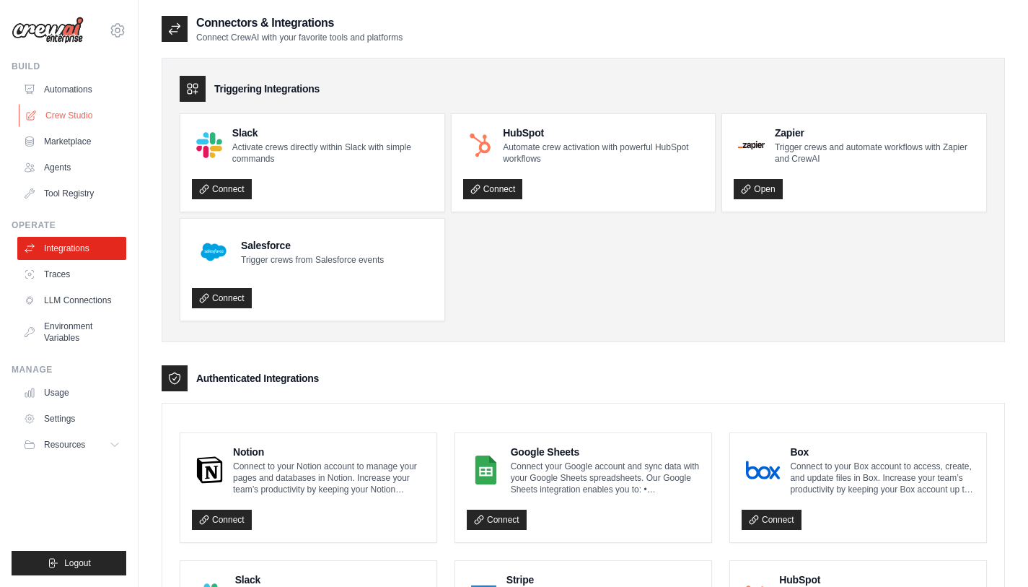
click at [75, 115] on link "Crew Studio" at bounding box center [73, 115] width 109 height 23
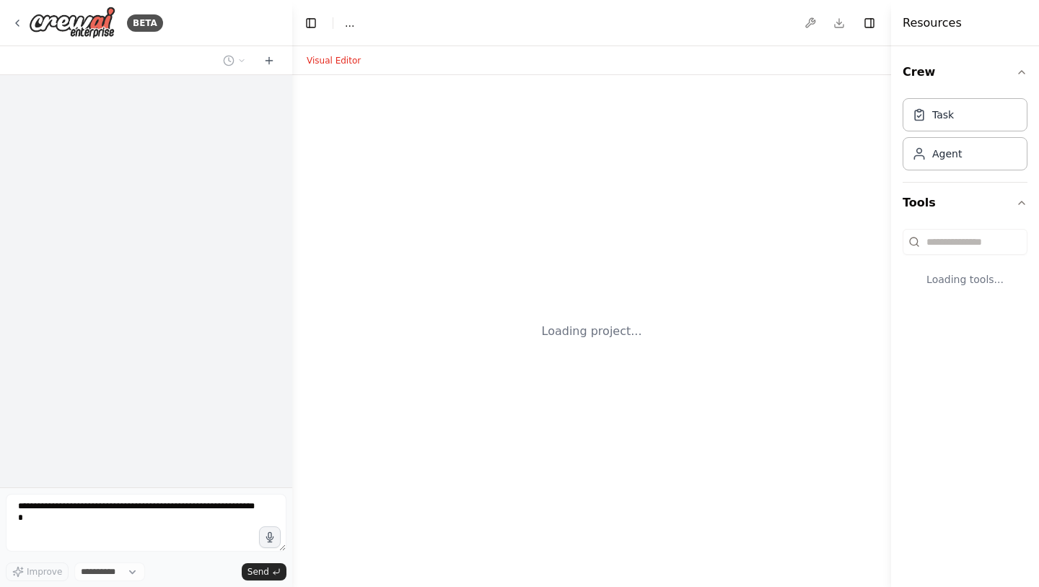
select select "****"
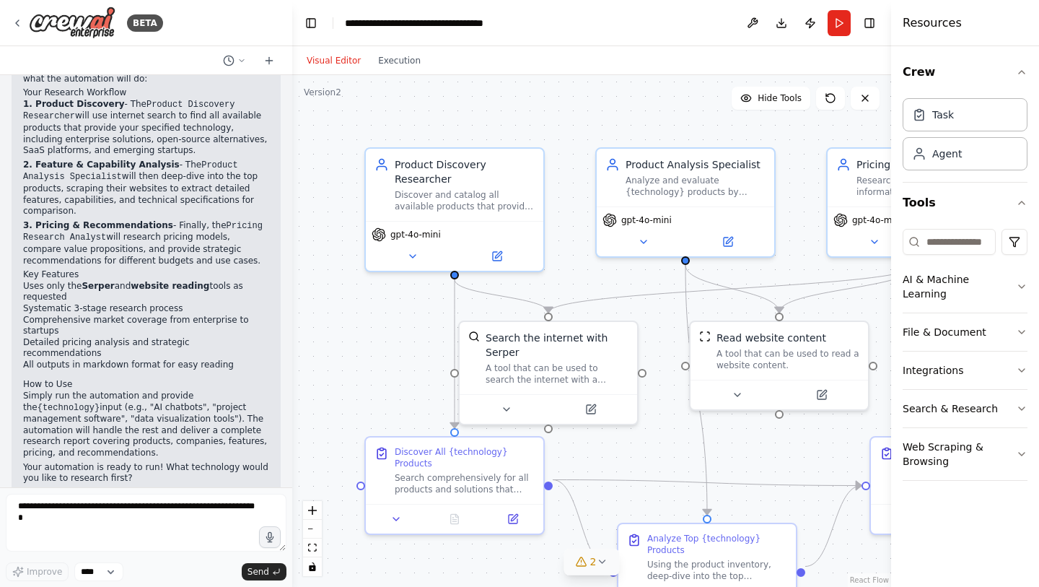
click at [597, 566] on icon at bounding box center [602, 562] width 12 height 12
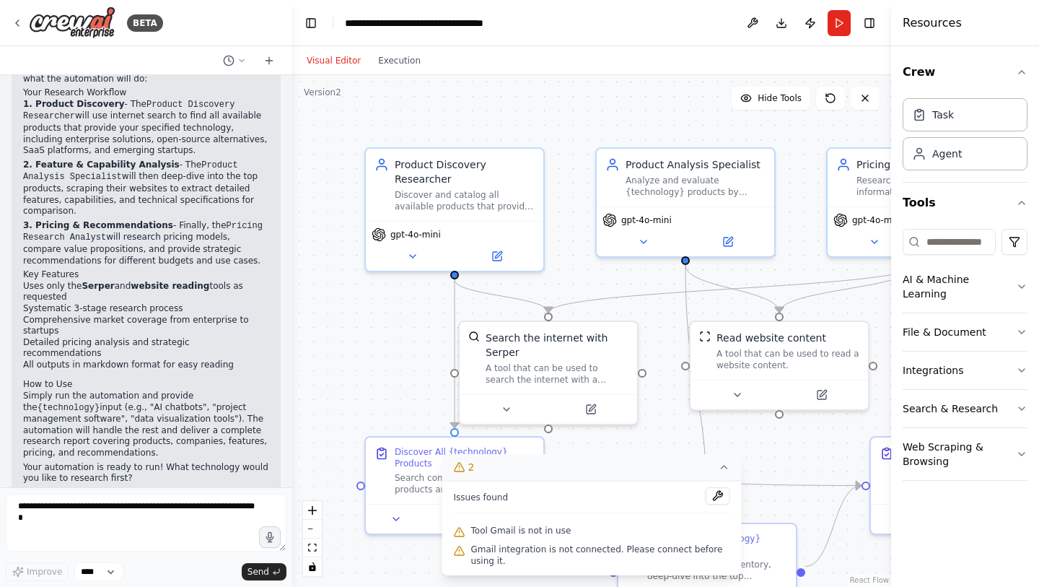
click at [859, 294] on div ".deletable-edge-delete-btn { width: 20px; height: 20px; border: 0px solid #ffff…" at bounding box center [591, 331] width 599 height 512
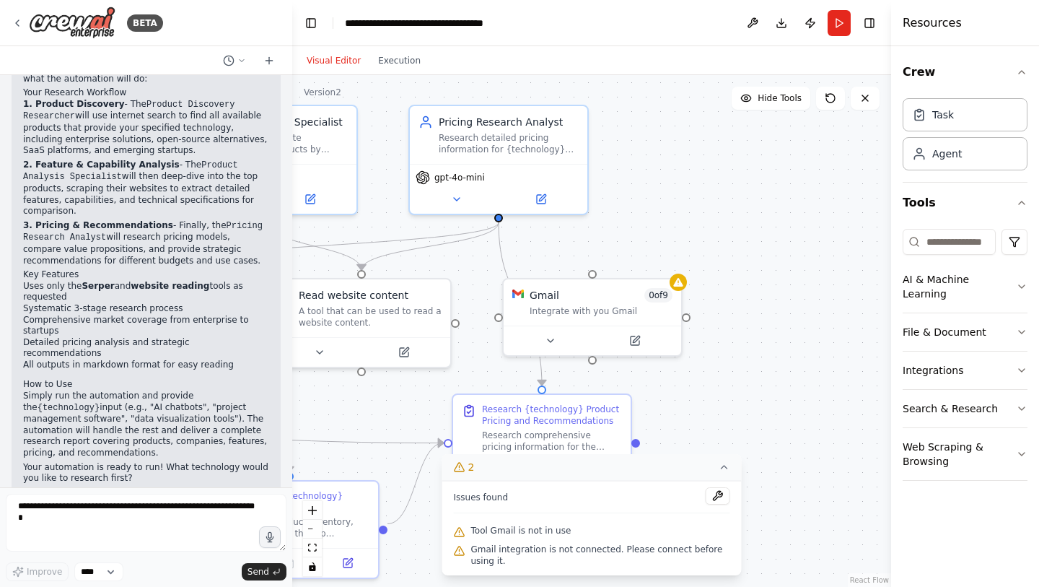
drag, startPoint x: 862, startPoint y: 300, endPoint x: 444, endPoint y: 258, distance: 420.0
click at [444, 258] on div ".deletable-edge-delete-btn { width: 20px; height: 20px; border: 0px solid #ffff…" at bounding box center [591, 331] width 599 height 512
click at [644, 315] on div "Gmail 0 of 9 Integrate with you Gmail" at bounding box center [593, 299] width 178 height 46
click at [638, 338] on icon at bounding box center [635, 337] width 9 height 9
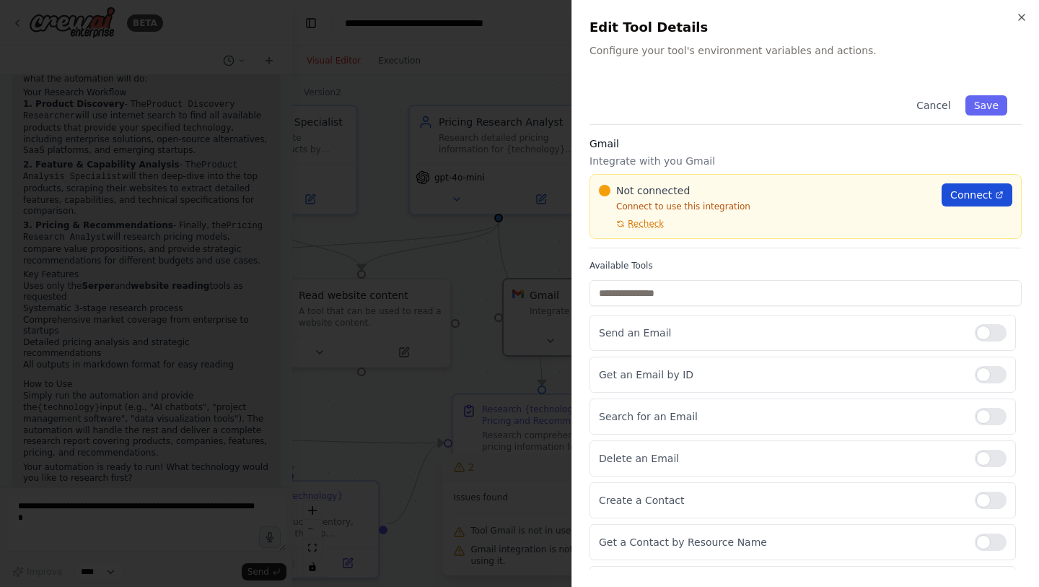
click at [973, 193] on span "Connect" at bounding box center [971, 195] width 42 height 14
click at [651, 227] on span "Recheck" at bounding box center [646, 224] width 36 height 12
click at [1020, 19] on icon "button" at bounding box center [1022, 17] width 6 height 6
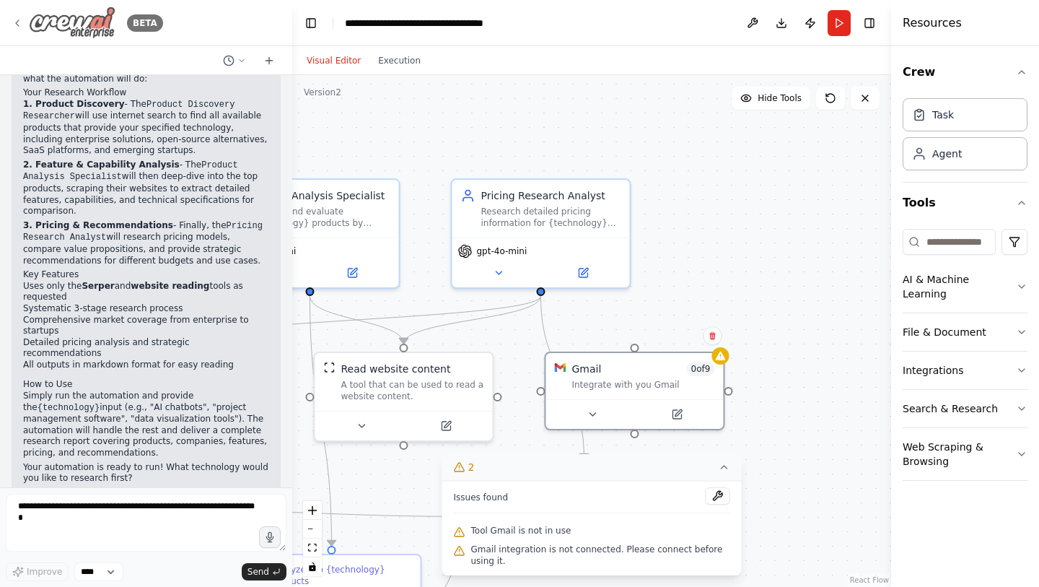
click at [12, 23] on icon at bounding box center [18, 23] width 12 height 12
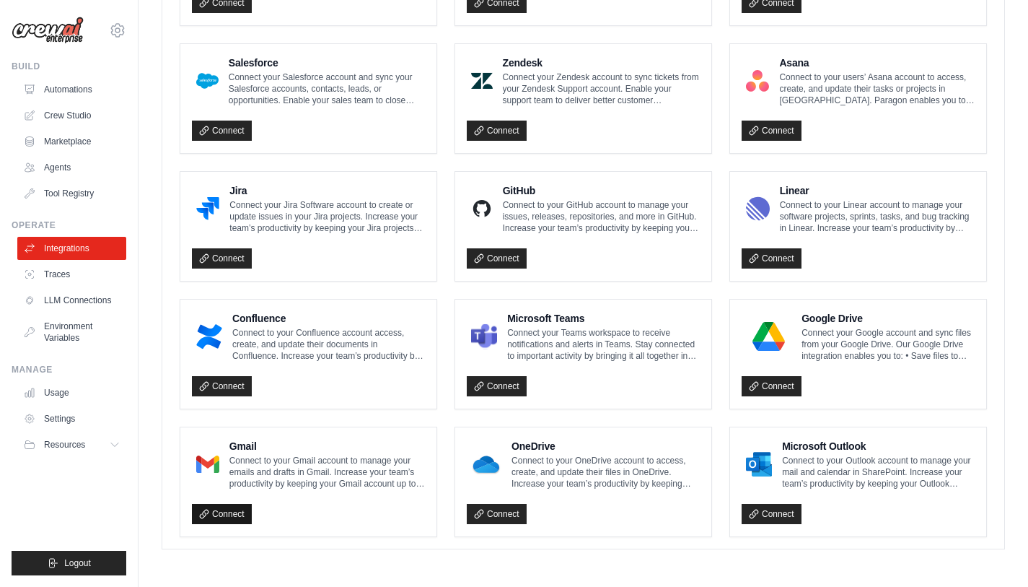
click at [227, 509] on link "Connect" at bounding box center [222, 514] width 60 height 20
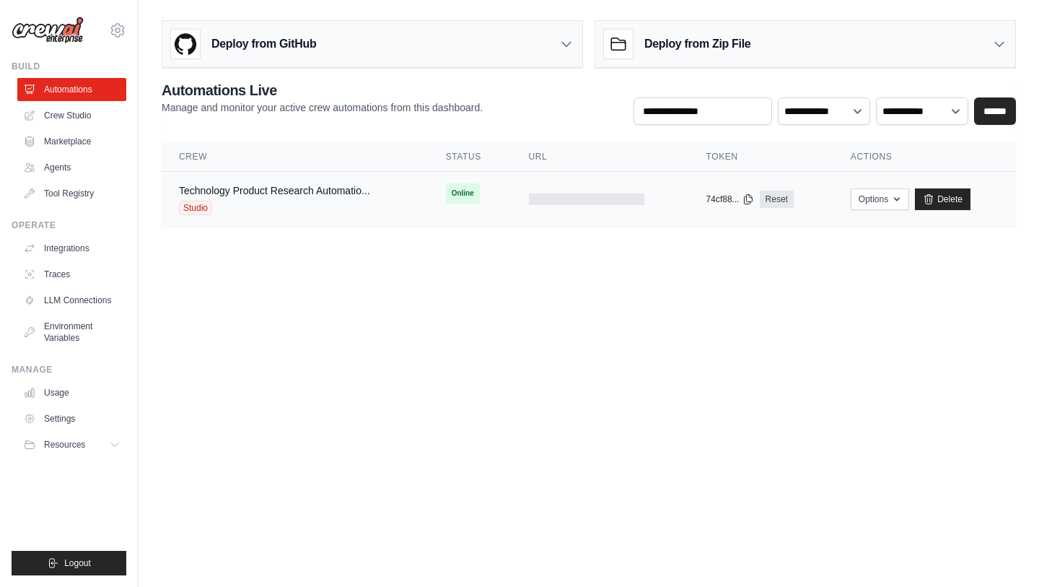
click at [315, 198] on div "Technology Product Research Automatio... Studio" at bounding box center [274, 199] width 191 height 32
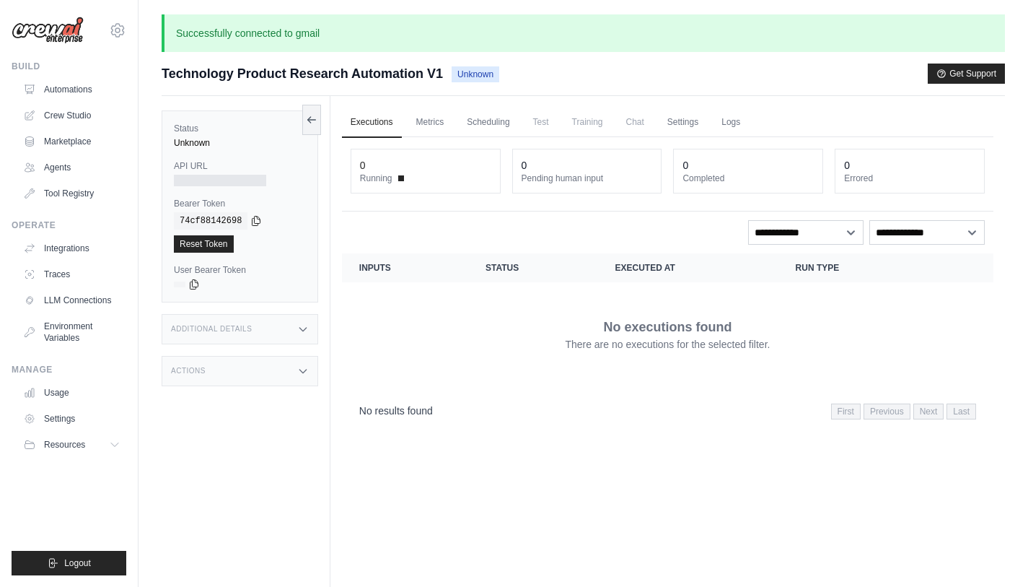
click at [988, 38] on p "Successfully connected to gmail" at bounding box center [584, 33] width 844 height 38
click at [83, 95] on link "Automations" at bounding box center [73, 89] width 109 height 23
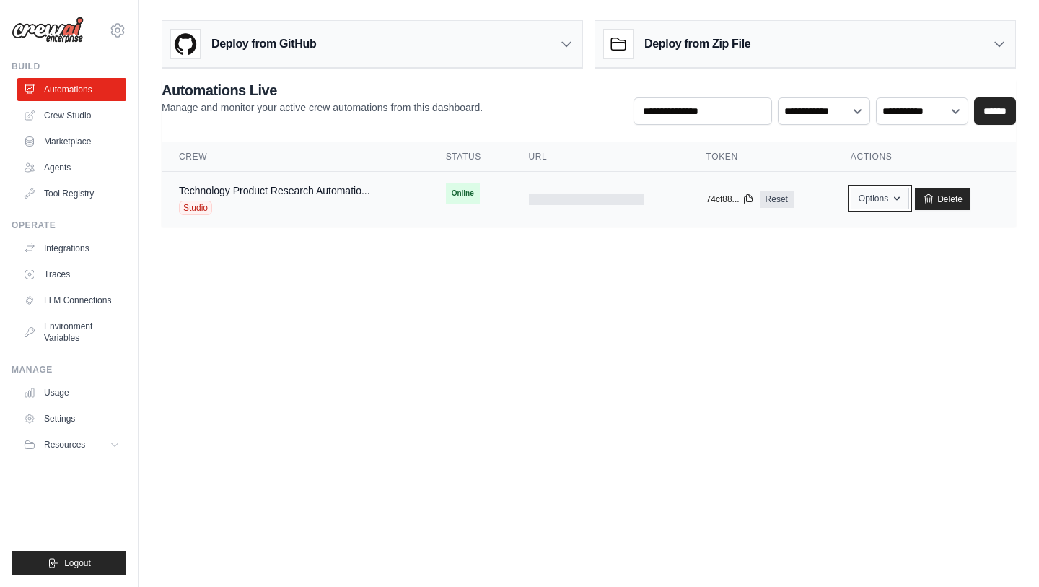
click at [881, 200] on button "Options" at bounding box center [880, 199] width 58 height 22
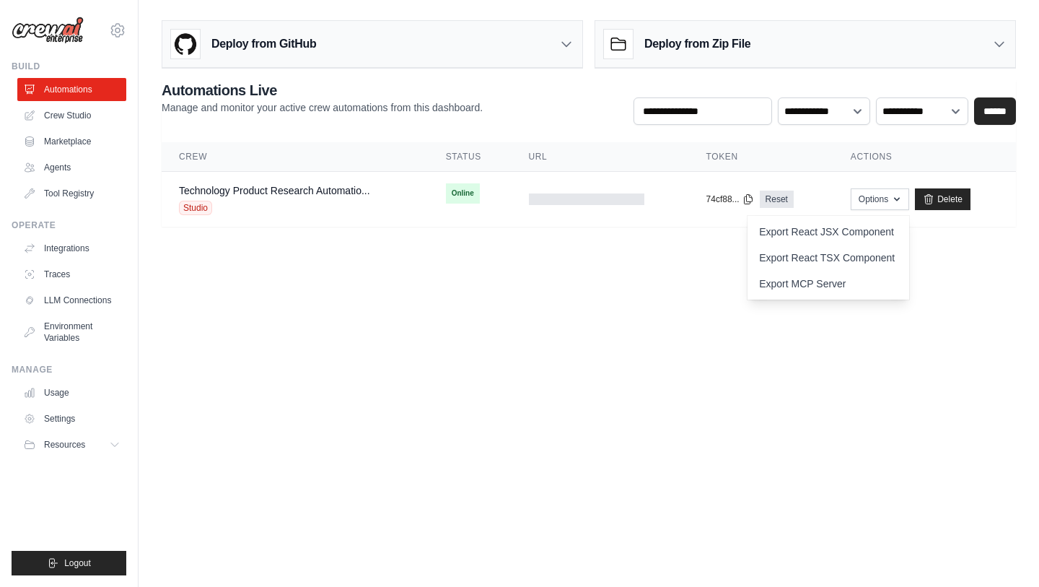
click at [937, 372] on body "[EMAIL_ADDRESS][DOMAIN_NAME] Settings Build Automations Crew Studio" at bounding box center [519, 293] width 1039 height 587
click at [328, 188] on link "Technology Product Research Automatio..." at bounding box center [274, 191] width 191 height 12
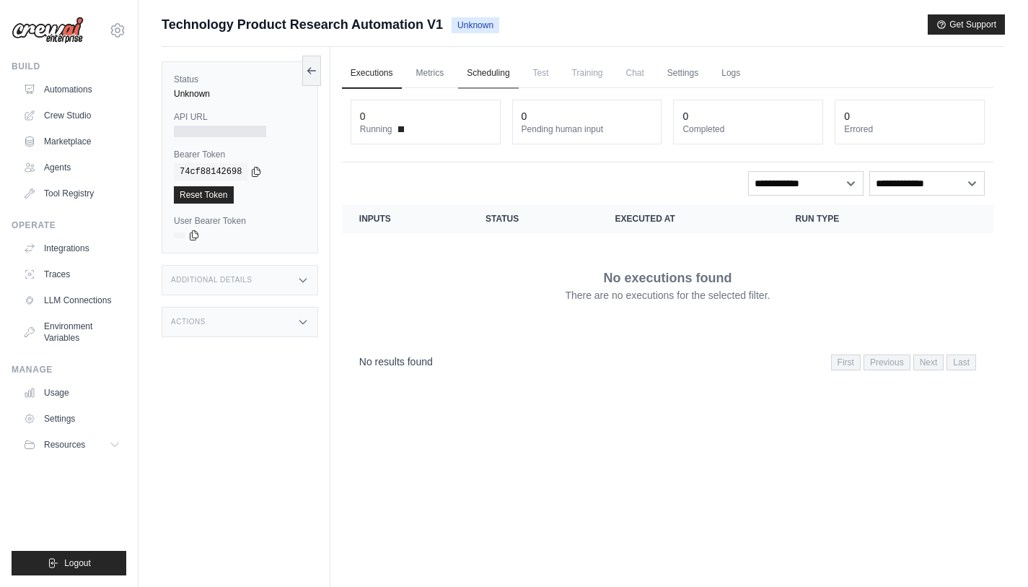
click at [503, 71] on link "Scheduling" at bounding box center [488, 73] width 60 height 30
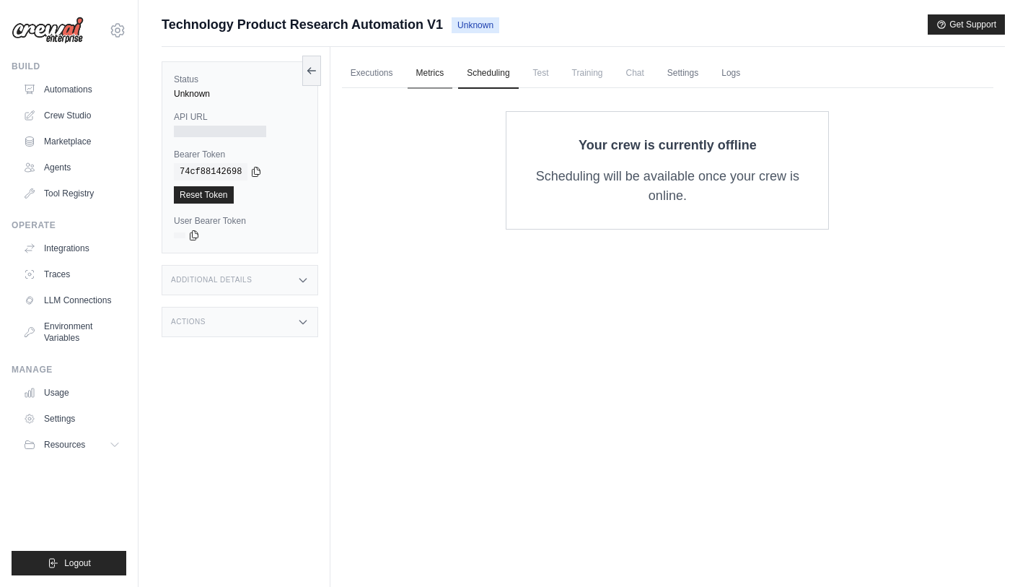
click at [441, 76] on link "Metrics" at bounding box center [430, 73] width 45 height 30
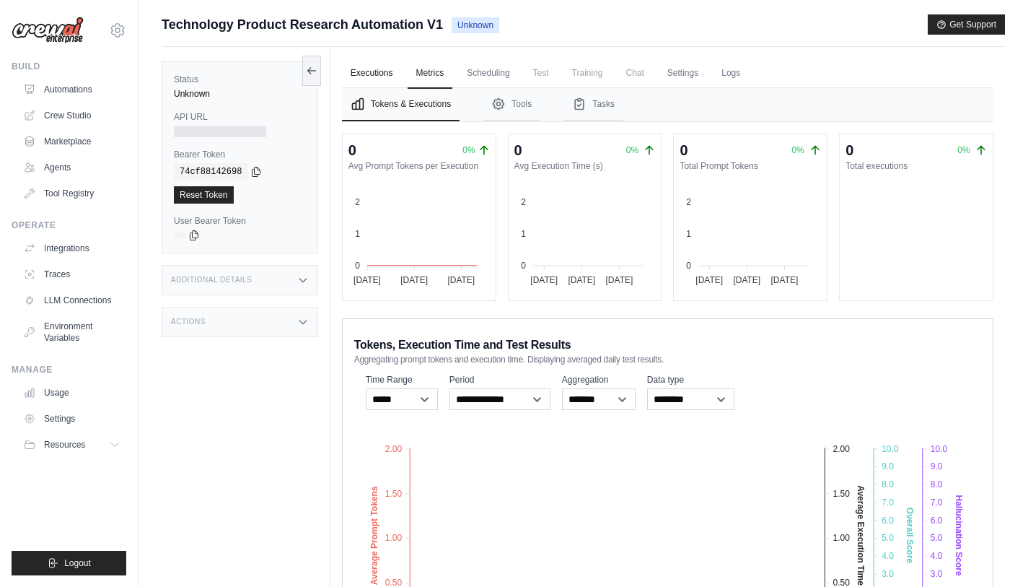
click at [372, 70] on link "Executions" at bounding box center [372, 73] width 60 height 30
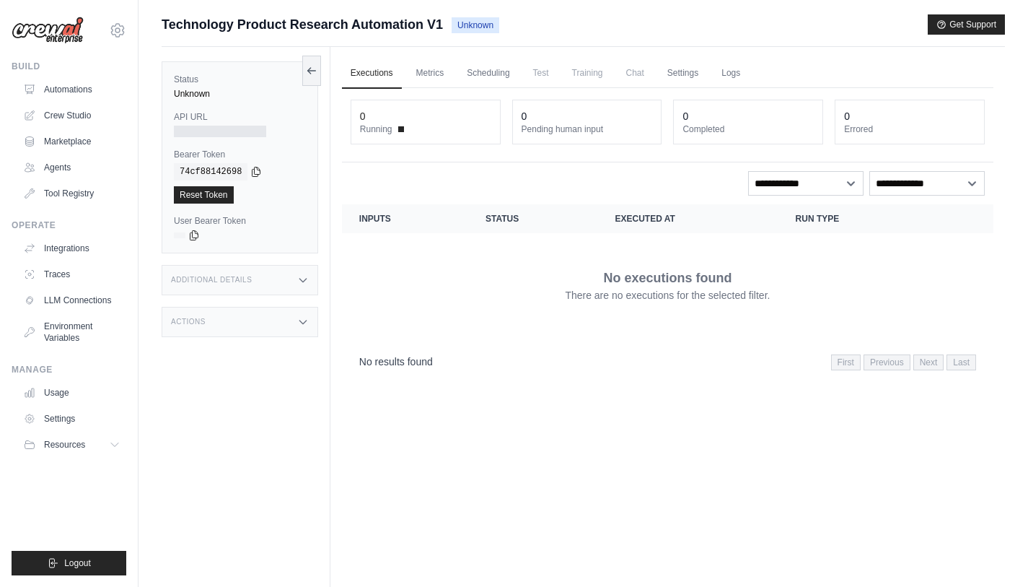
click at [297, 317] on icon at bounding box center [303, 322] width 12 height 12
click at [295, 286] on div "Additional Details" at bounding box center [240, 280] width 157 height 30
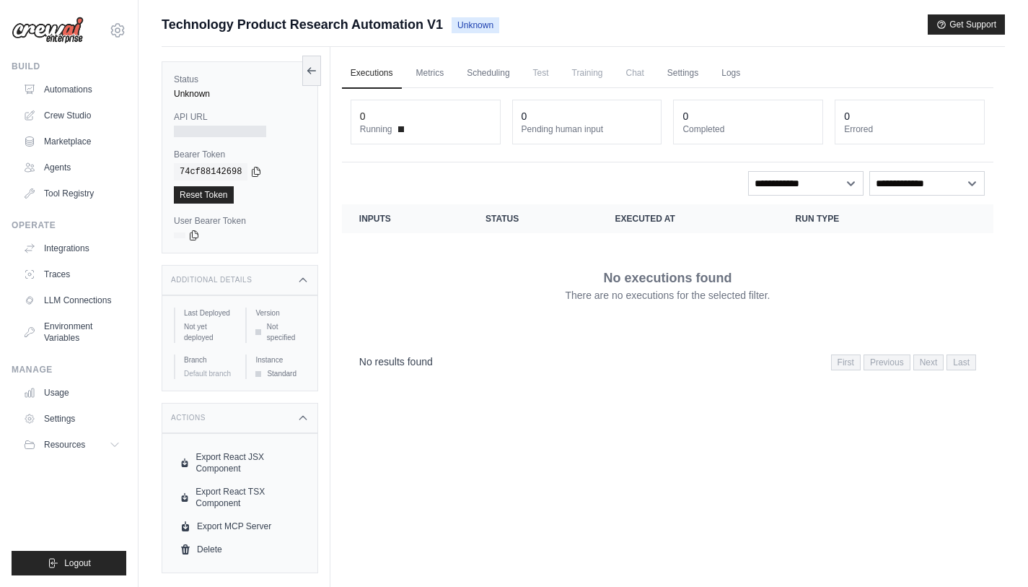
click at [316, 25] on span "Technology Product Research Automation V1" at bounding box center [302, 24] width 281 height 20
click at [651, 403] on div "Executions Metrics Scheduling Test Training Chat Settings Logs 0 Running 0 Pend…" at bounding box center [667, 340] width 675 height 587
click at [302, 419] on icon at bounding box center [303, 418] width 12 height 12
click at [303, 281] on icon at bounding box center [303, 280] width 12 height 12
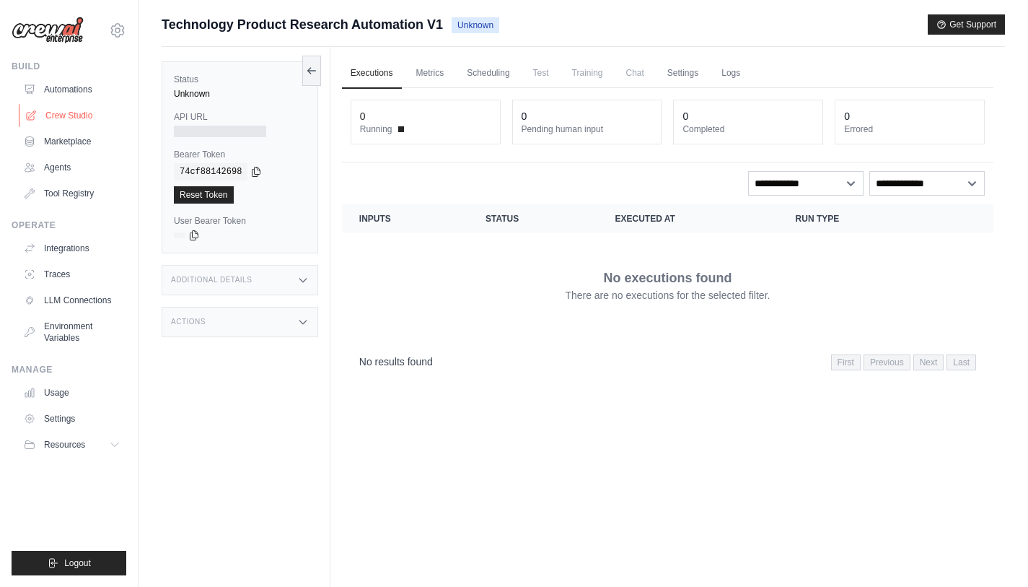
click at [70, 114] on link "Crew Studio" at bounding box center [73, 115] width 109 height 23
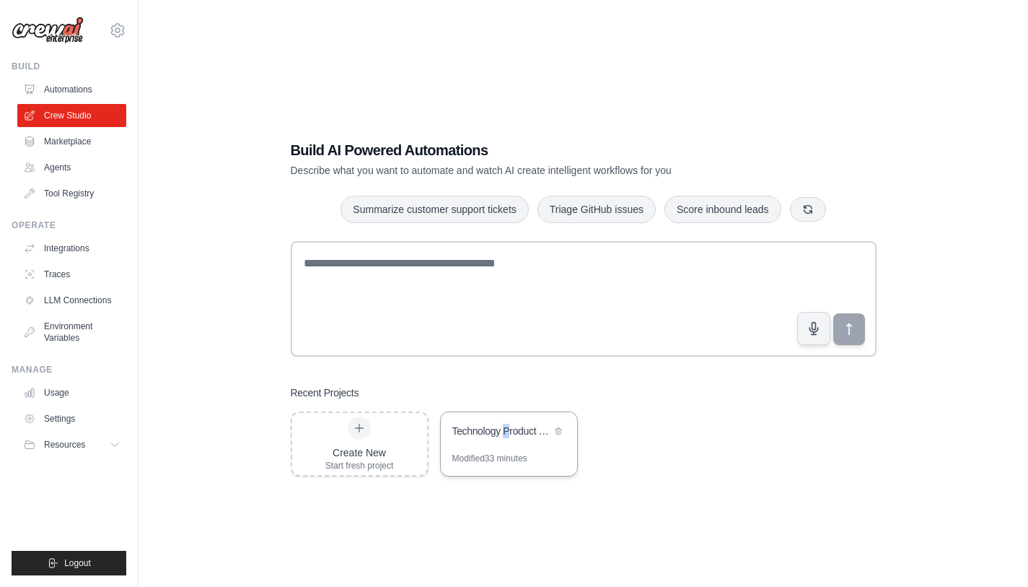
click at [507, 436] on div "Technology Product Research Automation" at bounding box center [501, 431] width 99 height 14
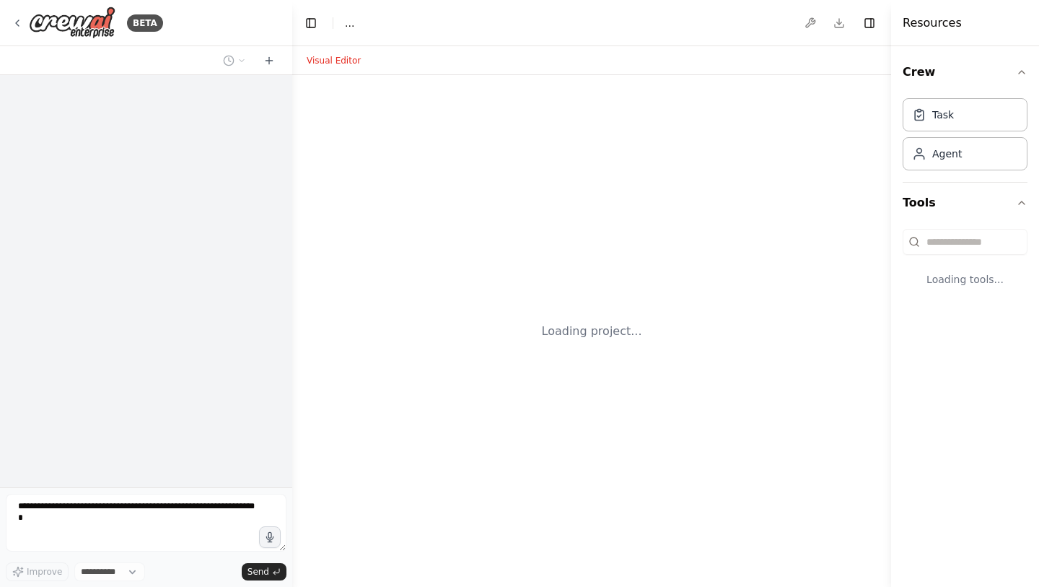
select select "****"
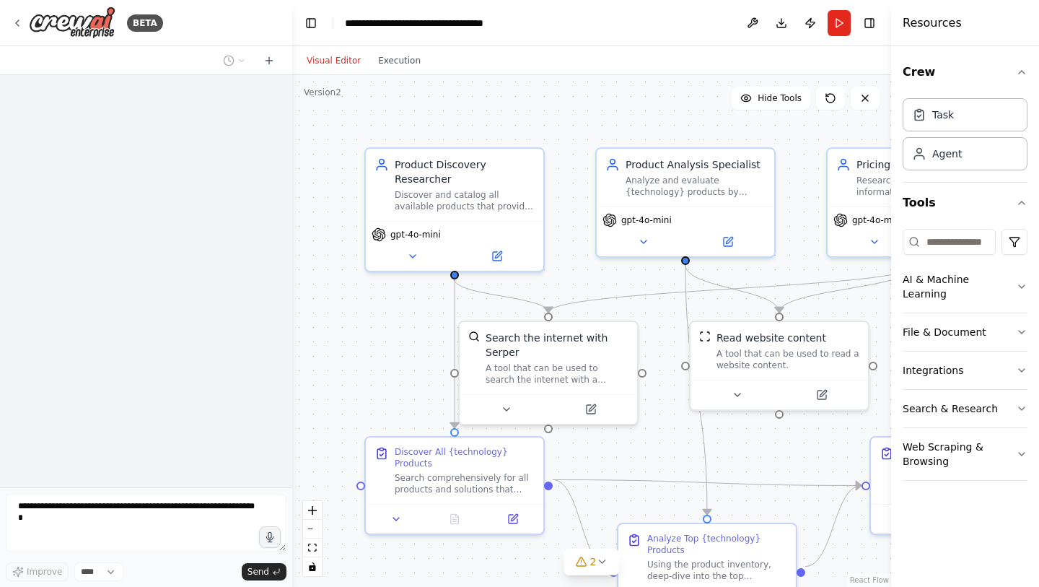
scroll to position [1133, 0]
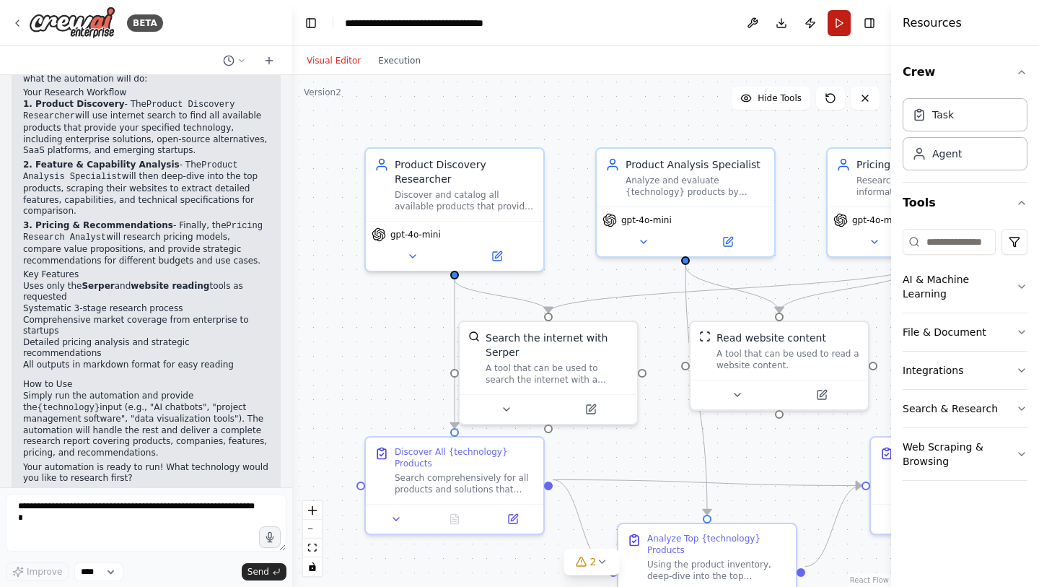
click at [836, 30] on button "Run" at bounding box center [839, 23] width 23 height 26
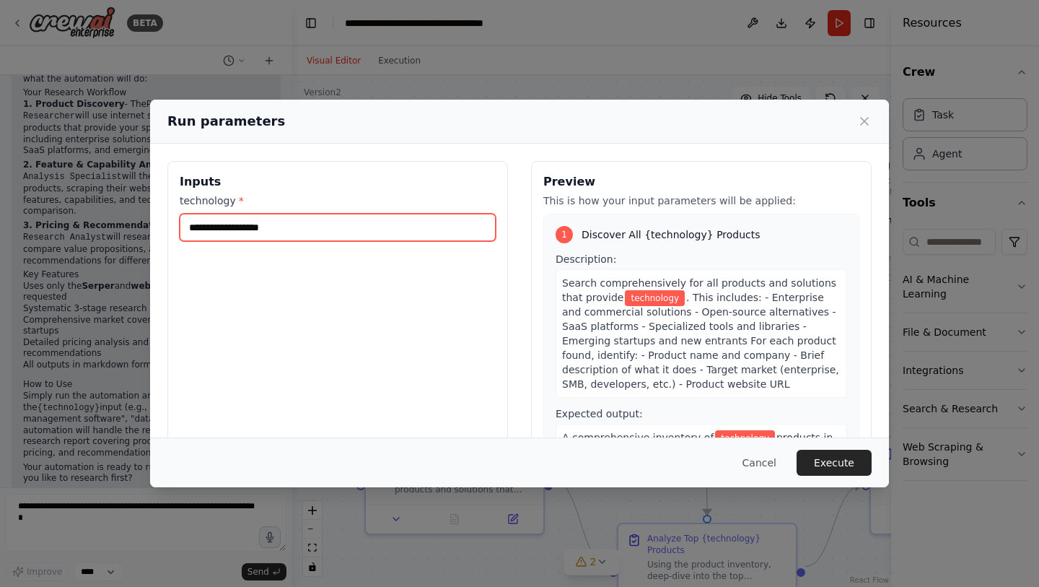
click at [321, 233] on input "technology *" at bounding box center [338, 227] width 316 height 27
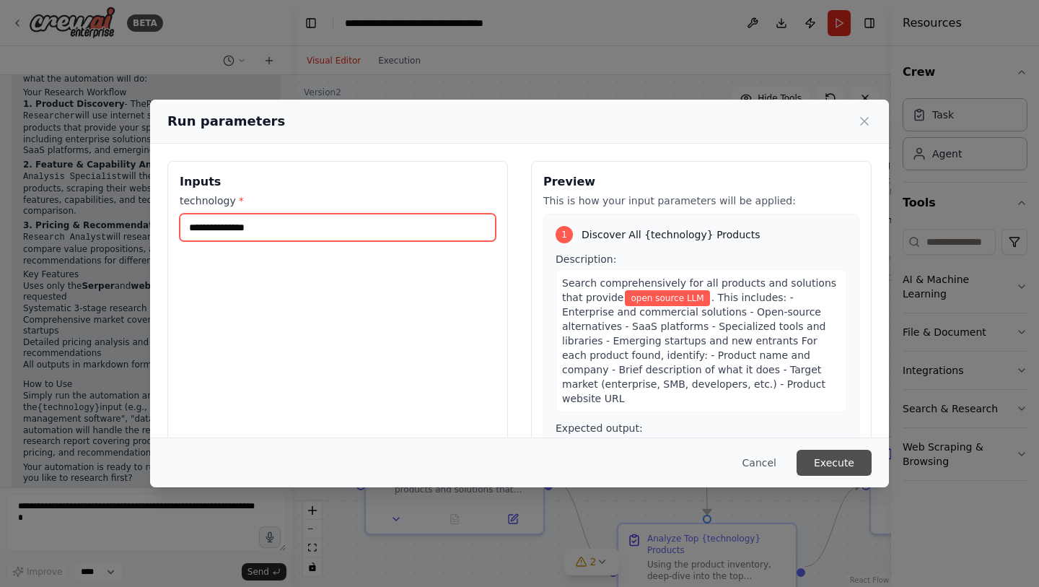
type input "**********"
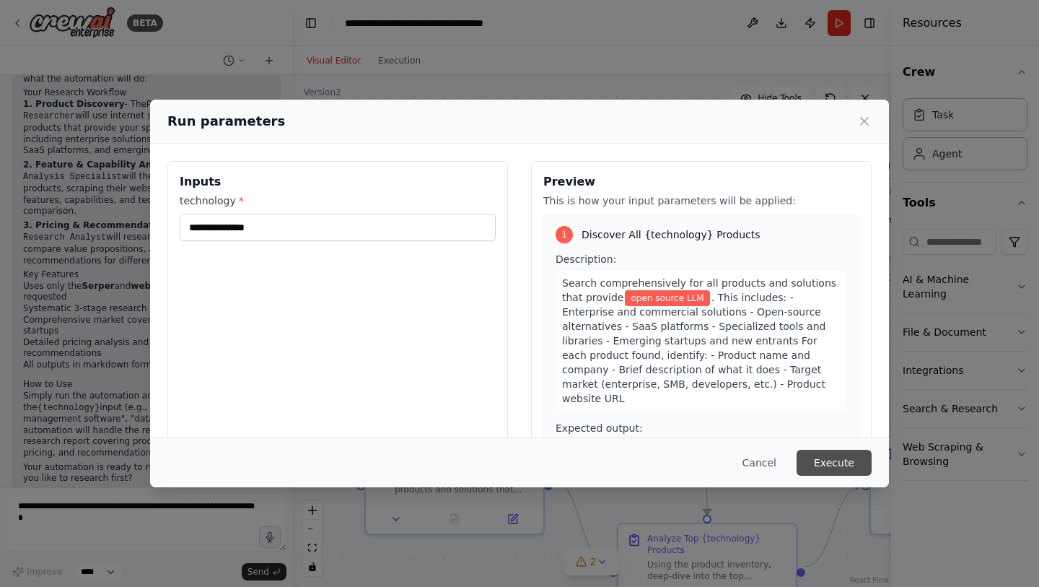
click at [829, 464] on button "Execute" at bounding box center [834, 463] width 75 height 26
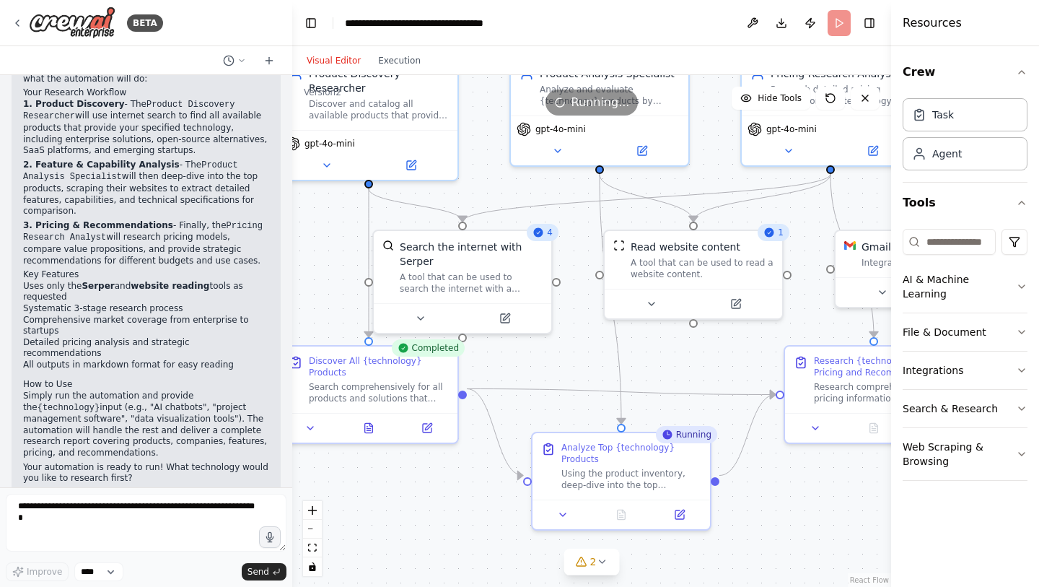
drag, startPoint x: 786, startPoint y: 454, endPoint x: 700, endPoint y: 363, distance: 125.1
click at [700, 363] on div ".deletable-edge-delete-btn { width: 20px; height: 20px; border: 0px solid #ffff…" at bounding box center [591, 331] width 599 height 512
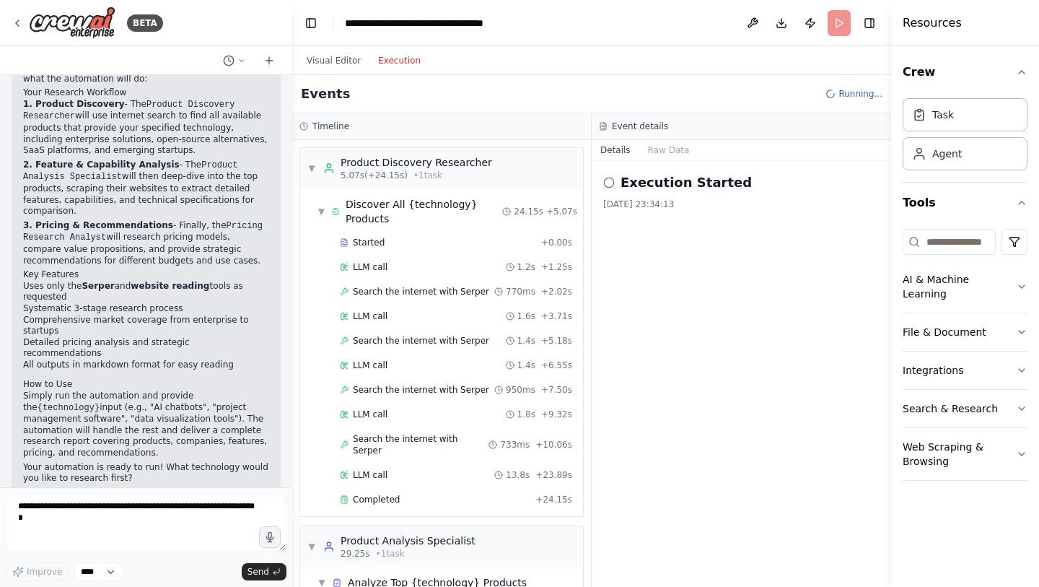
click at [398, 65] on button "Execution" at bounding box center [399, 60] width 60 height 17
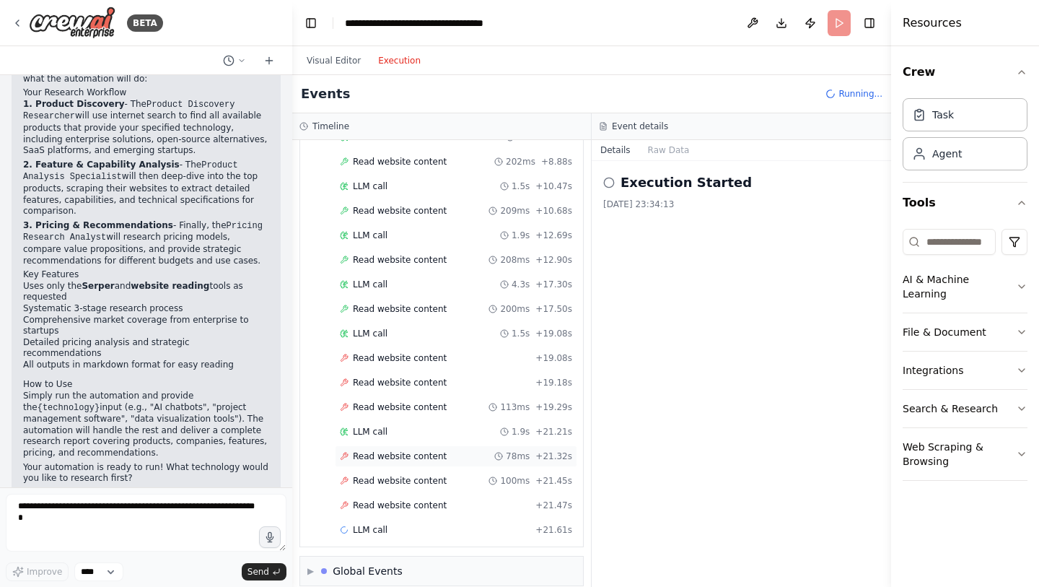
scroll to position [595, 0]
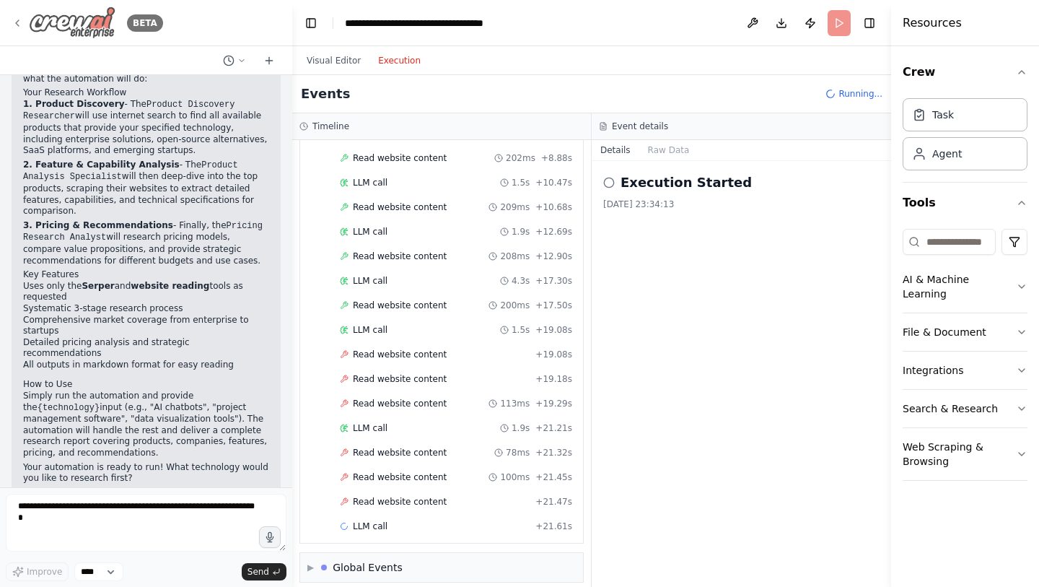
click at [17, 22] on icon at bounding box center [18, 23] width 12 height 12
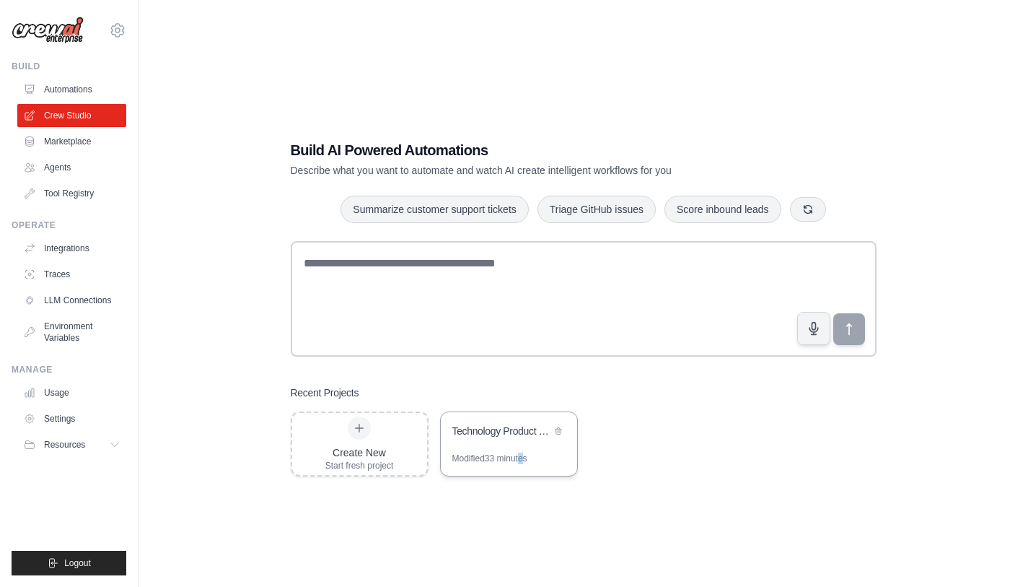
click at [523, 454] on div "Modified 33 minutes" at bounding box center [489, 458] width 75 height 12
click at [62, 96] on link "Automations" at bounding box center [73, 89] width 109 height 23
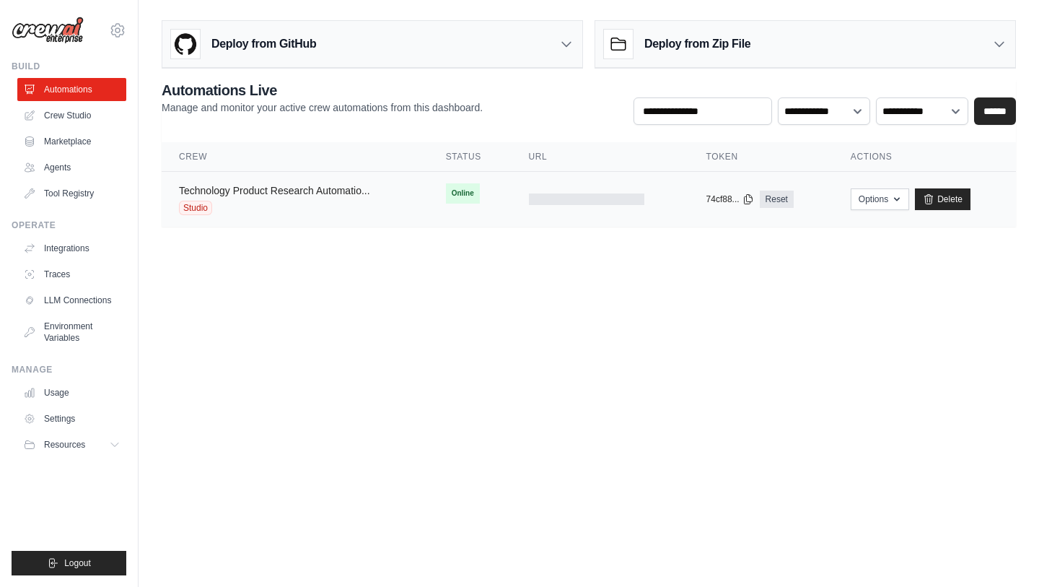
click at [346, 195] on link "Technology Product Research Automatio..." at bounding box center [274, 191] width 191 height 12
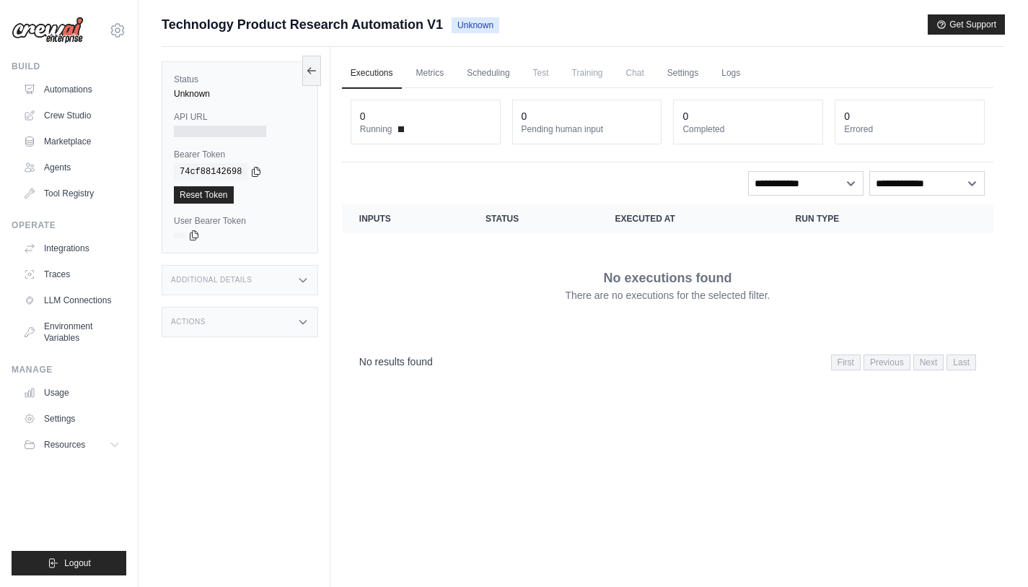
click at [663, 155] on div "0 Running 0 Pending human input 0 Completed 0 Errored" at bounding box center [668, 125] width 652 height 74
click at [362, 115] on div "0" at bounding box center [363, 116] width 6 height 14
click at [435, 77] on link "Metrics" at bounding box center [430, 73] width 45 height 30
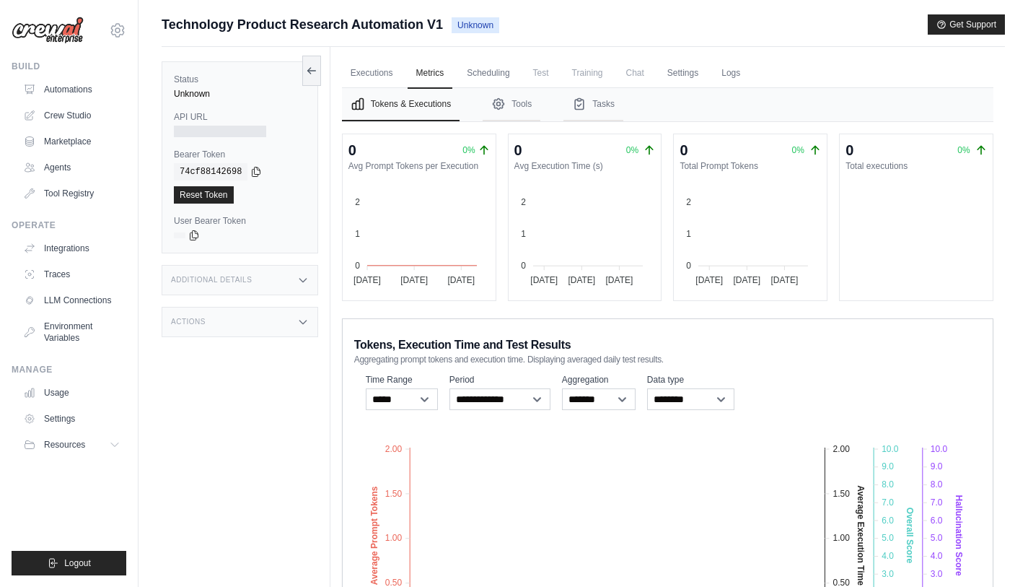
click at [1025, 316] on div "Submit a support request Describe your issue or question * Please be specific a…" at bounding box center [584, 364] width 890 height 700
click at [63, 114] on link "Crew Studio" at bounding box center [73, 115] width 109 height 23
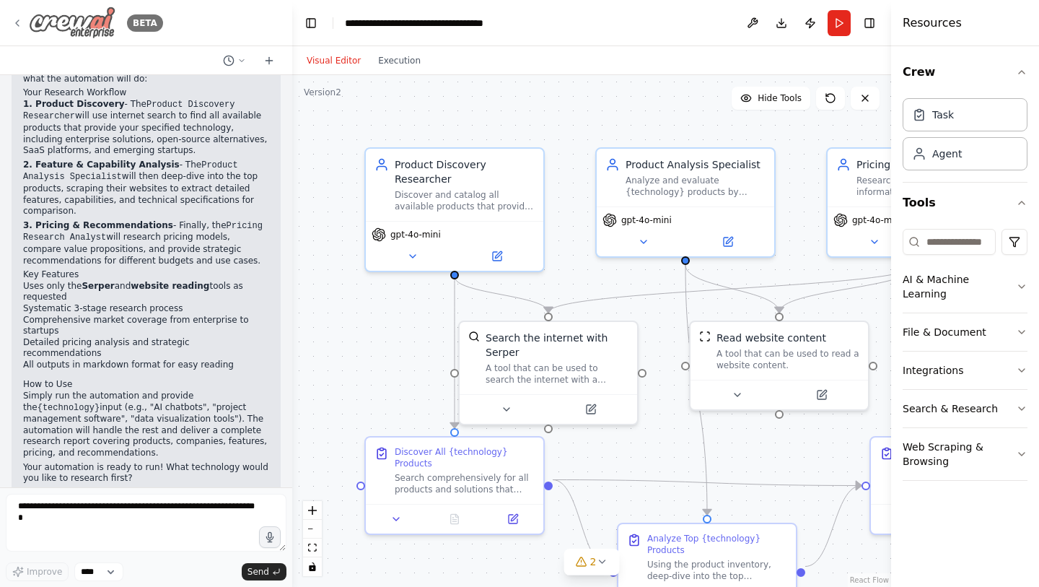
click at [18, 27] on icon at bounding box center [18, 23] width 12 height 12
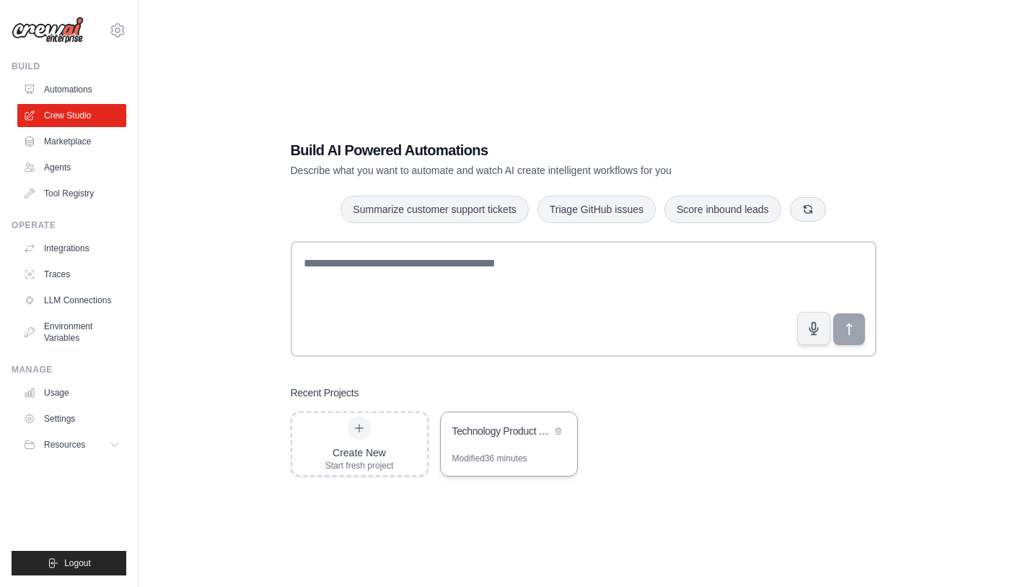
click at [504, 449] on div "Technology Product Research Automation" at bounding box center [509, 432] width 136 height 40
click at [483, 435] on div "Technology Product Research Automation" at bounding box center [501, 431] width 99 height 14
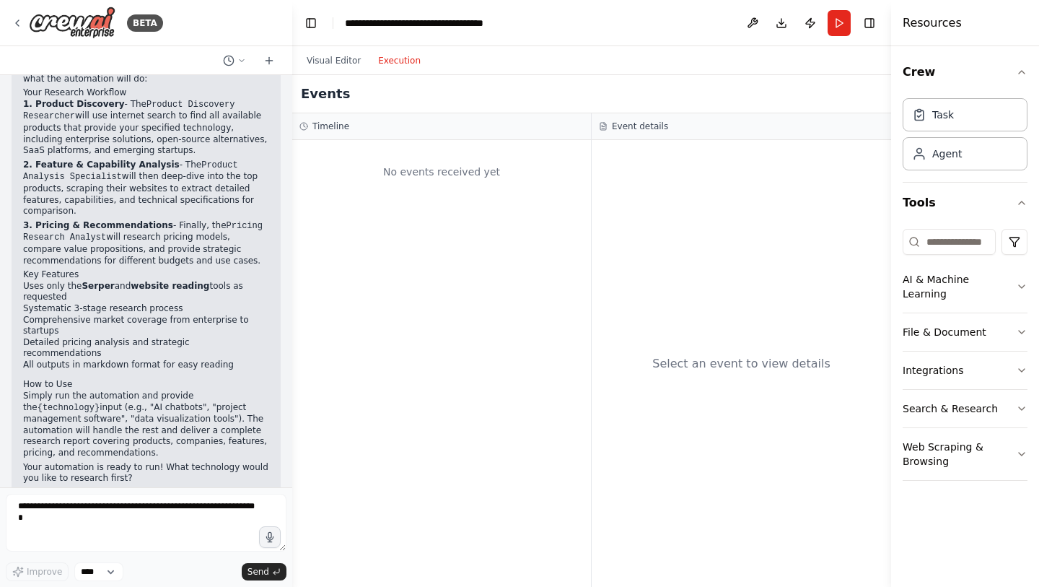
click at [398, 63] on button "Execution" at bounding box center [399, 60] width 60 height 17
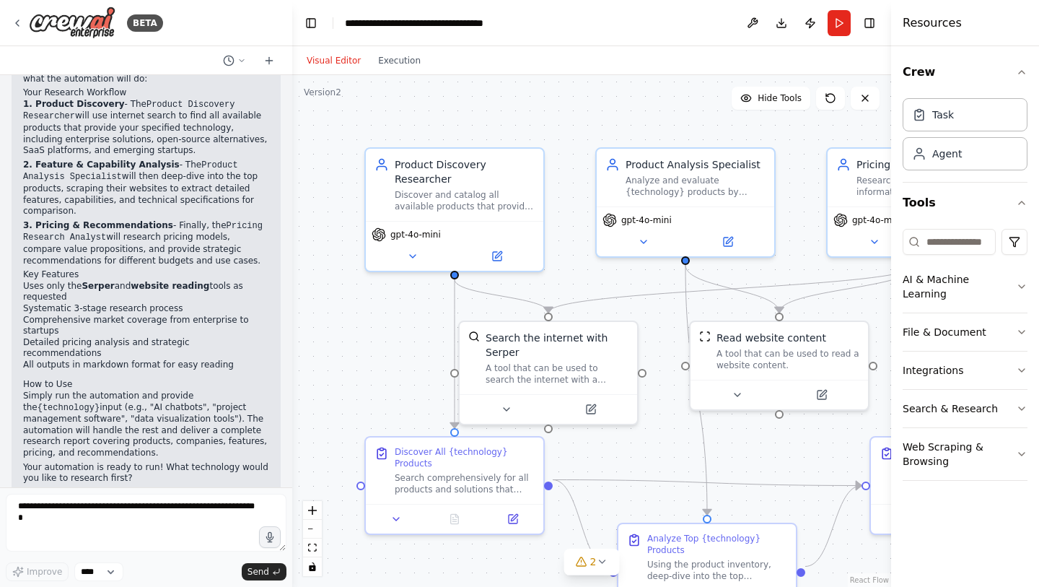
click at [343, 66] on button "Visual Editor" at bounding box center [333, 60] width 71 height 17
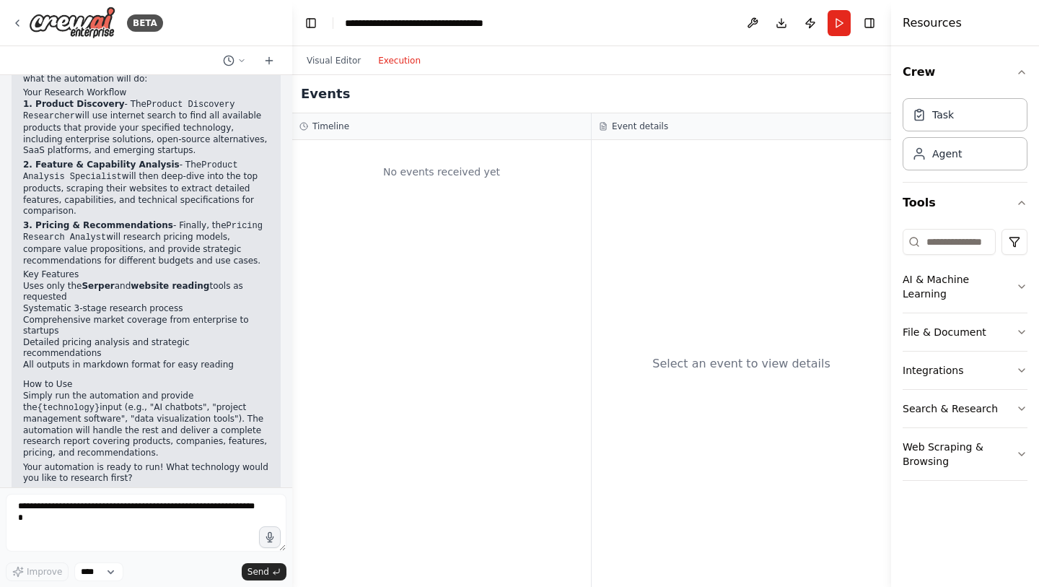
click at [394, 59] on button "Execution" at bounding box center [399, 60] width 60 height 17
click at [812, 499] on div "Select an event to view details" at bounding box center [741, 363] width 299 height 447
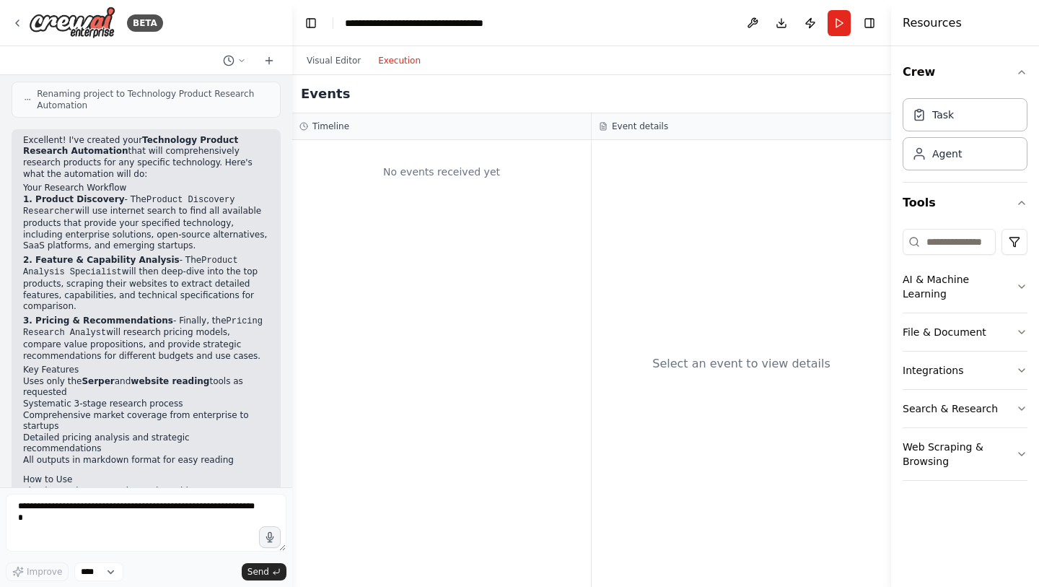
scroll to position [1133, 0]
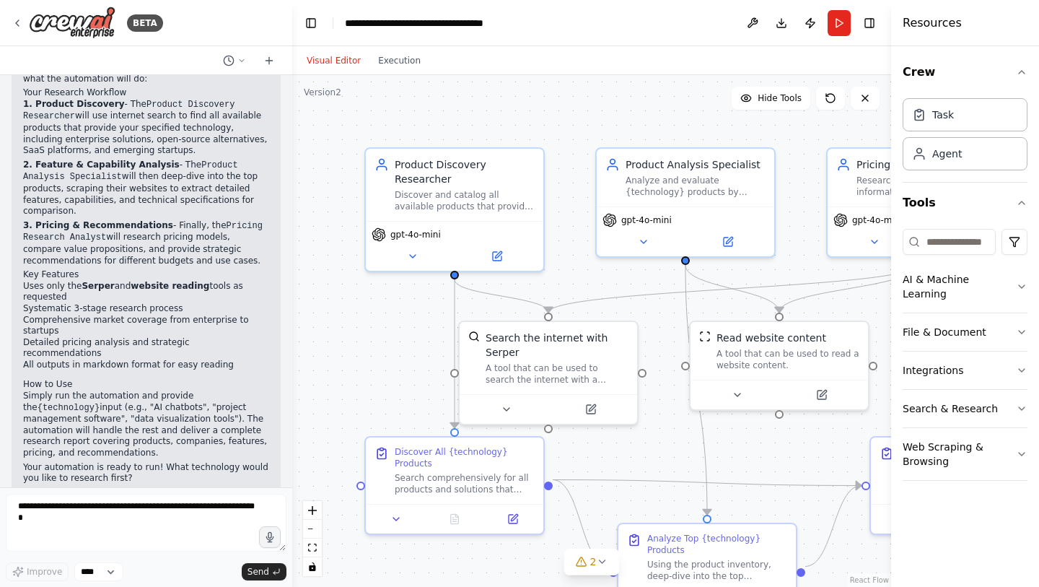
click at [345, 56] on button "Visual Editor" at bounding box center [333, 60] width 71 height 17
click at [600, 564] on icon at bounding box center [602, 562] width 12 height 12
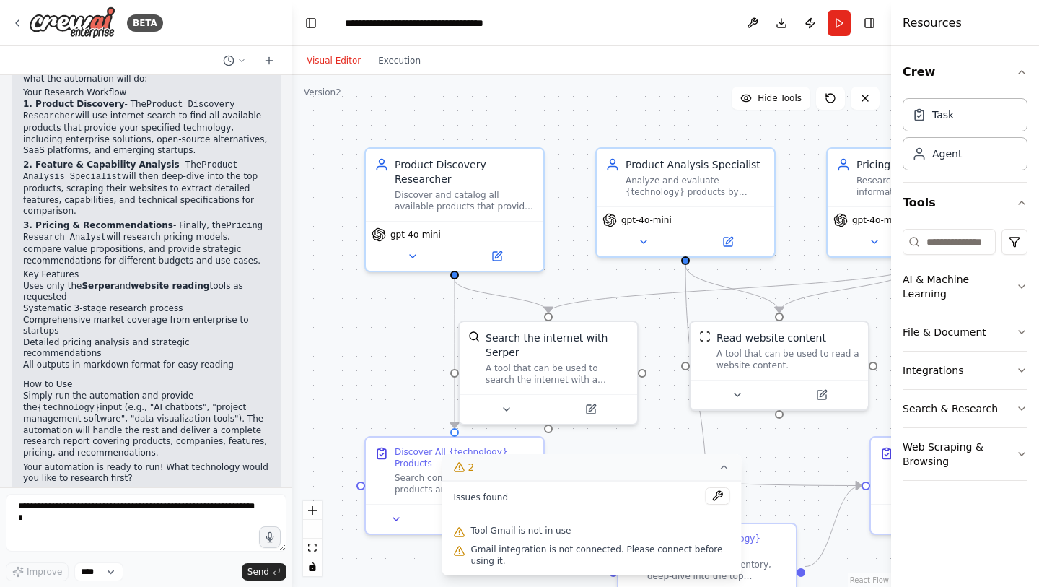
click at [465, 496] on span "Issues found" at bounding box center [481, 497] width 55 height 12
click at [722, 498] on button at bounding box center [718, 495] width 25 height 17
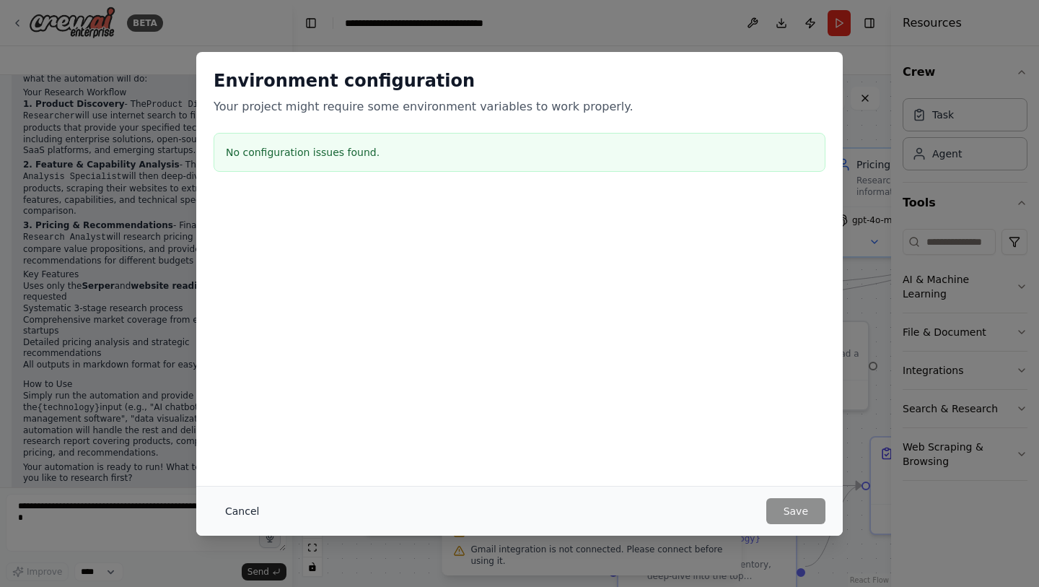
click at [242, 515] on button "Cancel" at bounding box center [242, 511] width 57 height 26
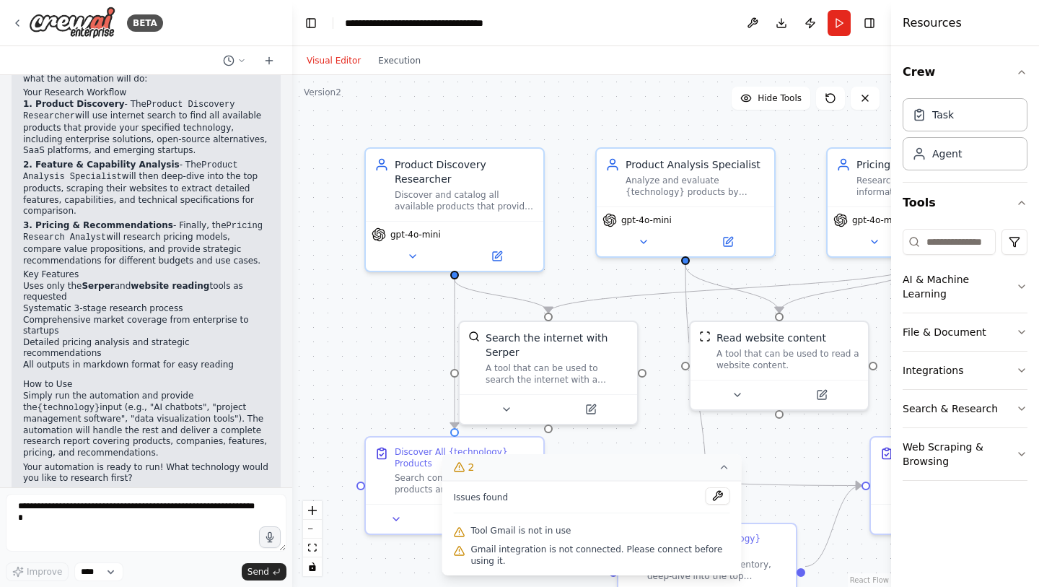
click at [566, 525] on div "Tool Gmail is not in use" at bounding box center [592, 531] width 276 height 19
click at [487, 497] on span "Issues found" at bounding box center [481, 497] width 55 height 12
click at [465, 465] on div "2" at bounding box center [464, 467] width 21 height 14
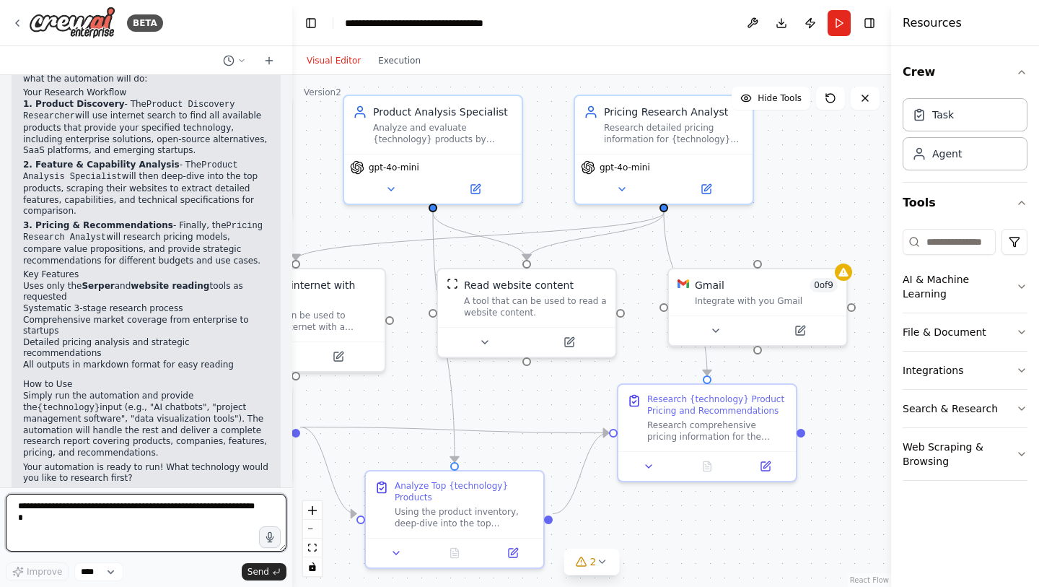
drag, startPoint x: 514, startPoint y: 552, endPoint x: 262, endPoint y: 499, distance: 258.0
click at [262, 499] on div "BETA I want to research all of the product available for a speciﬁc technology. …" at bounding box center [519, 293] width 1039 height 587
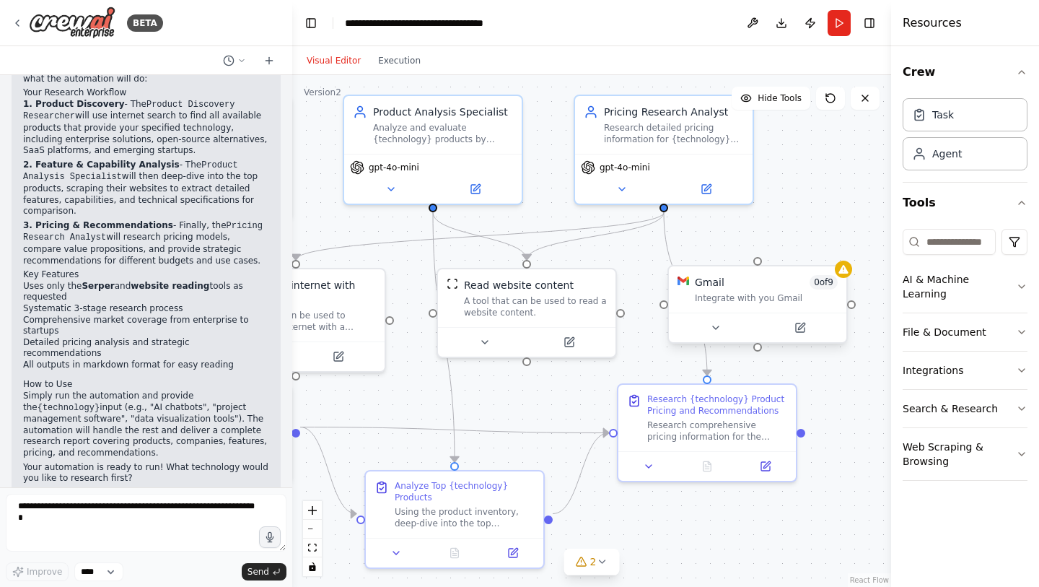
click at [767, 282] on div "Gmail 0 of 9" at bounding box center [766, 282] width 143 height 14
click at [836, 253] on icon at bounding box center [835, 251] width 9 height 9
click at [805, 255] on button "Confirm" at bounding box center [794, 251] width 51 height 17
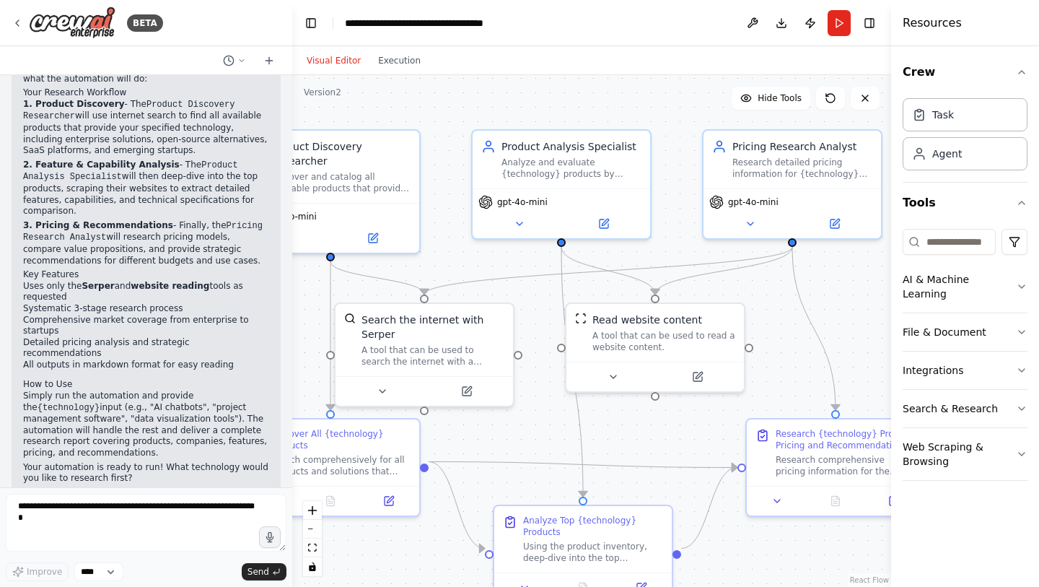
drag, startPoint x: 654, startPoint y: 551, endPoint x: 782, endPoint y: 586, distance: 133.0
click at [782, 586] on div ".deletable-edge-delete-btn { width: 20px; height: 20px; border: 0px solid #ffff…" at bounding box center [591, 331] width 599 height 512
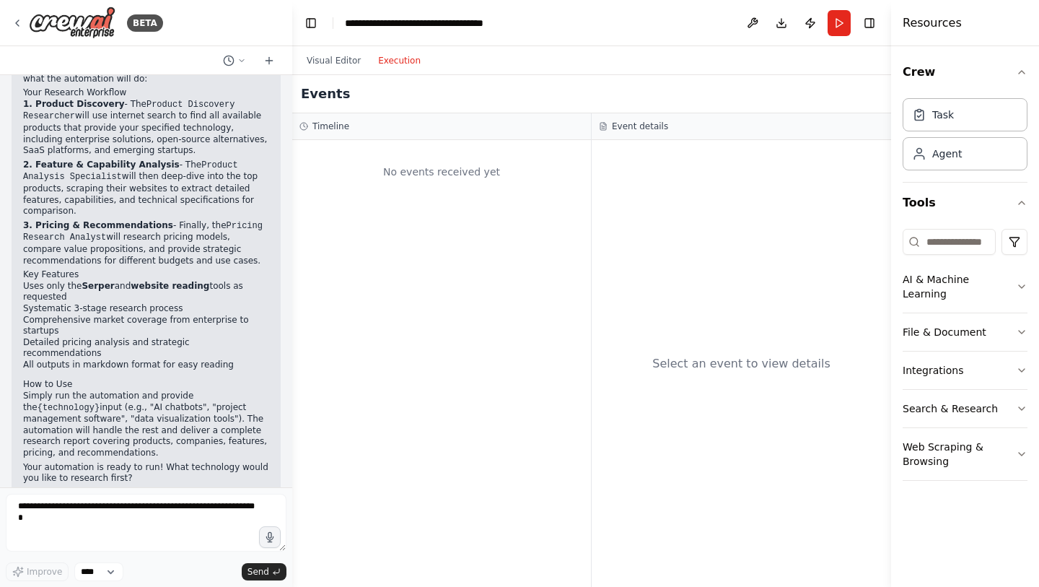
click at [410, 65] on button "Execution" at bounding box center [399, 60] width 60 height 17
click at [330, 58] on button "Visual Editor" at bounding box center [333, 60] width 71 height 17
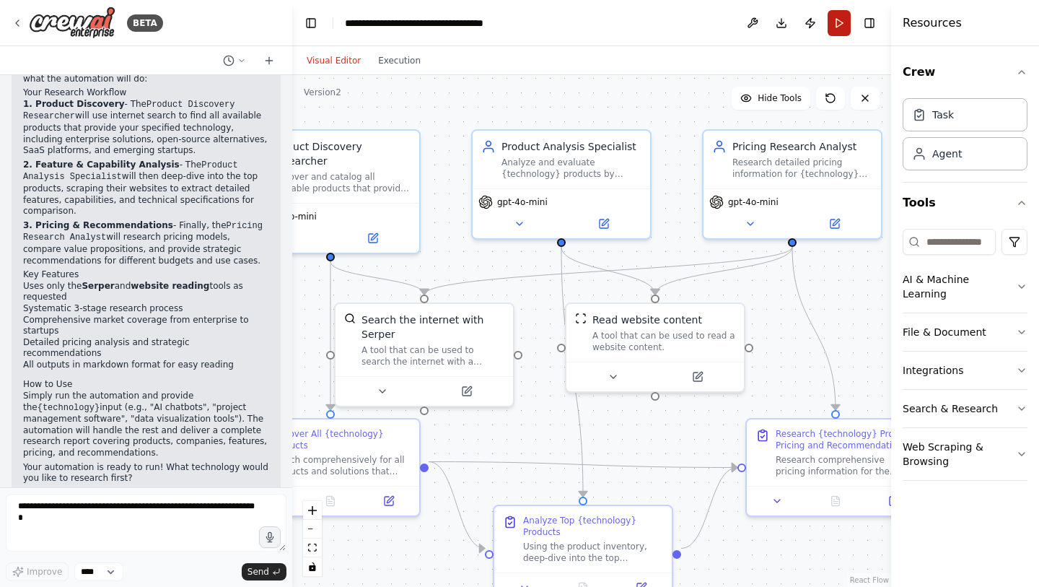
click at [834, 23] on button "Run" at bounding box center [839, 23] width 23 height 26
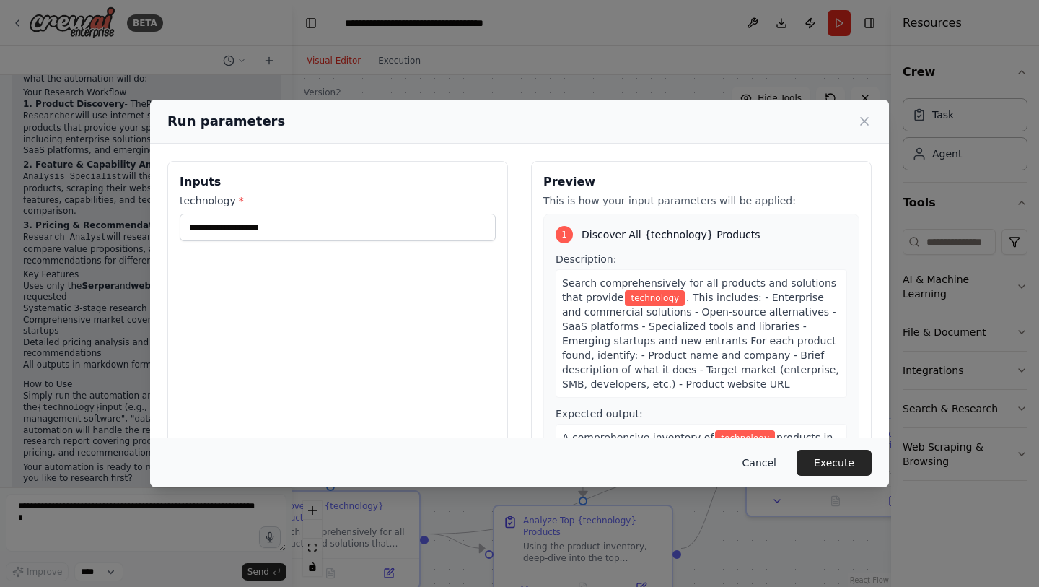
click at [773, 465] on button "Cancel" at bounding box center [759, 463] width 57 height 26
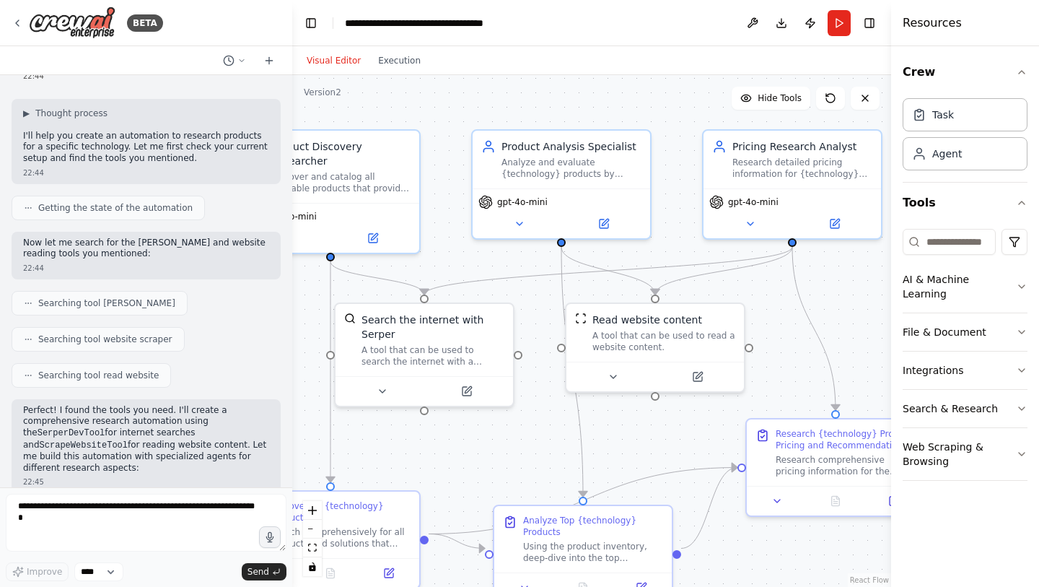
scroll to position [0, 0]
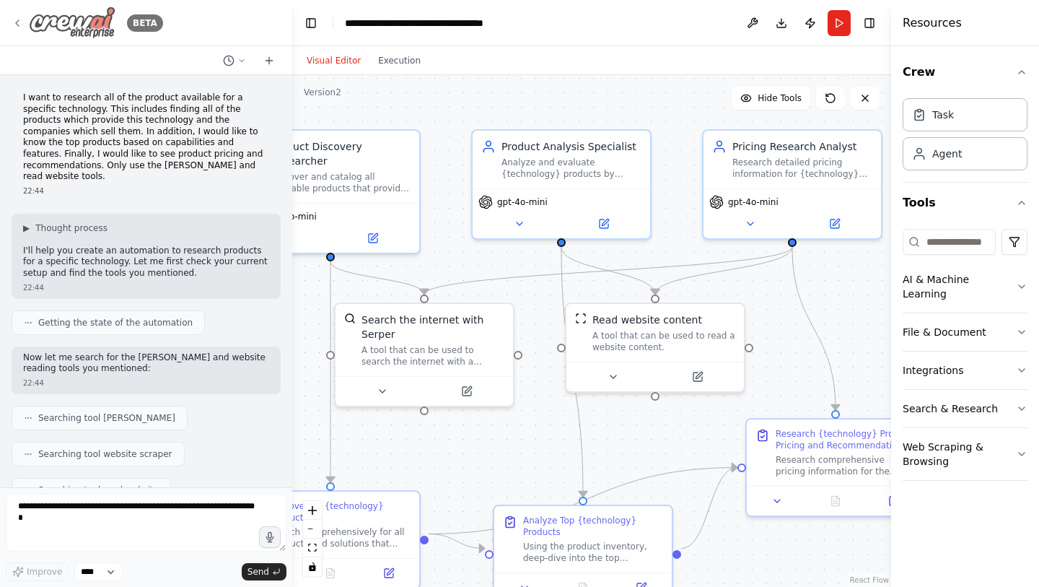
click at [22, 29] on div "BETA" at bounding box center [88, 22] width 152 height 32
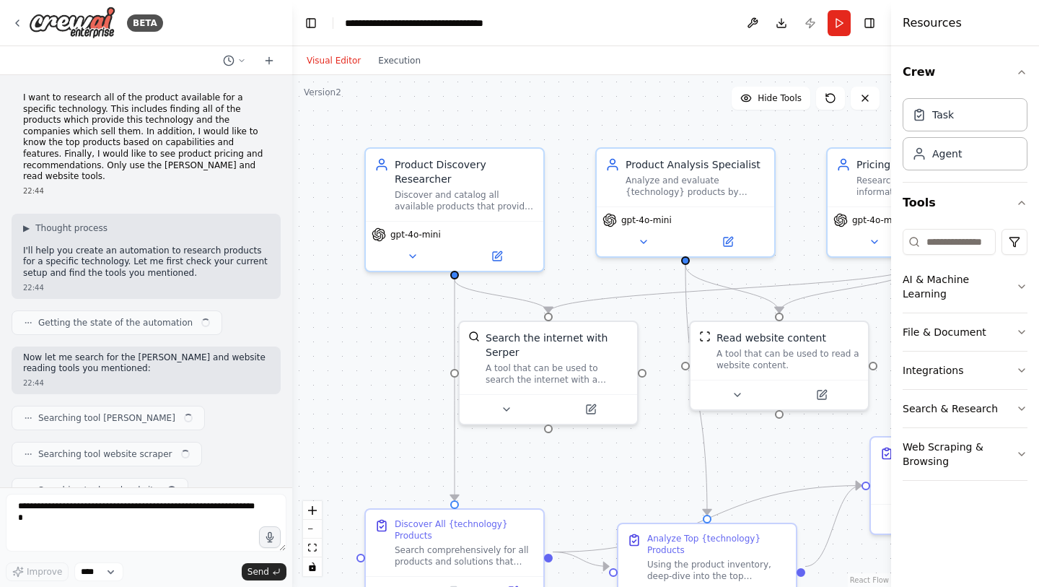
scroll to position [1133, 0]
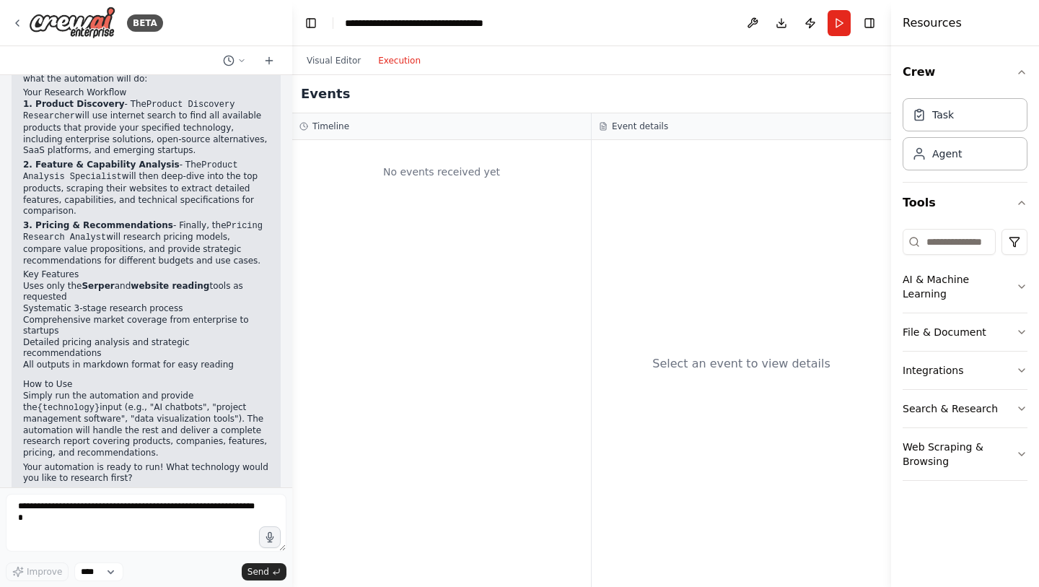
click at [400, 68] on button "Execution" at bounding box center [399, 60] width 60 height 17
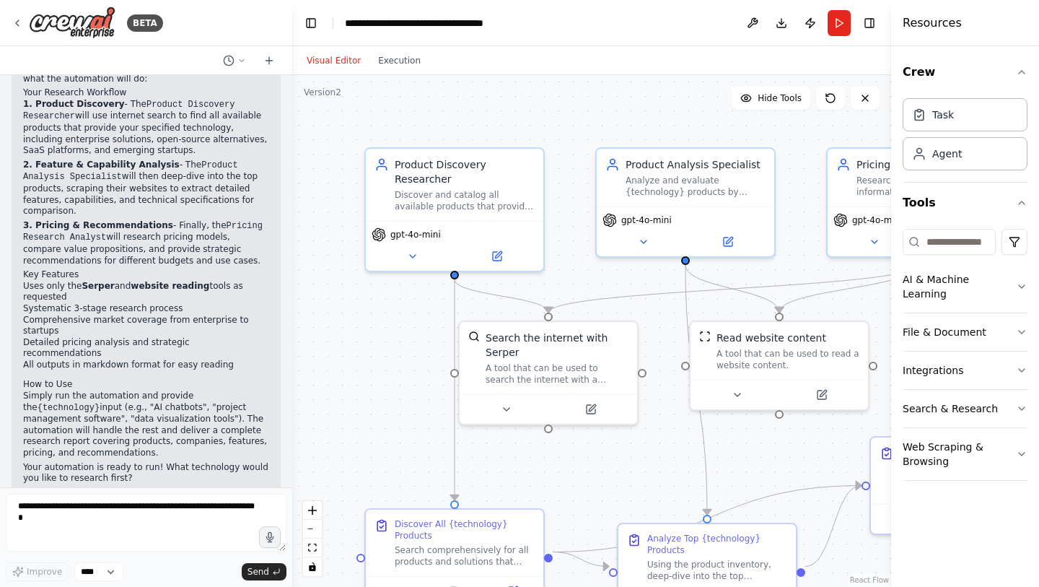
click at [329, 57] on button "Visual Editor" at bounding box center [333, 60] width 71 height 17
click at [15, 24] on icon at bounding box center [18, 23] width 12 height 12
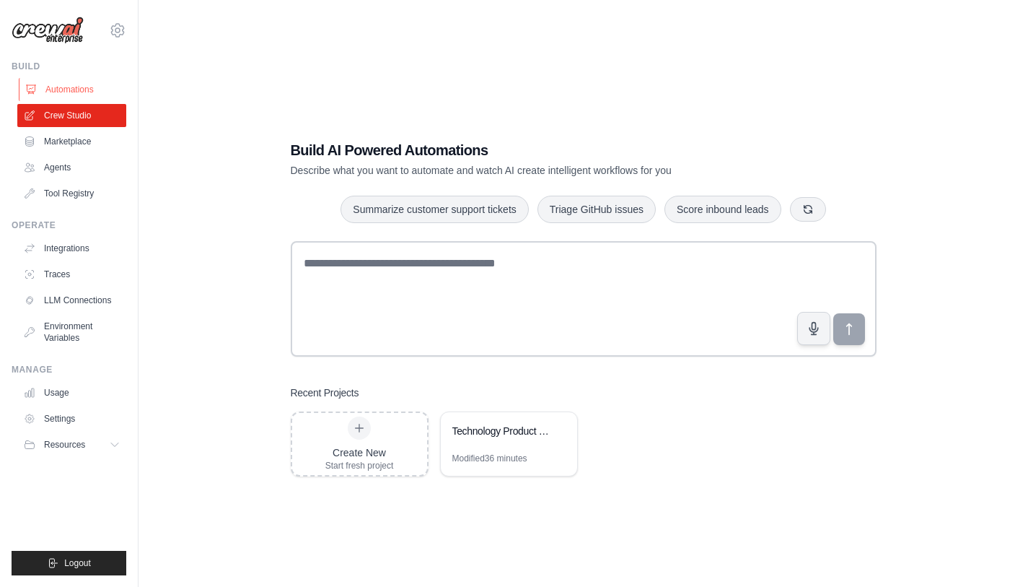
click at [58, 95] on link "Automations" at bounding box center [73, 89] width 109 height 23
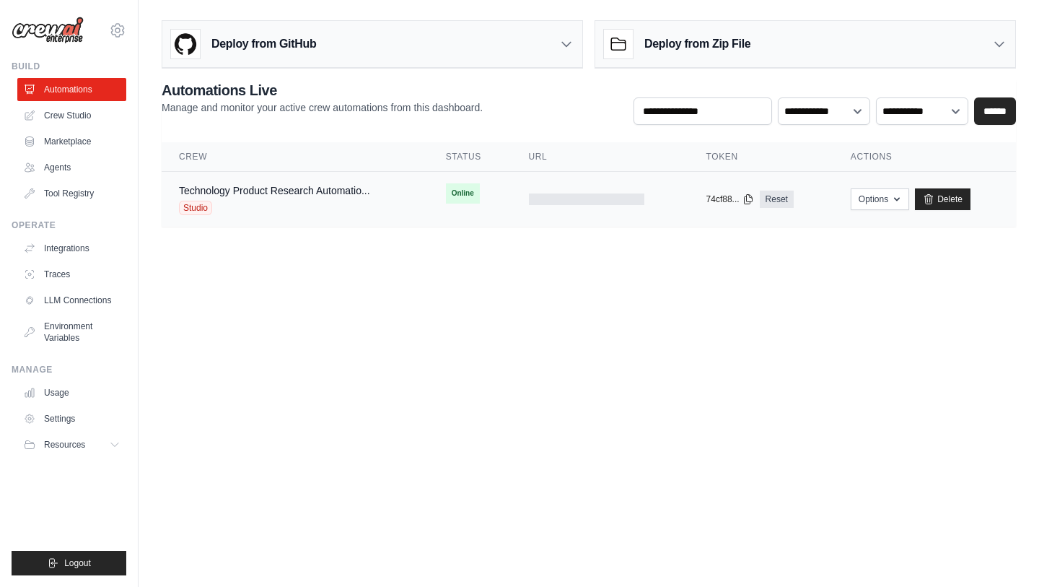
click at [343, 199] on div "Technology Product Research Automatio... Studio" at bounding box center [274, 199] width 191 height 32
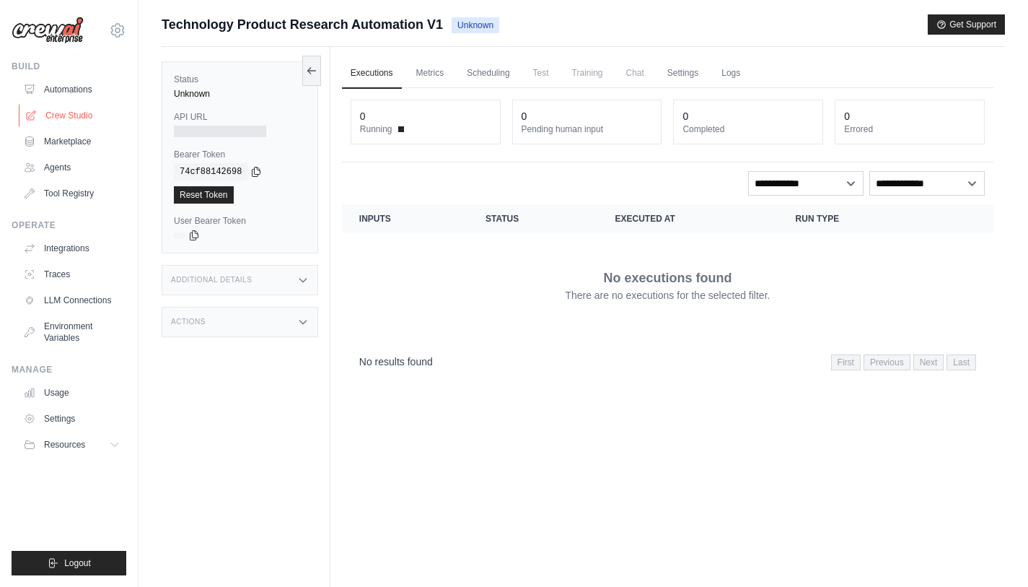
click at [50, 115] on link "Crew Studio" at bounding box center [73, 115] width 109 height 23
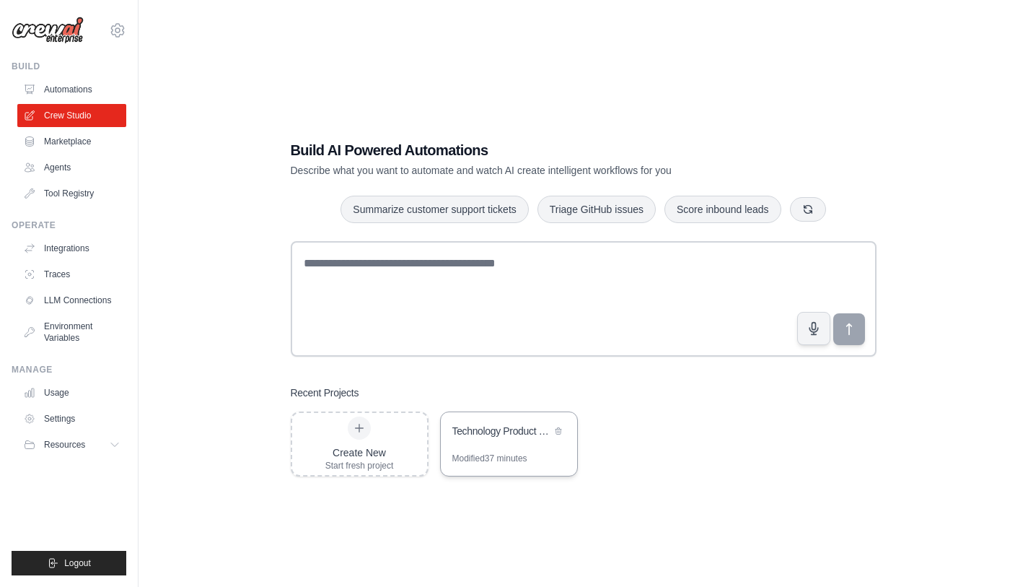
click at [518, 442] on div "Technology Product Research Automation" at bounding box center [509, 432] width 136 height 40
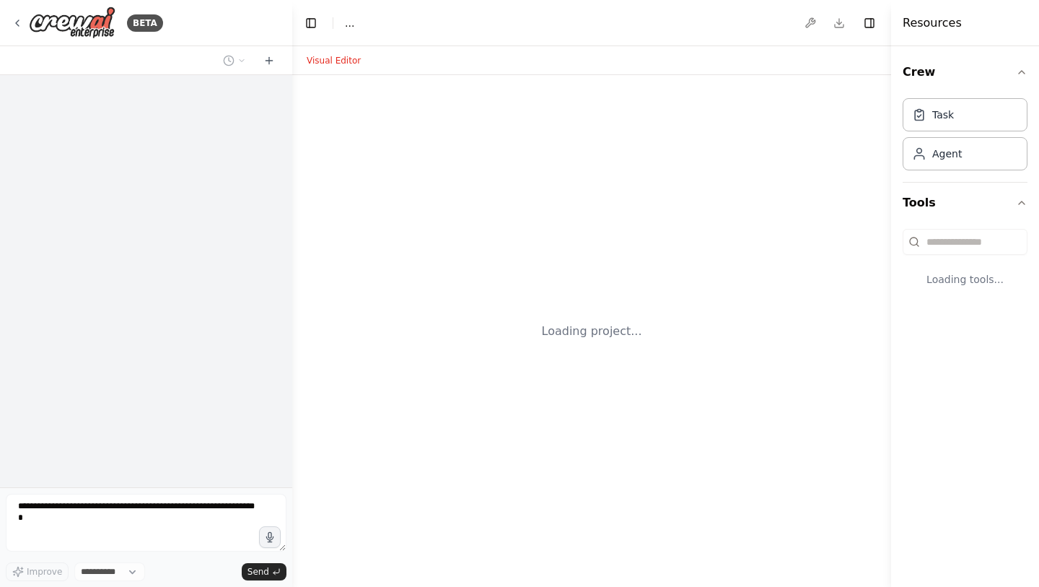
select select "****"
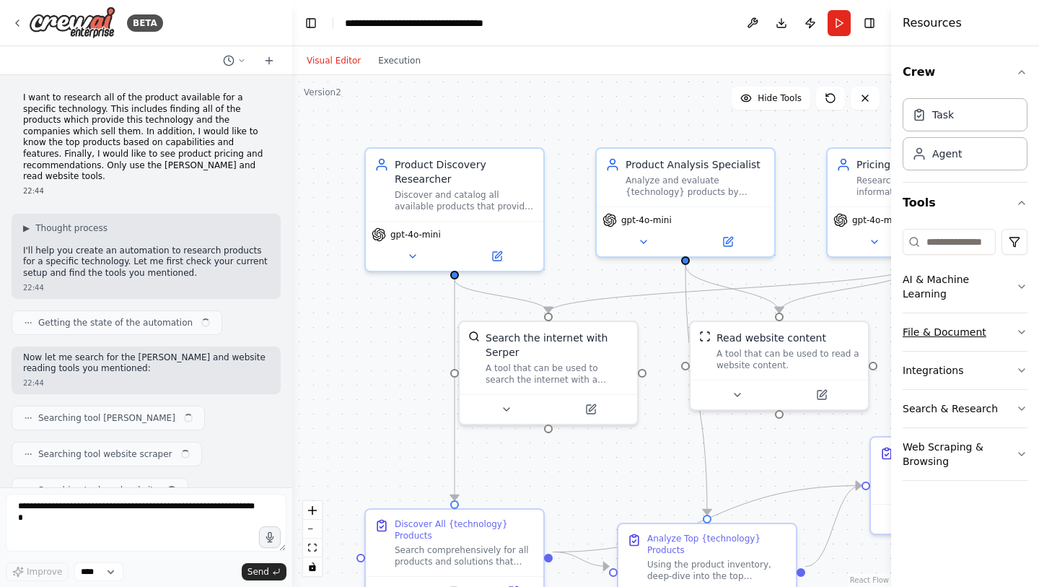
scroll to position [1133, 0]
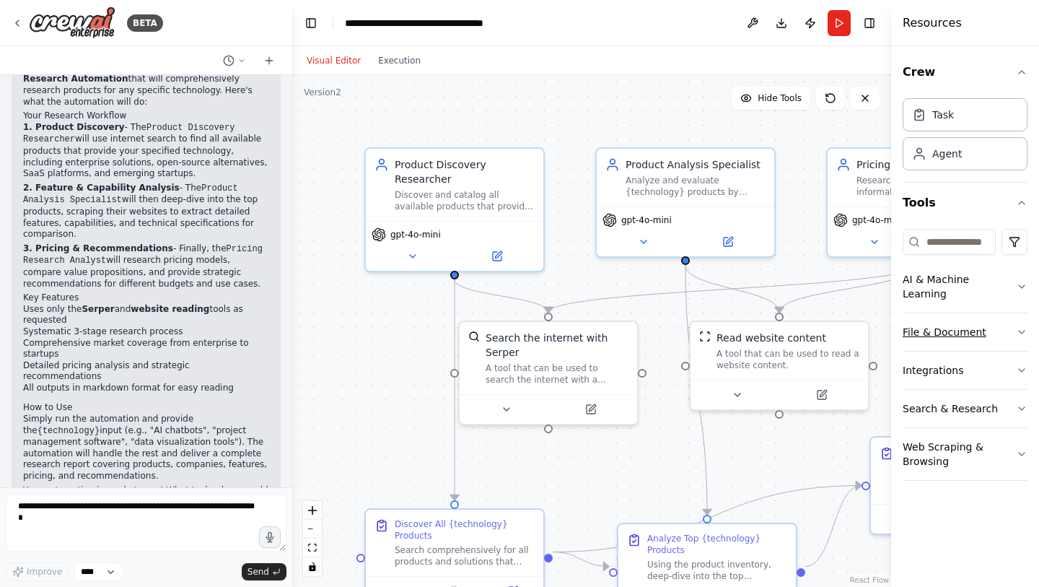
click at [1016, 326] on icon "button" at bounding box center [1022, 332] width 12 height 12
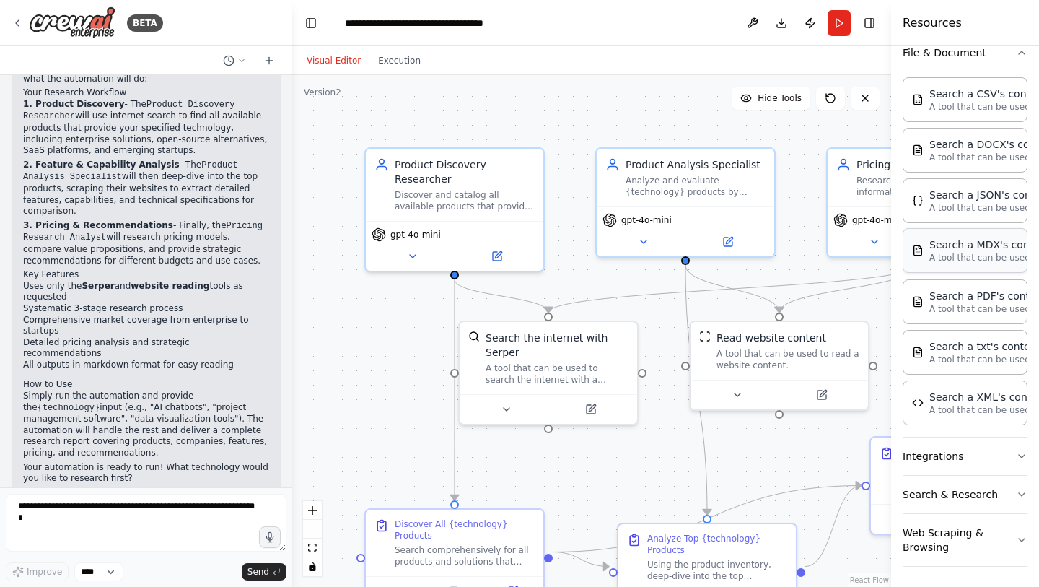
scroll to position [282, 0]
click at [990, 457] on button "Integrations" at bounding box center [965, 453] width 125 height 38
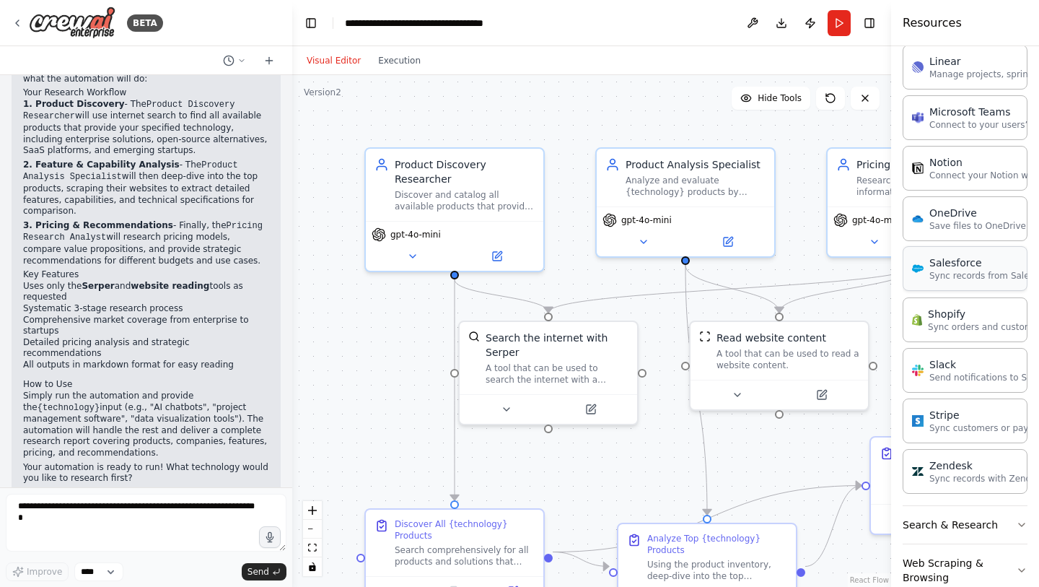
scroll to position [1304, 0]
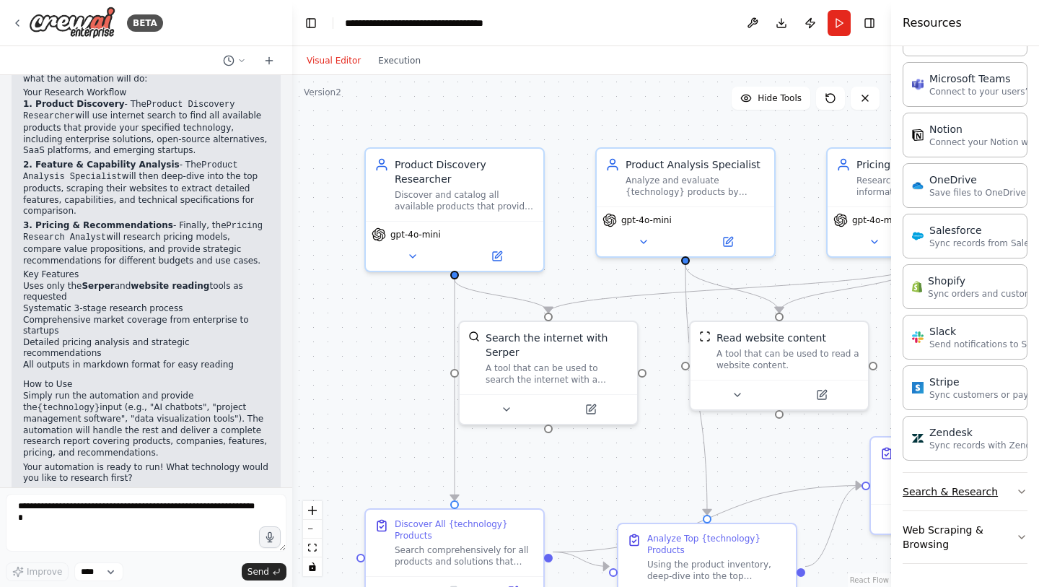
click at [987, 492] on button "Search & Research" at bounding box center [965, 492] width 125 height 38
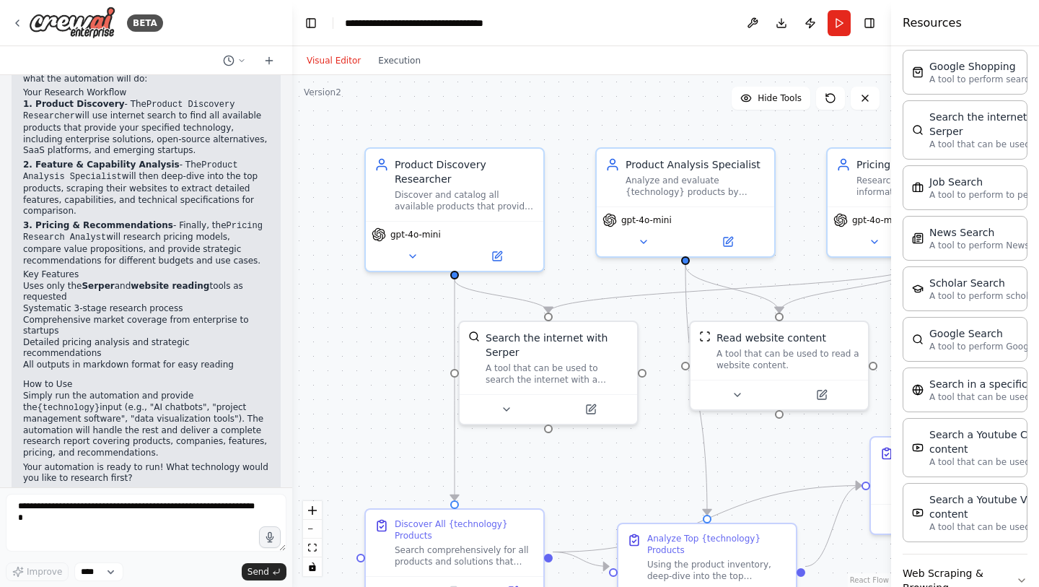
scroll to position [2037, 0]
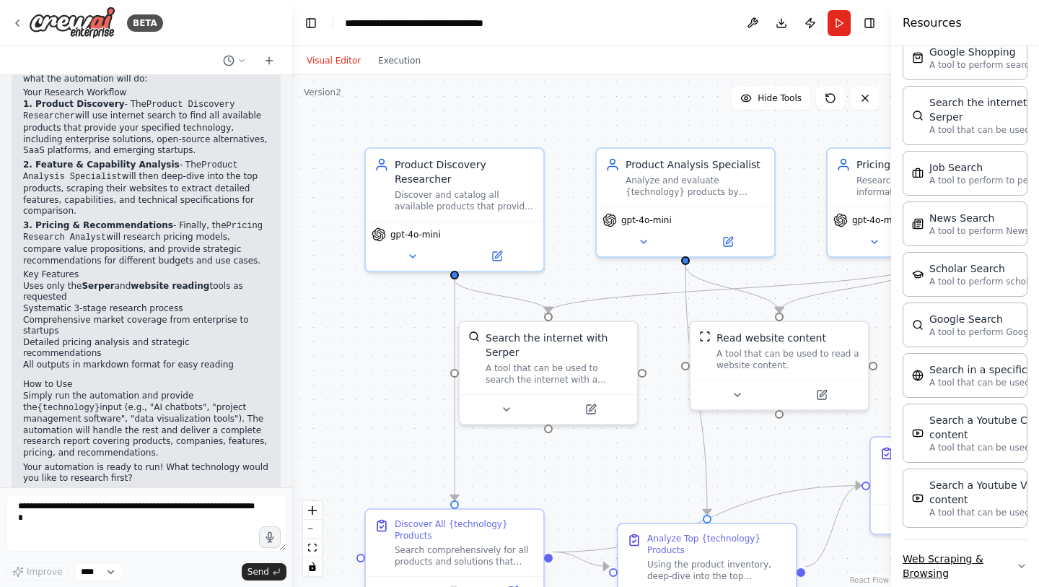
click at [1001, 540] on button "Web Scraping & Browsing" at bounding box center [965, 566] width 125 height 52
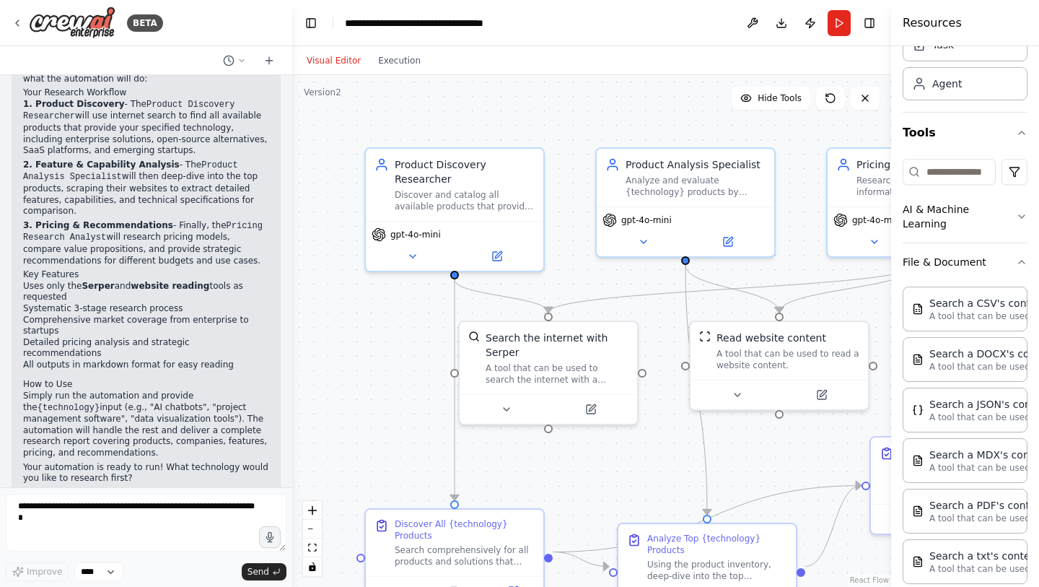
scroll to position [28, 0]
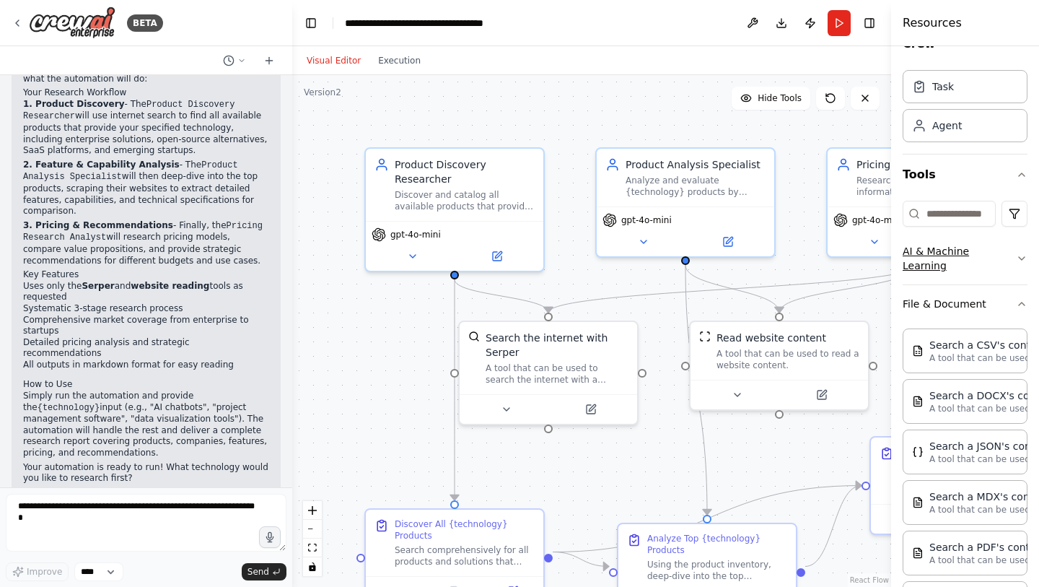
click at [1016, 259] on icon "button" at bounding box center [1022, 259] width 12 height 12
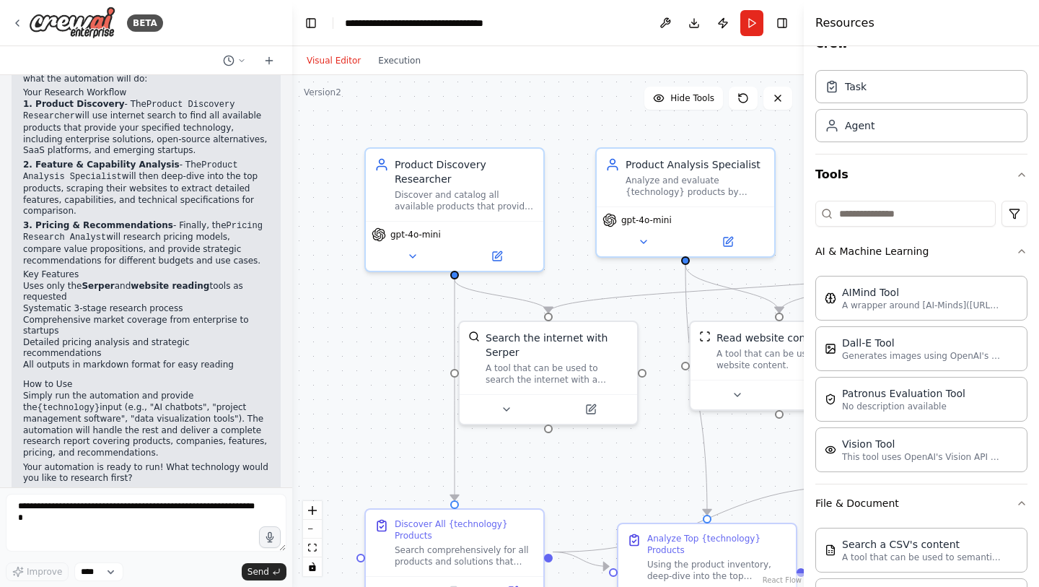
drag, startPoint x: 893, startPoint y: 313, endPoint x: 804, endPoint y: 307, distance: 89.0
click at [804, 307] on div at bounding box center [807, 293] width 6 height 587
click at [854, 302] on p "A wrapper around [AI-Minds](https://mindsdb.com/minds). Useful for when you nee…" at bounding box center [921, 305] width 159 height 12
click at [924, 302] on p "A wrapper around [AI-Minds](https://mindsdb.com/minds). Useful for when you nee…" at bounding box center [921, 305] width 159 height 12
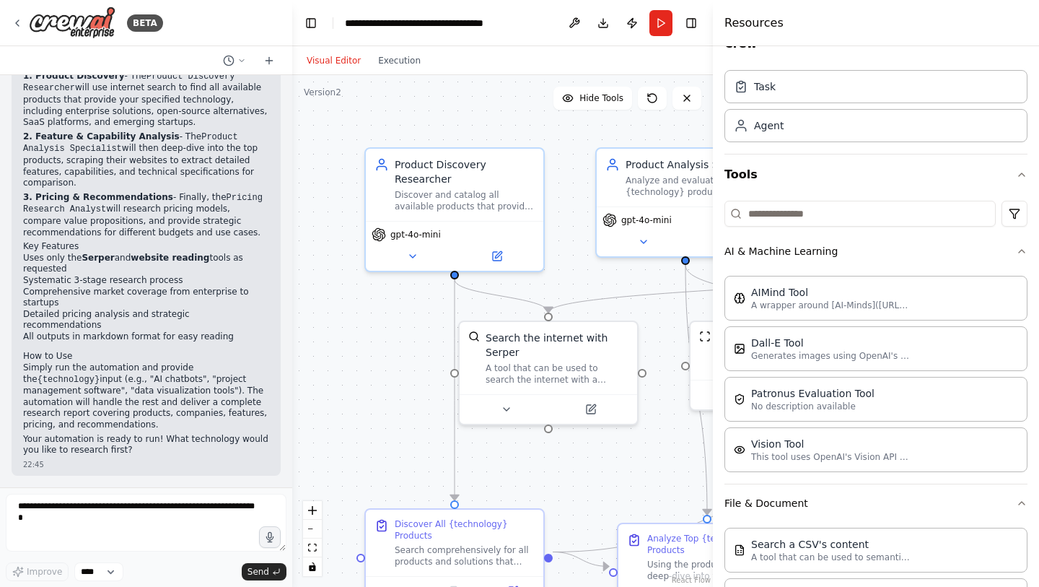
scroll to position [1133, 0]
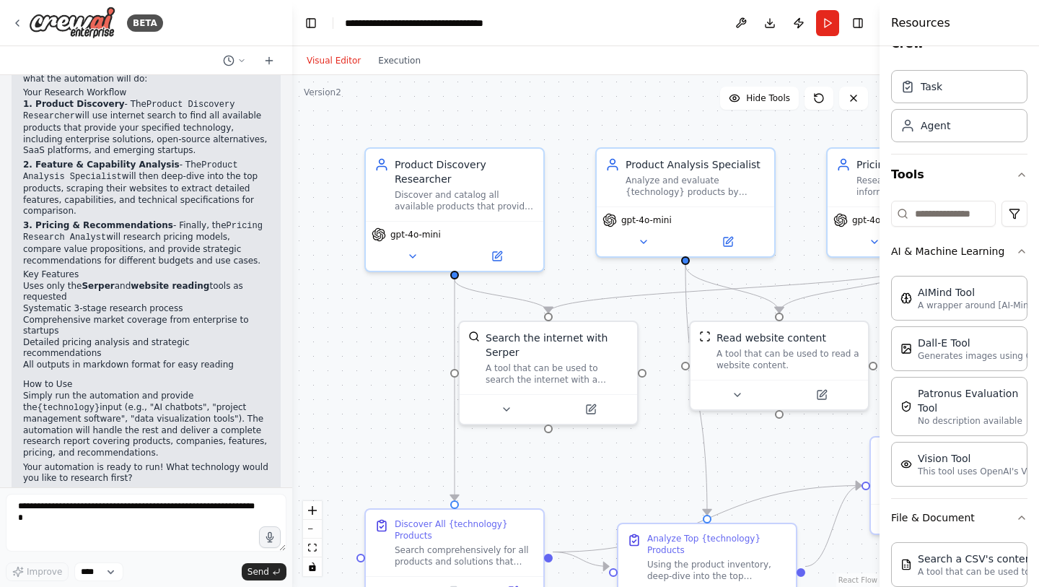
drag, startPoint x: 807, startPoint y: 285, endPoint x: 880, endPoint y: 335, distance: 88.3
click at [880, 335] on div at bounding box center [883, 293] width 6 height 587
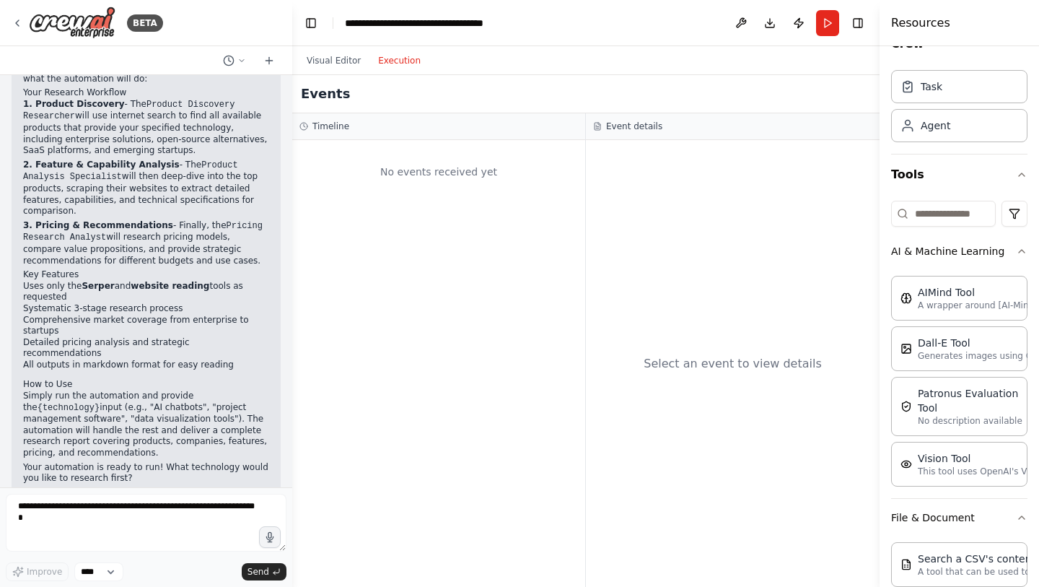
click at [399, 61] on button "Execution" at bounding box center [399, 60] width 60 height 17
click at [826, 27] on button "Run" at bounding box center [827, 23] width 23 height 26
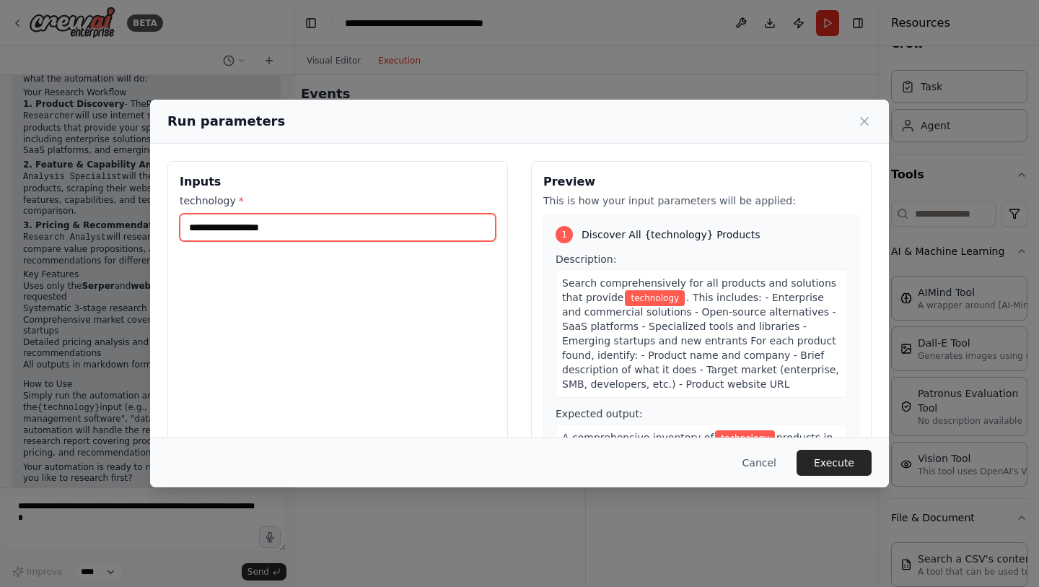
click at [281, 218] on input "technology *" at bounding box center [338, 227] width 316 height 27
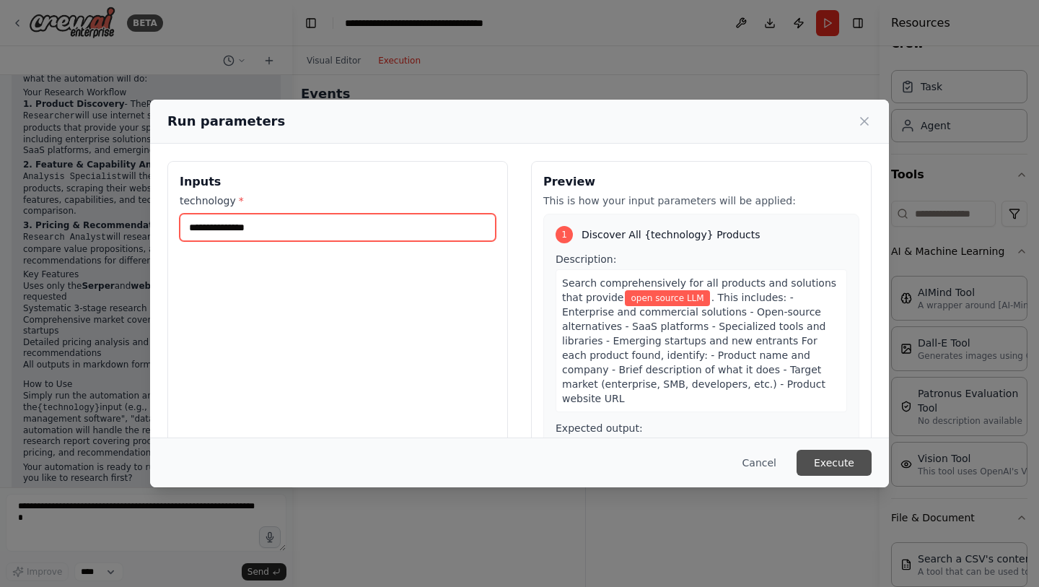
type input "**********"
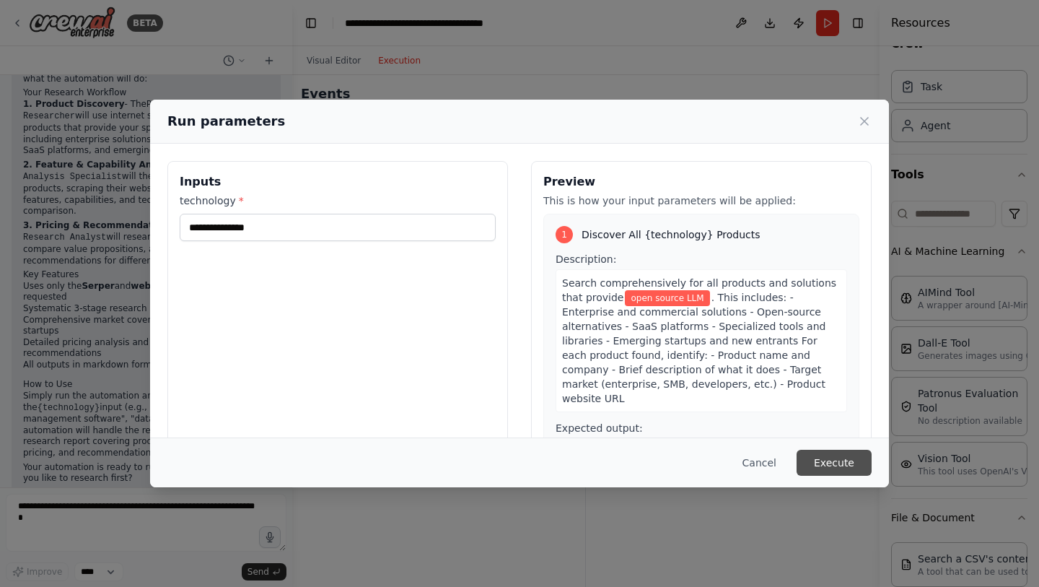
click at [841, 466] on button "Execute" at bounding box center [834, 463] width 75 height 26
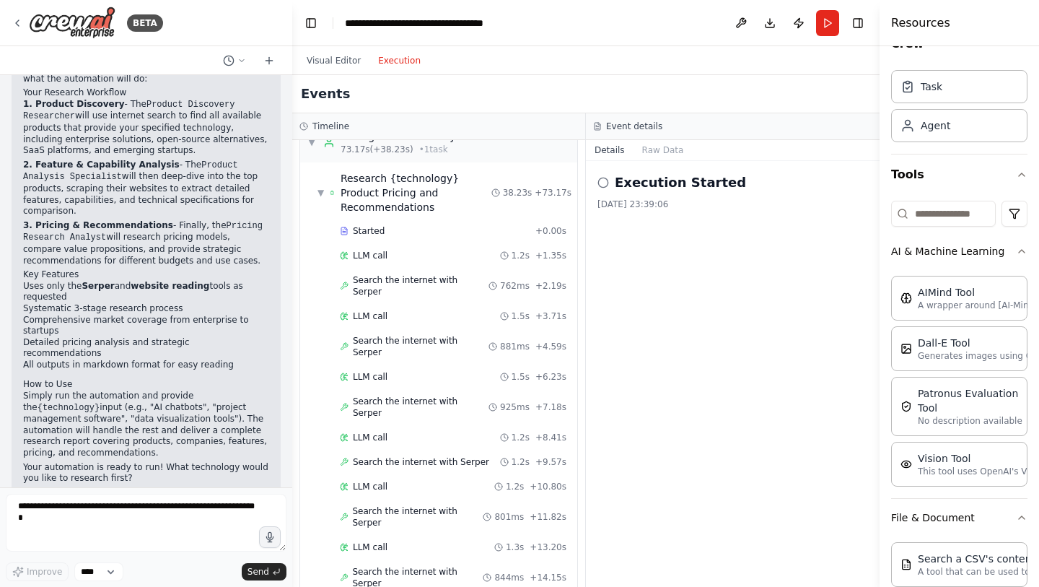
scroll to position [1246, 0]
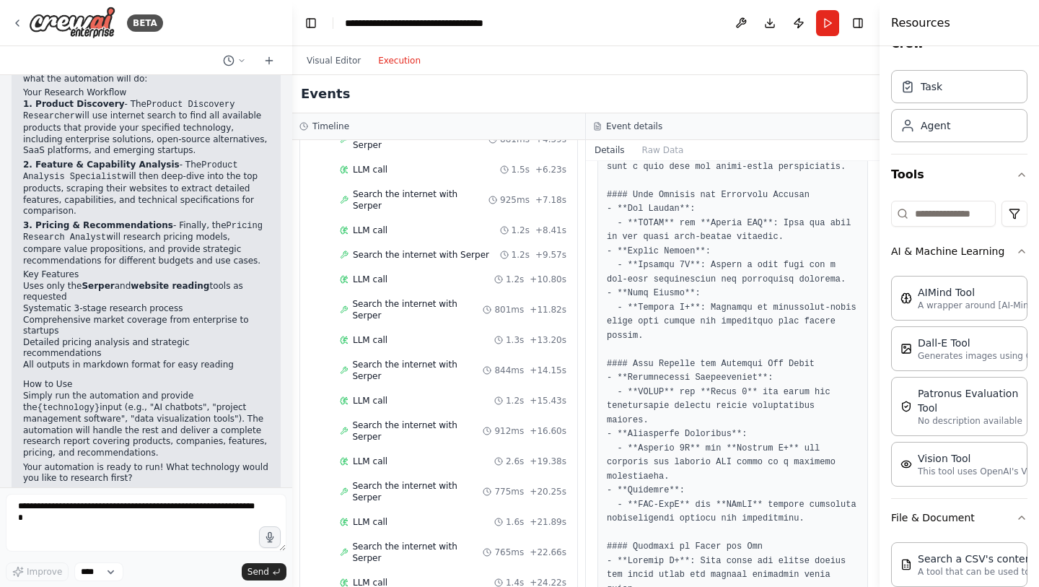
scroll to position [1135, 0]
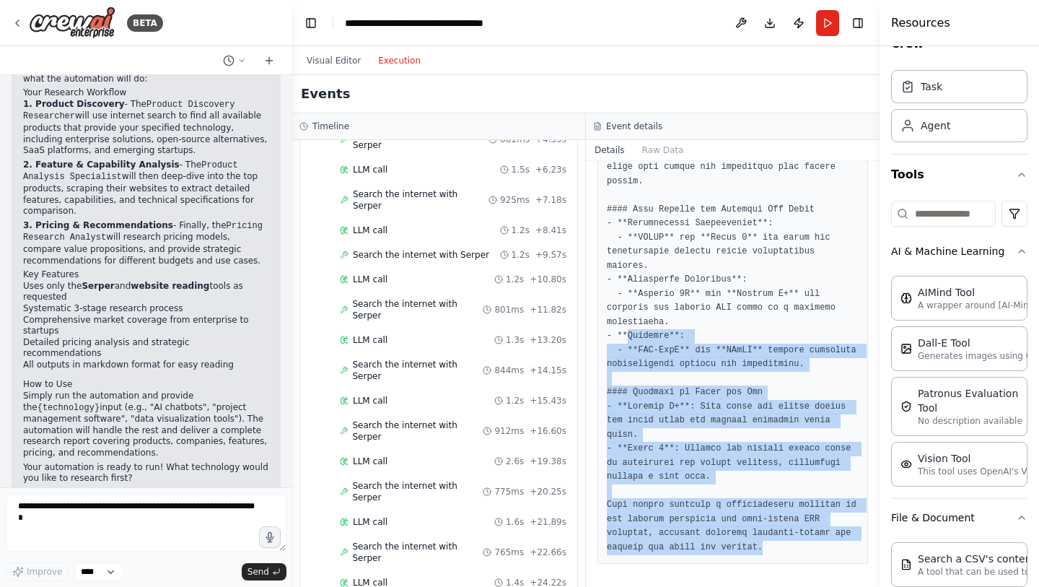
drag, startPoint x: 794, startPoint y: 553, endPoint x: 628, endPoint y: 320, distance: 285.7
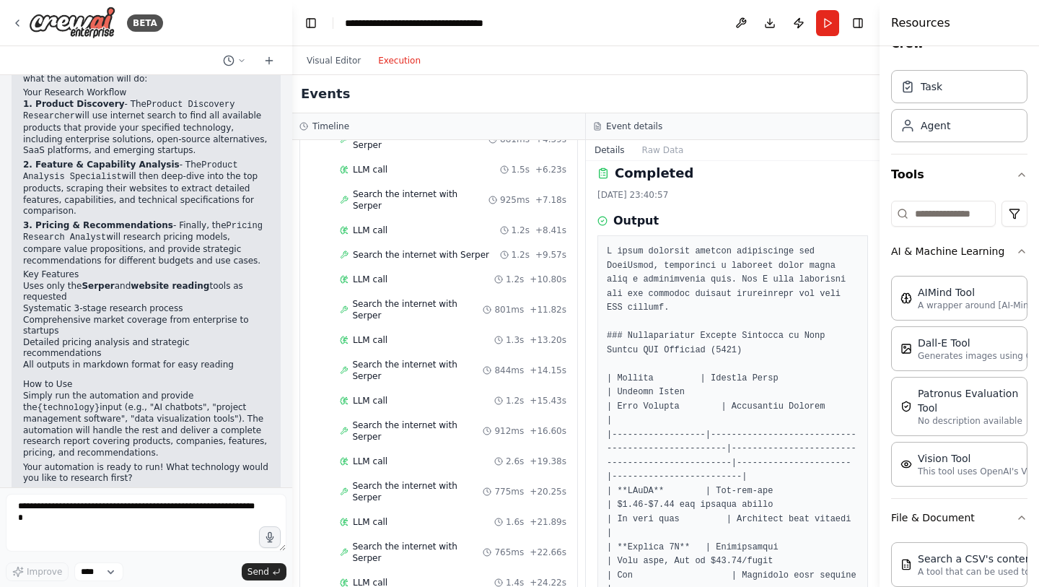
scroll to position [0, 0]
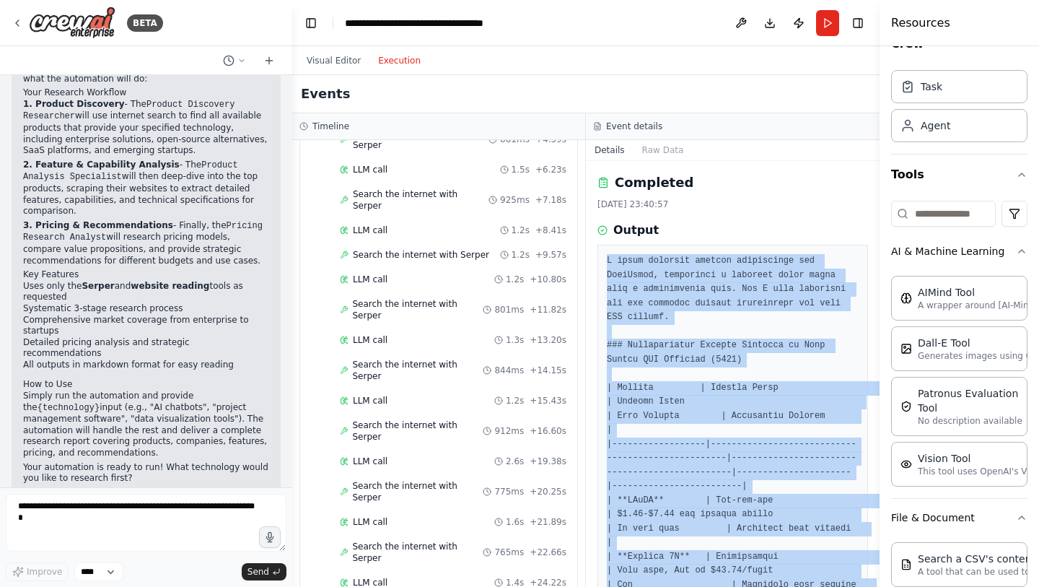
copy pre "I found relevant pricing information for LangChain, indicating a freemium model…"
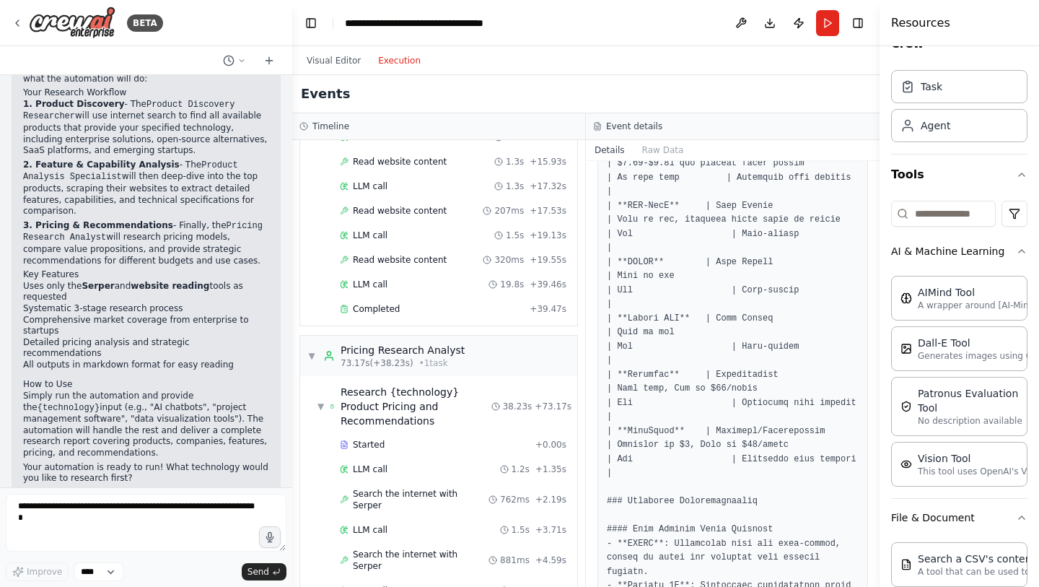
scroll to position [813, 0]
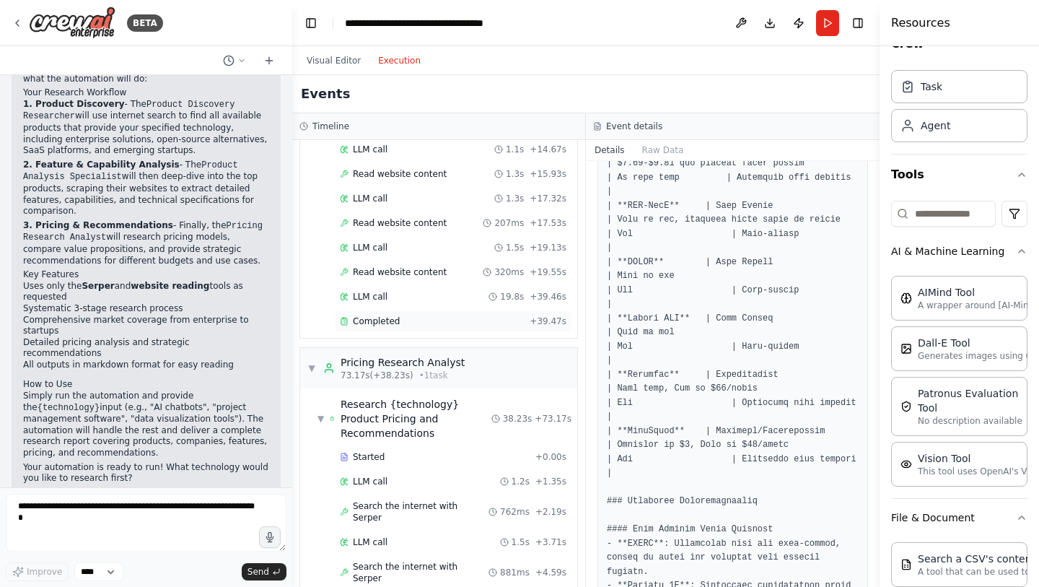
click at [377, 315] on span "Completed" at bounding box center [376, 321] width 47 height 12
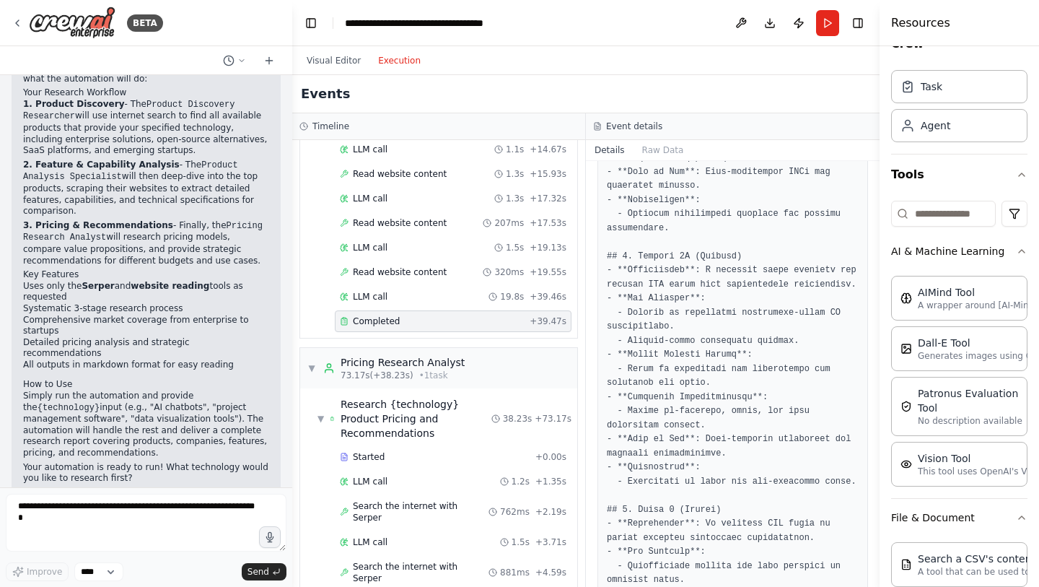
scroll to position [0, 0]
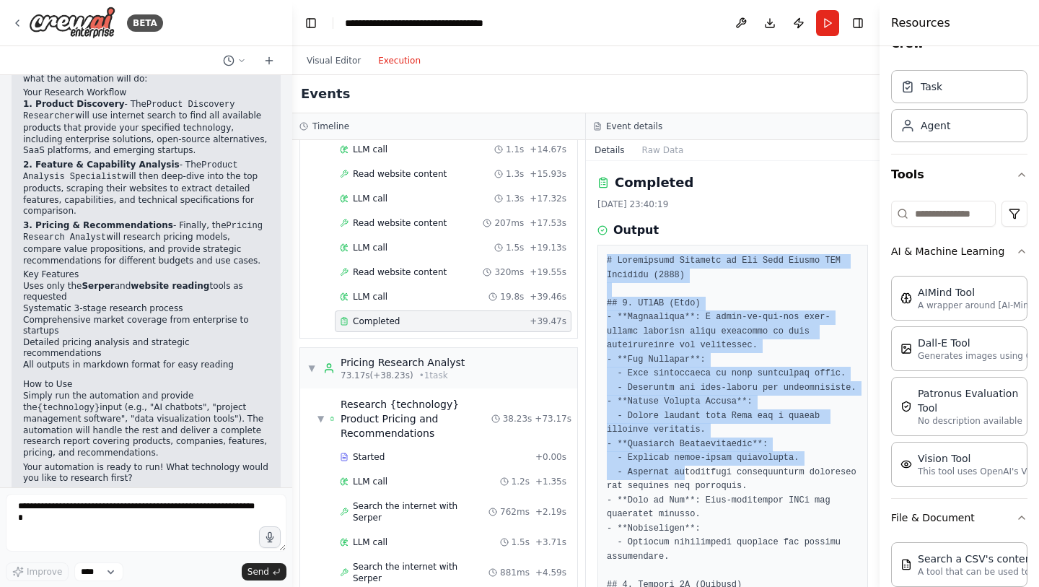
drag, startPoint x: 609, startPoint y: 259, endPoint x: 686, endPoint y: 489, distance: 242.8
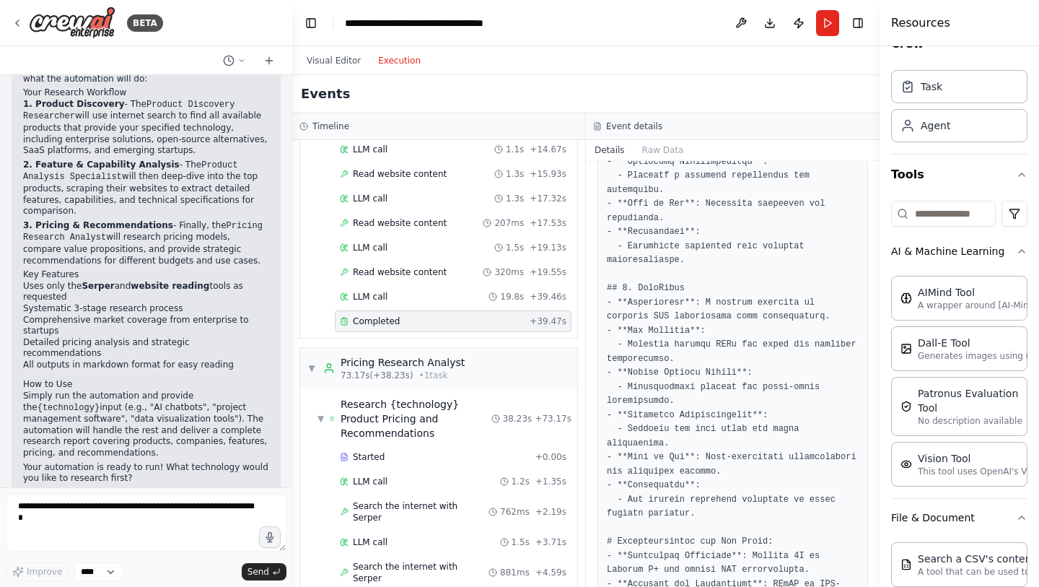
scroll to position [2303, 0]
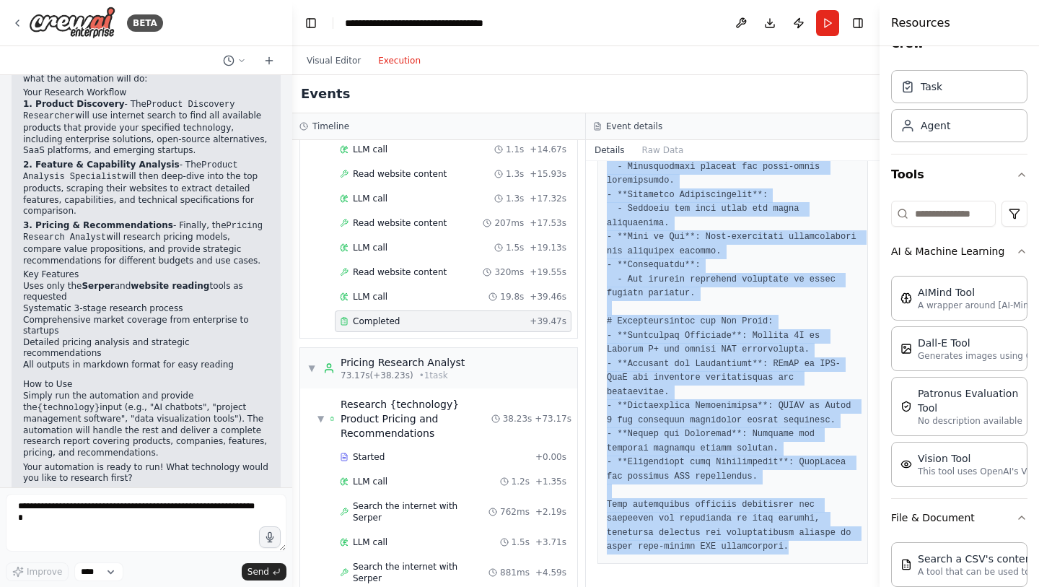
copy pre "# Comparative Analysis of Top Open Source LLM Products (2025) ## 1. LLaMA (Meta…"
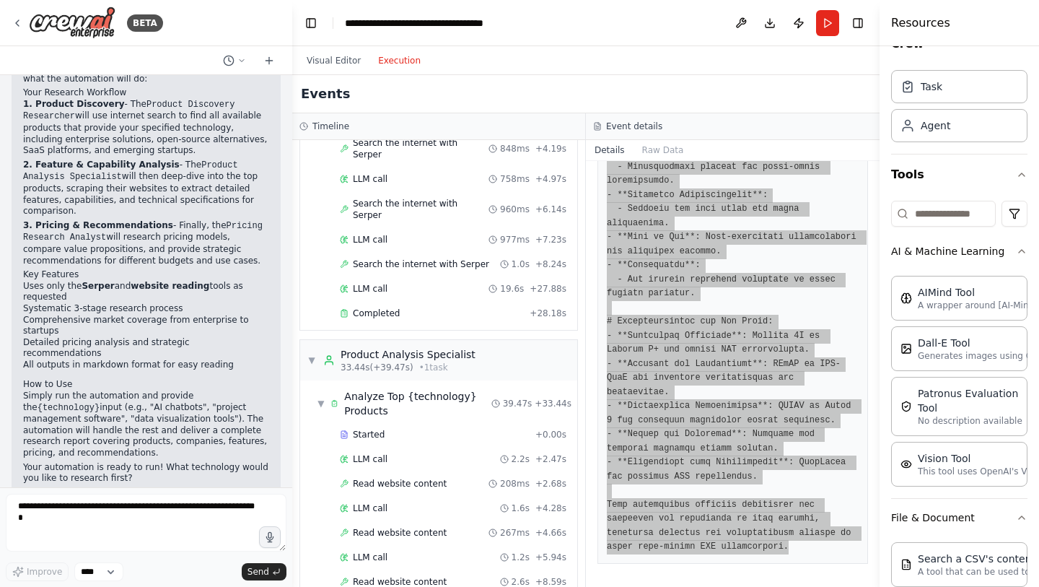
scroll to position [207, 0]
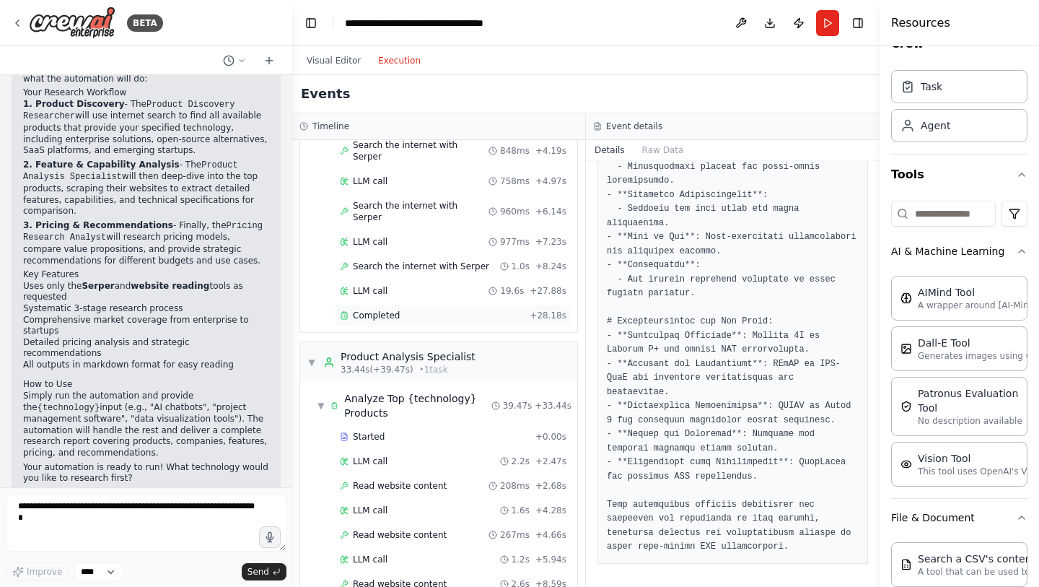
click at [380, 310] on span "Completed" at bounding box center [376, 316] width 47 height 12
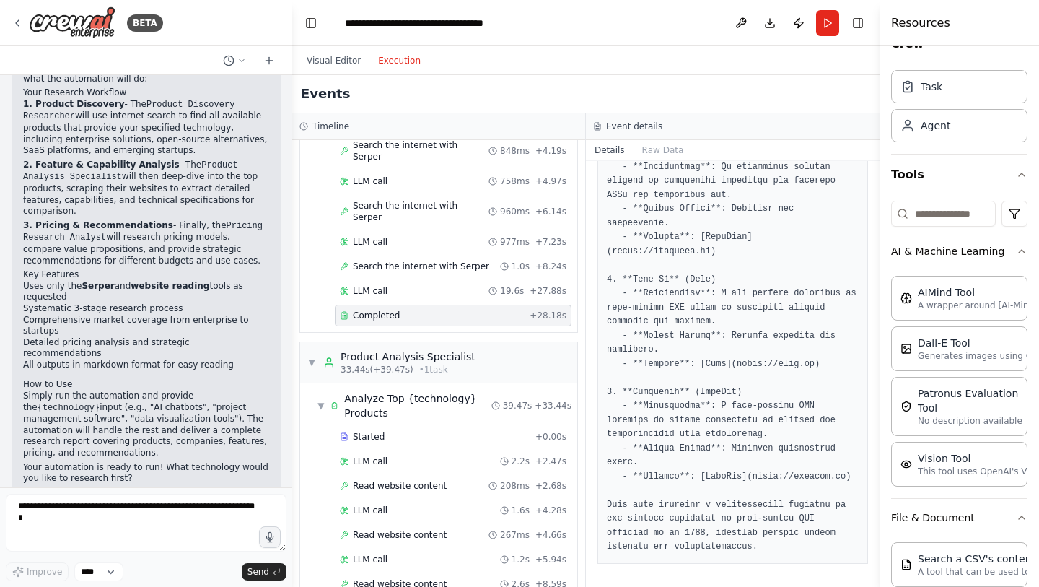
scroll to position [1572, 0]
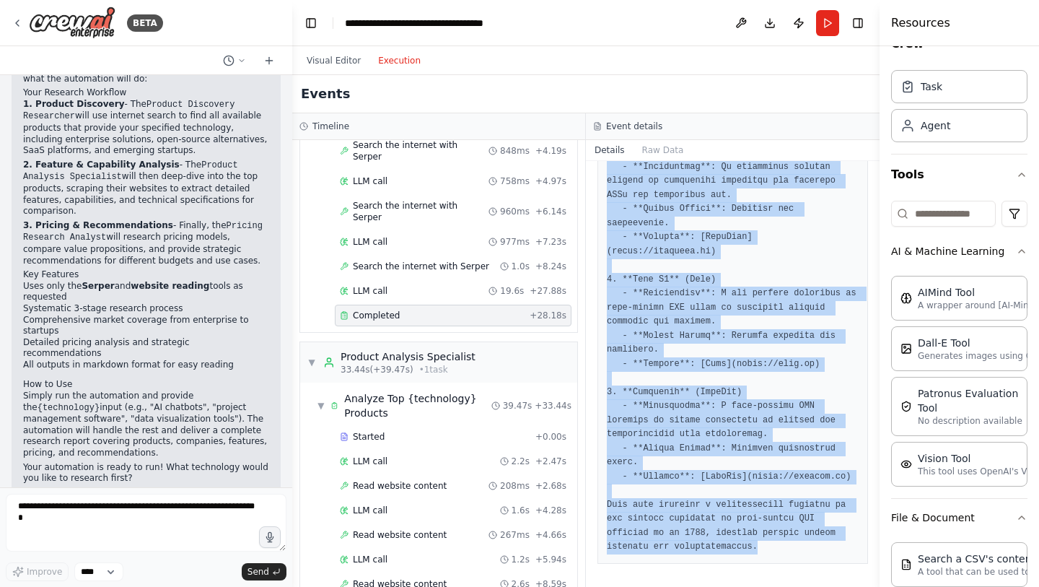
drag, startPoint x: 608, startPoint y: 261, endPoint x: 760, endPoint y: 546, distance: 322.5
copy pre "# Comprehensive Inventory of Open Source LLM Products (2025) ## Enterprise and …"
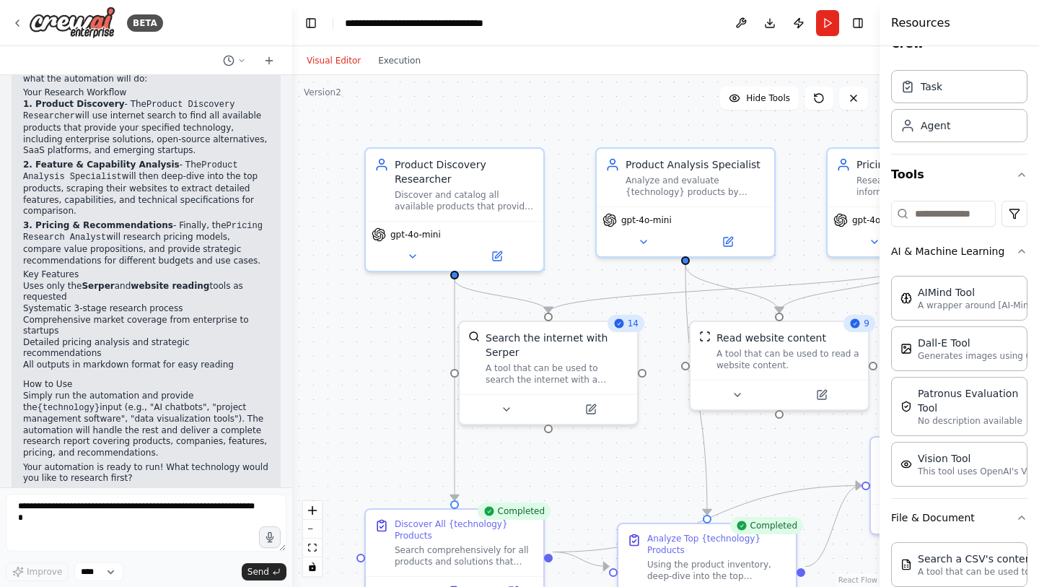
click at [340, 67] on button "Visual Editor" at bounding box center [333, 60] width 71 height 17
click at [17, 27] on icon at bounding box center [18, 23] width 12 height 12
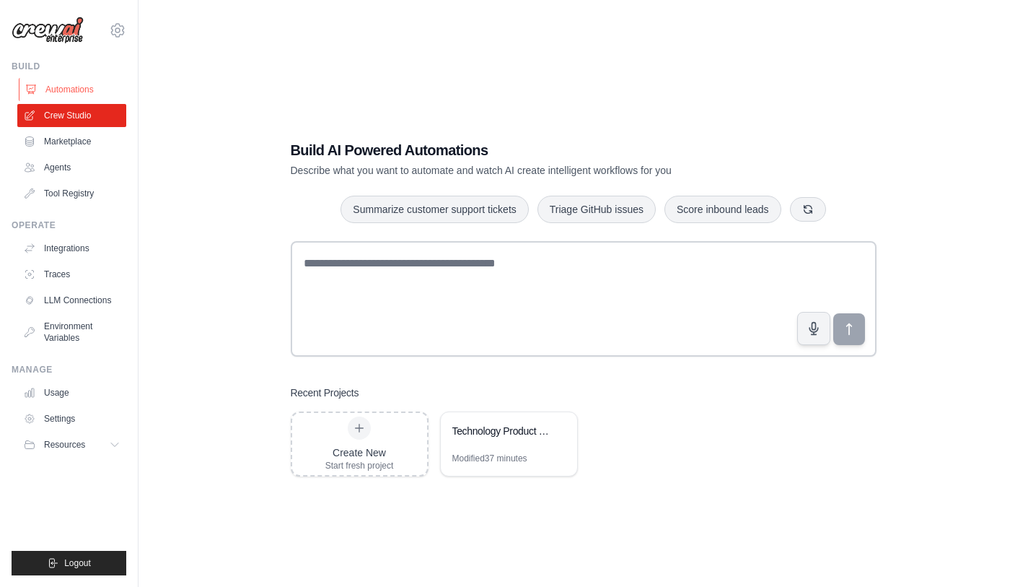
click at [69, 88] on link "Automations" at bounding box center [73, 89] width 109 height 23
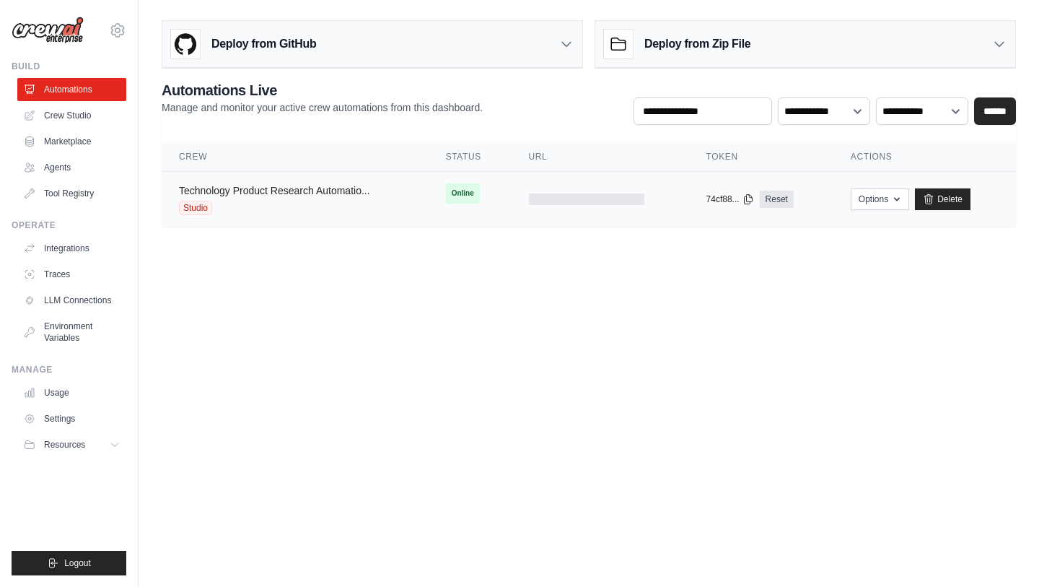
click at [302, 193] on link "Technology Product Research Automatio..." at bounding box center [274, 191] width 191 height 12
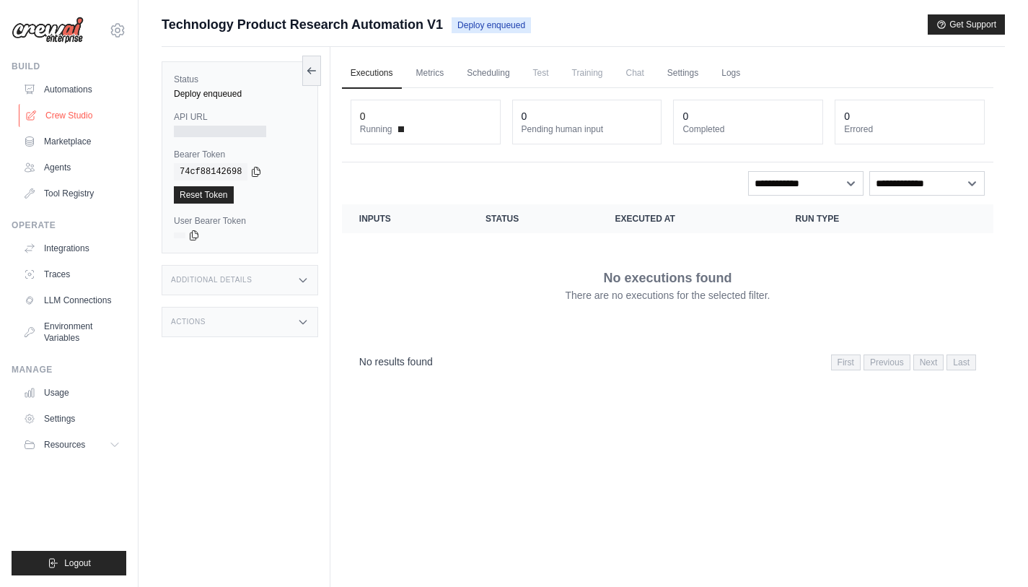
click at [68, 120] on link "Crew Studio" at bounding box center [73, 115] width 109 height 23
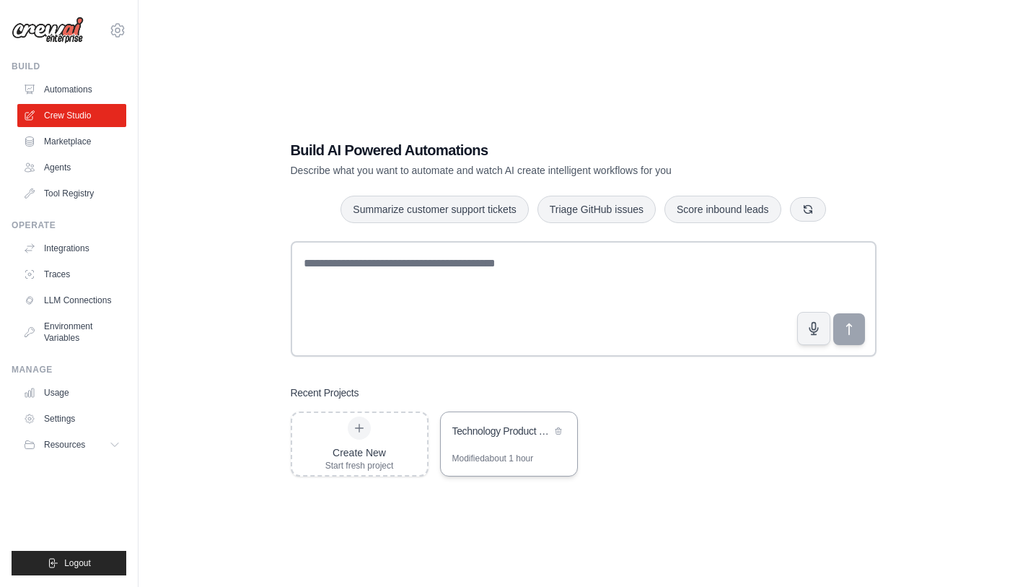
click at [485, 444] on div "Technology Product Research Automation" at bounding box center [509, 432] width 136 height 40
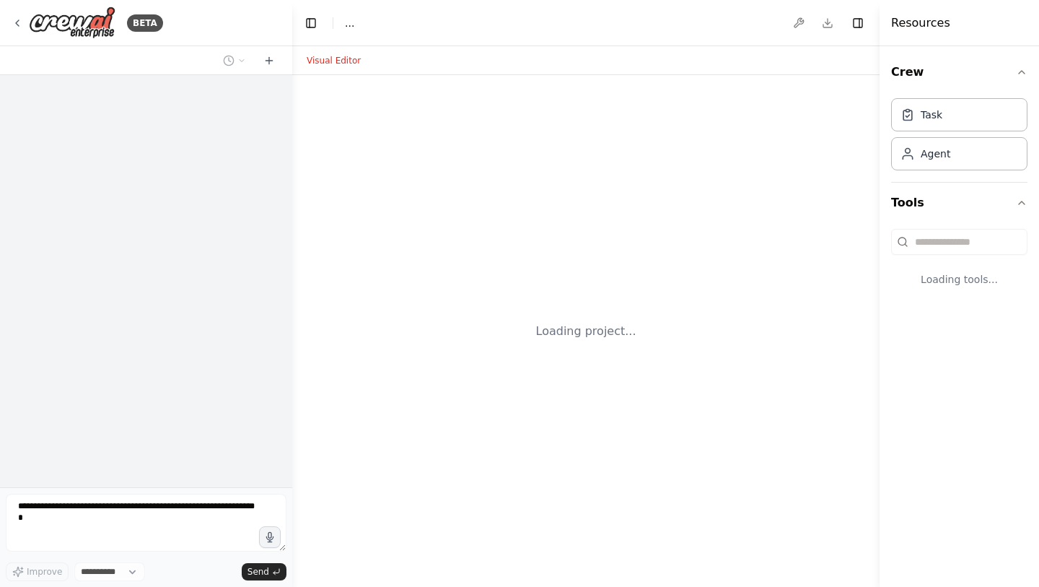
select select "****"
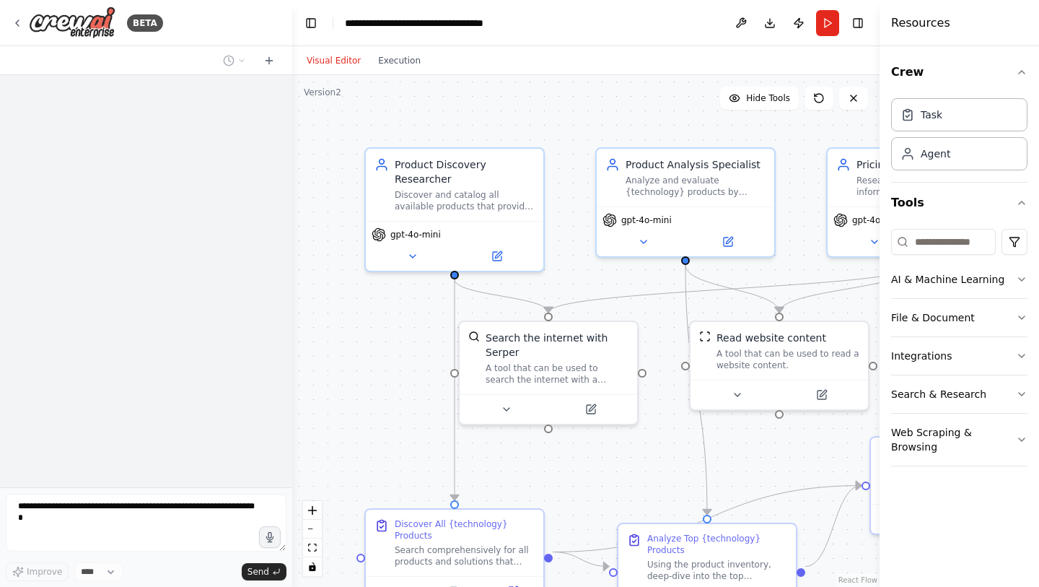
scroll to position [1133, 0]
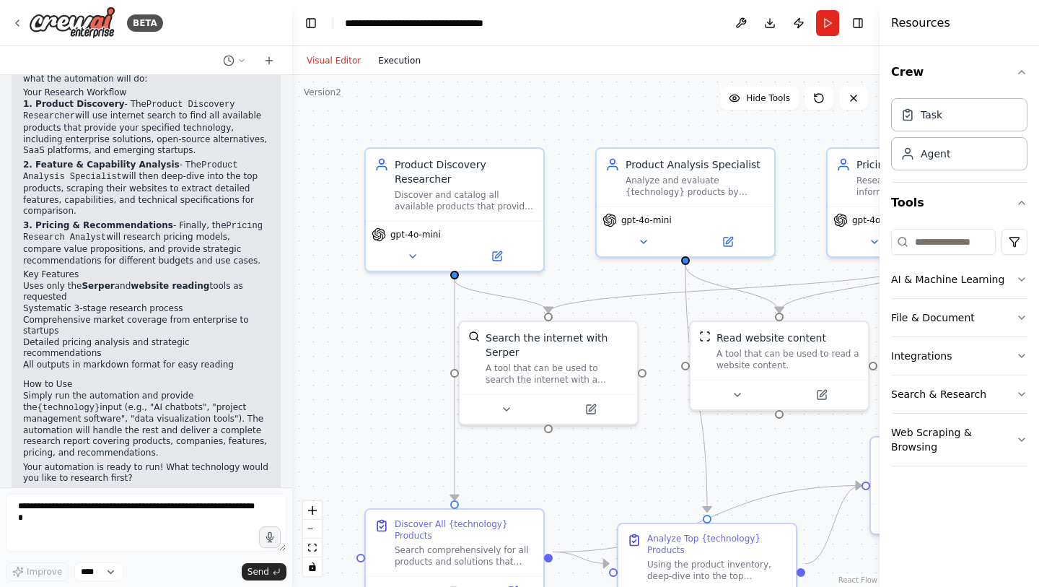
click at [403, 60] on button "Execution" at bounding box center [399, 60] width 60 height 17
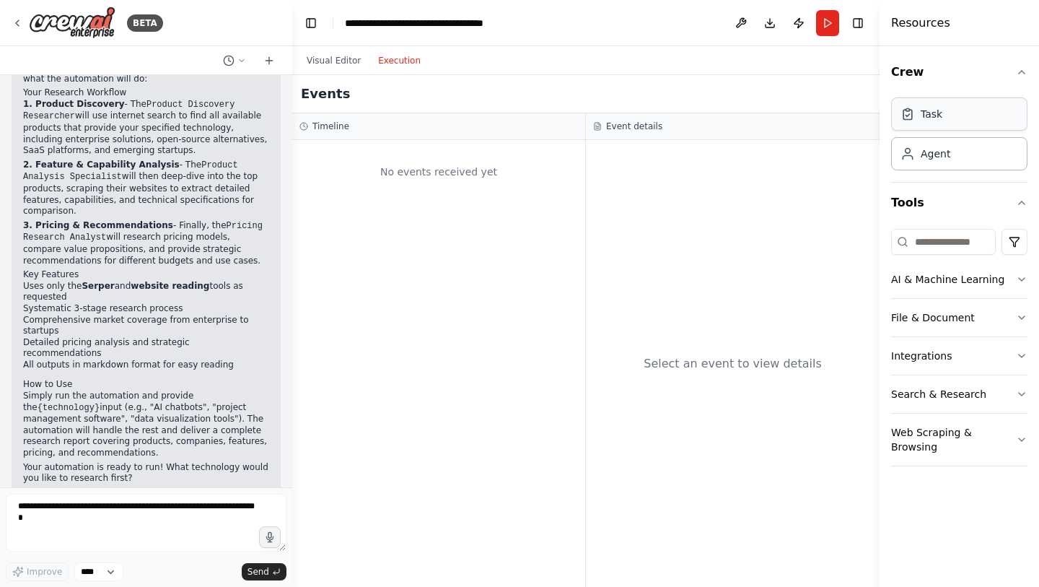
click at [929, 120] on div "Task" at bounding box center [932, 114] width 22 height 14
click at [929, 152] on div "Agent" at bounding box center [936, 153] width 30 height 14
click at [1019, 201] on icon "button" at bounding box center [1022, 203] width 12 height 12
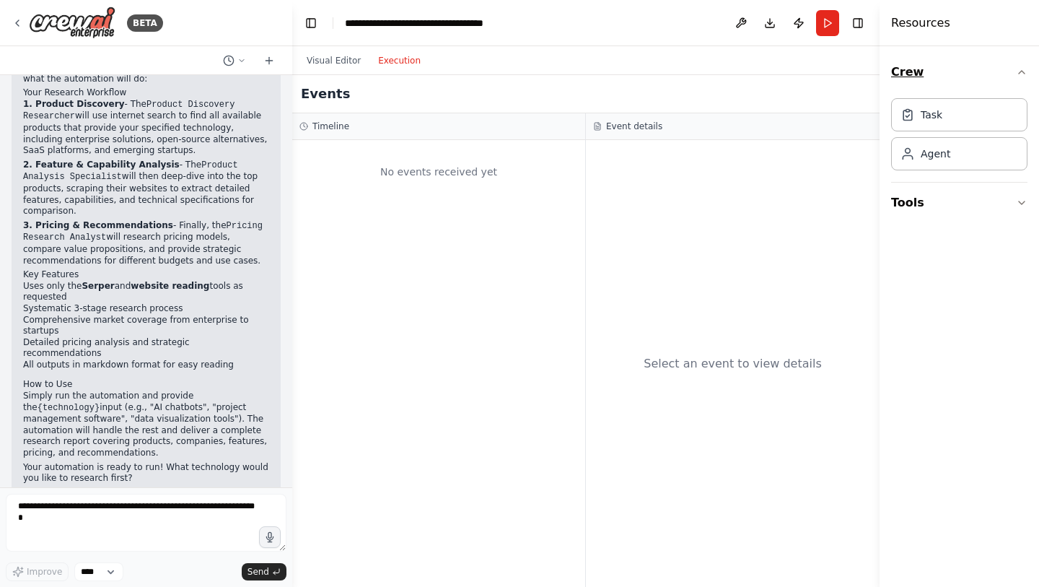
click at [1024, 75] on icon "button" at bounding box center [1022, 72] width 12 height 12
click at [1023, 203] on icon "button" at bounding box center [1022, 203] width 12 height 12
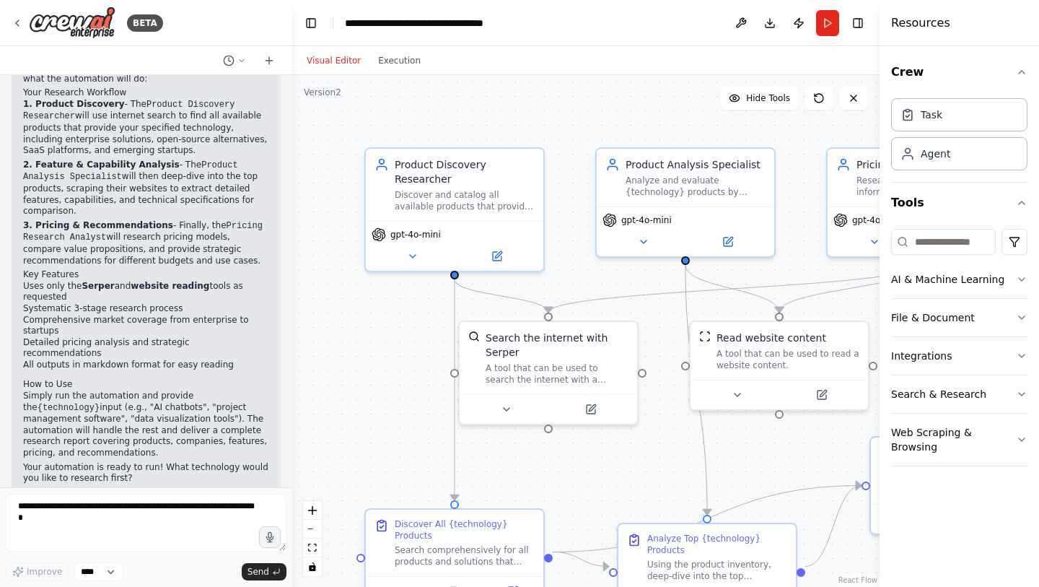
click at [325, 58] on button "Visual Editor" at bounding box center [333, 60] width 71 height 17
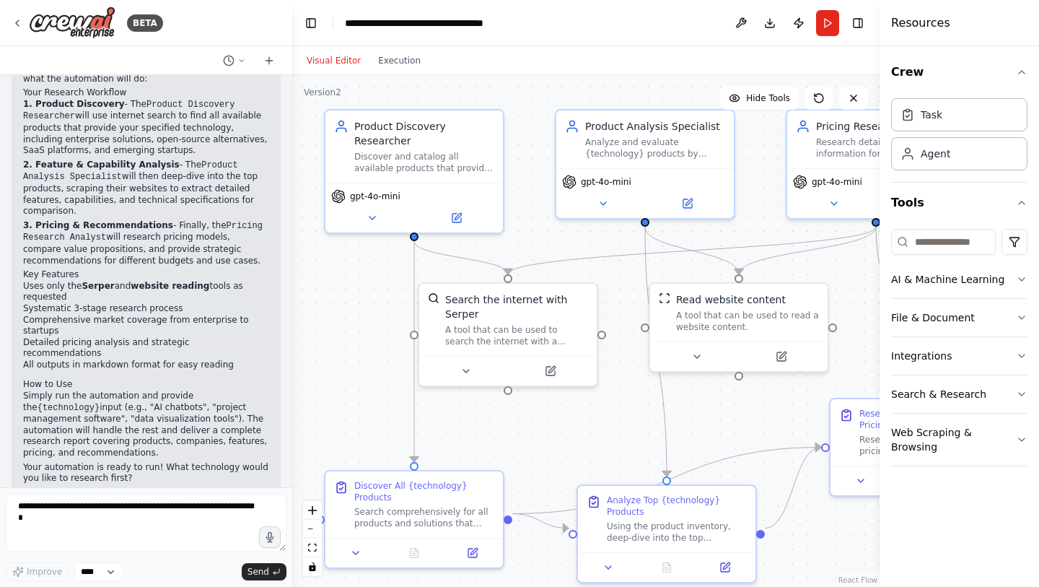
drag, startPoint x: 574, startPoint y: 160, endPoint x: 534, endPoint y: 122, distance: 55.6
click at [534, 122] on div ".deletable-edge-delete-btn { width: 20px; height: 20px; border: 0px solid #ffff…" at bounding box center [585, 331] width 587 height 512
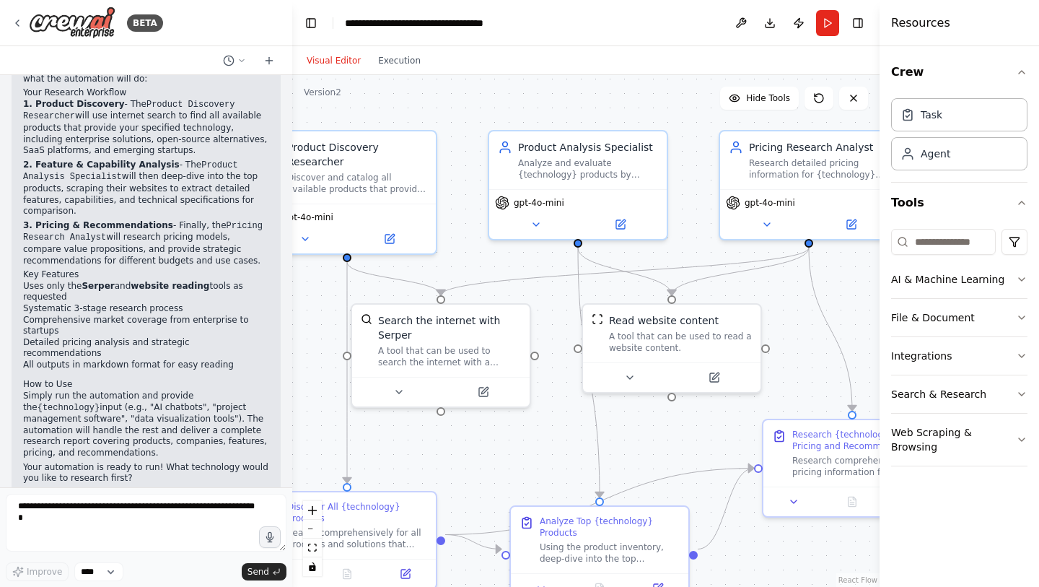
drag, startPoint x: 759, startPoint y: 403, endPoint x: 700, endPoint y: 422, distance: 62.1
click at [700, 422] on div ".deletable-edge-delete-btn { width: 20px; height: 20px; border: 0px solid #ffff…" at bounding box center [585, 331] width 587 height 512
